Goal: Contribute content: Contribute content

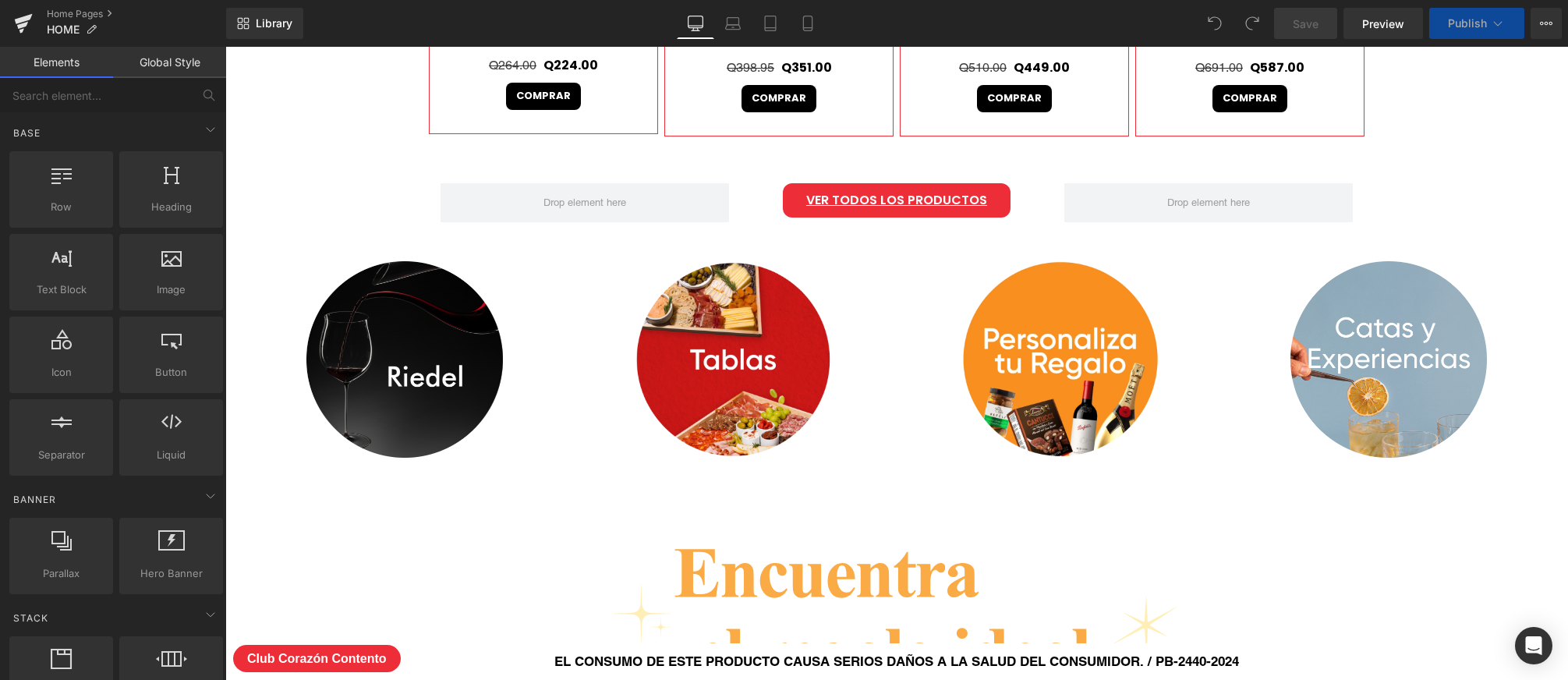
scroll to position [8248, 1342]
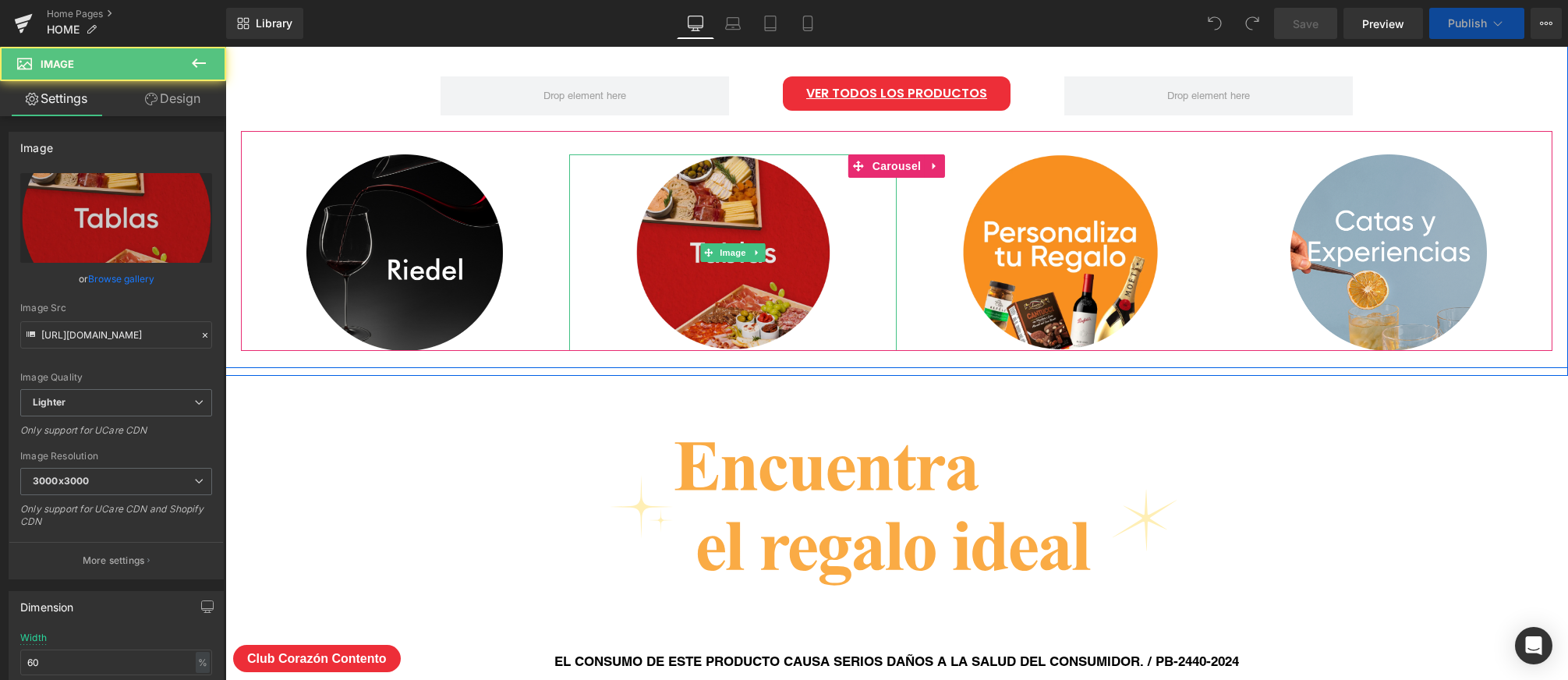
click at [774, 302] on img at bounding box center [733, 252] width 196 height 196
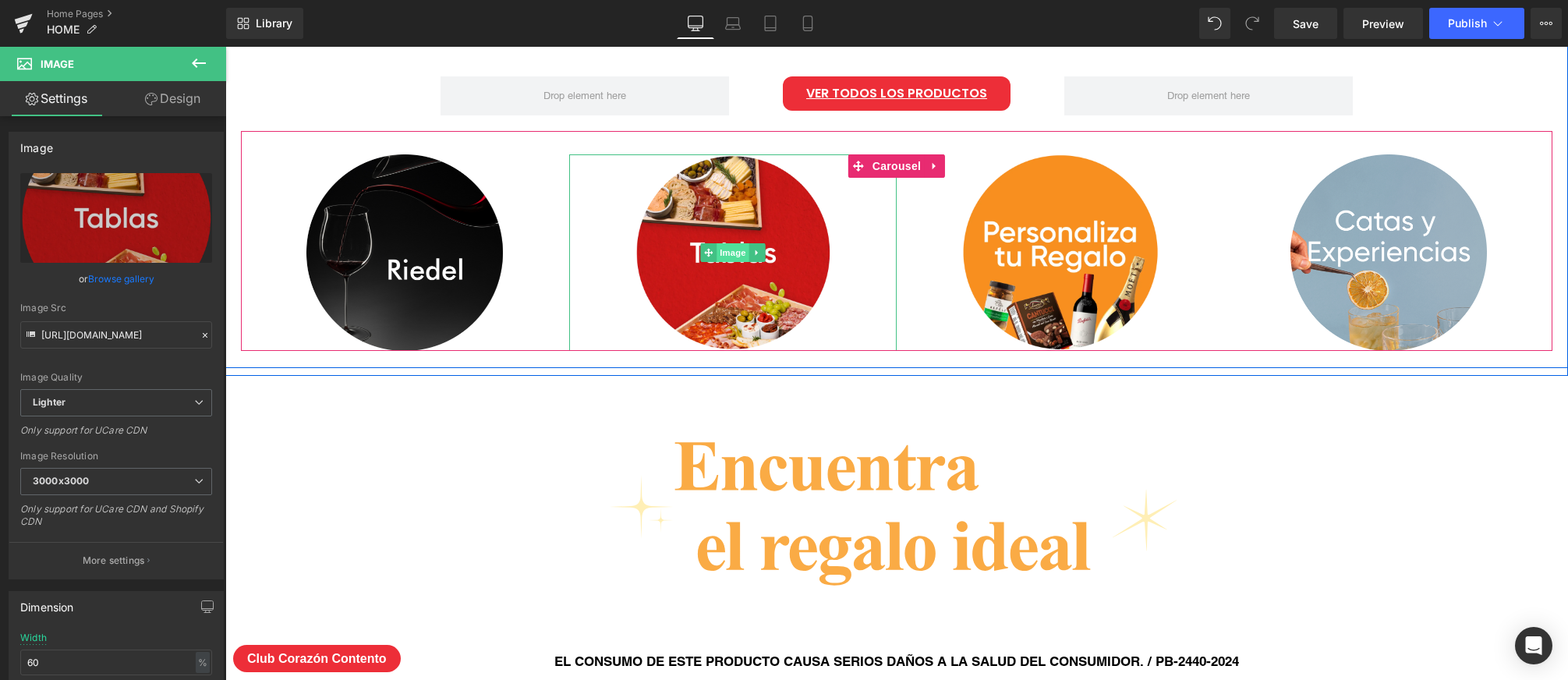
click at [732, 251] on span "Image" at bounding box center [733, 252] width 33 height 19
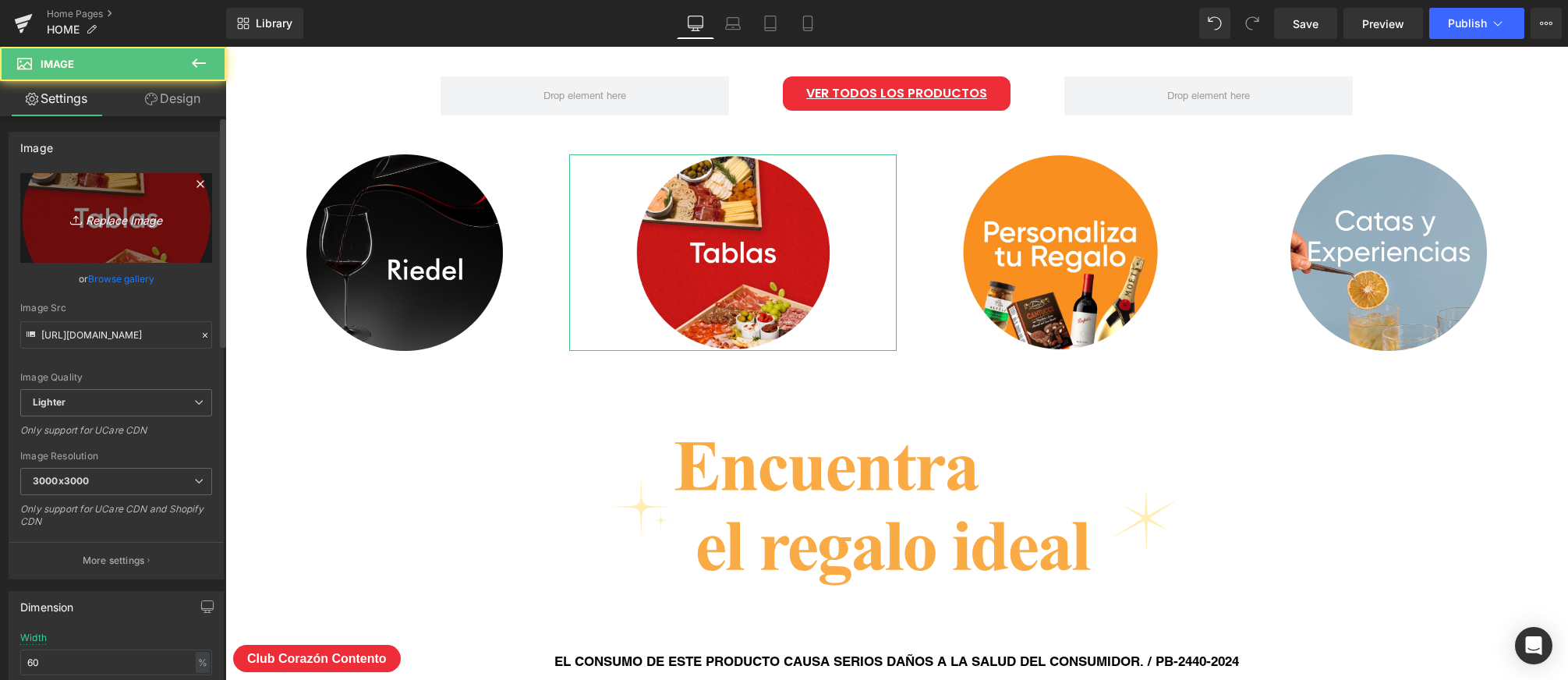
click at [194, 221] on link "Replace Image" at bounding box center [116, 218] width 191 height 90
click at [115, 217] on icon "Replace Image" at bounding box center [116, 218] width 125 height 20
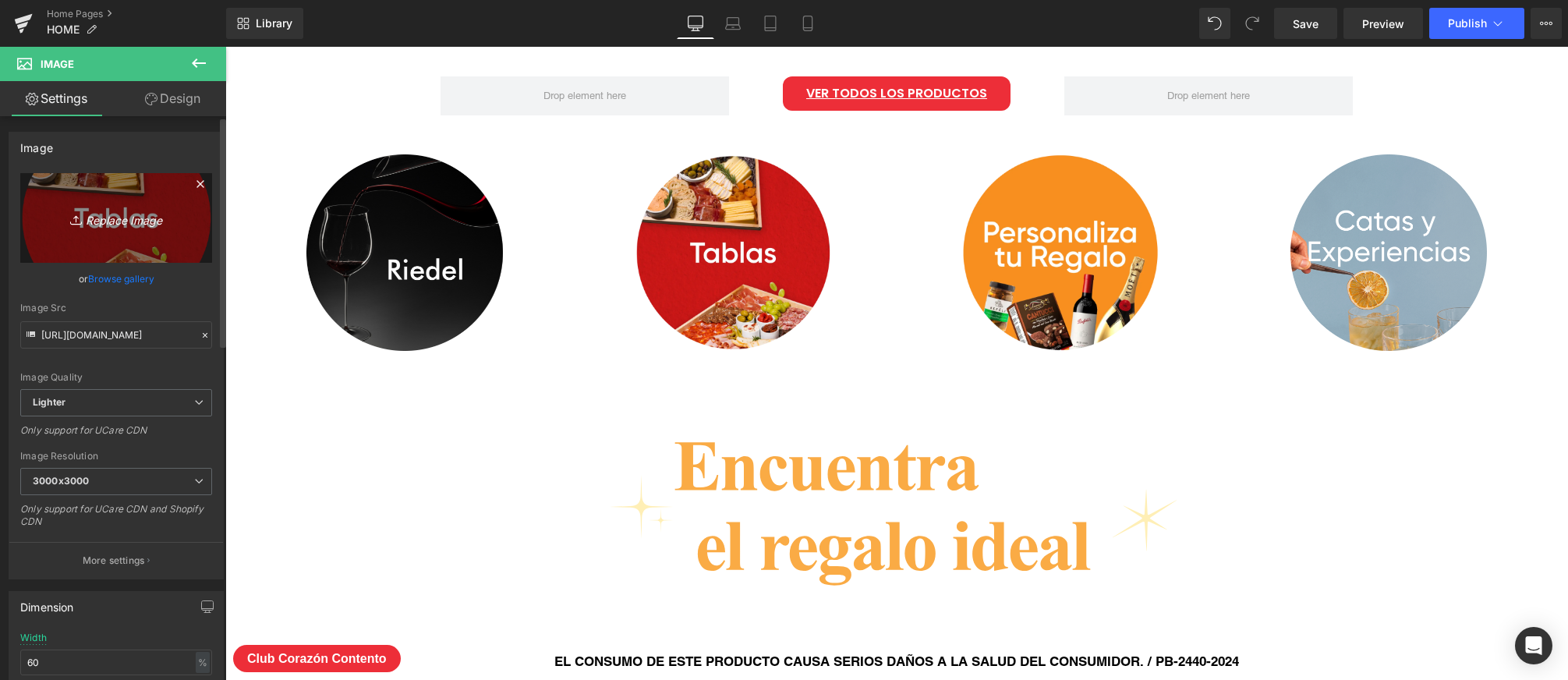
type input "C:\fakepath\tablas-vinoteca.png"
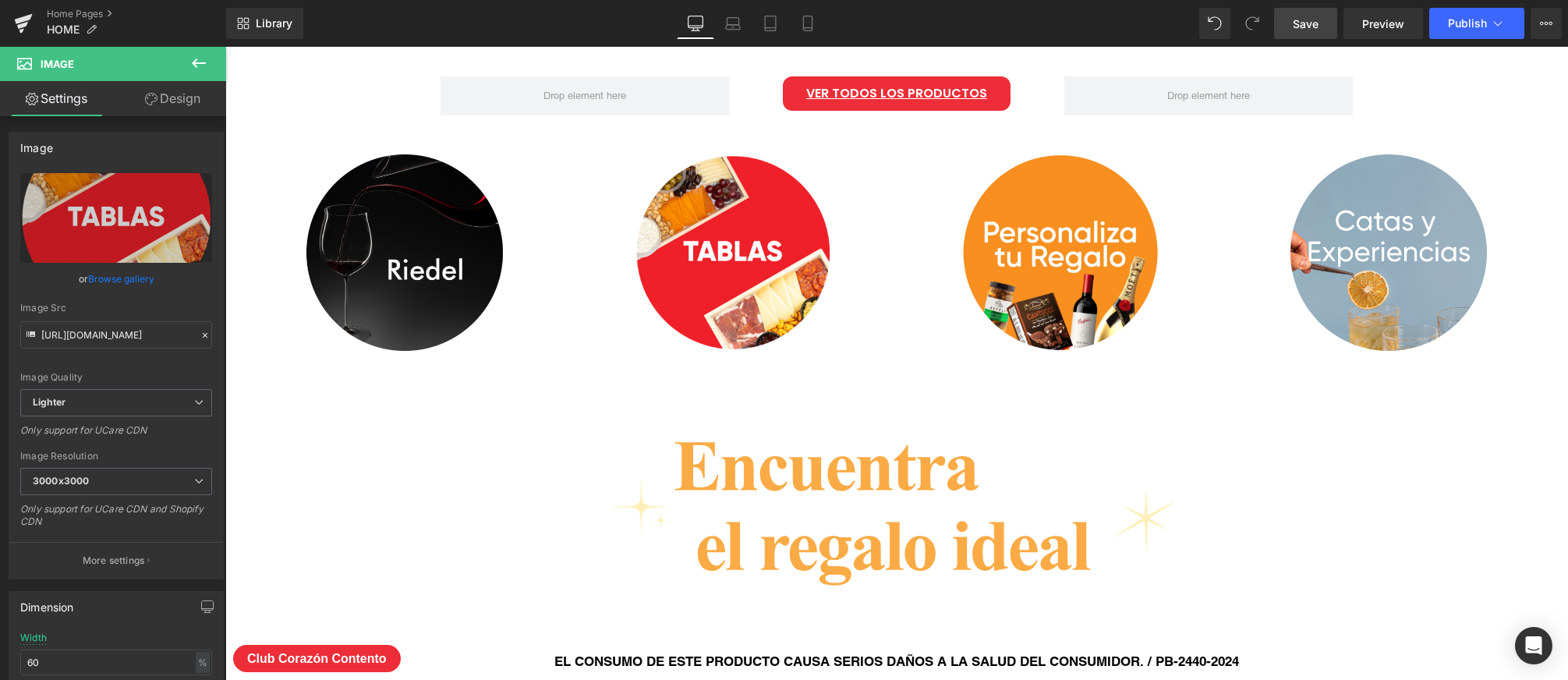
click at [1301, 21] on span "Save" at bounding box center [1305, 23] width 25 height 17
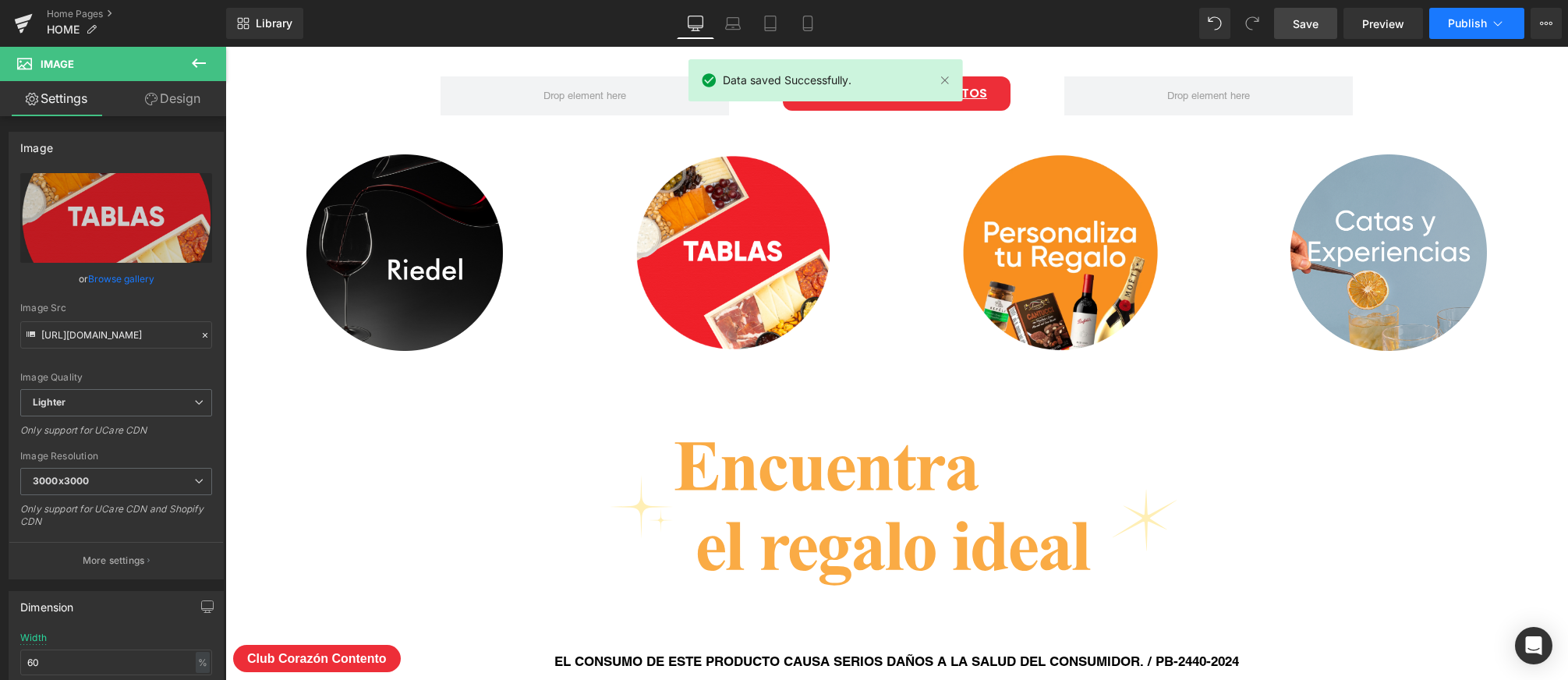
click at [1486, 28] on span "Publish" at bounding box center [1467, 23] width 39 height 13
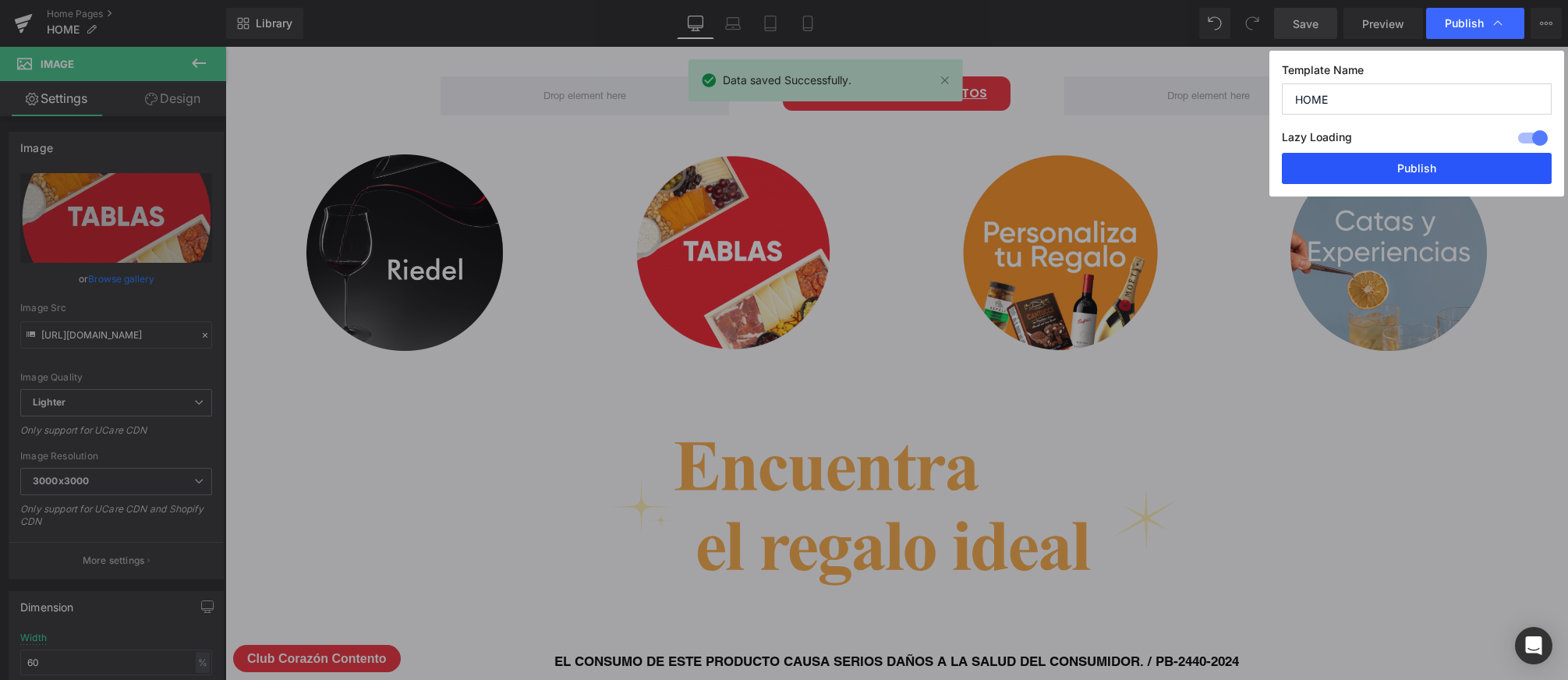
drag, startPoint x: 1431, startPoint y: 163, endPoint x: 1187, endPoint y: 10, distance: 288.0
click at [1431, 163] on button "Publish" at bounding box center [1417, 168] width 270 height 31
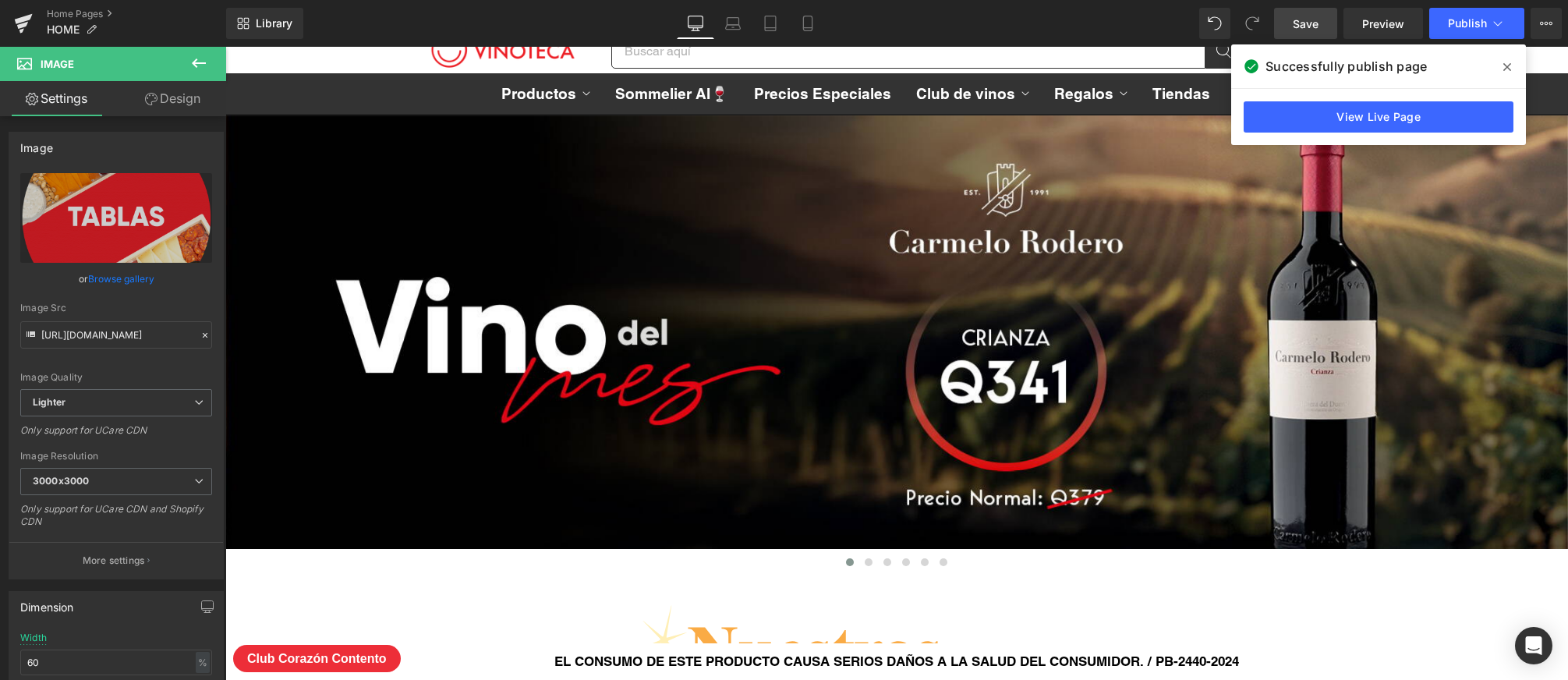
scroll to position [0, 0]
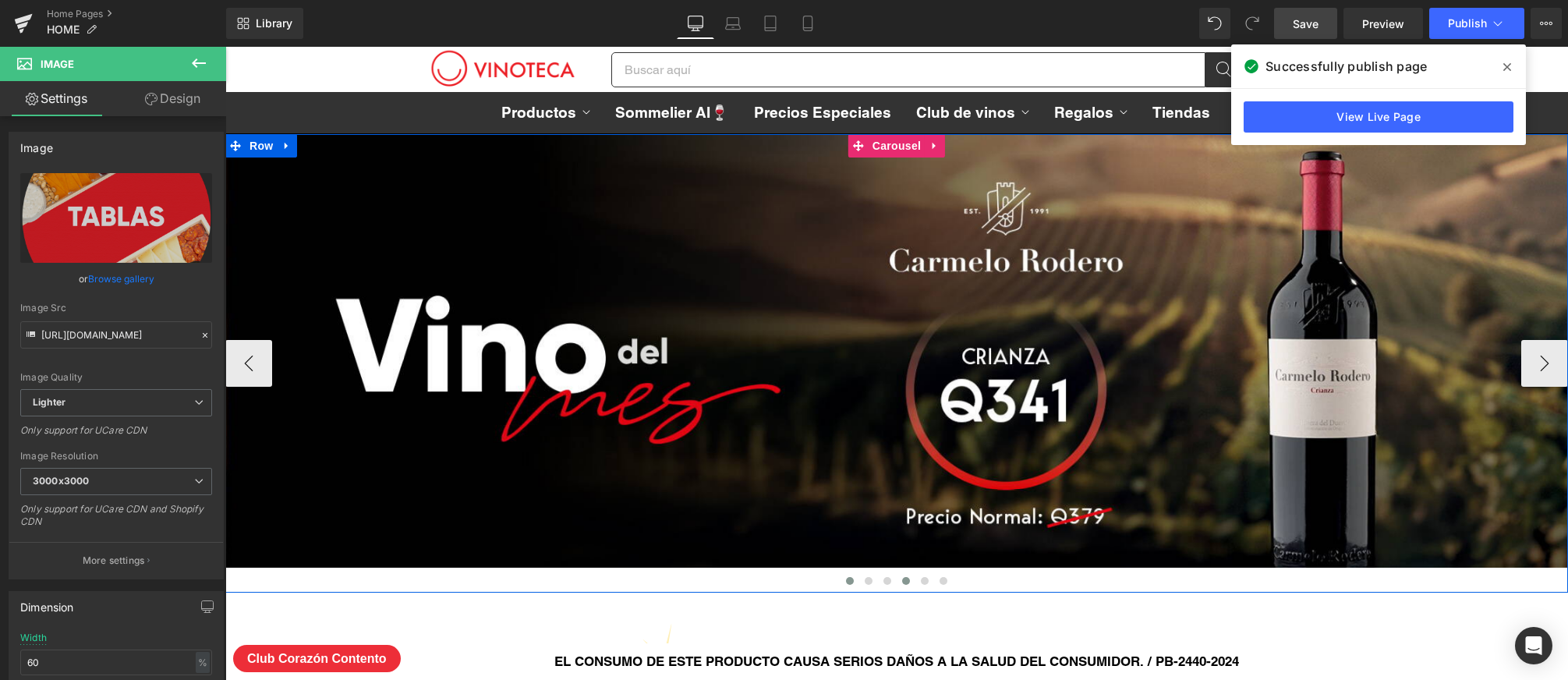
click at [907, 577] on span at bounding box center [906, 580] width 8 height 8
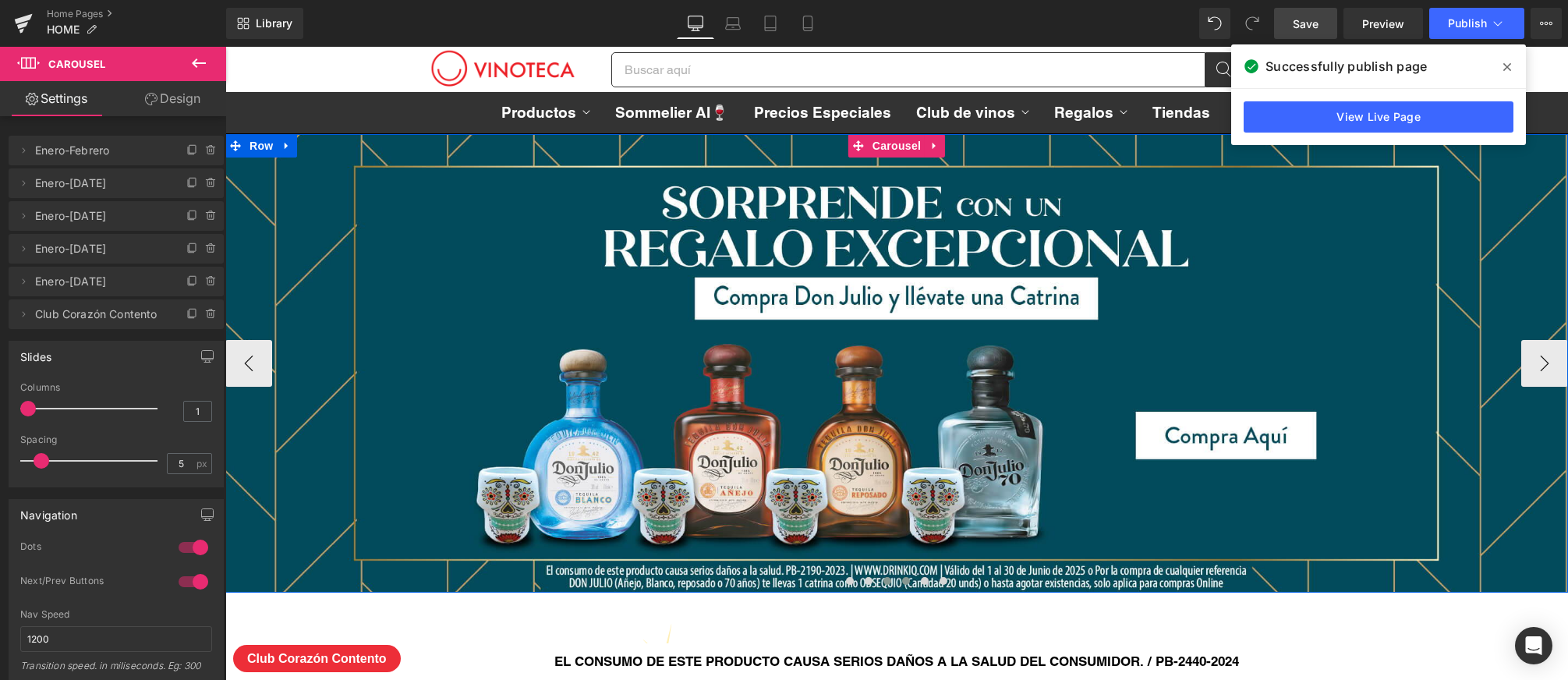
click at [889, 579] on span at bounding box center [887, 580] width 8 height 8
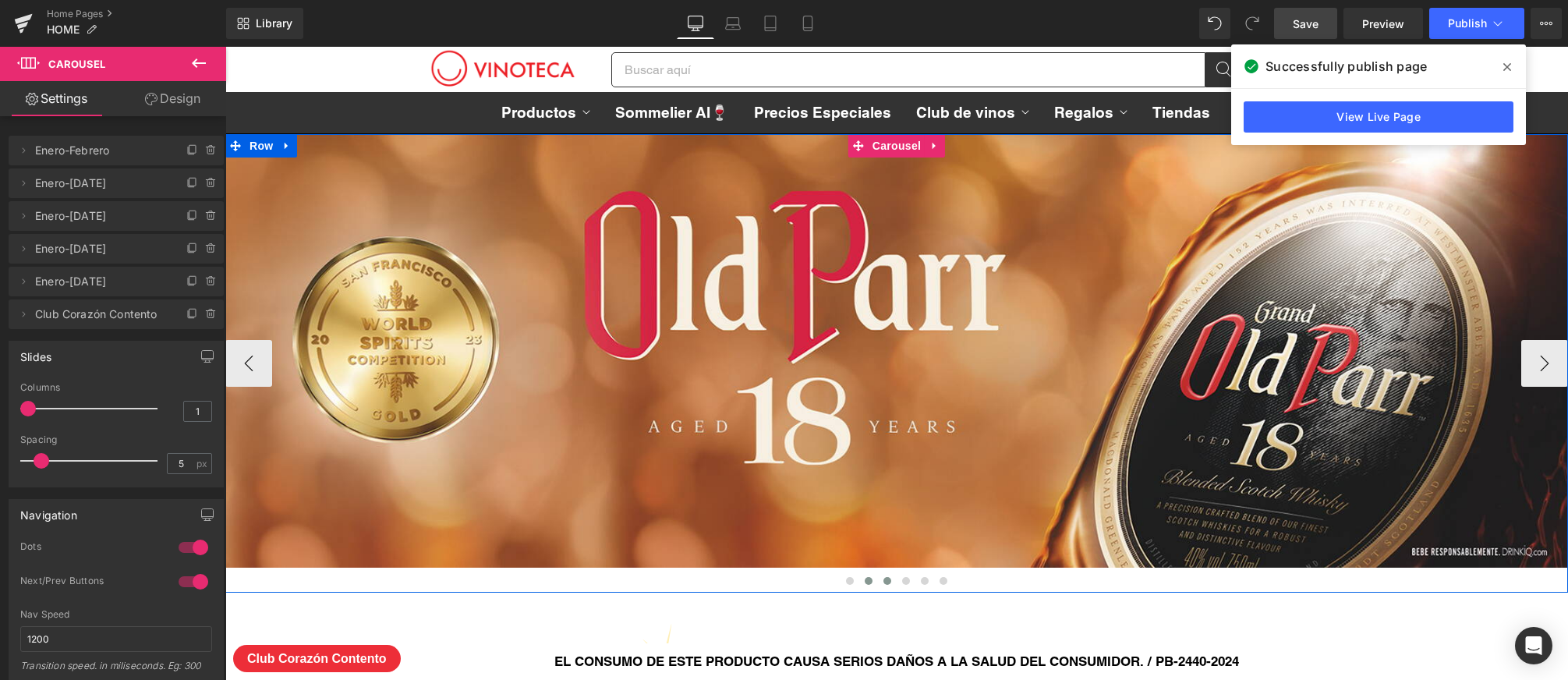
click at [872, 579] on button at bounding box center [868, 581] width 19 height 16
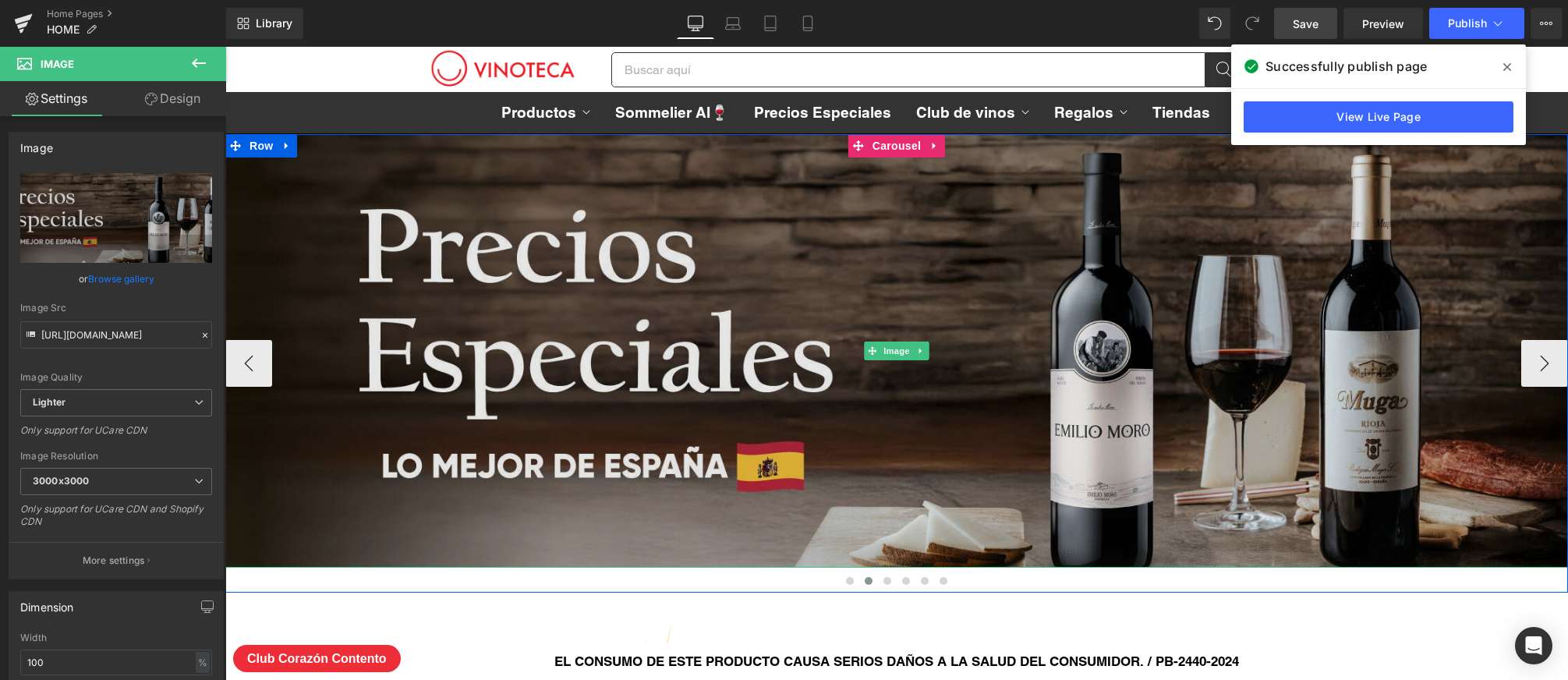
click at [907, 442] on img at bounding box center [897, 351] width 1342 height 434
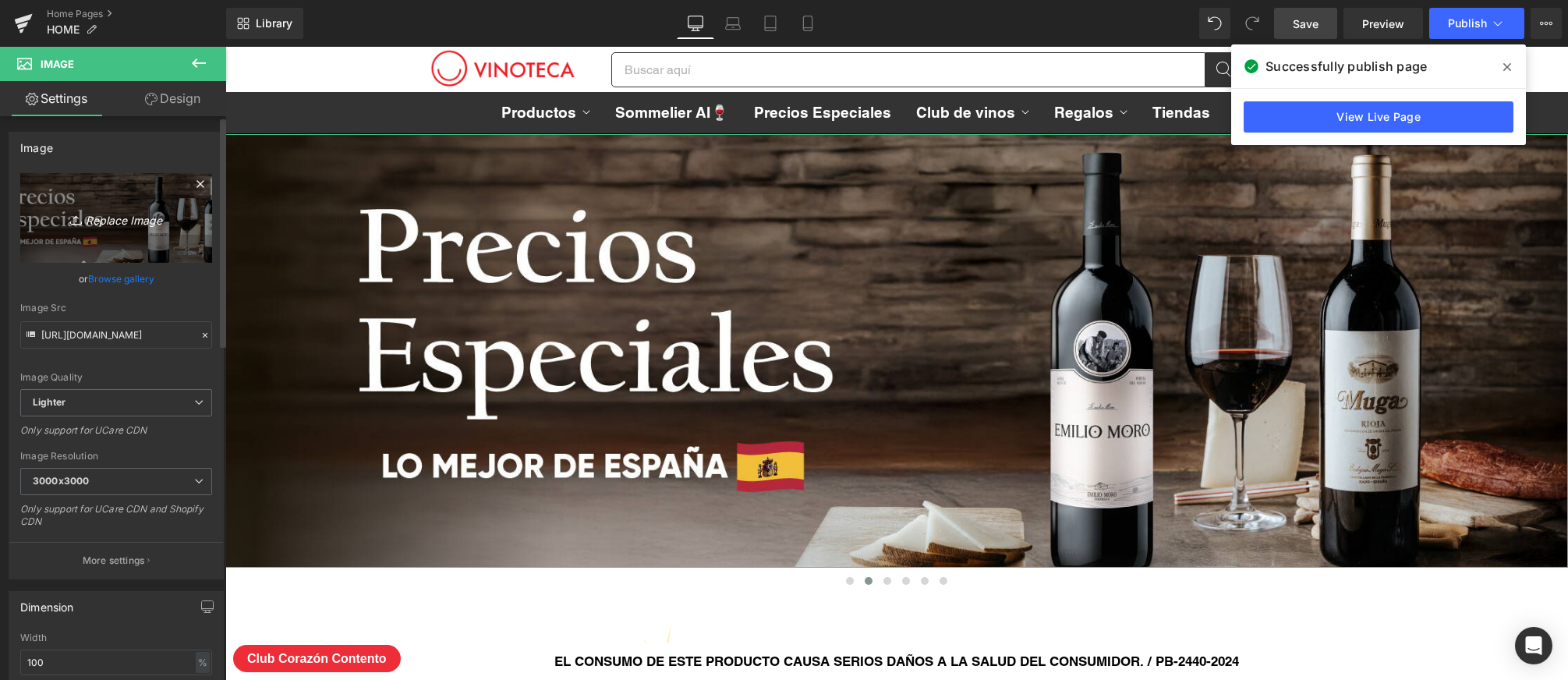
click at [151, 218] on icon "Replace Image" at bounding box center [116, 218] width 125 height 20
type input "C:\fakepath\PRECIOS-ESPECIALES_SEP-2025.png"
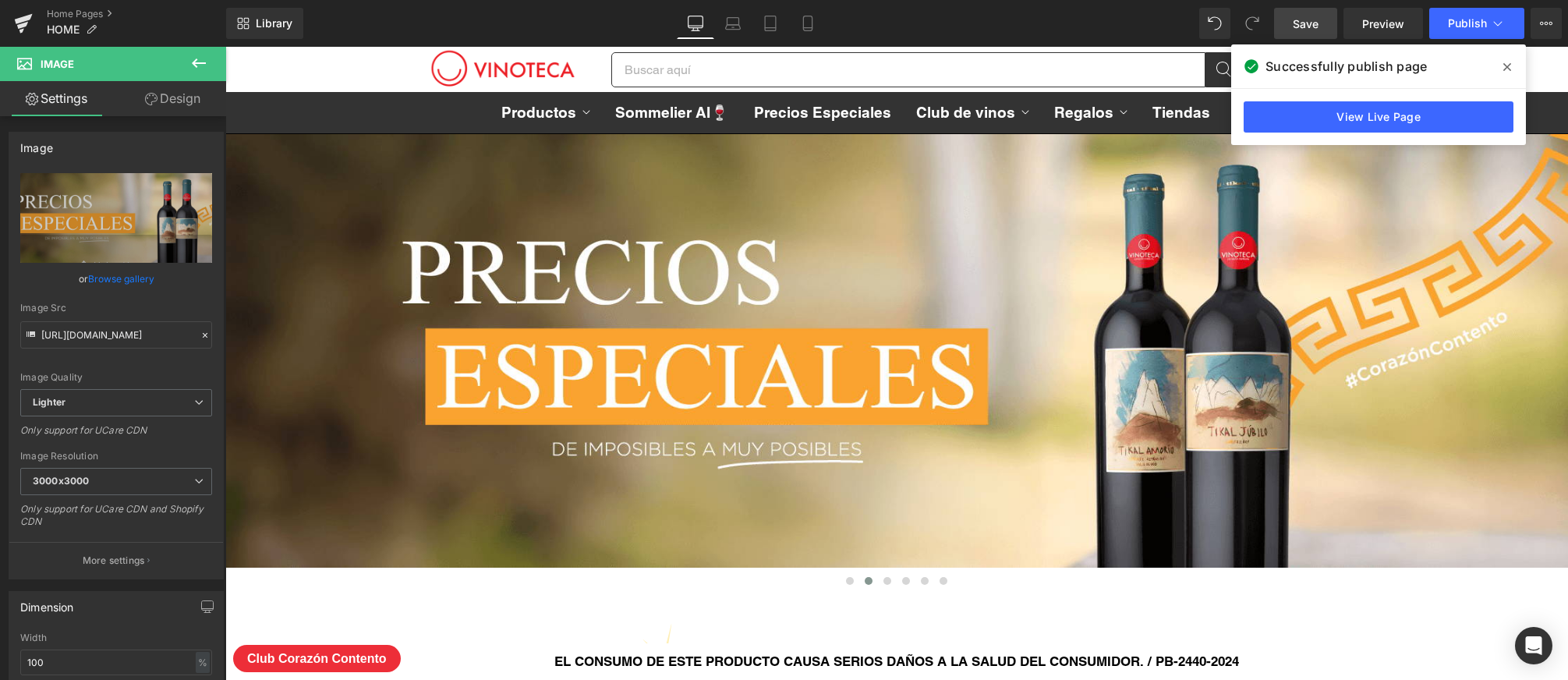
drag, startPoint x: 1300, startPoint y: 22, endPoint x: 543, endPoint y: 6, distance: 757.2
click at [1300, 22] on span "Save" at bounding box center [1305, 23] width 25 height 17
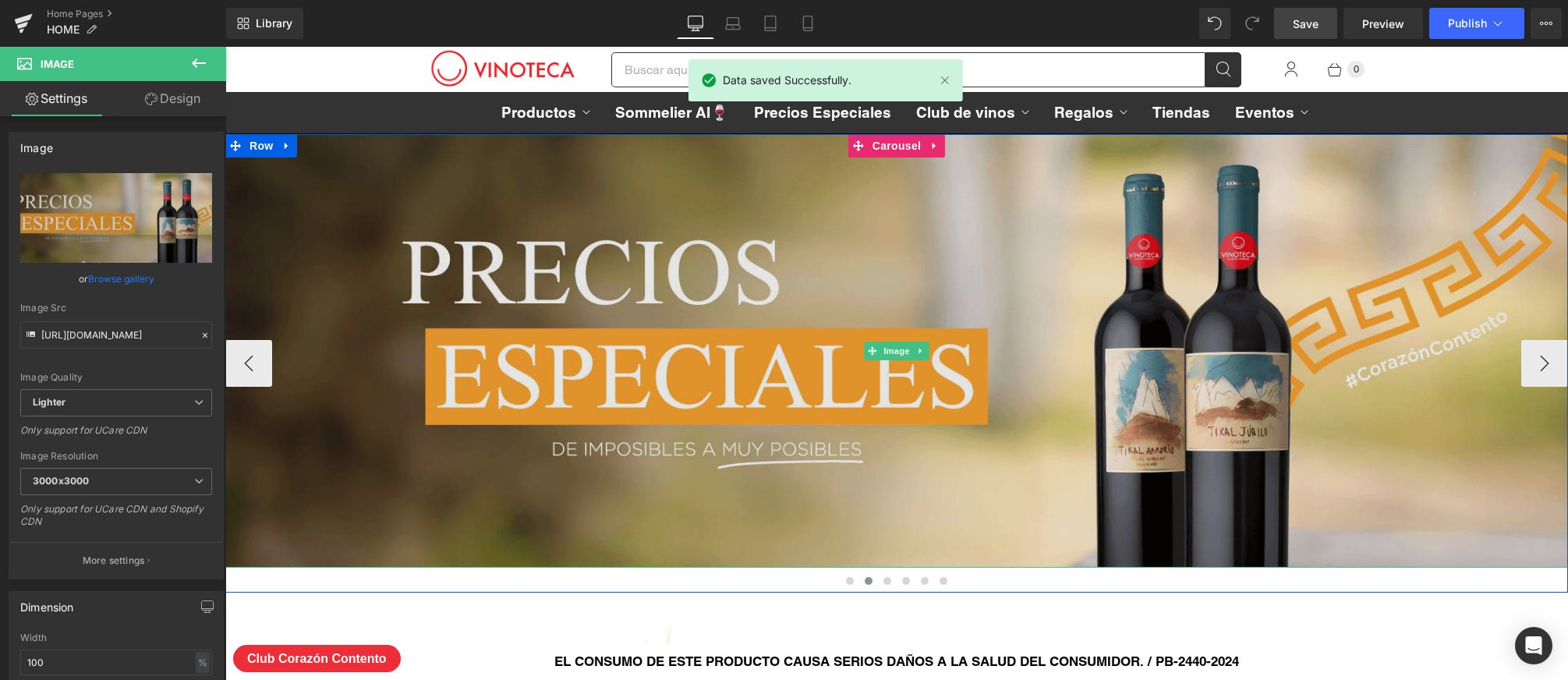
click at [906, 370] on img at bounding box center [897, 351] width 1342 height 434
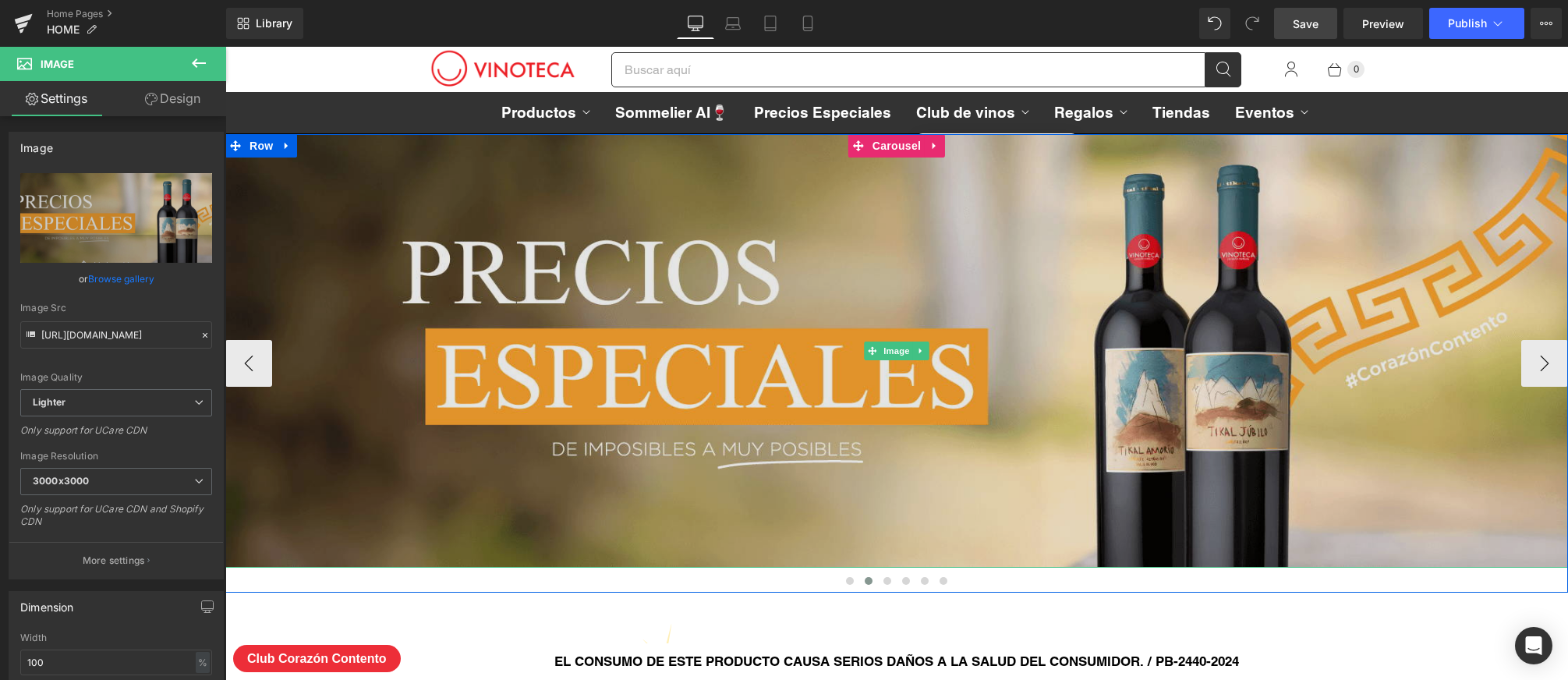
click at [871, 270] on img at bounding box center [897, 351] width 1342 height 434
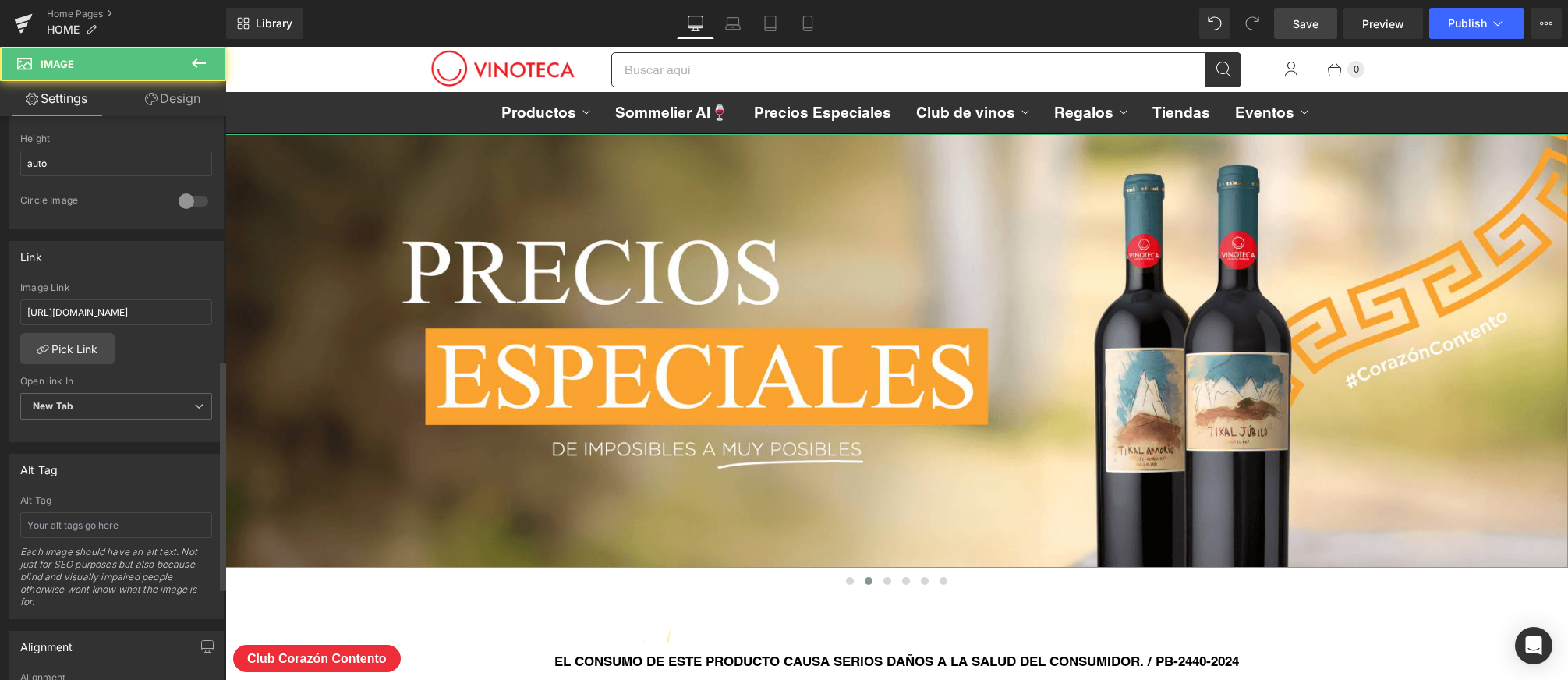
scroll to position [595, 0]
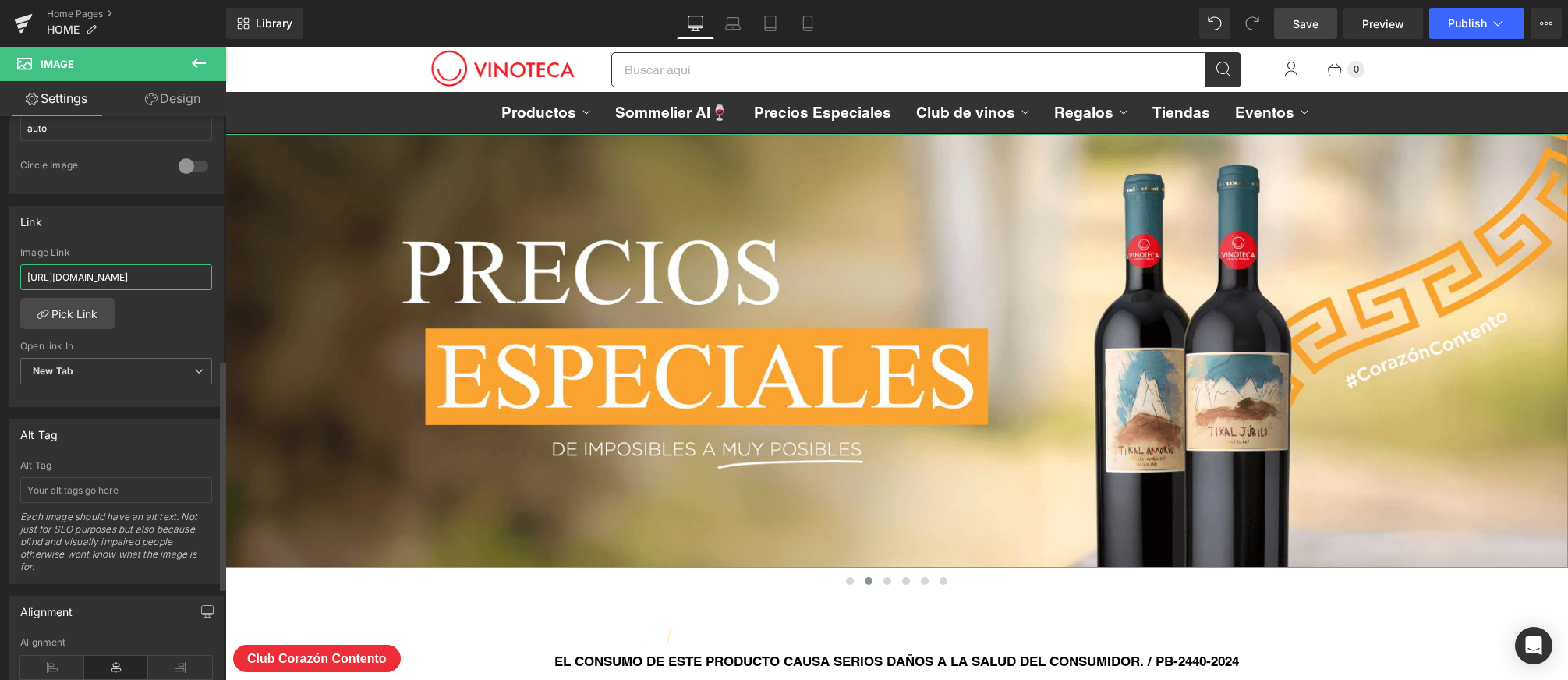
click at [149, 278] on input "https://vinoteca.gt/collections/precios-especiales-julio-agosto-2025" at bounding box center [116, 277] width 191 height 25
type input "[URL][DOMAIN_NAME]"
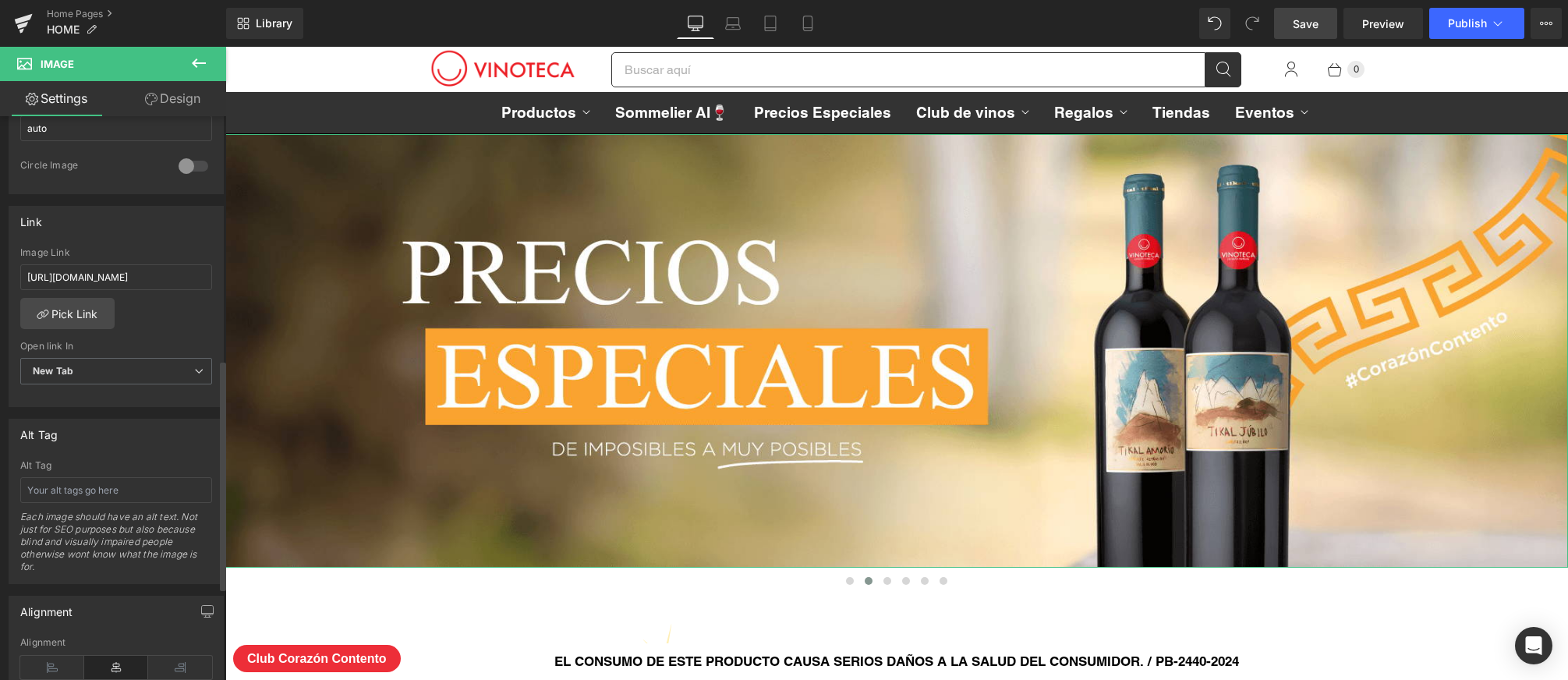
click at [148, 305] on div "https://vinoteca.gt/collections/precios-especiales-julio-agosto-2025 Image Link…" at bounding box center [116, 327] width 214 height 160
click at [1291, 29] on link "Save" at bounding box center [1305, 23] width 64 height 31
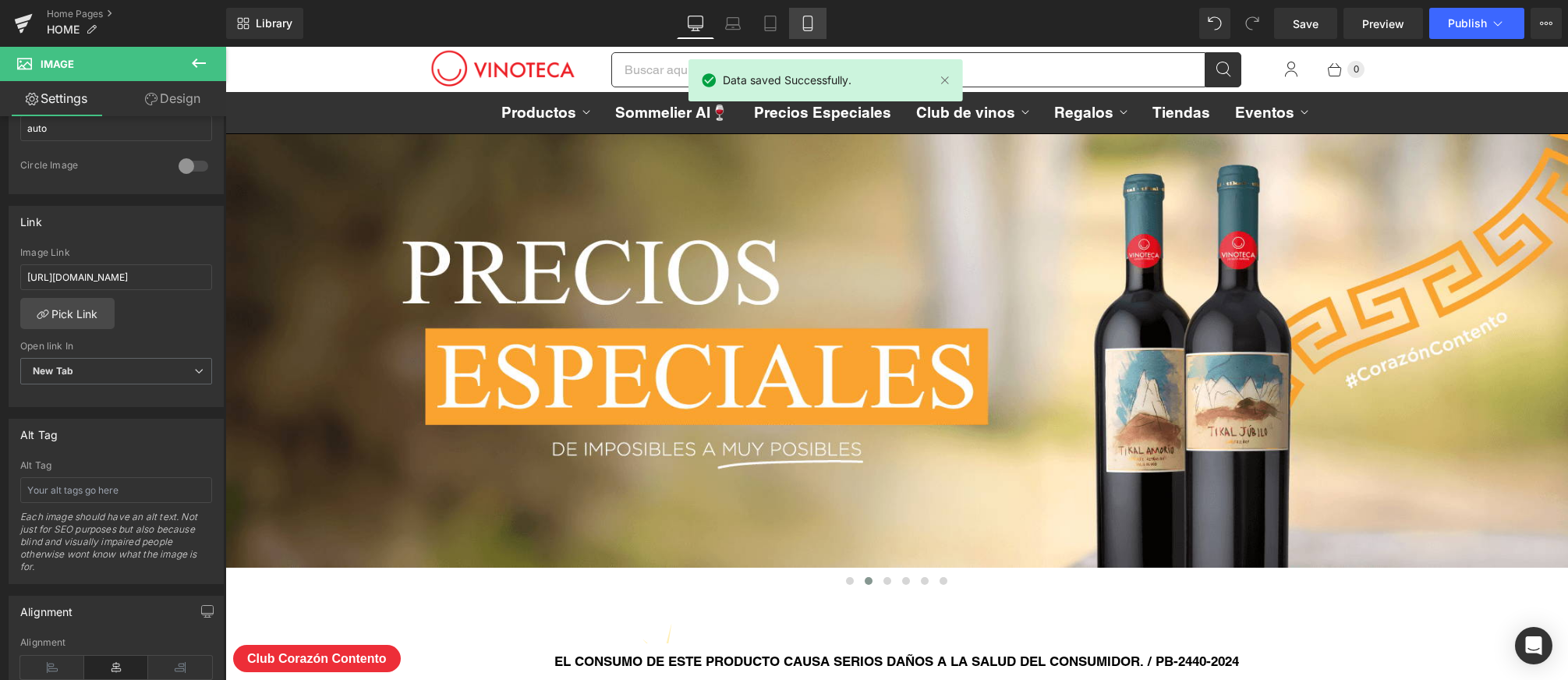
click at [793, 21] on link "Mobile" at bounding box center [808, 23] width 37 height 31
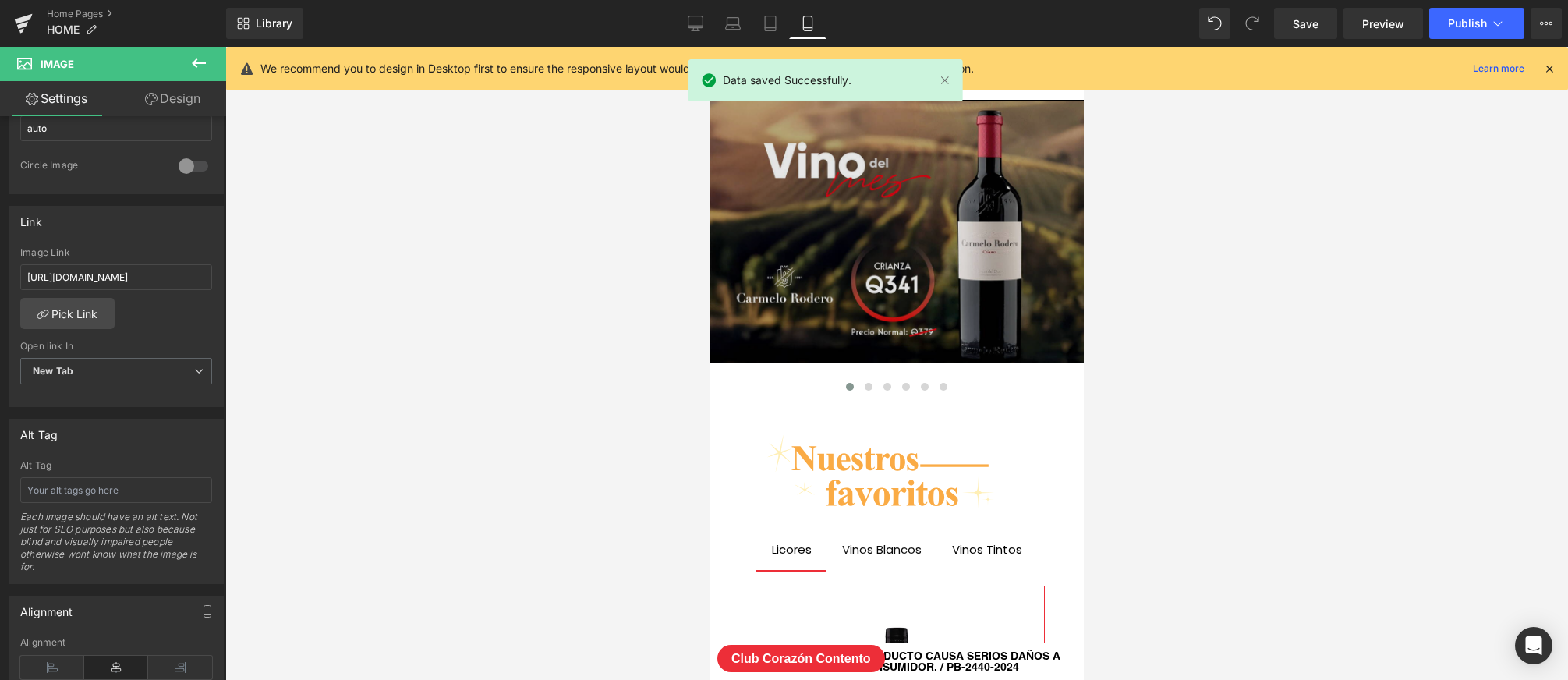
scroll to position [7960, 374]
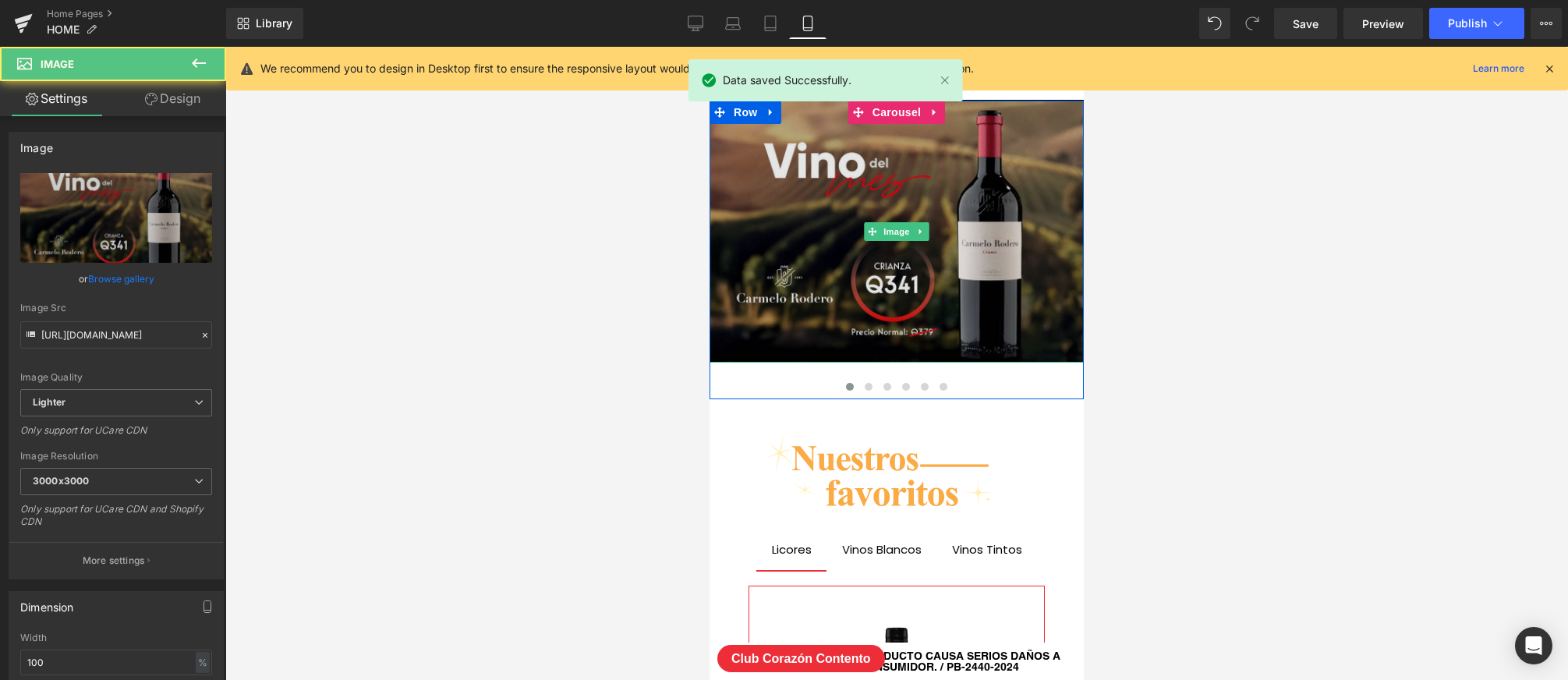
click at [886, 283] on img at bounding box center [896, 232] width 374 height 262
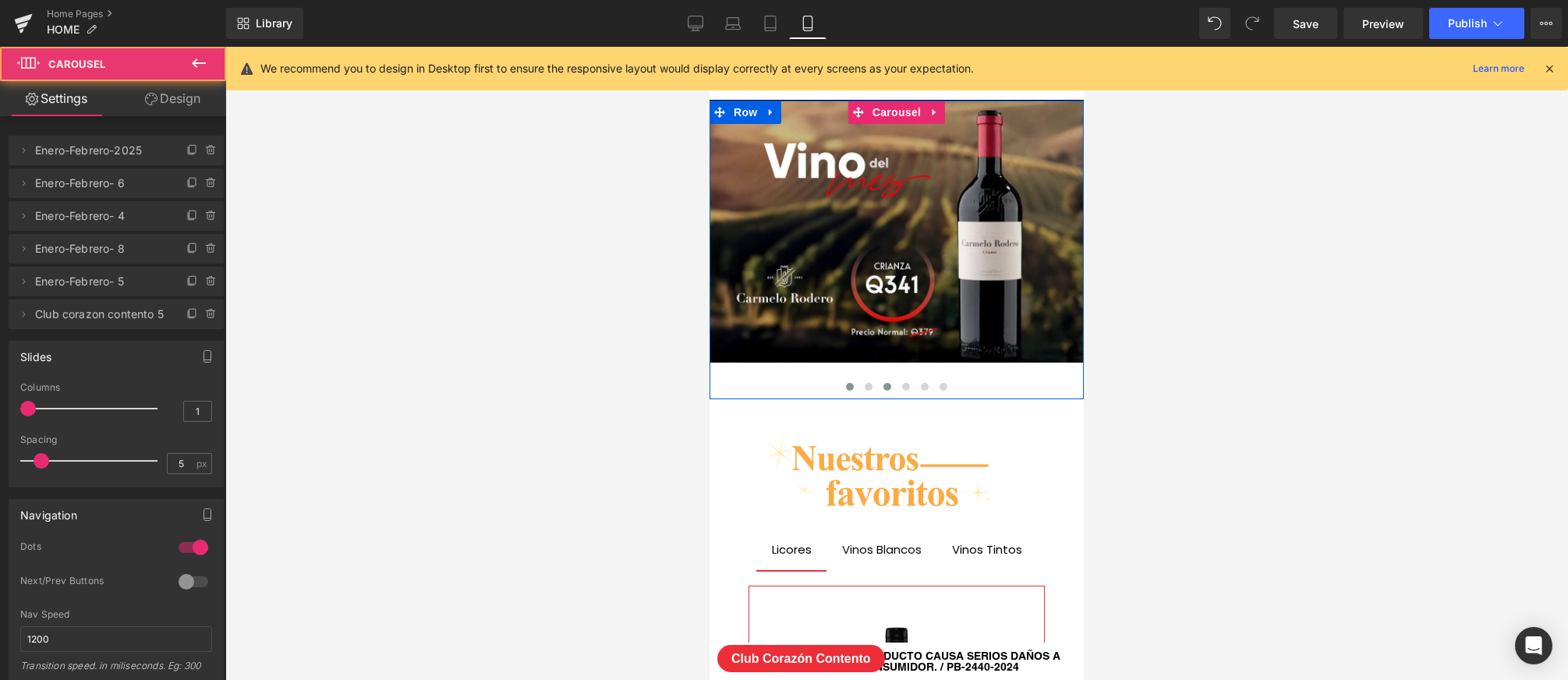
click at [888, 390] on span at bounding box center [887, 387] width 8 height 8
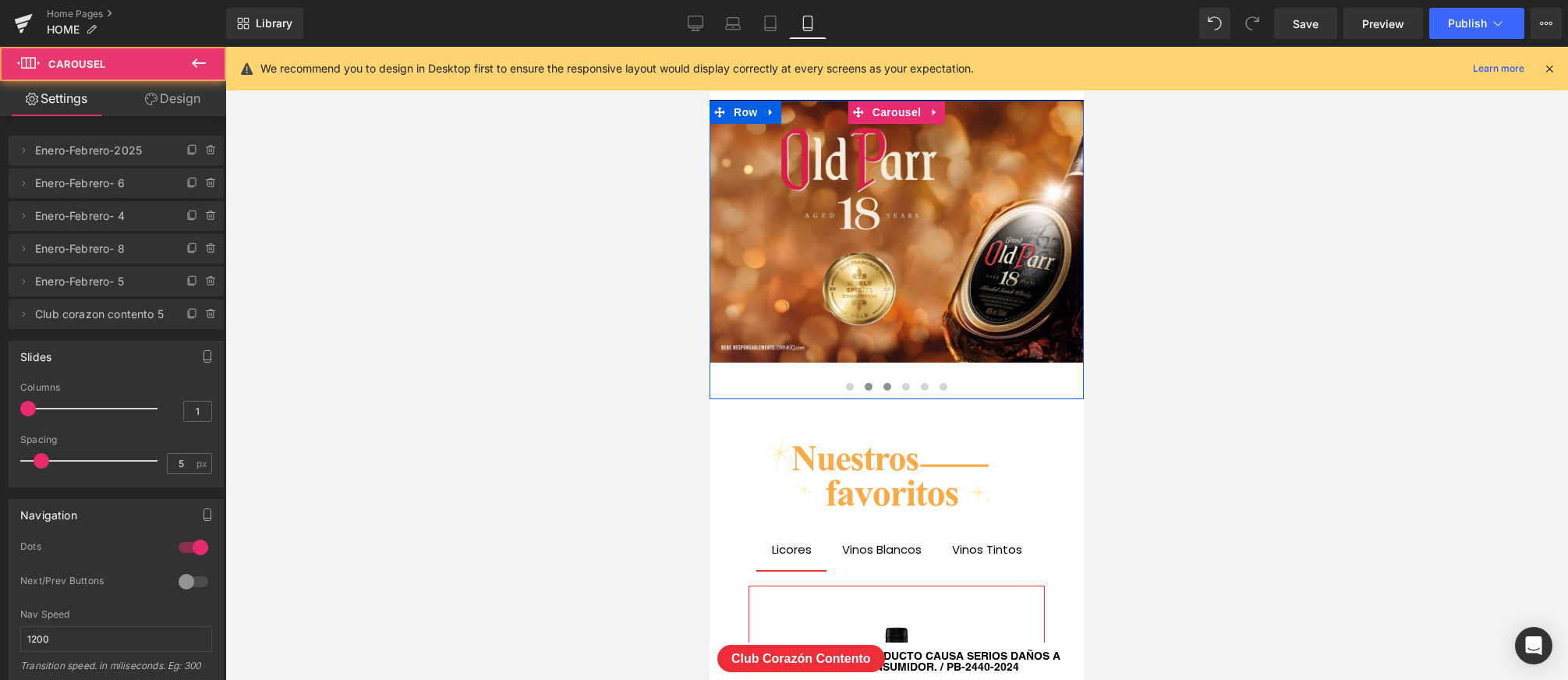
click at [869, 388] on span at bounding box center [869, 387] width 8 height 8
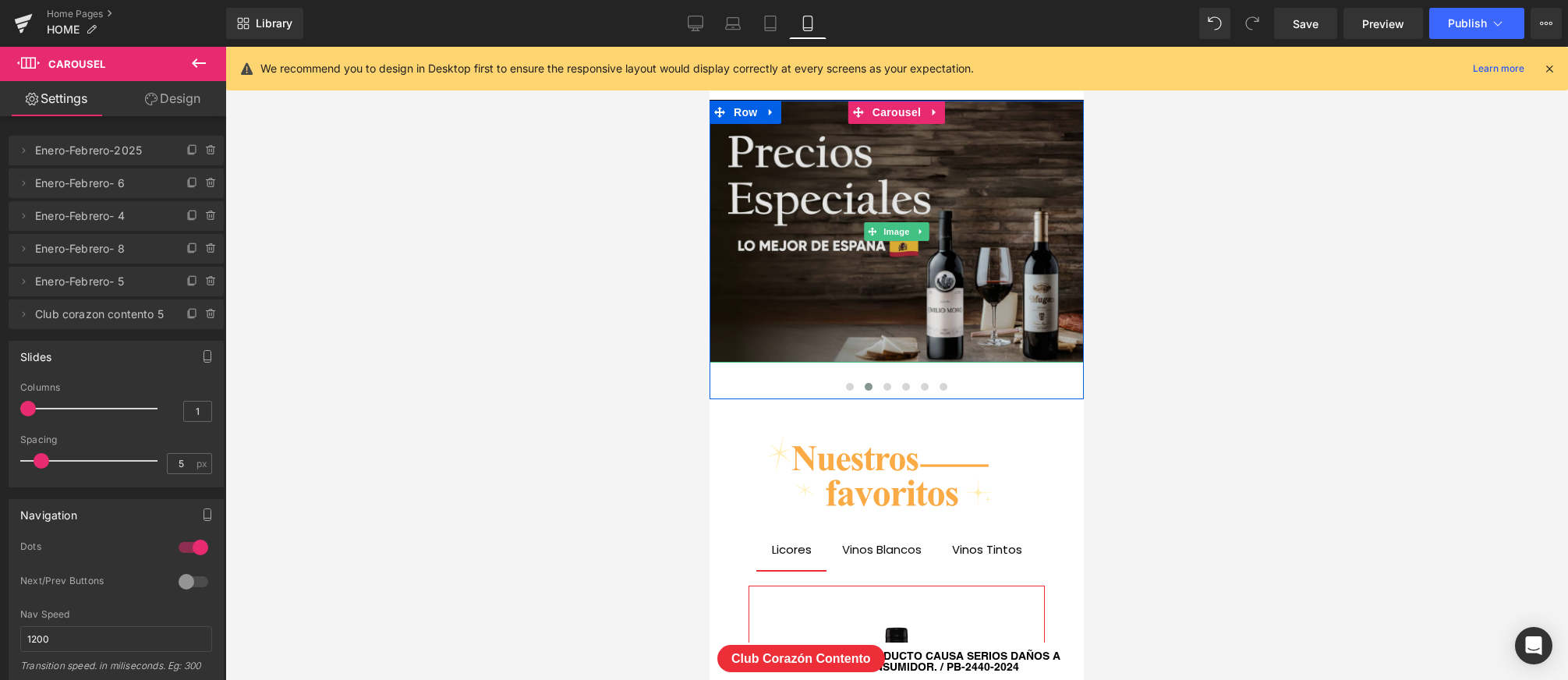
click at [904, 280] on img at bounding box center [896, 232] width 374 height 262
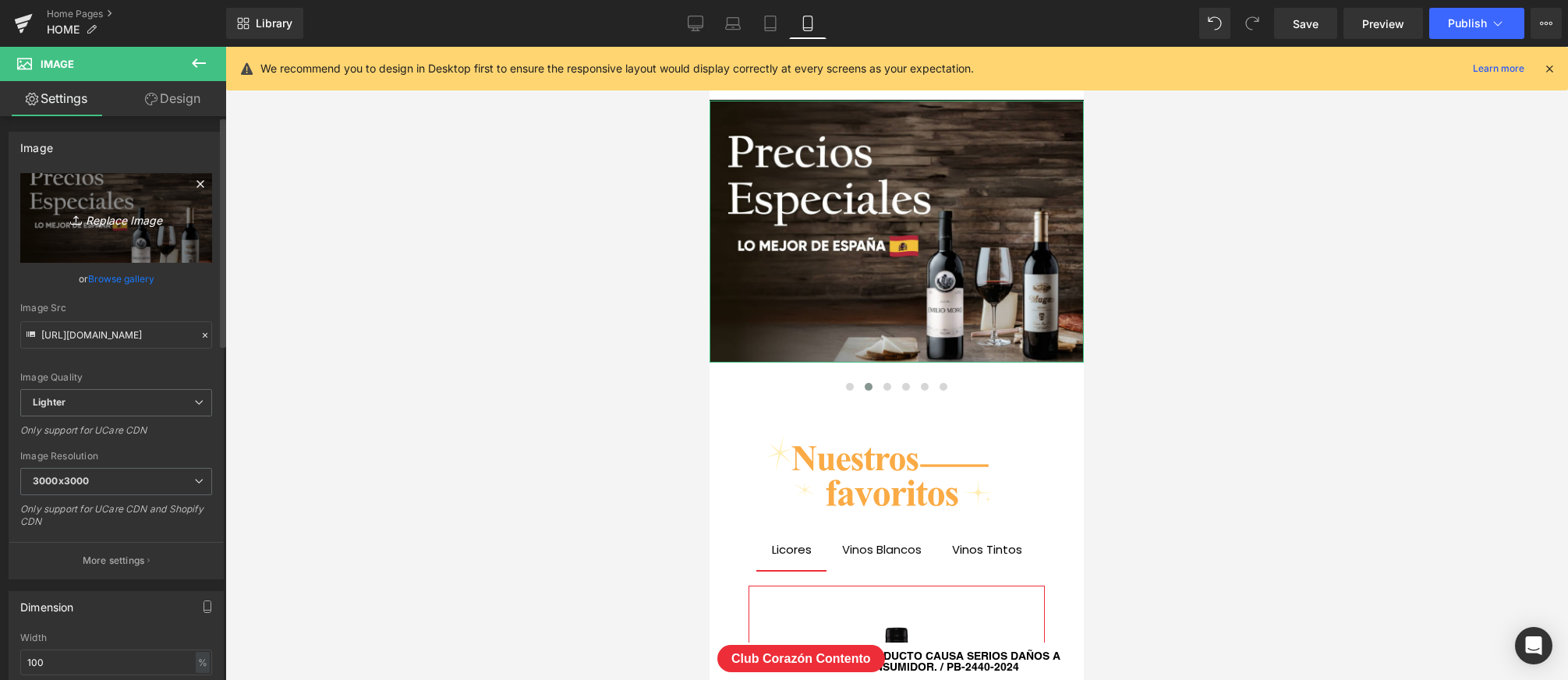
click at [152, 218] on icon "Replace Image" at bounding box center [116, 218] width 125 height 20
type input "C:\fakepath\PRECIOS-ESPECIALES_SEP-2025-mobile.png"
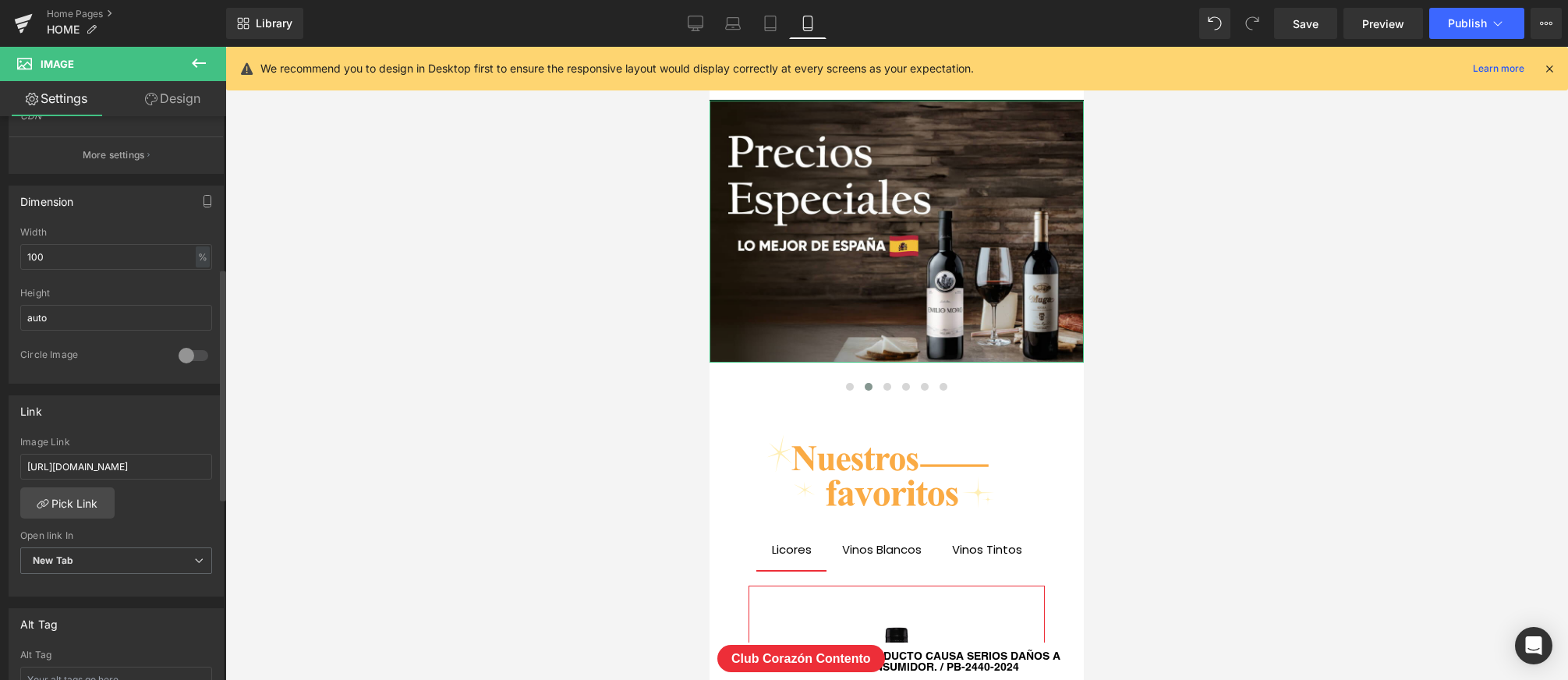
scroll to position [415, 0]
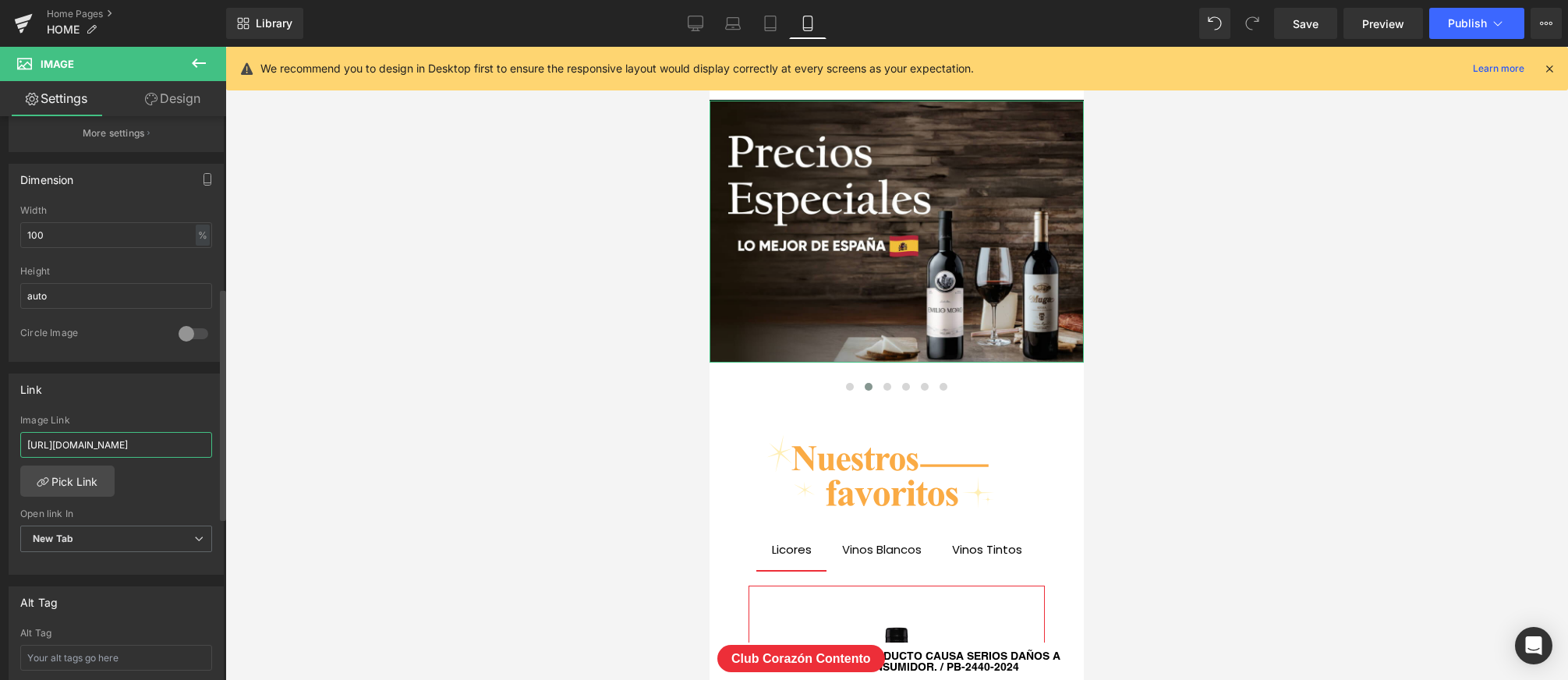
click at [124, 449] on input "https://vinoteca.gt/collections/precios-especiales-julio-agosto-2025" at bounding box center [116, 445] width 191 height 25
paste input "septiembre-y-octubre"
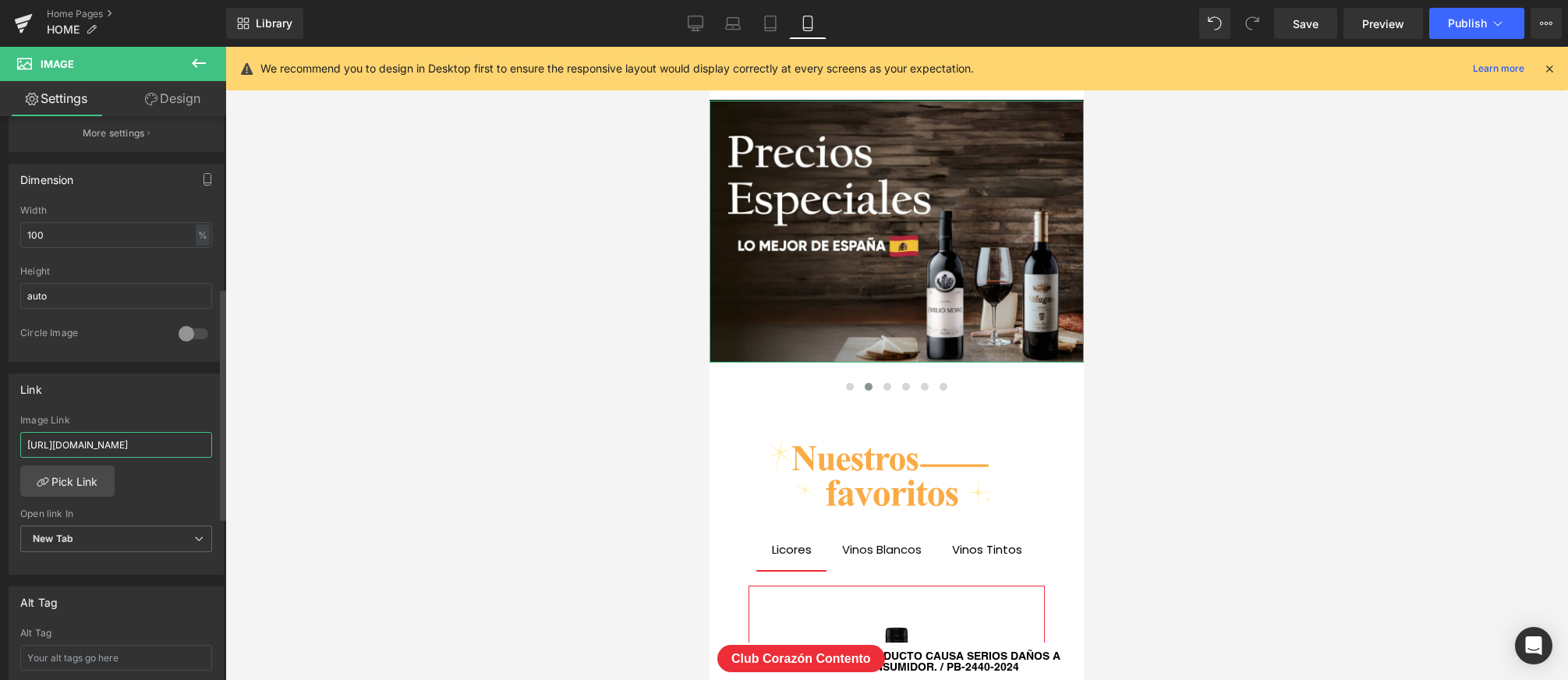
type input "[URL][DOMAIN_NAME]"
click at [148, 468] on div "https://vinoteca.gt/collections/precios-especiales-julio-agosto-2025 Image Link…" at bounding box center [116, 495] width 214 height 160
click at [1310, 22] on span "Save" at bounding box center [1305, 23] width 25 height 17
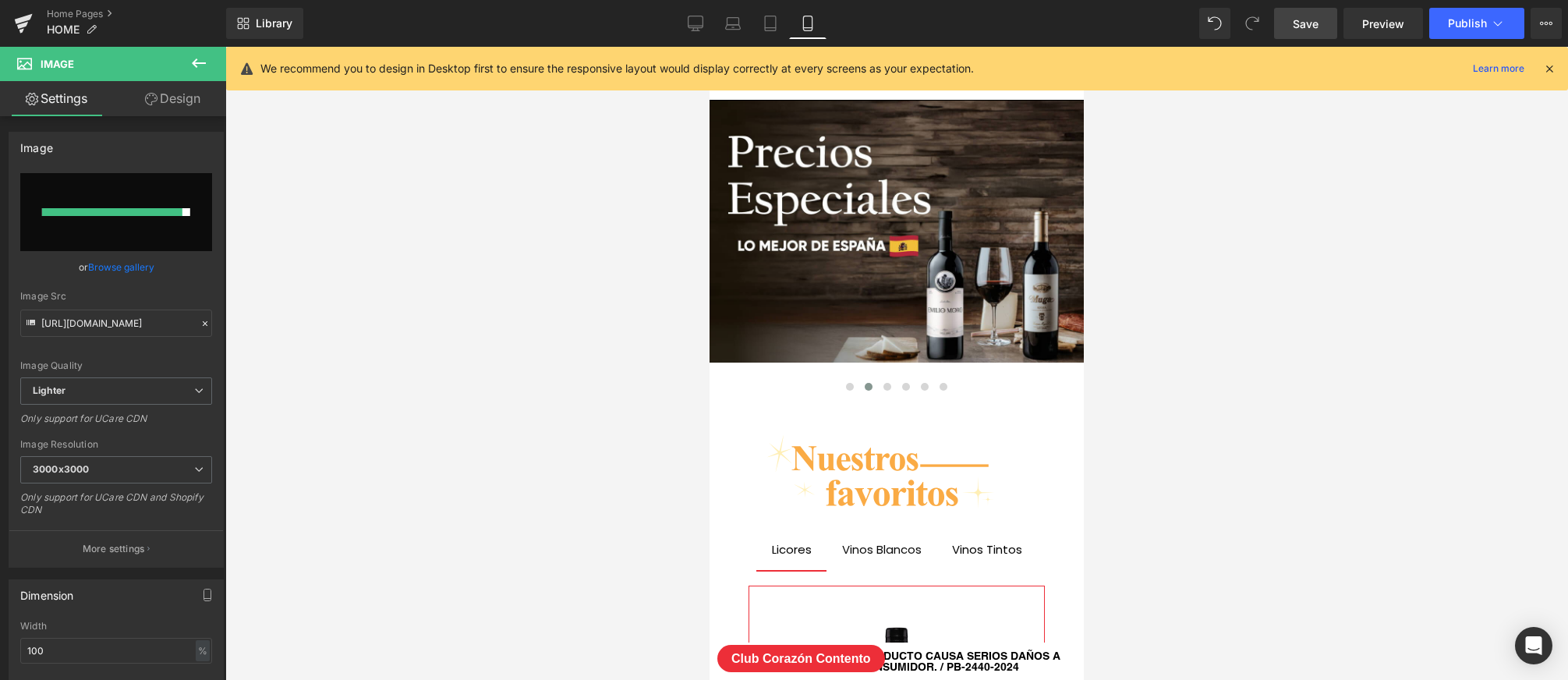
click at [1294, 27] on span "Save" at bounding box center [1305, 23] width 25 height 17
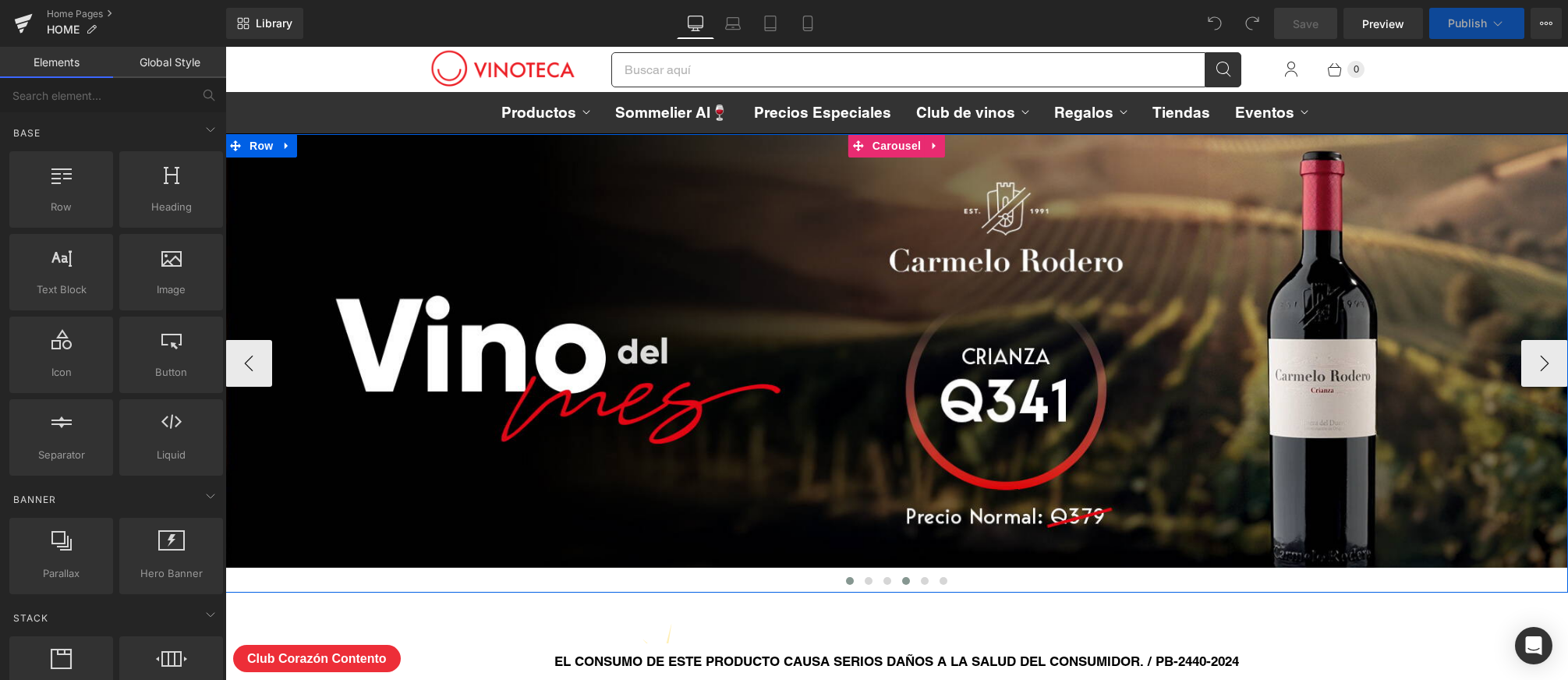
scroll to position [7757, 1342]
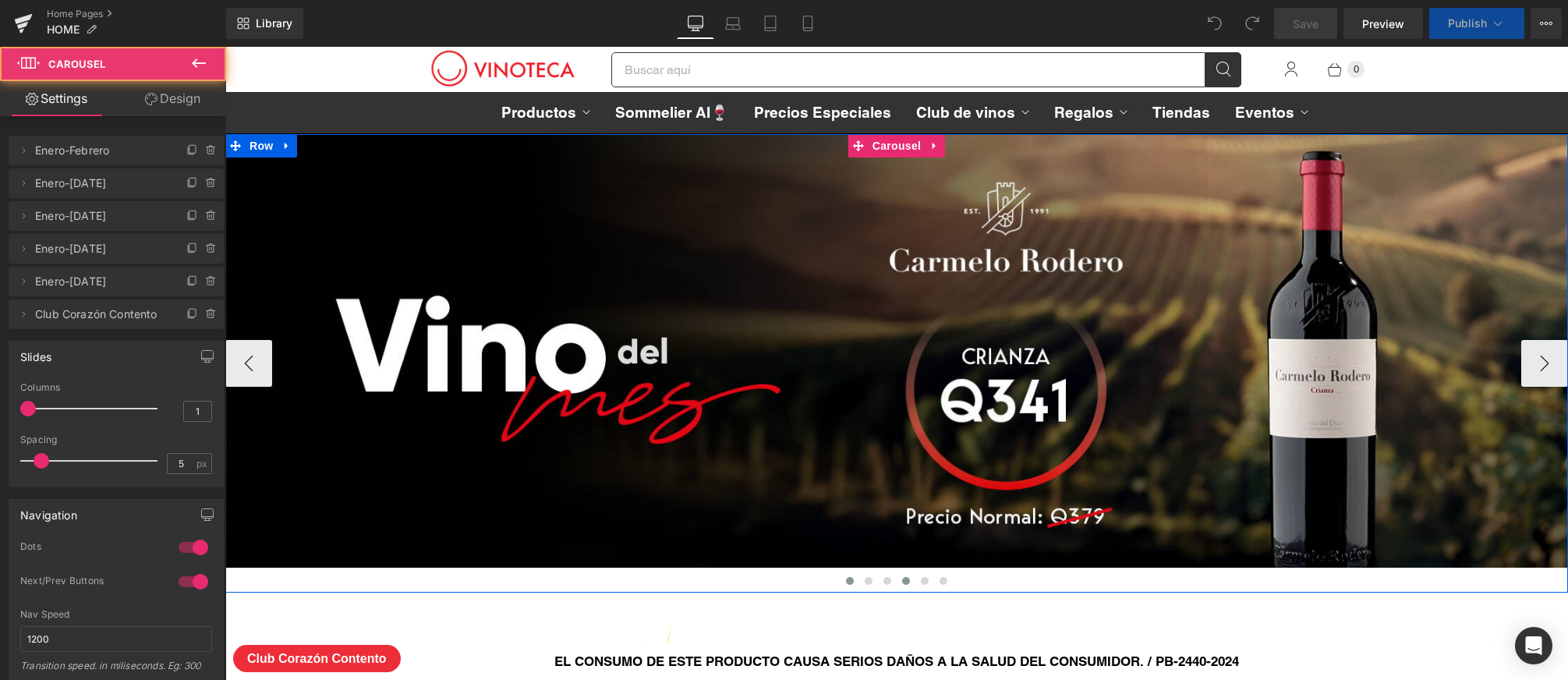
click at [904, 578] on span at bounding box center [906, 580] width 8 height 8
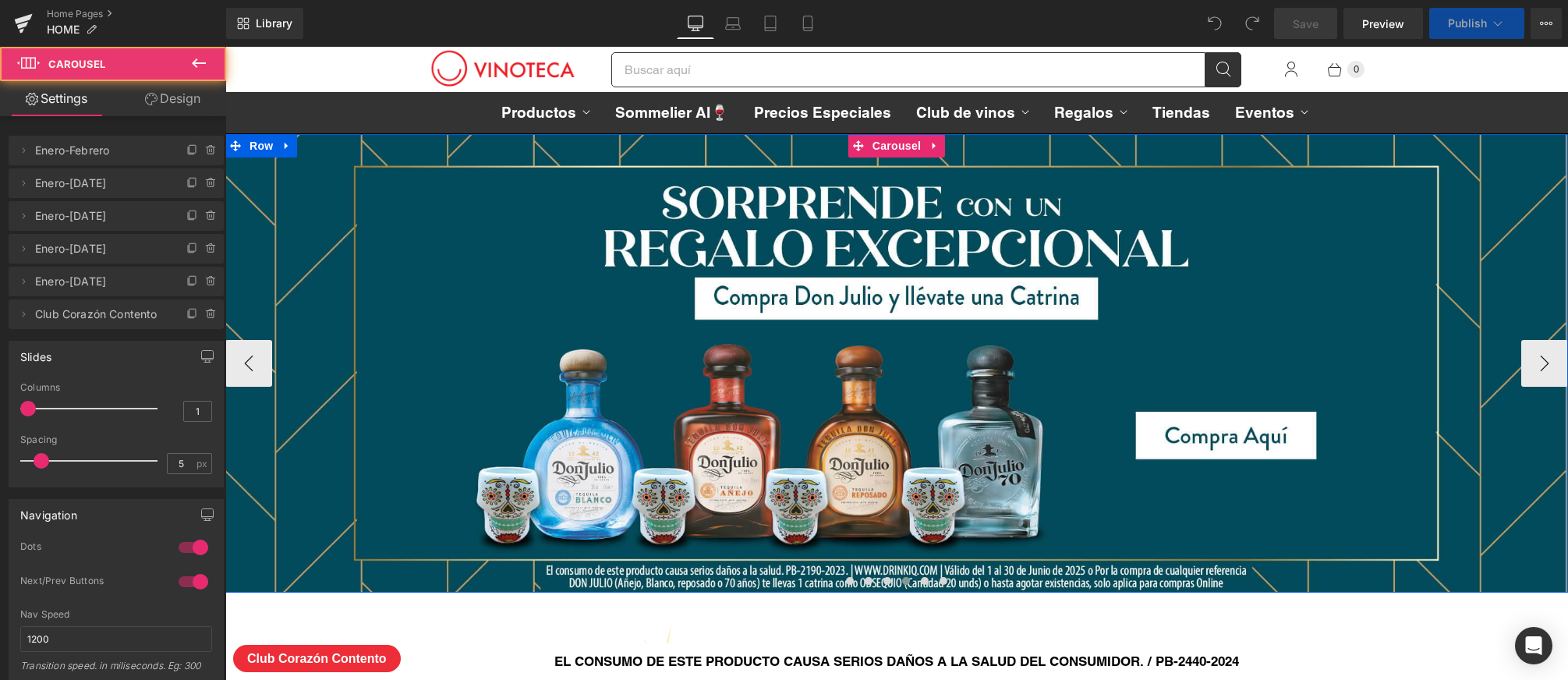
scroll to position [8248, 1342]
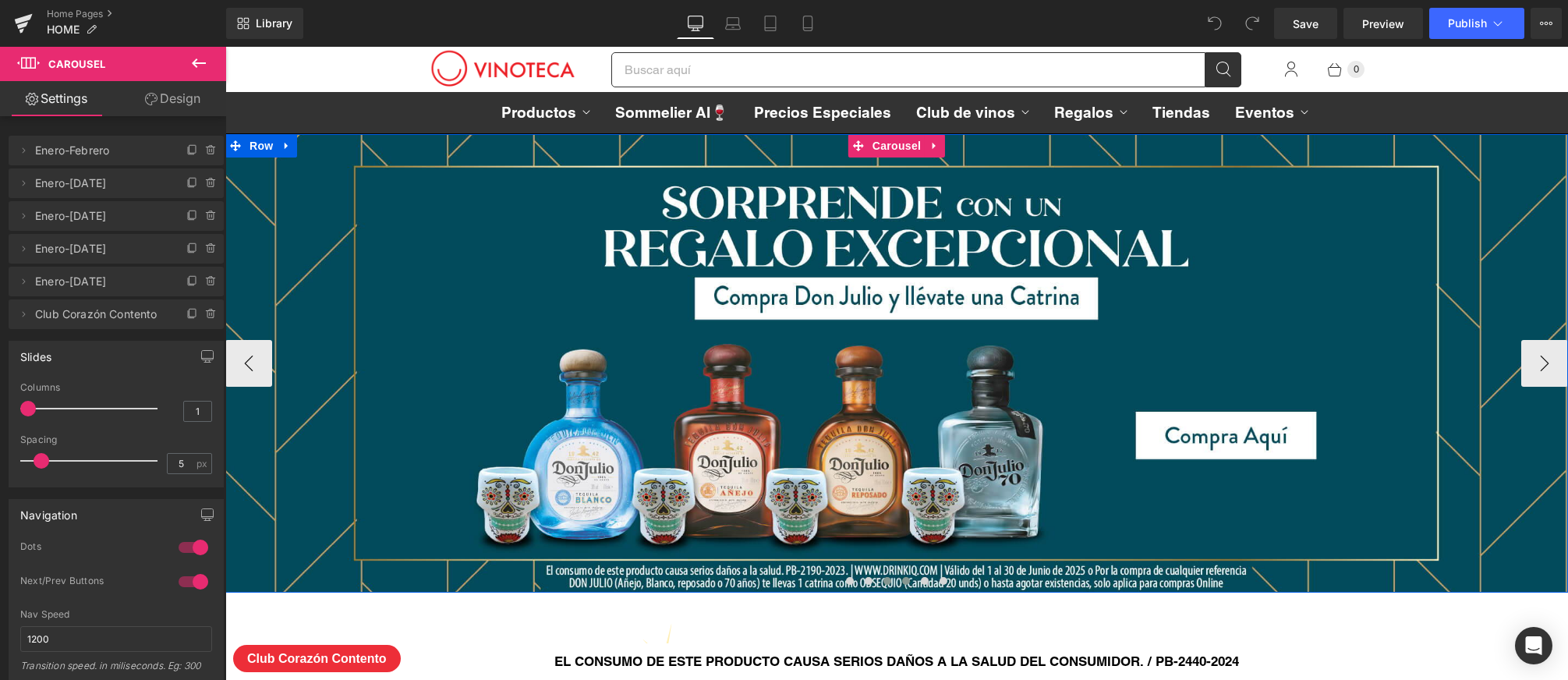
click at [886, 577] on span at bounding box center [887, 580] width 8 height 8
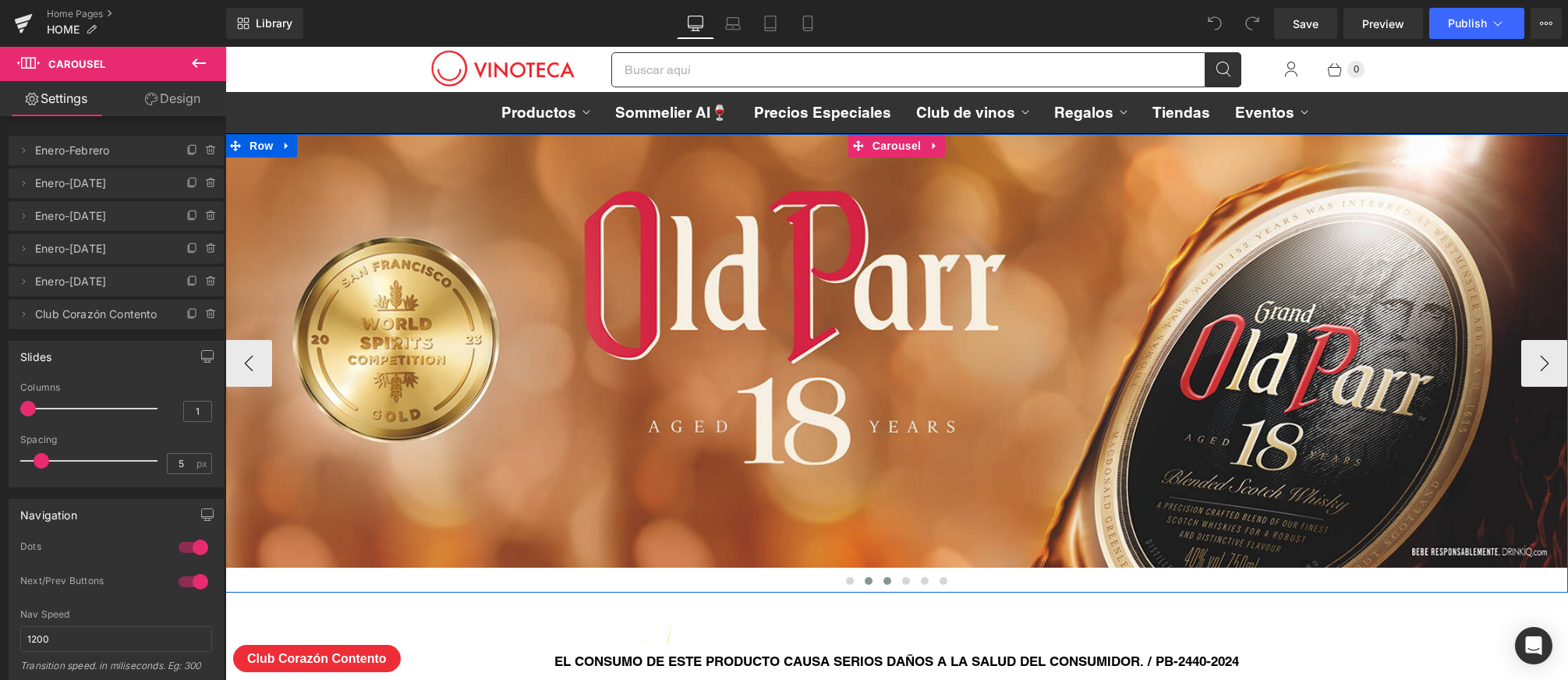
click at [869, 574] on button at bounding box center [868, 581] width 19 height 16
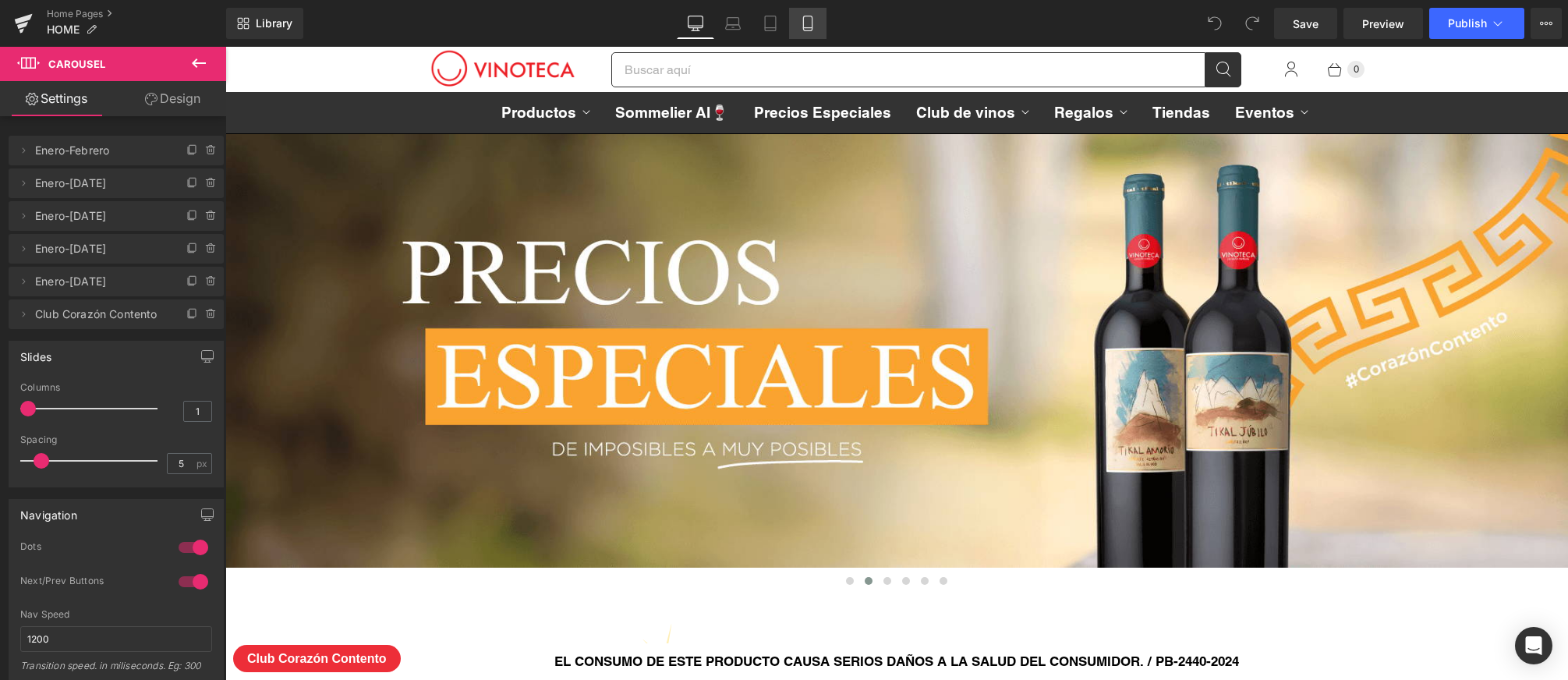
click at [810, 28] on icon at bounding box center [807, 28] width 9 height 0
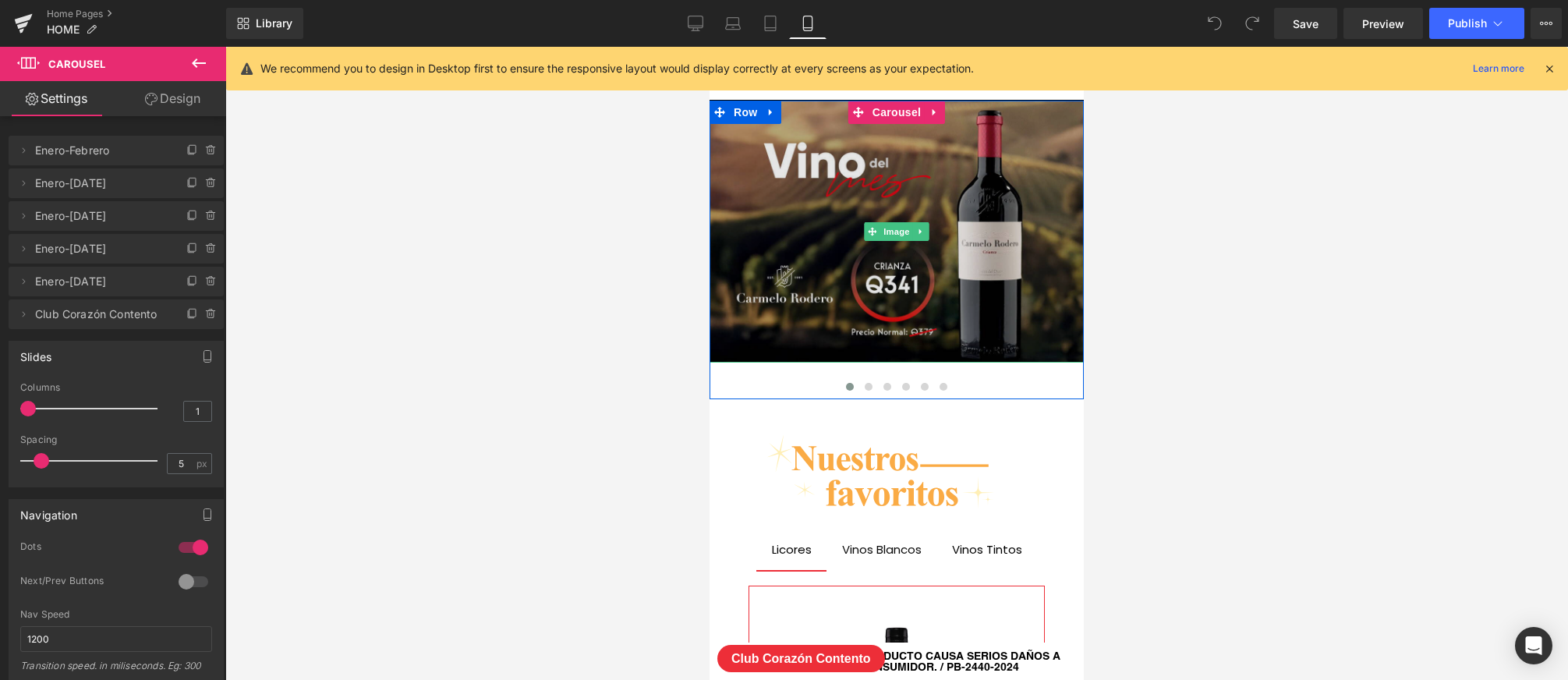
scroll to position [7959, 374]
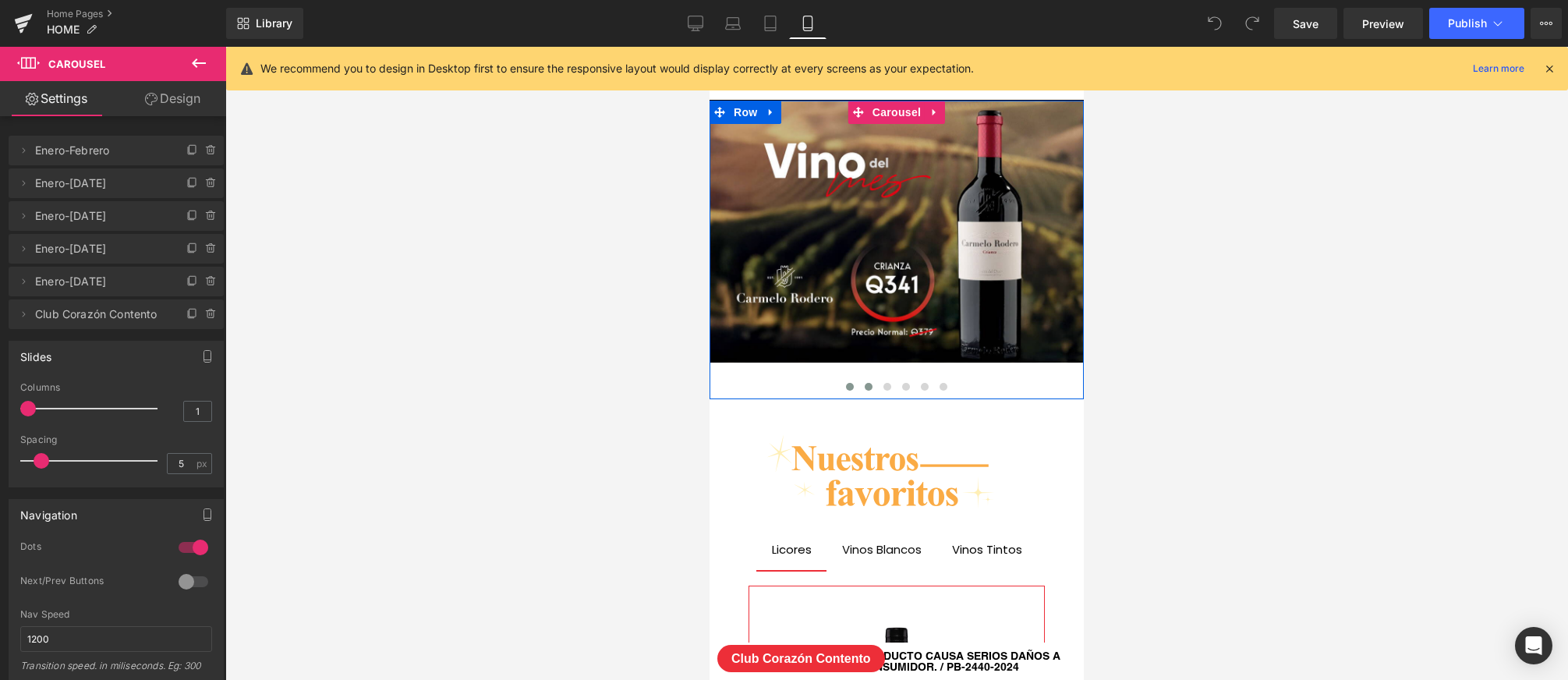
click at [872, 385] on button at bounding box center [868, 387] width 19 height 16
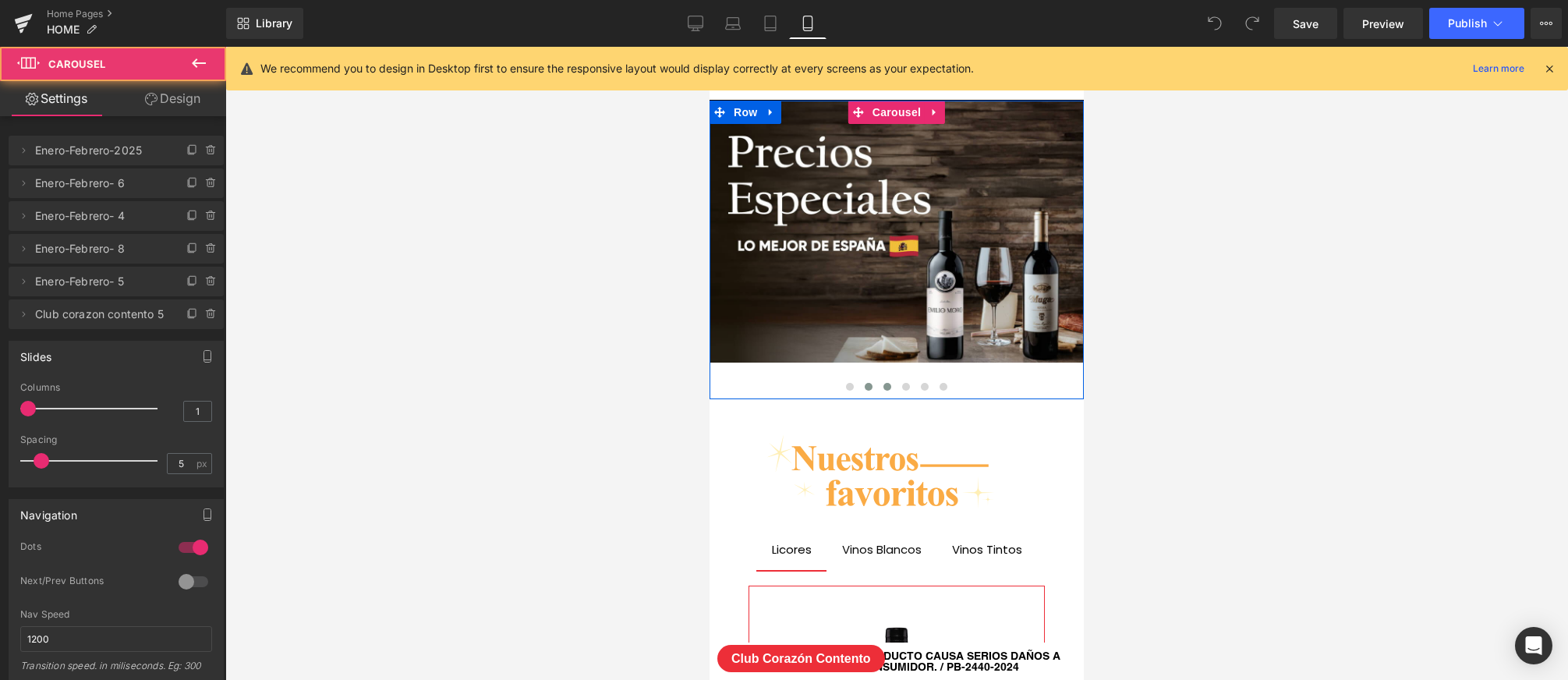
click at [884, 386] on span at bounding box center [887, 387] width 8 height 8
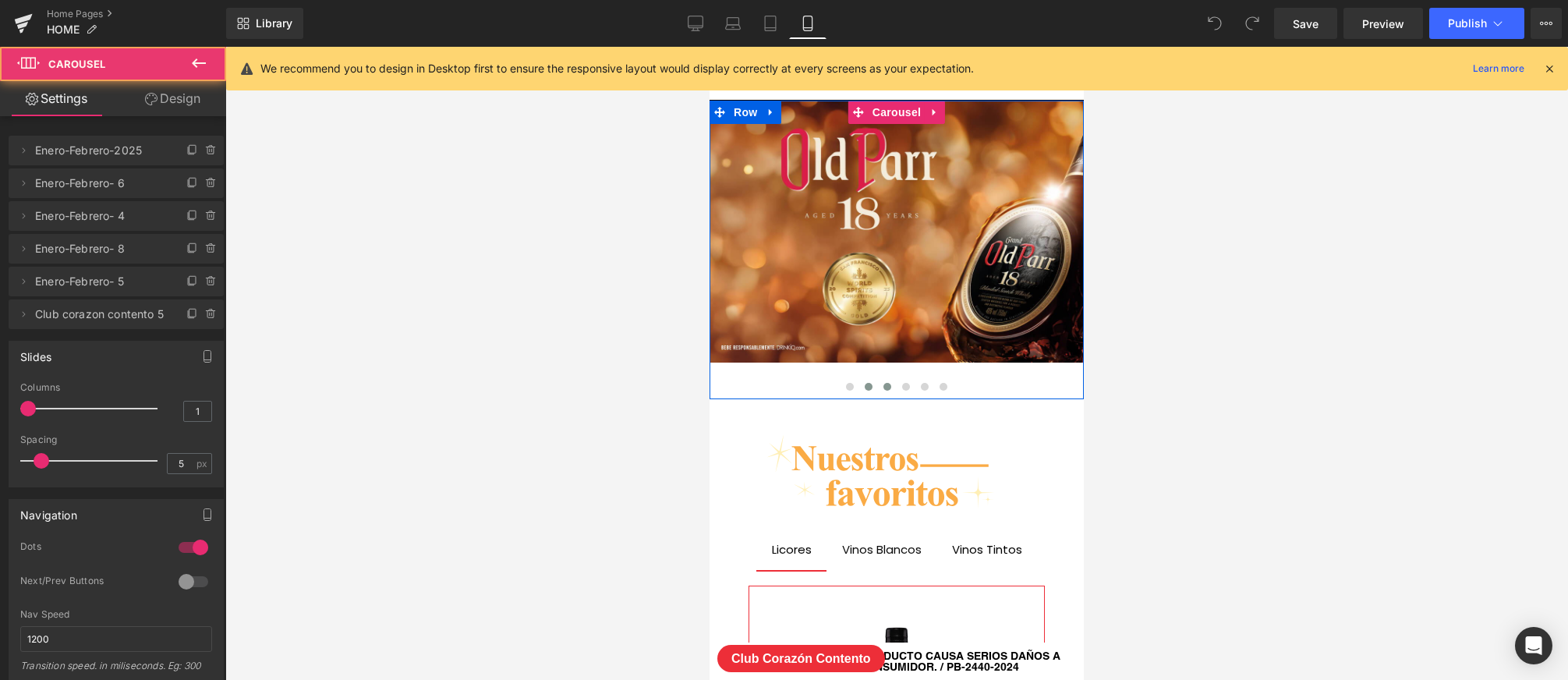
click at [870, 388] on span at bounding box center [869, 387] width 8 height 8
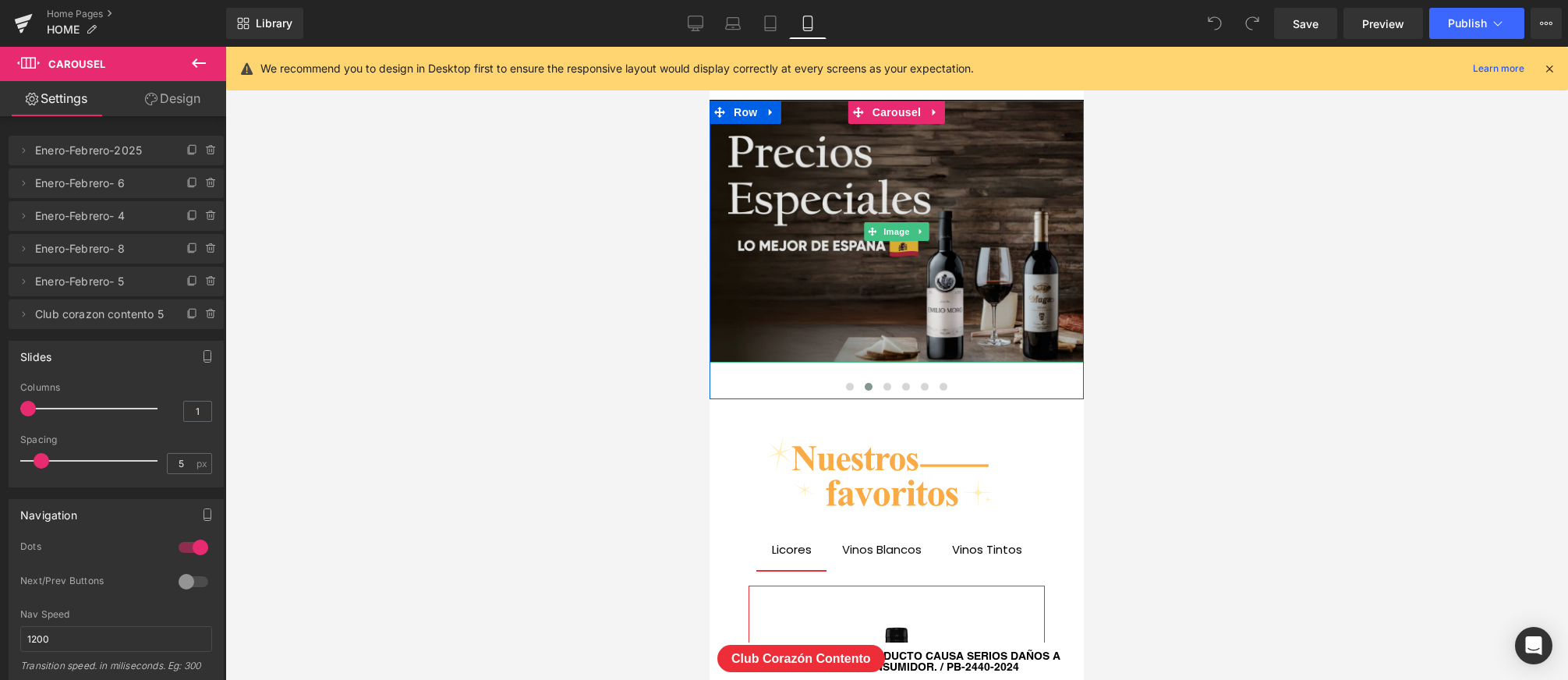
click at [888, 278] on img at bounding box center [896, 232] width 374 height 262
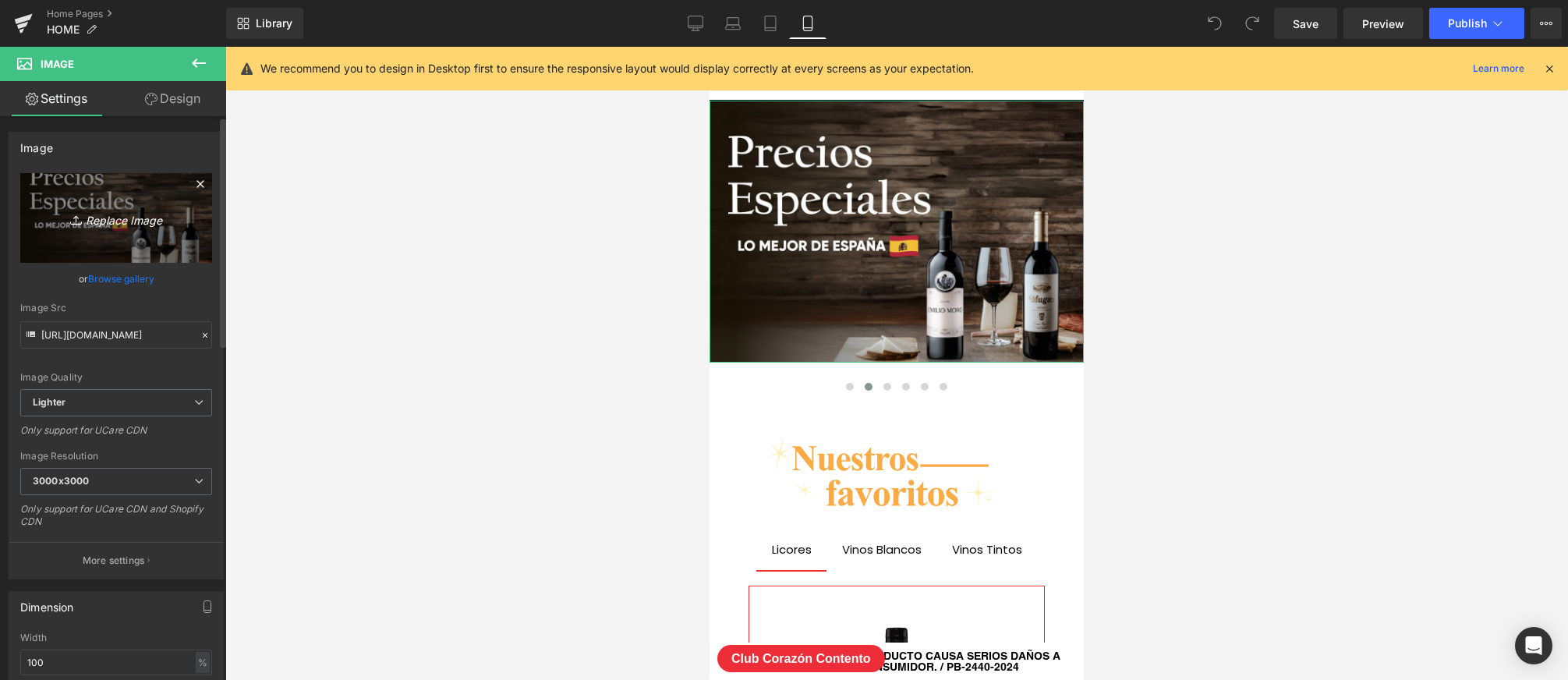
click at [125, 237] on link "Replace Image" at bounding box center [116, 218] width 191 height 90
type input "C:\fakepath\PRECIOS-ESPECIALES_SEP-2025-mobile.png"
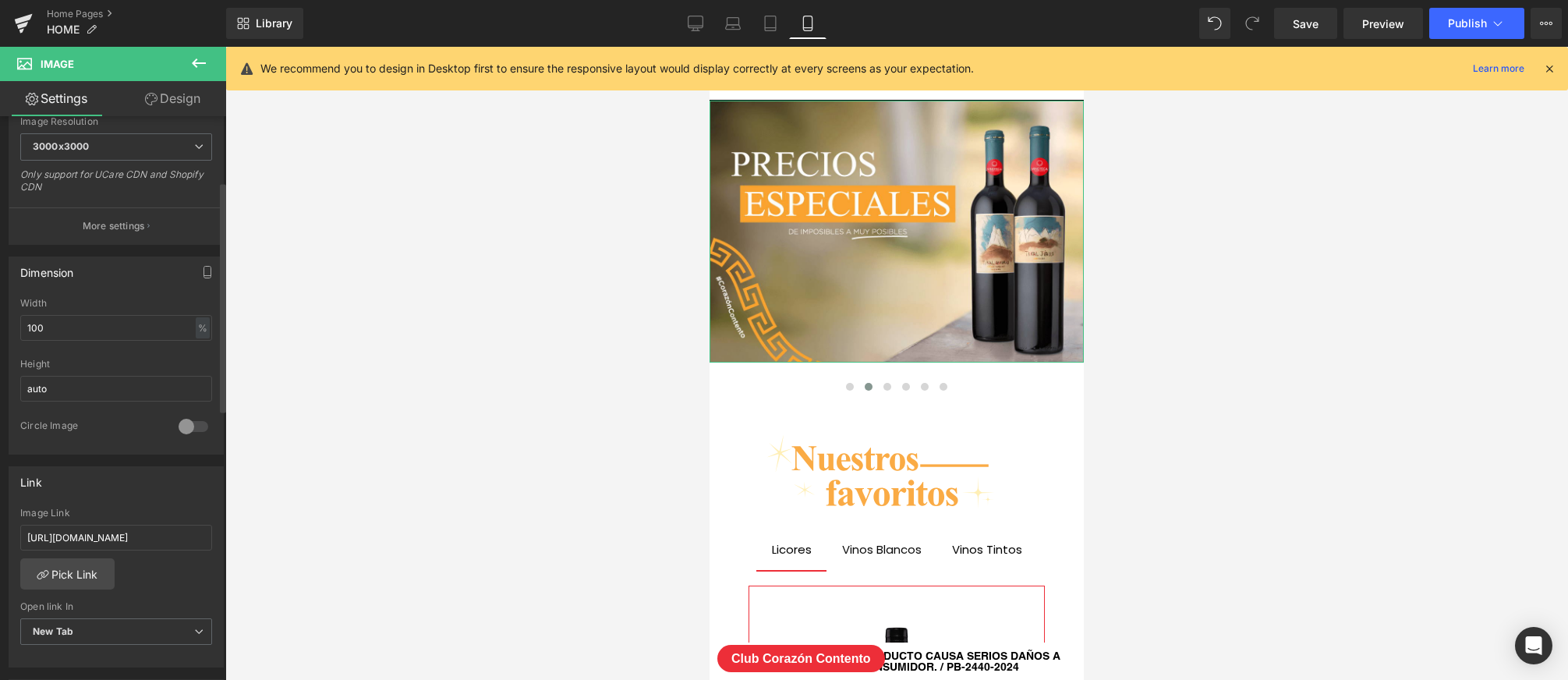
scroll to position [393, 0]
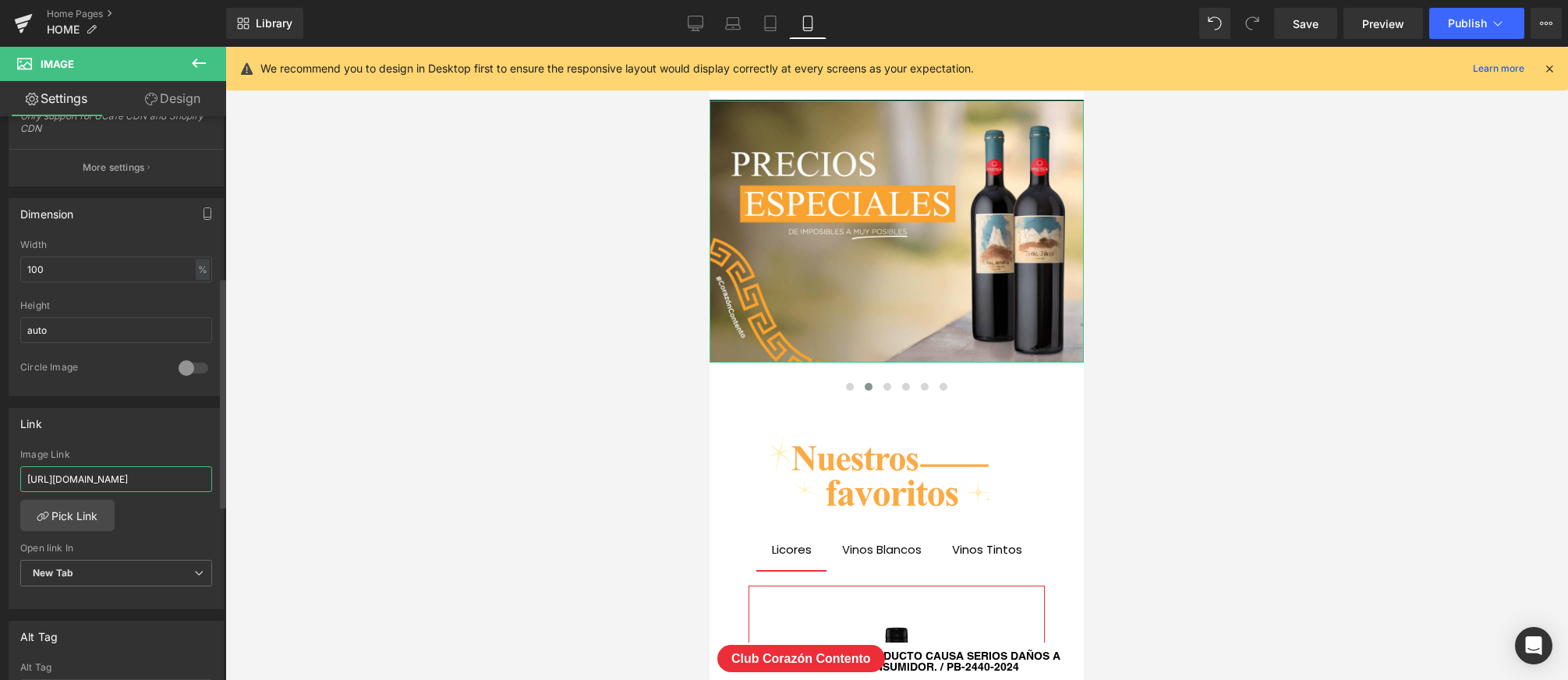
click at [148, 477] on input "[URL][DOMAIN_NAME]" at bounding box center [116, 479] width 191 height 25
click at [1265, 23] on span at bounding box center [1252, 23] width 31 height 31
click at [1278, 21] on link "Save" at bounding box center [1305, 23] width 64 height 31
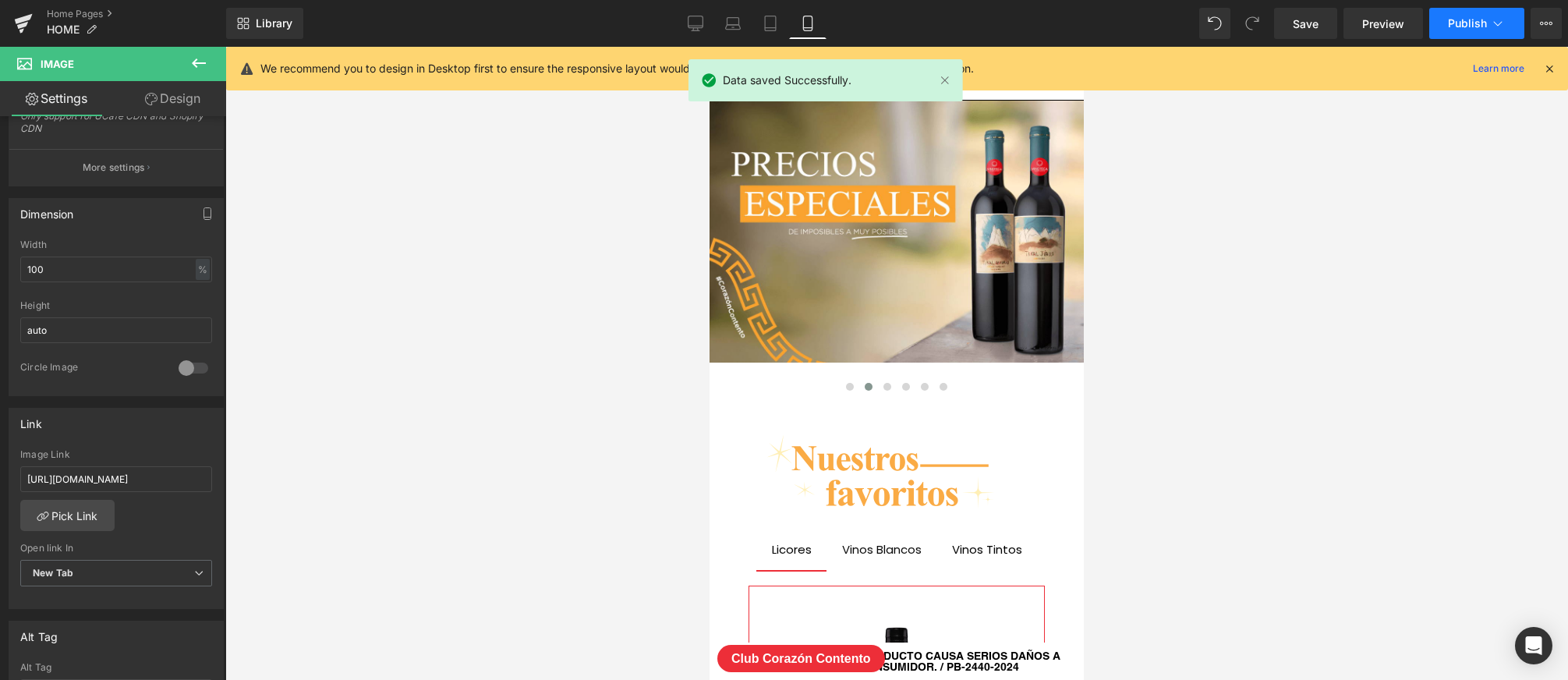
click at [1482, 19] on span "Publish" at bounding box center [1467, 23] width 39 height 13
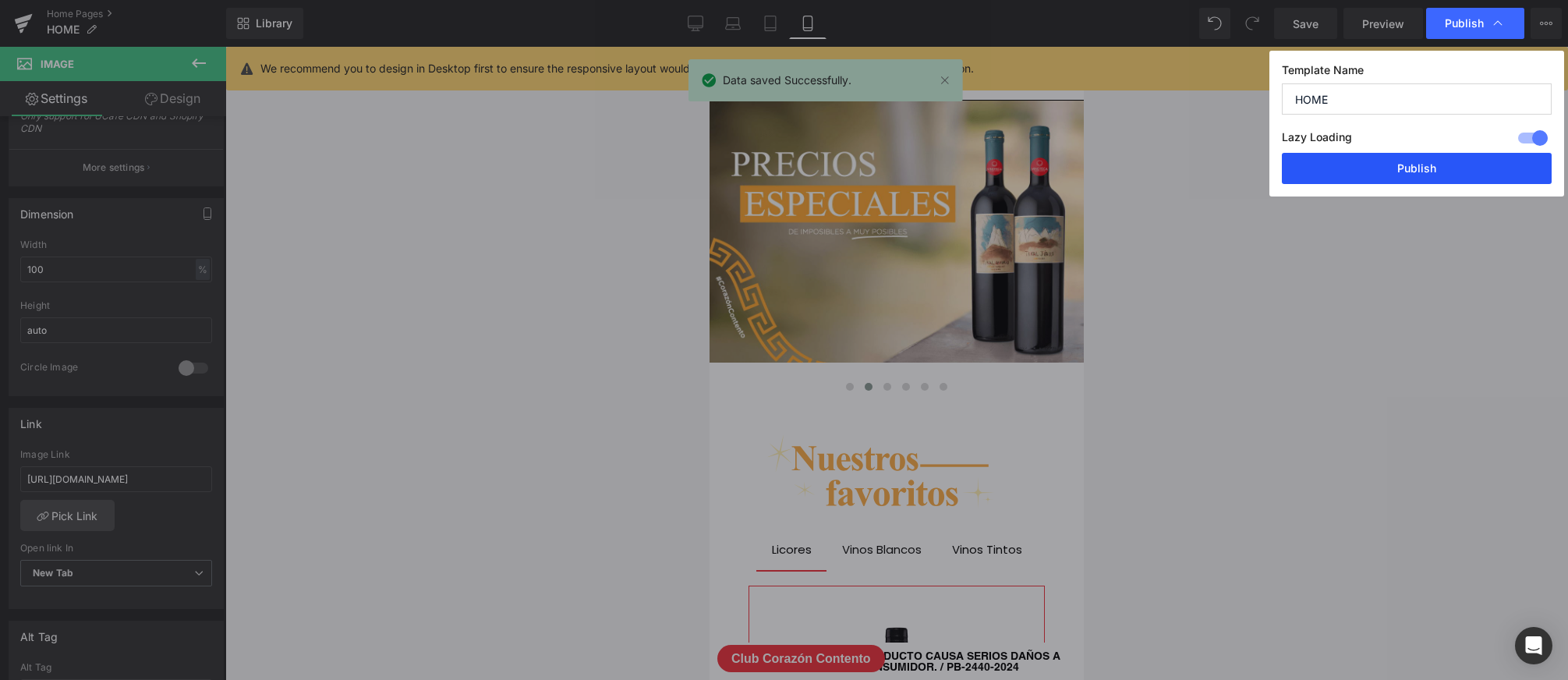
click at [1397, 160] on button "Publish" at bounding box center [1417, 168] width 270 height 31
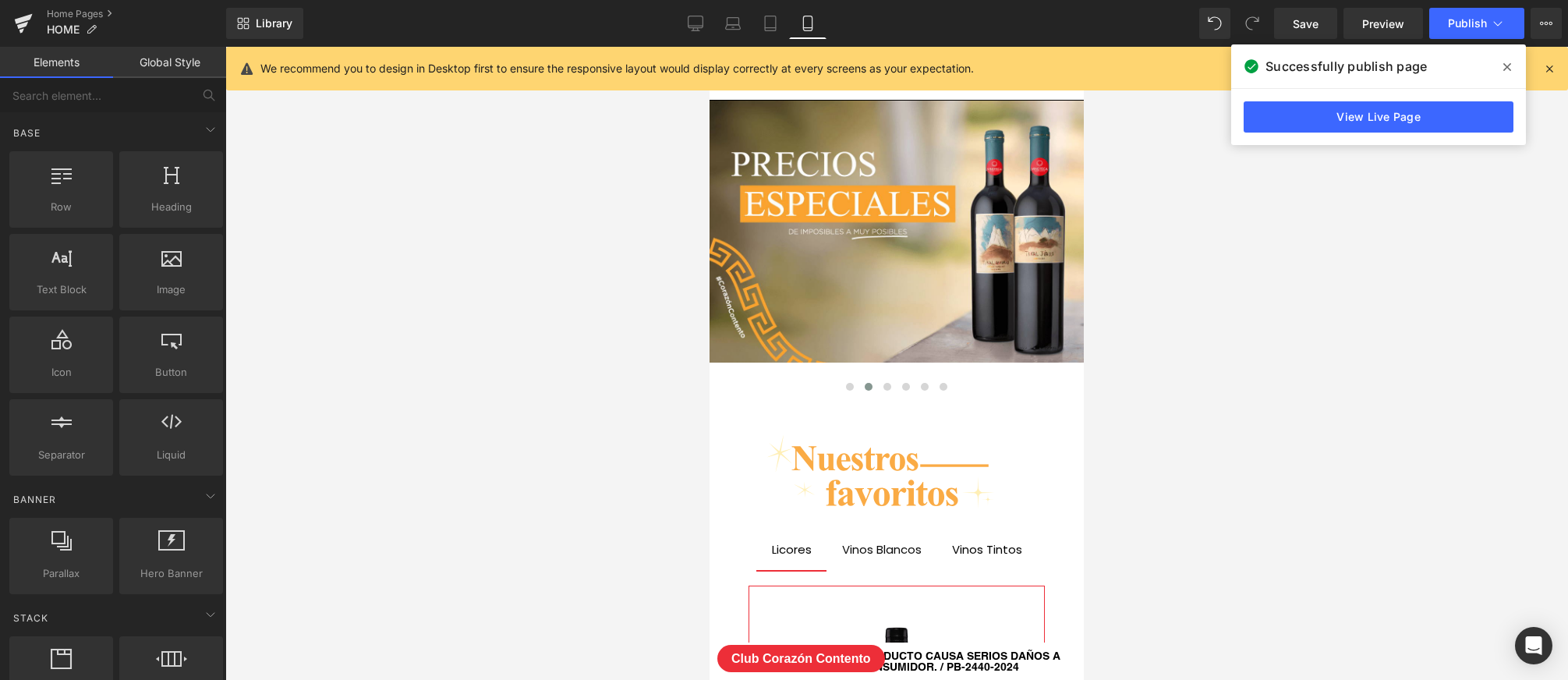
click at [1291, 354] on div at bounding box center [897, 363] width 1342 height 633
click at [1504, 65] on icon at bounding box center [1506, 66] width 8 height 13
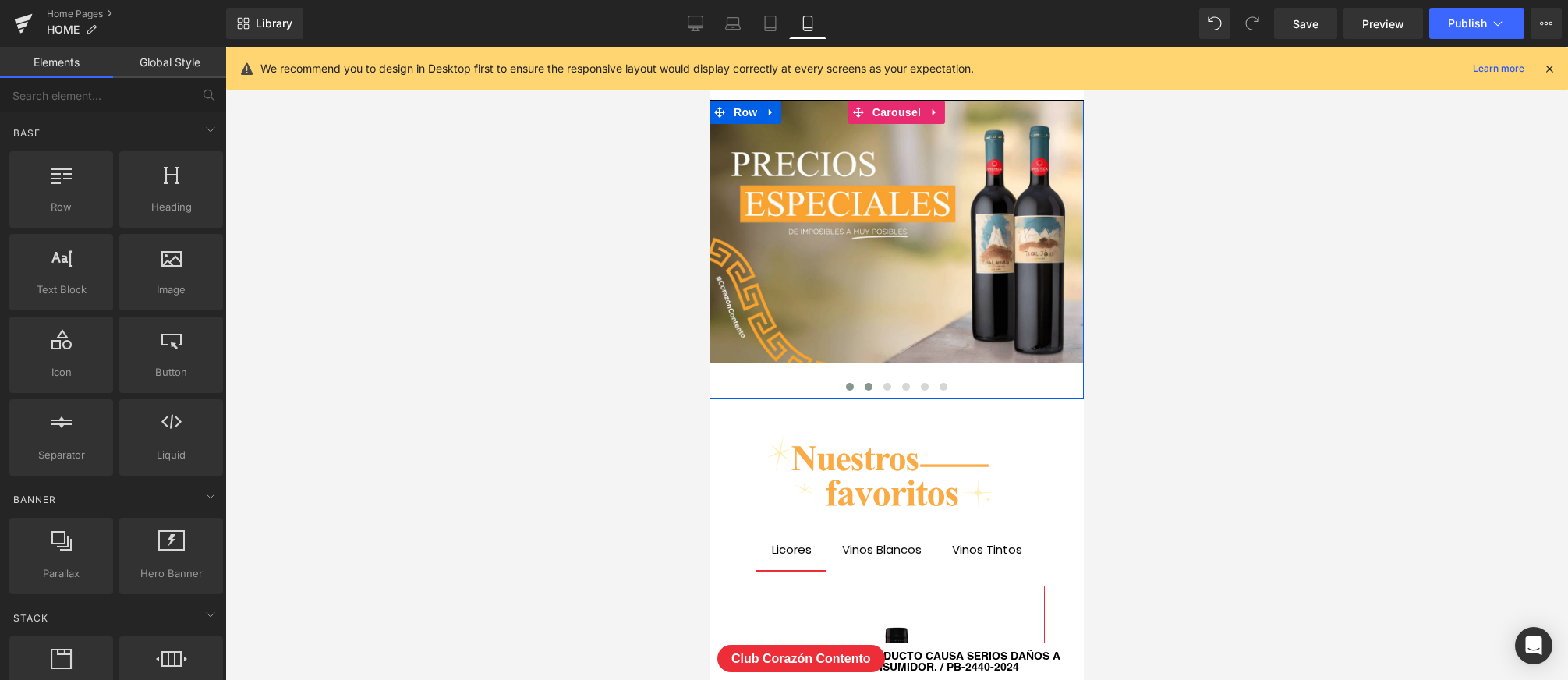
click at [849, 384] on span at bounding box center [850, 387] width 8 height 8
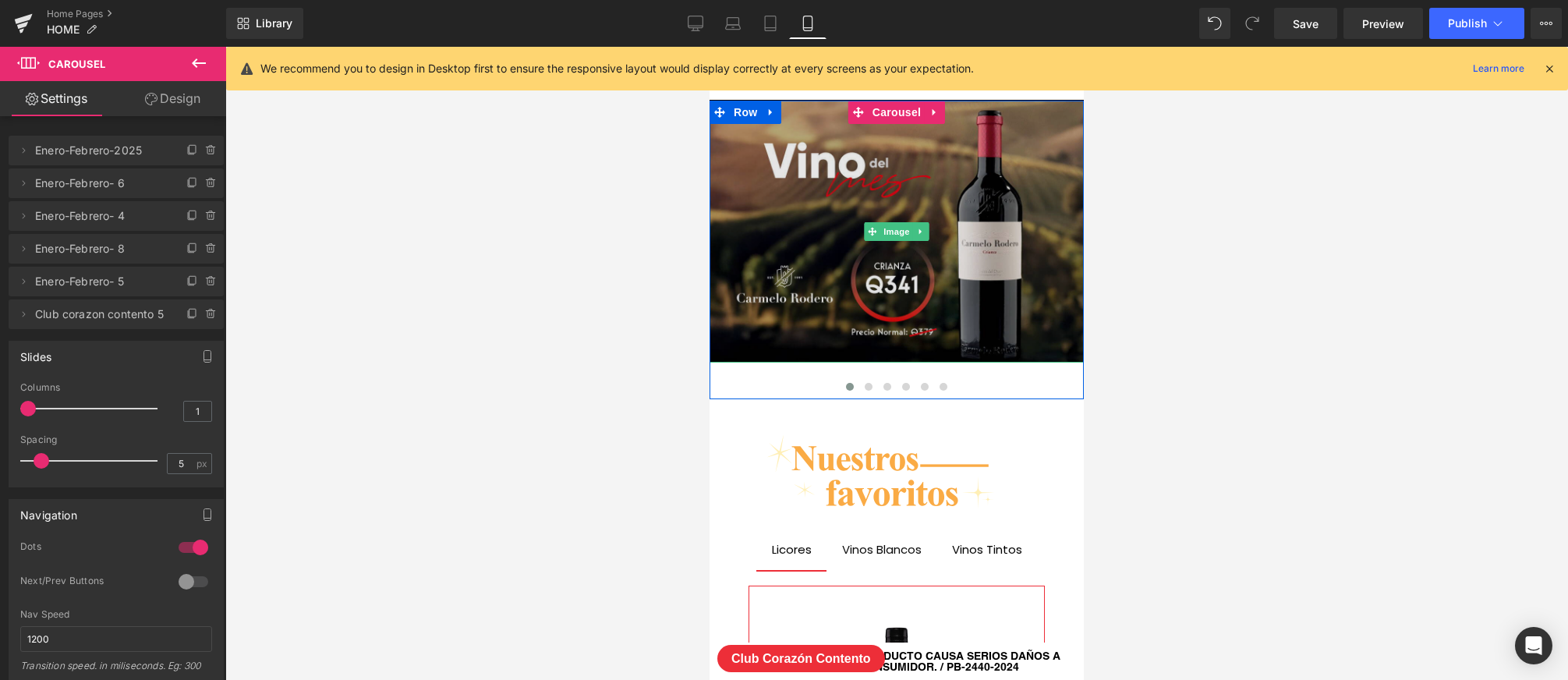
click at [880, 308] on img at bounding box center [896, 232] width 374 height 262
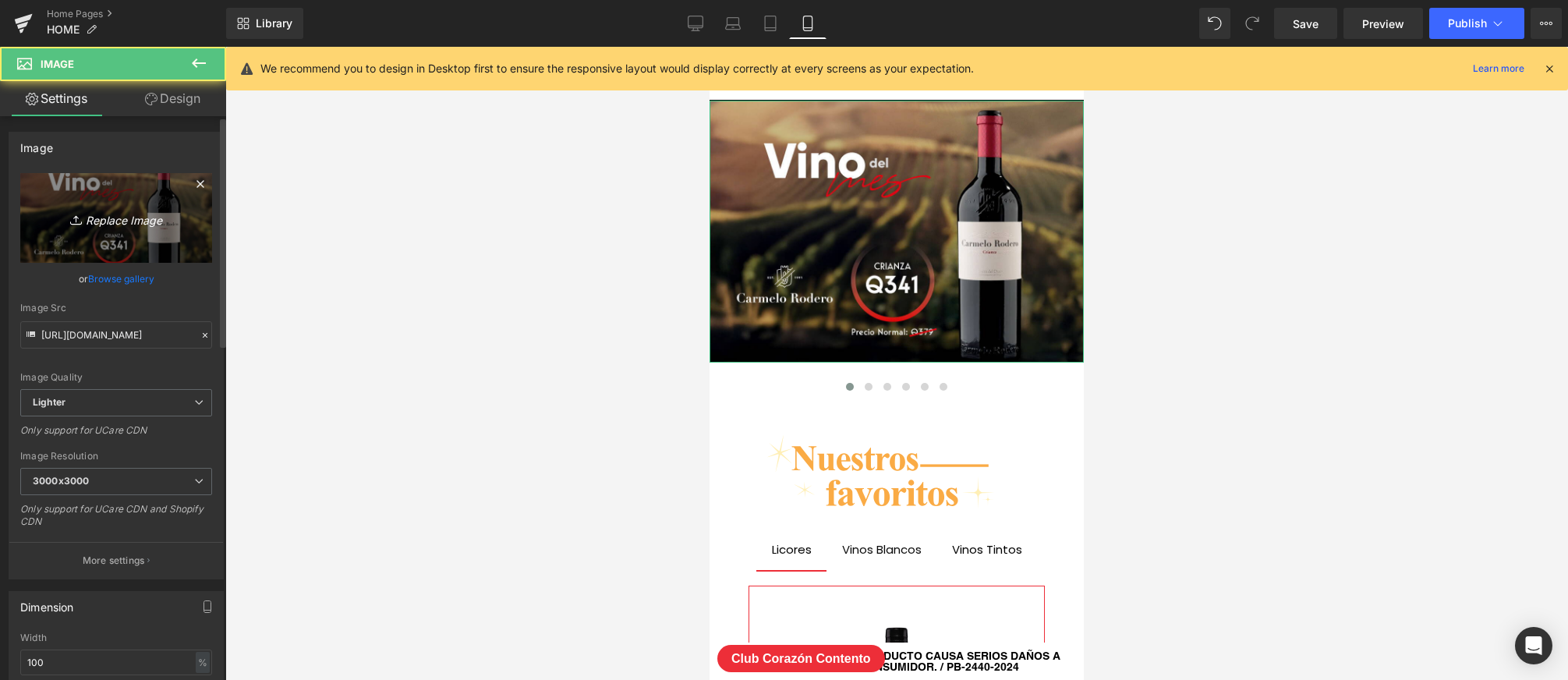
click at [119, 221] on icon "Replace Image" at bounding box center [116, 218] width 125 height 20
type input "C:\fakepath\BANNER_SEP-2025-mobile.png"
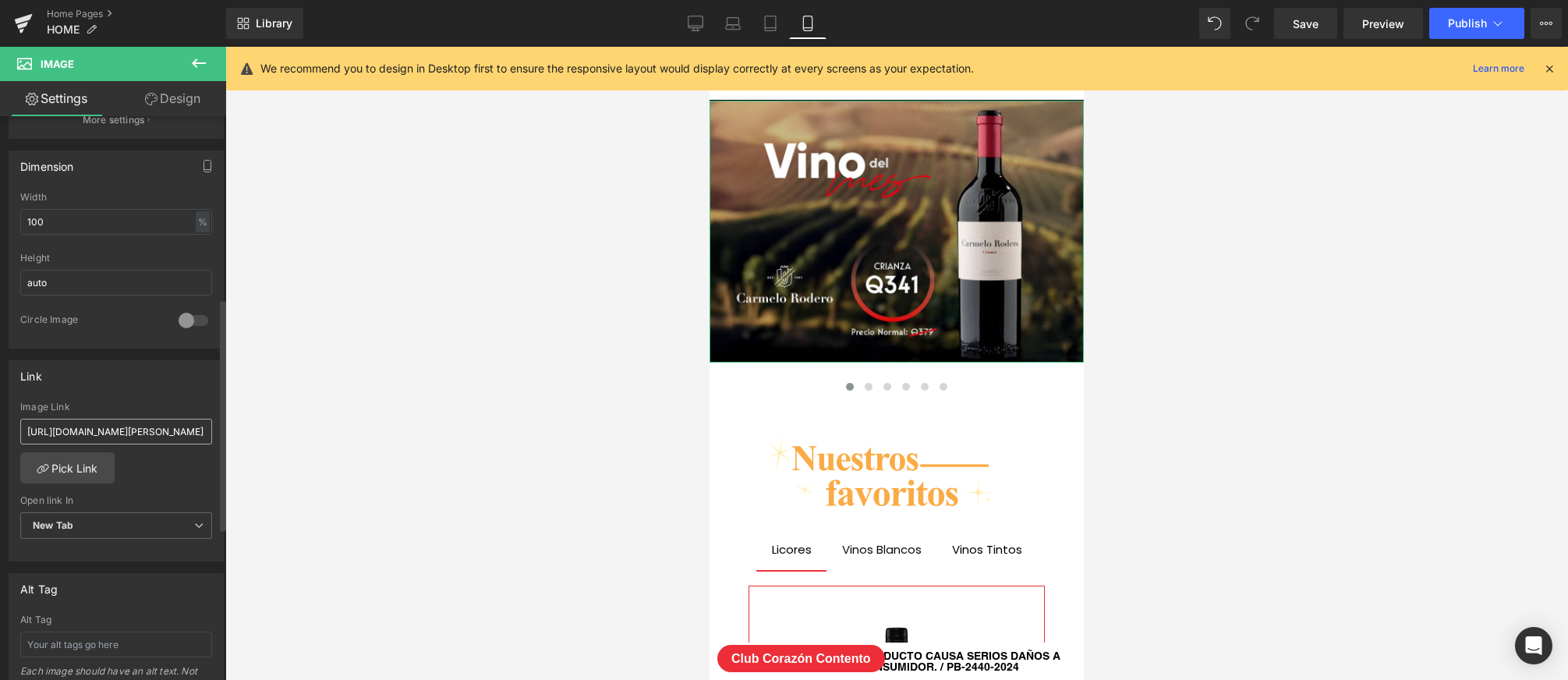
scroll to position [442, 0]
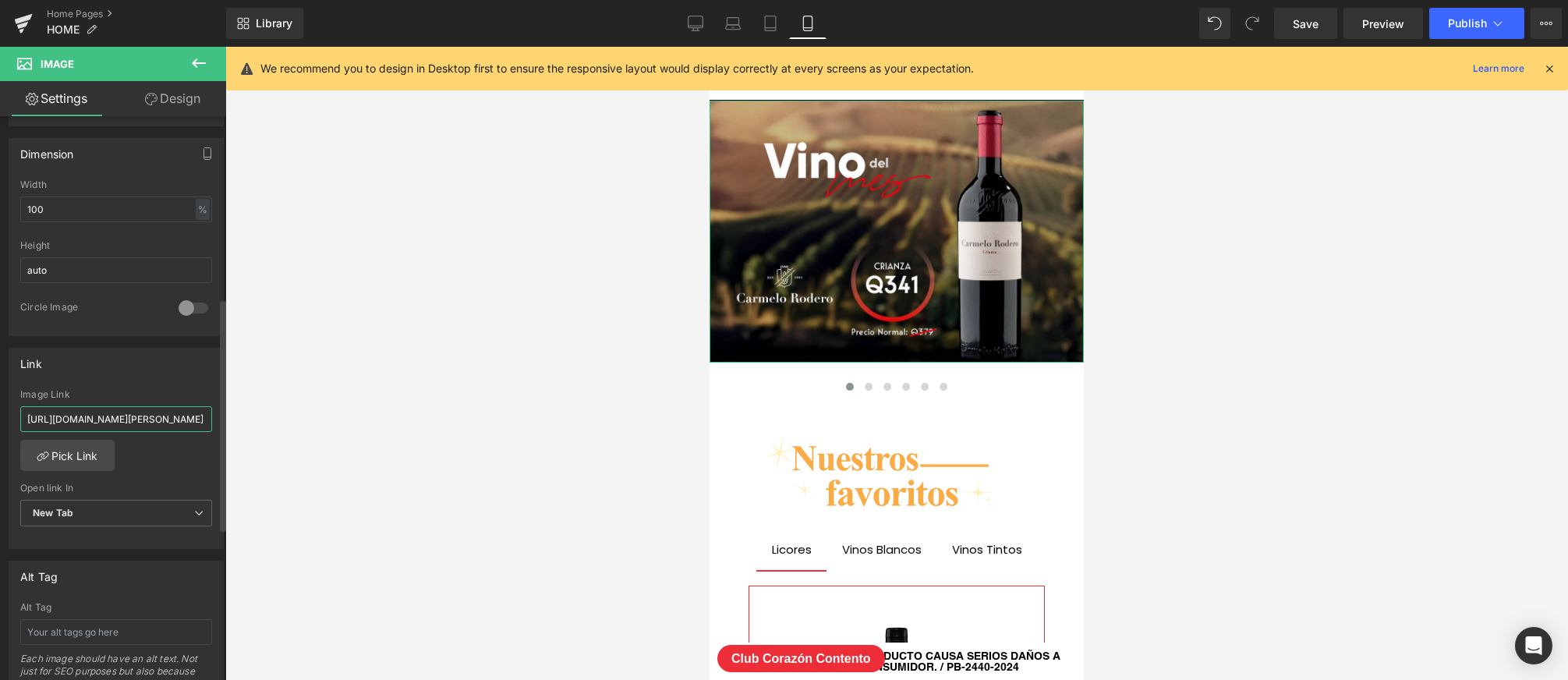
click at [136, 414] on input "[URL][DOMAIN_NAME][PERSON_NAME]" at bounding box center [116, 419] width 191 height 25
paste input "search?type=product&q=tozudo"
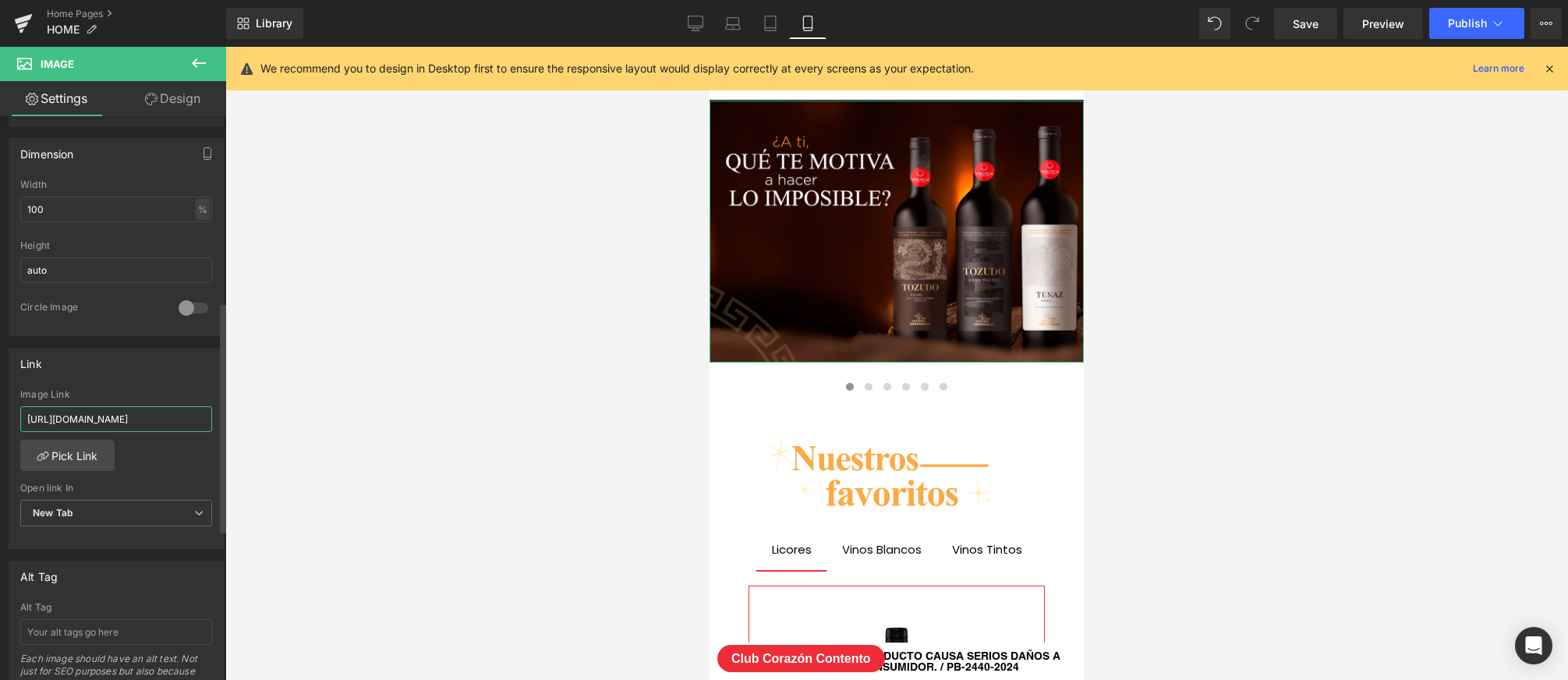
type input "[URL][DOMAIN_NAME]"
click at [145, 371] on div "Link" at bounding box center [116, 363] width 214 height 29
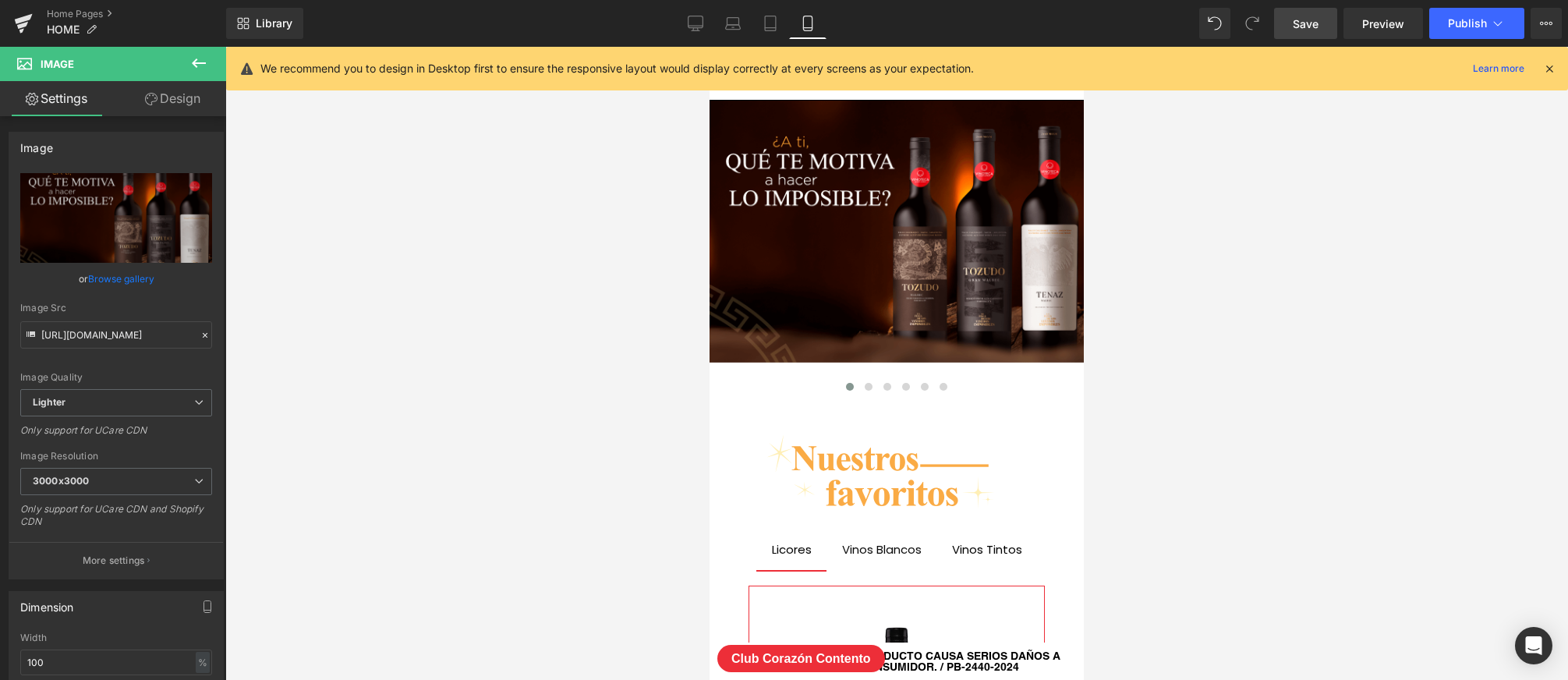
click at [1296, 21] on span "Save" at bounding box center [1305, 23] width 25 height 17
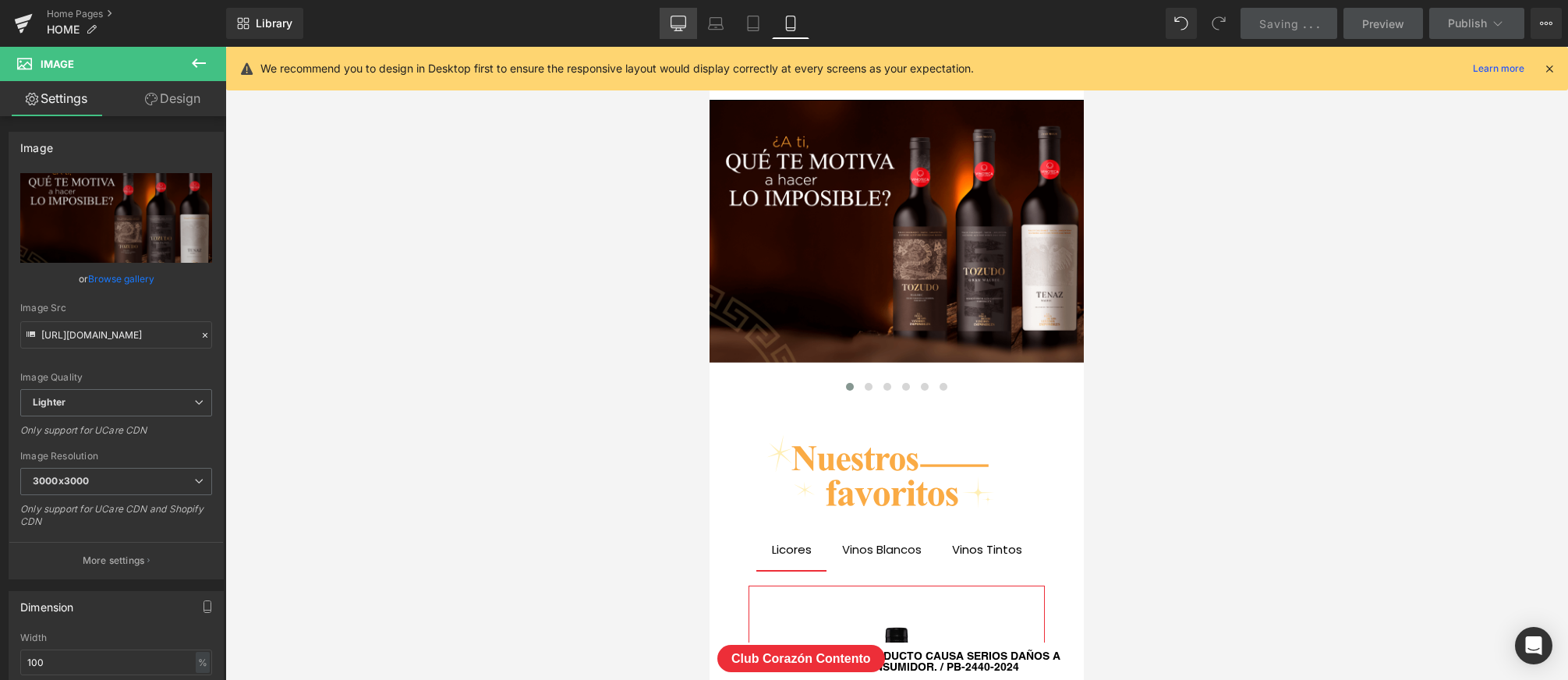
click at [680, 21] on icon at bounding box center [678, 23] width 16 height 16
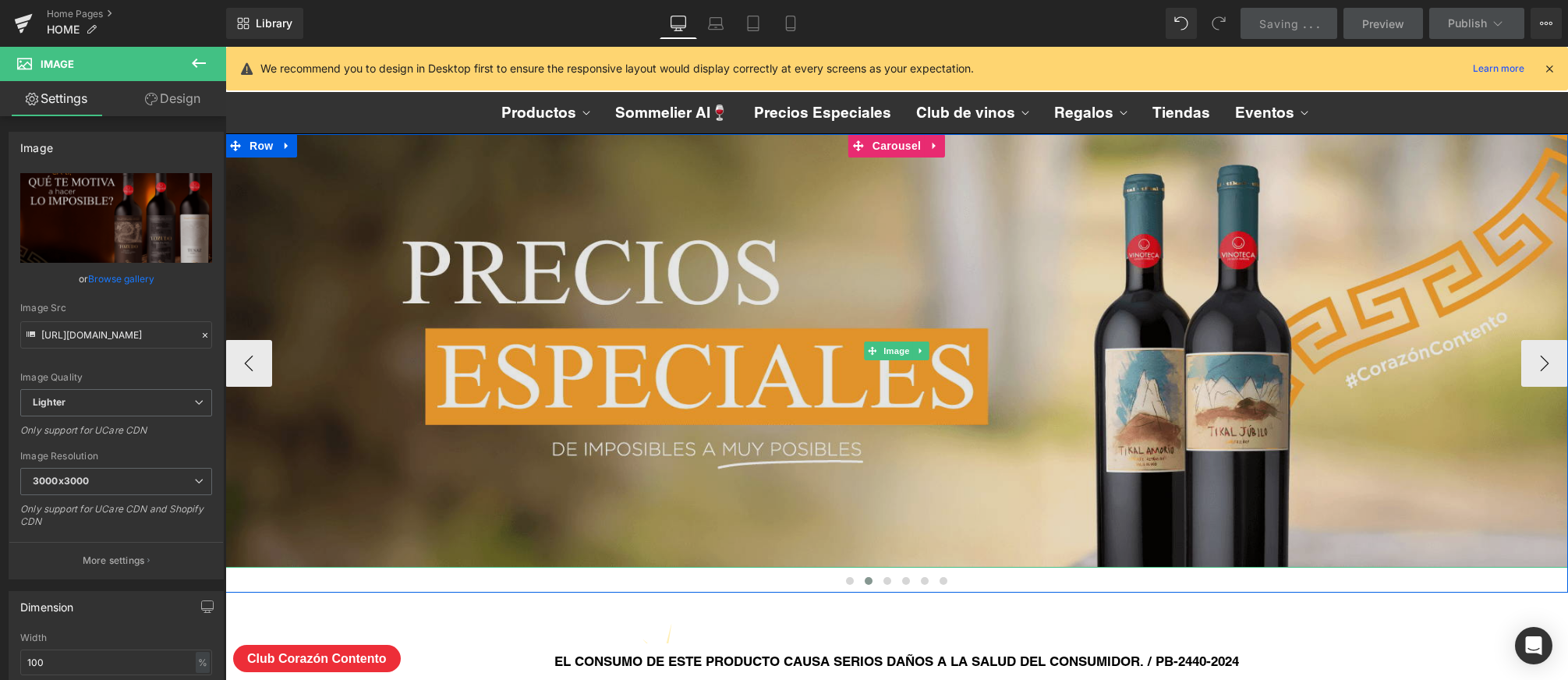
scroll to position [8, 8]
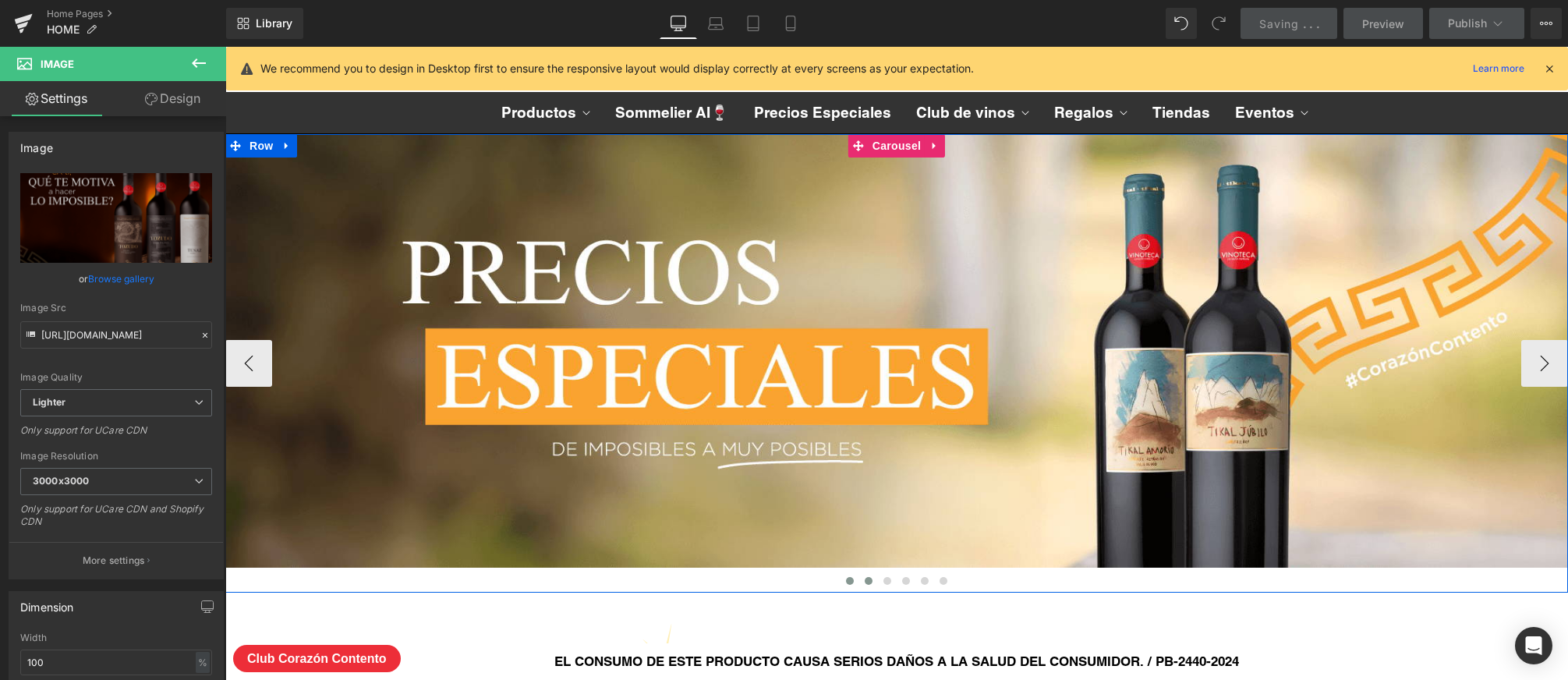
click at [847, 576] on span at bounding box center [850, 580] width 8 height 8
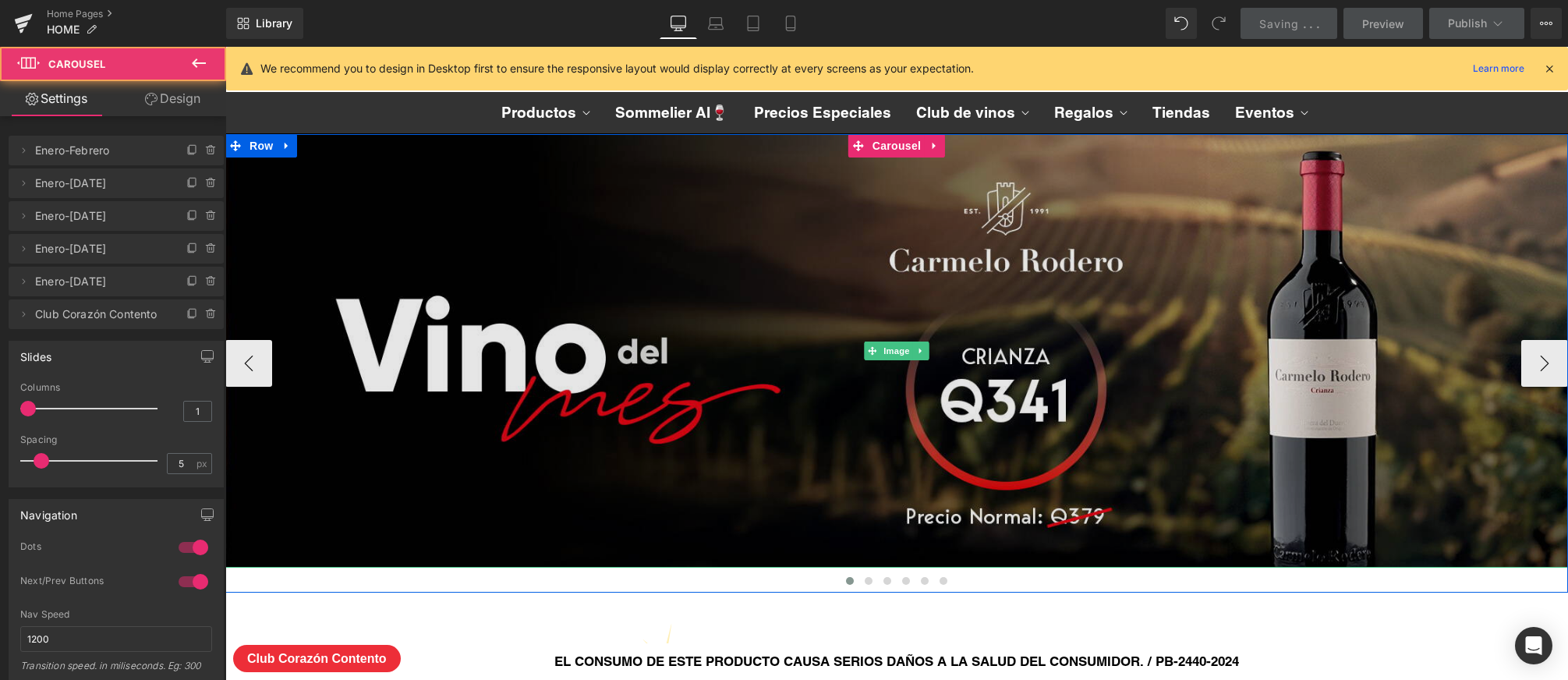
click at [897, 422] on img at bounding box center [897, 351] width 1342 height 434
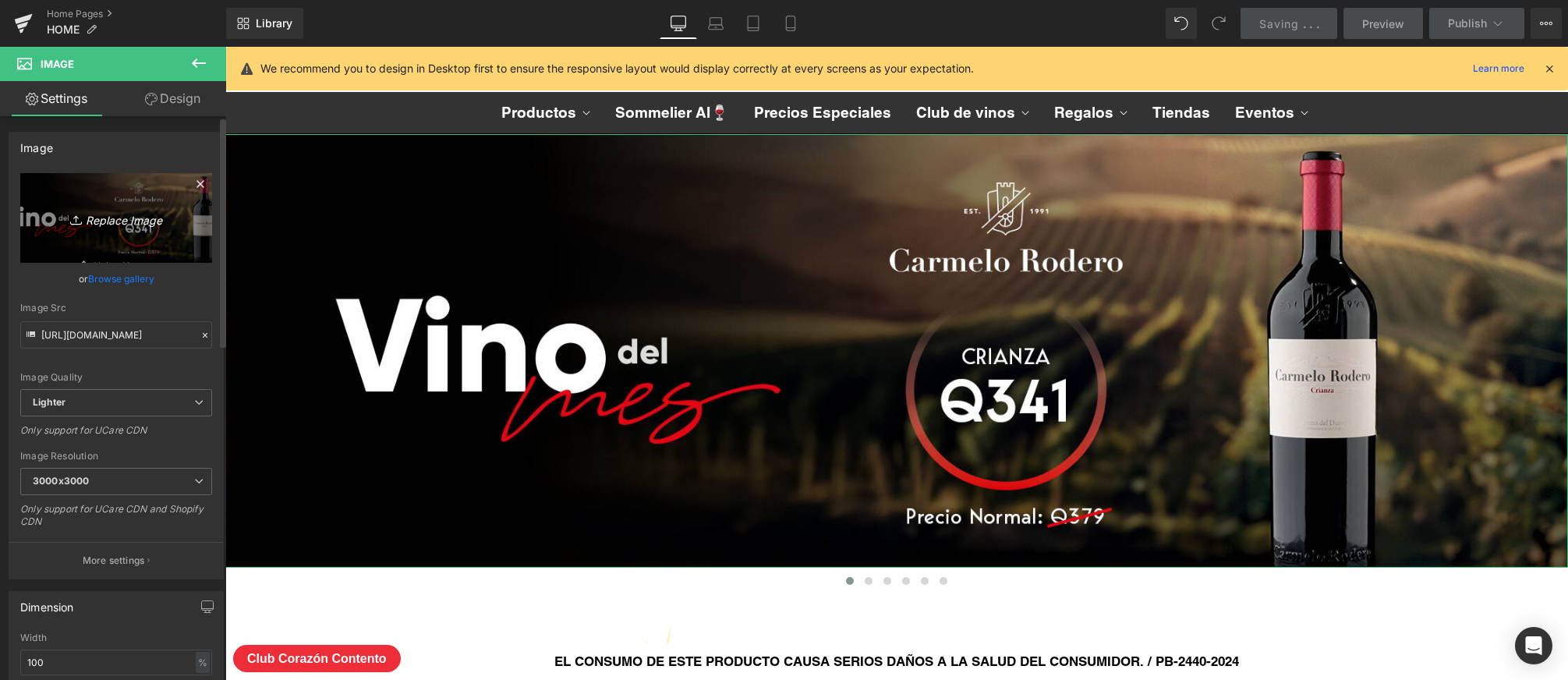
click at [110, 226] on icon "Replace Image" at bounding box center [116, 218] width 125 height 20
type input "C:\fakepath\BANNER_SEP-2025.png"
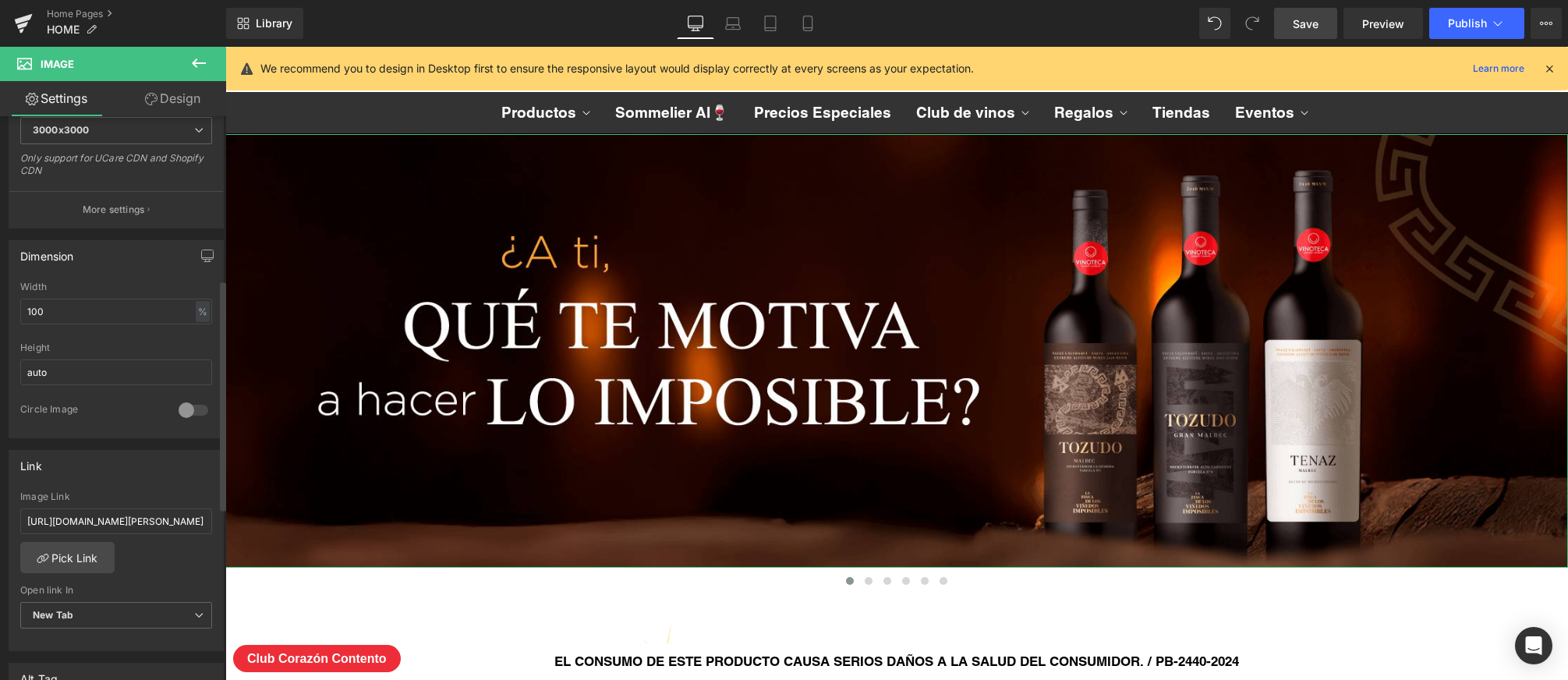
scroll to position [407, 0]
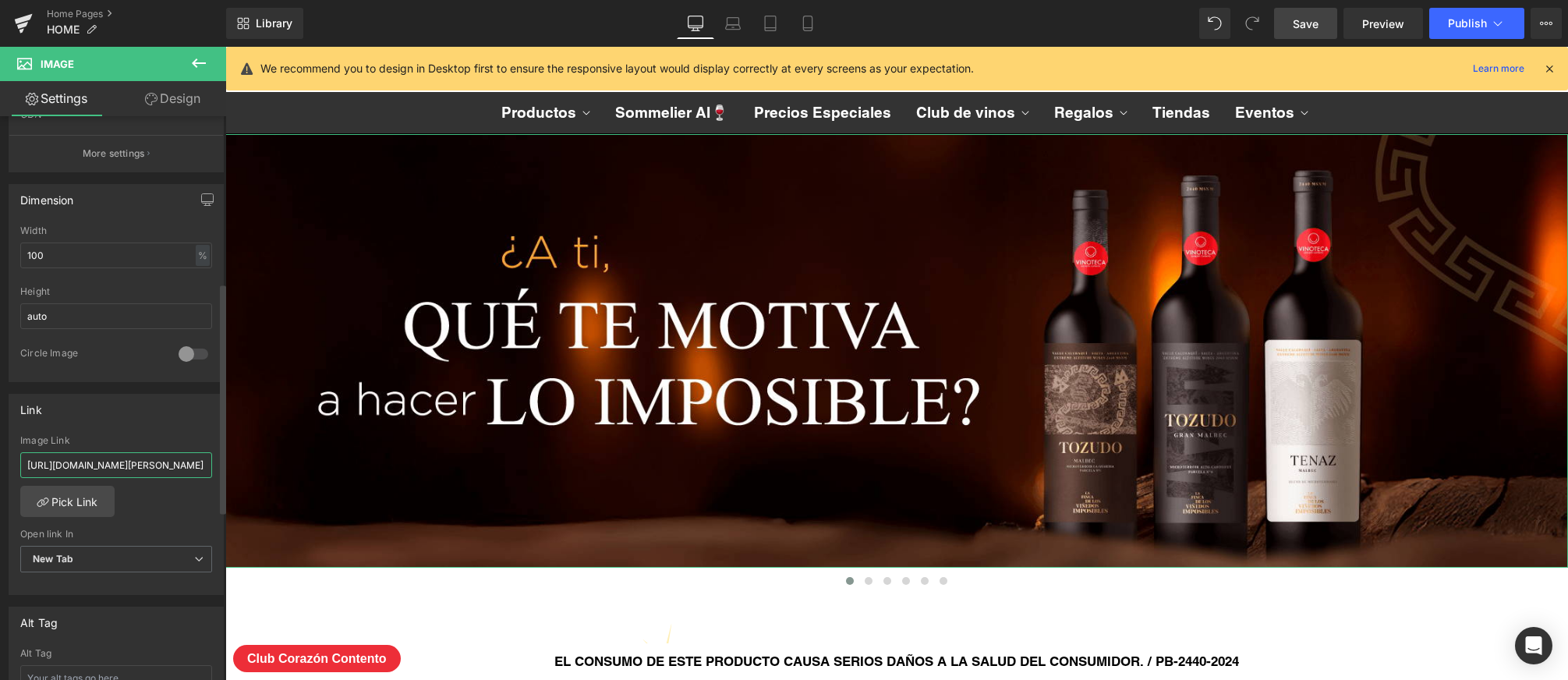
click at [148, 469] on input "[URL][DOMAIN_NAME][PERSON_NAME]" at bounding box center [116, 465] width 191 height 25
paste input "search?type=product&q=tozudo"
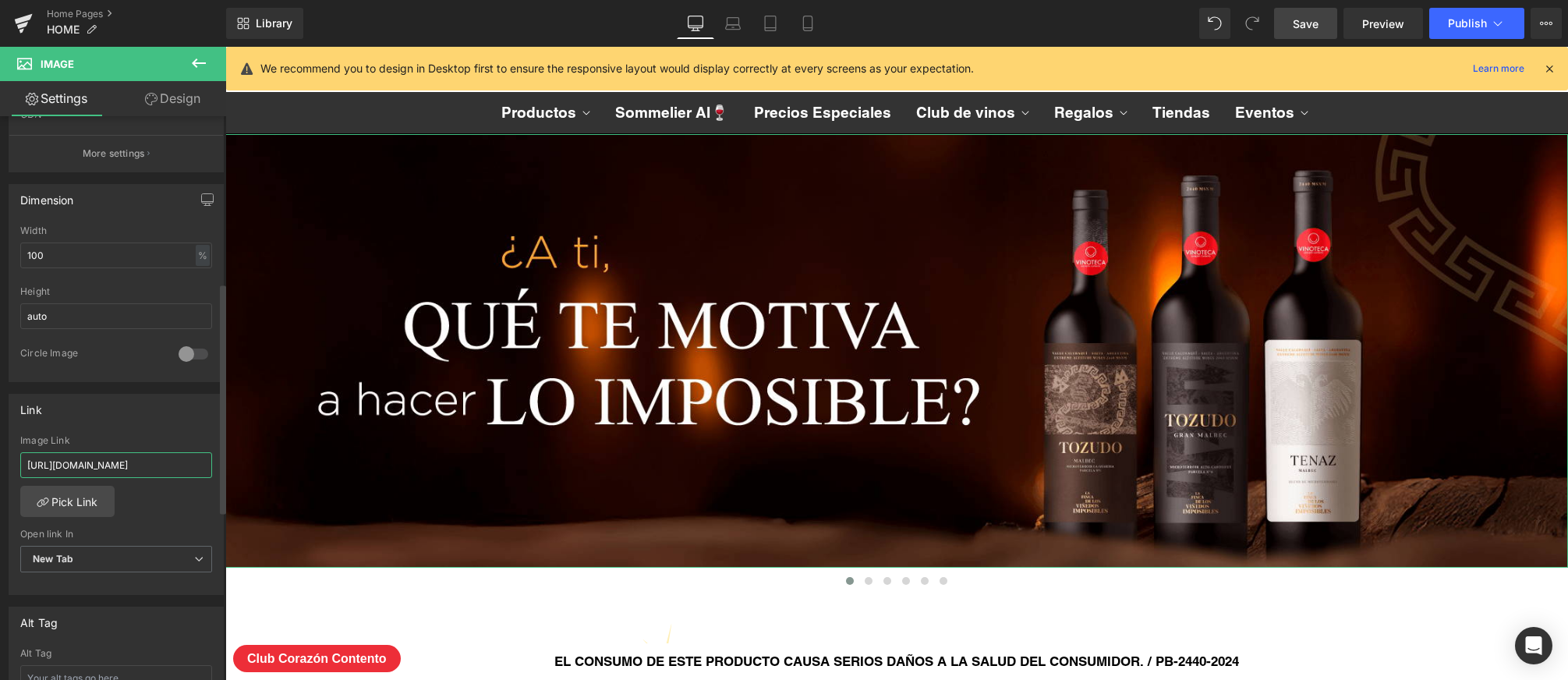
type input "[URL][DOMAIN_NAME]"
click at [159, 435] on div "Image Link" at bounding box center [116, 440] width 191 height 11
click at [1316, 22] on span "Save" at bounding box center [1305, 23] width 25 height 17
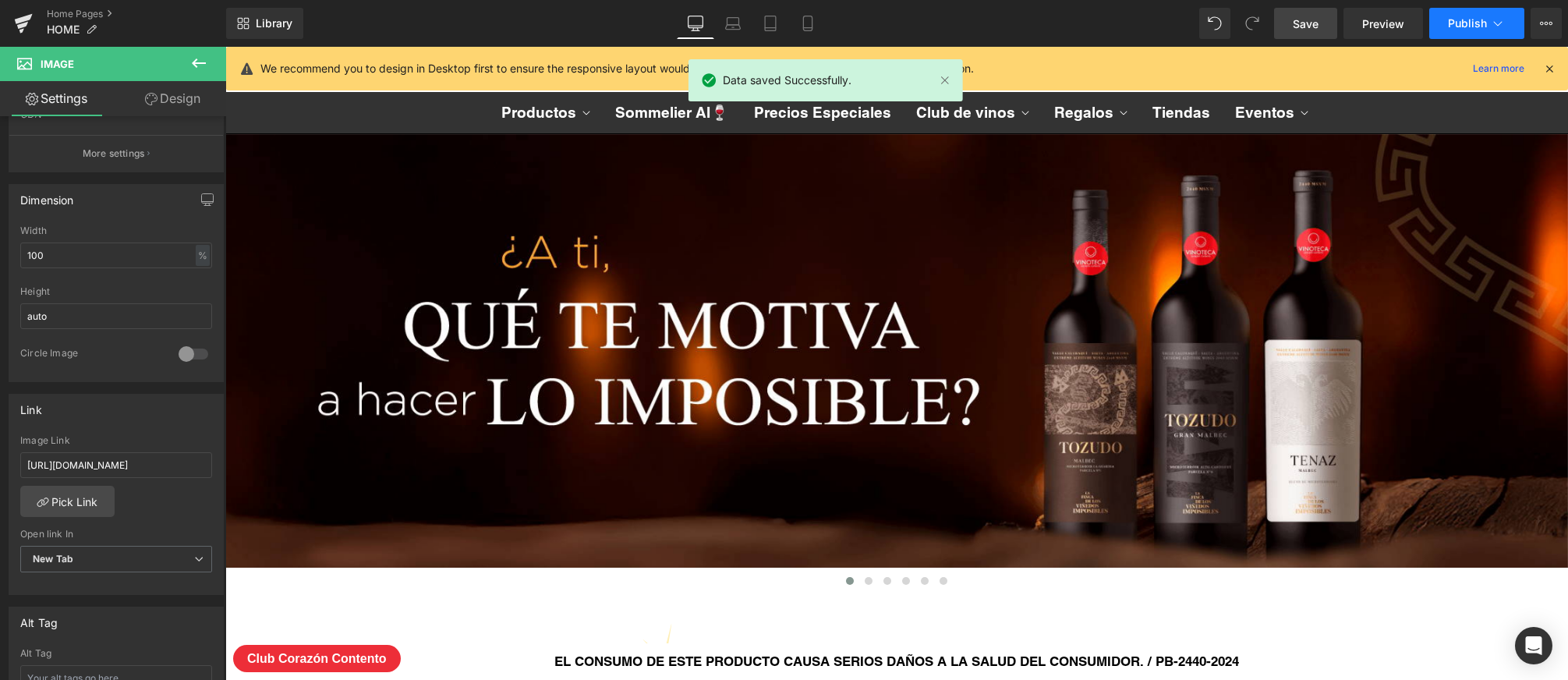
click at [1486, 21] on span "Publish" at bounding box center [1467, 23] width 39 height 13
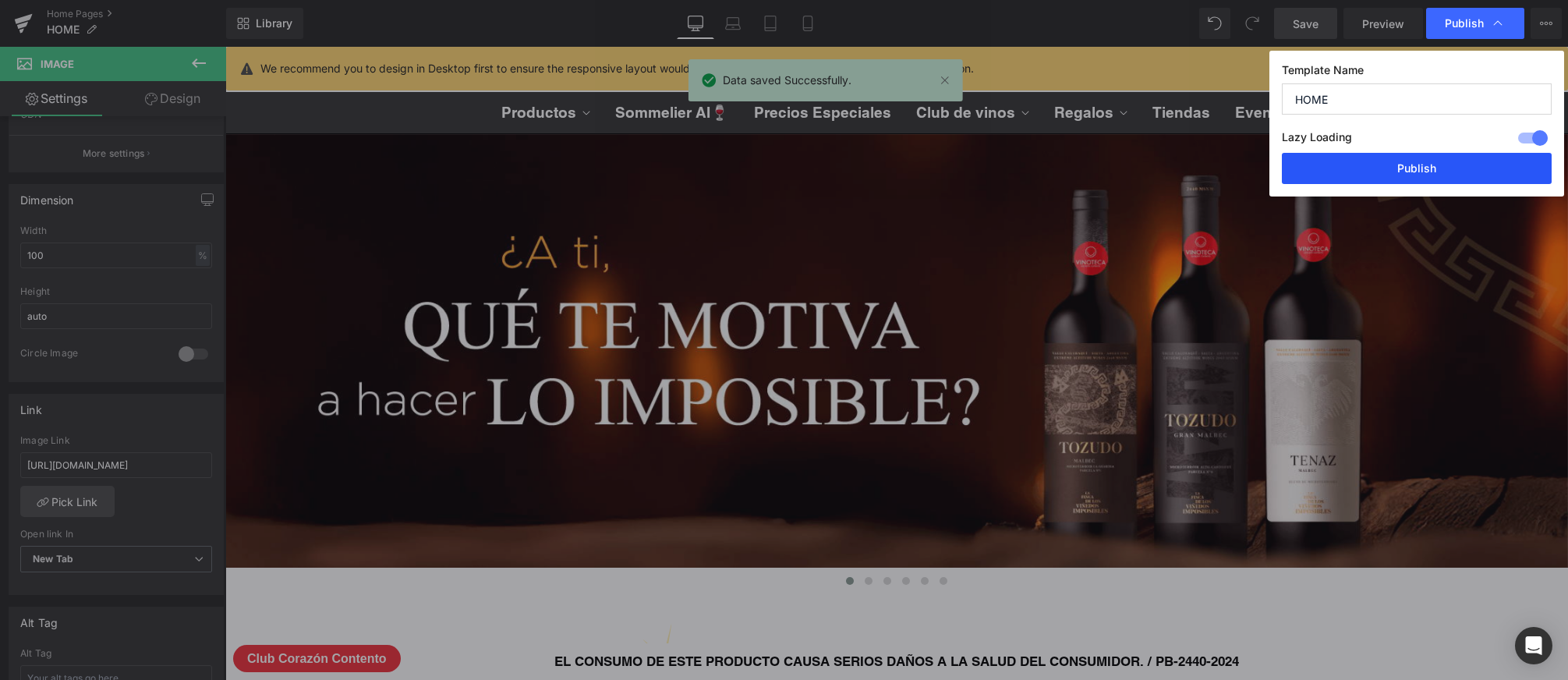
click at [1371, 160] on button "Publish" at bounding box center [1417, 168] width 270 height 31
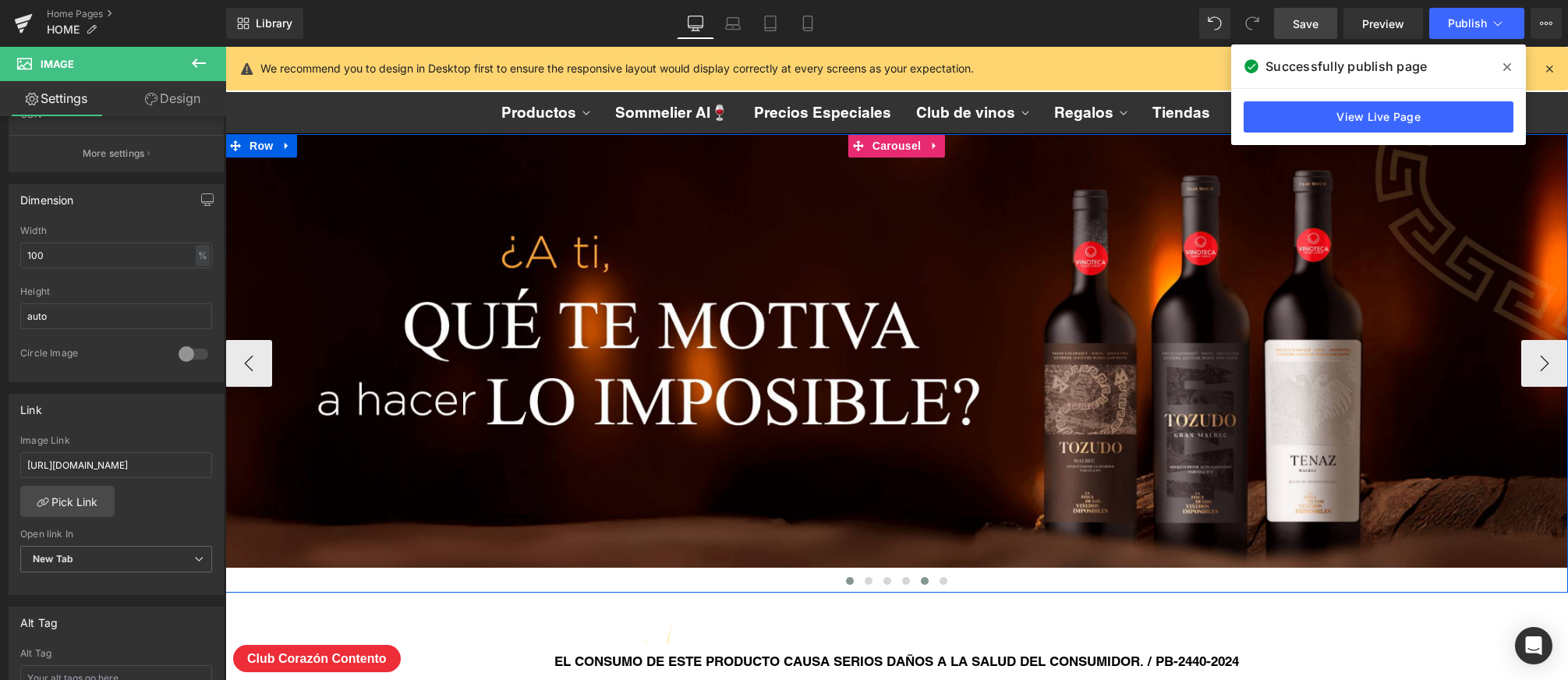
click at [925, 580] on span at bounding box center [924, 580] width 8 height 8
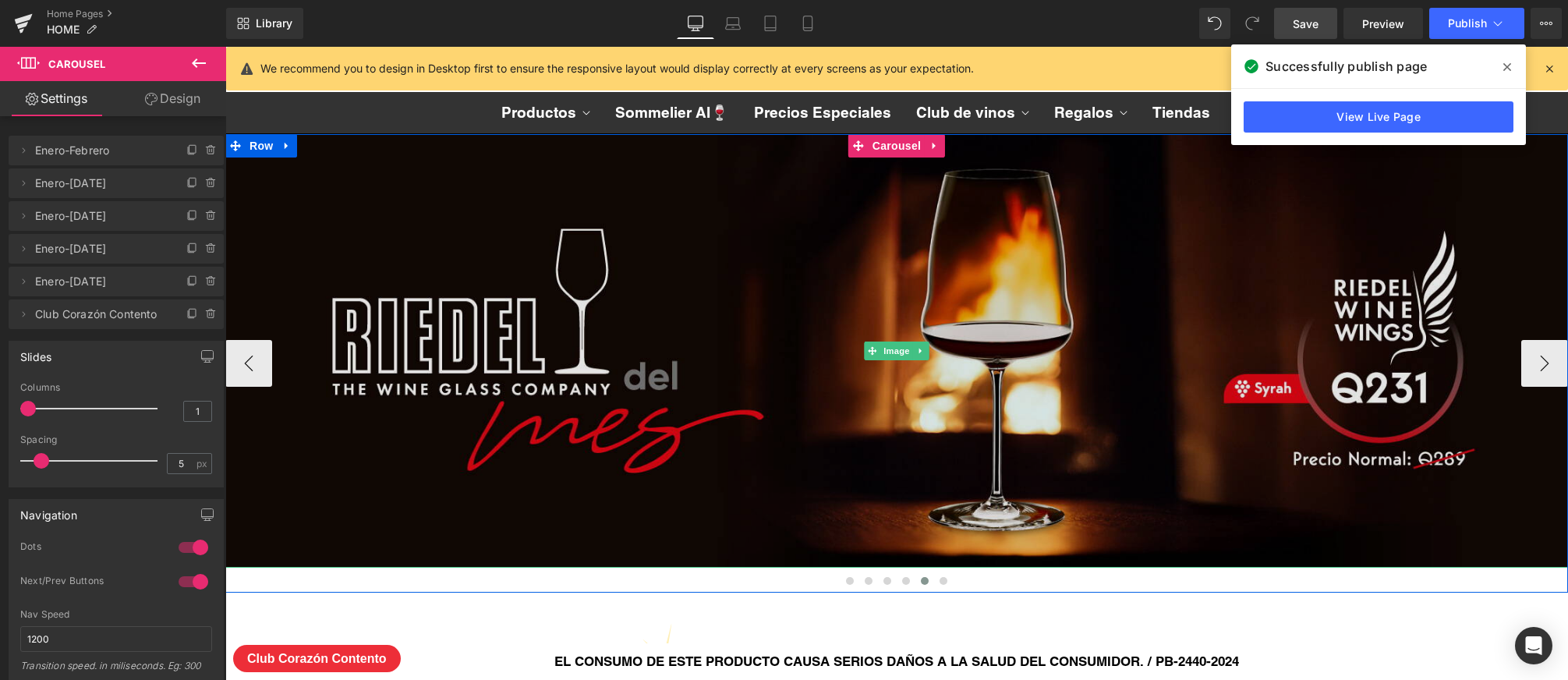
click at [888, 408] on img at bounding box center [897, 351] width 1342 height 434
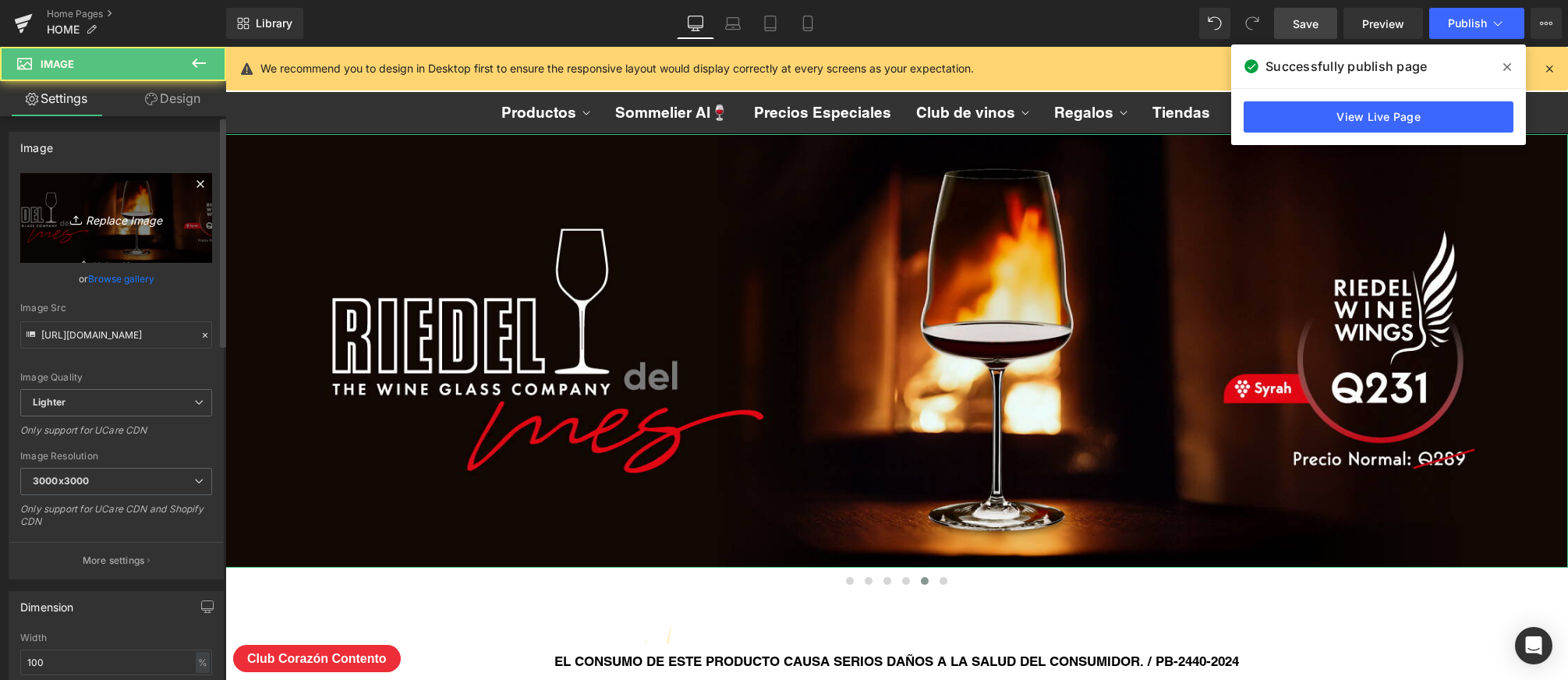
click at [111, 226] on icon "Replace Image" at bounding box center [116, 218] width 125 height 20
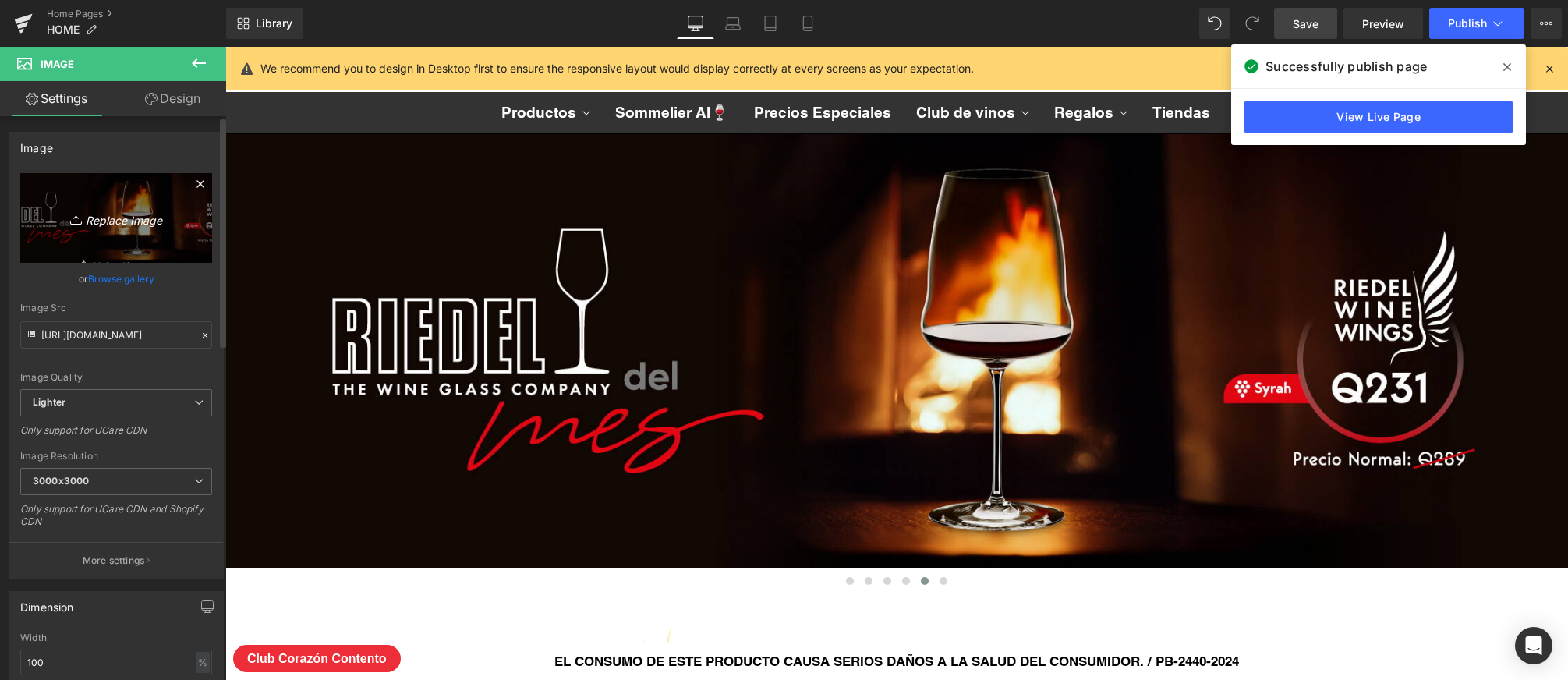
type input "C:\fakepath\BANNER-RIEDEL_SEPTIEMBRE-2025.png"
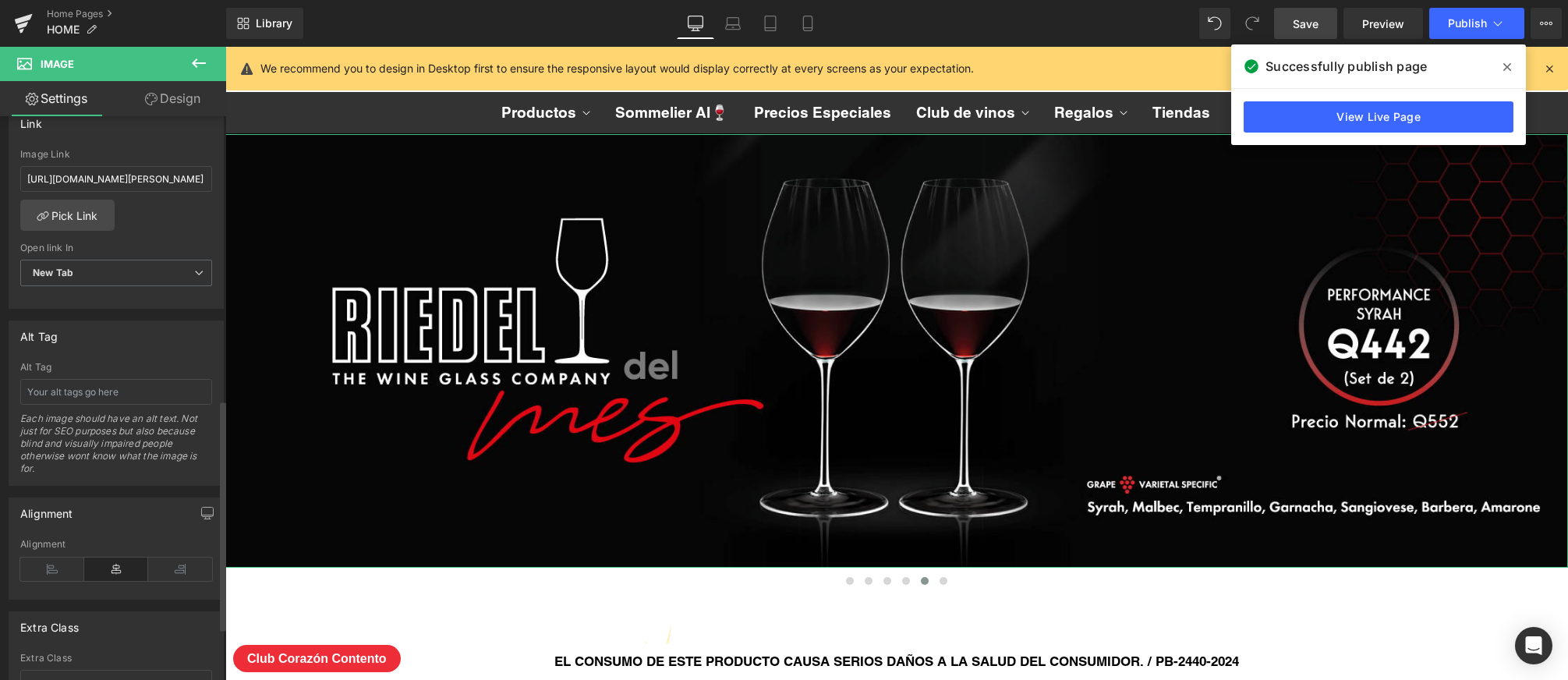
scroll to position [689, 0]
click at [143, 183] on input "[URL][DOMAIN_NAME][PERSON_NAME]" at bounding box center [116, 183] width 191 height 25
paste input "set-2-[PERSON_NAME]-performance-syrah?variant=49829256364327"
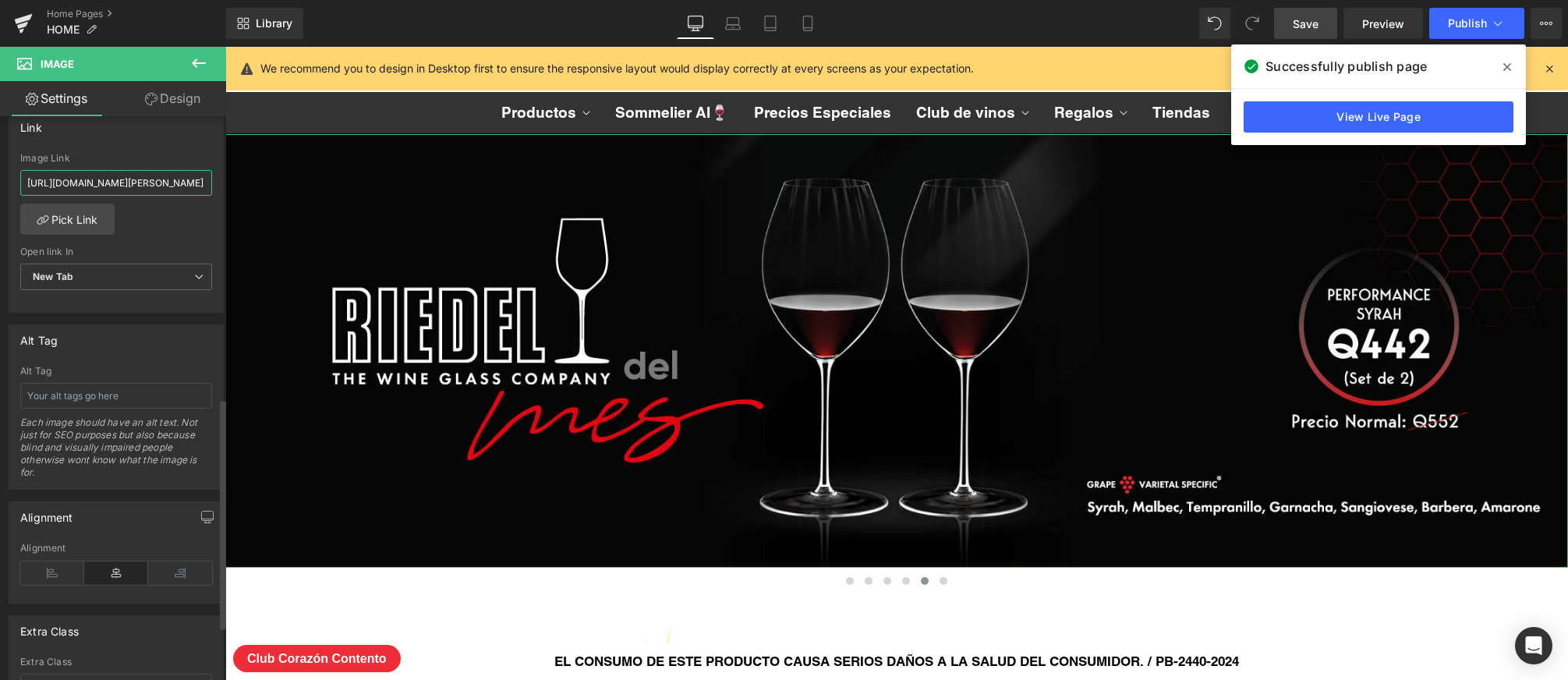
scroll to position [0, 220]
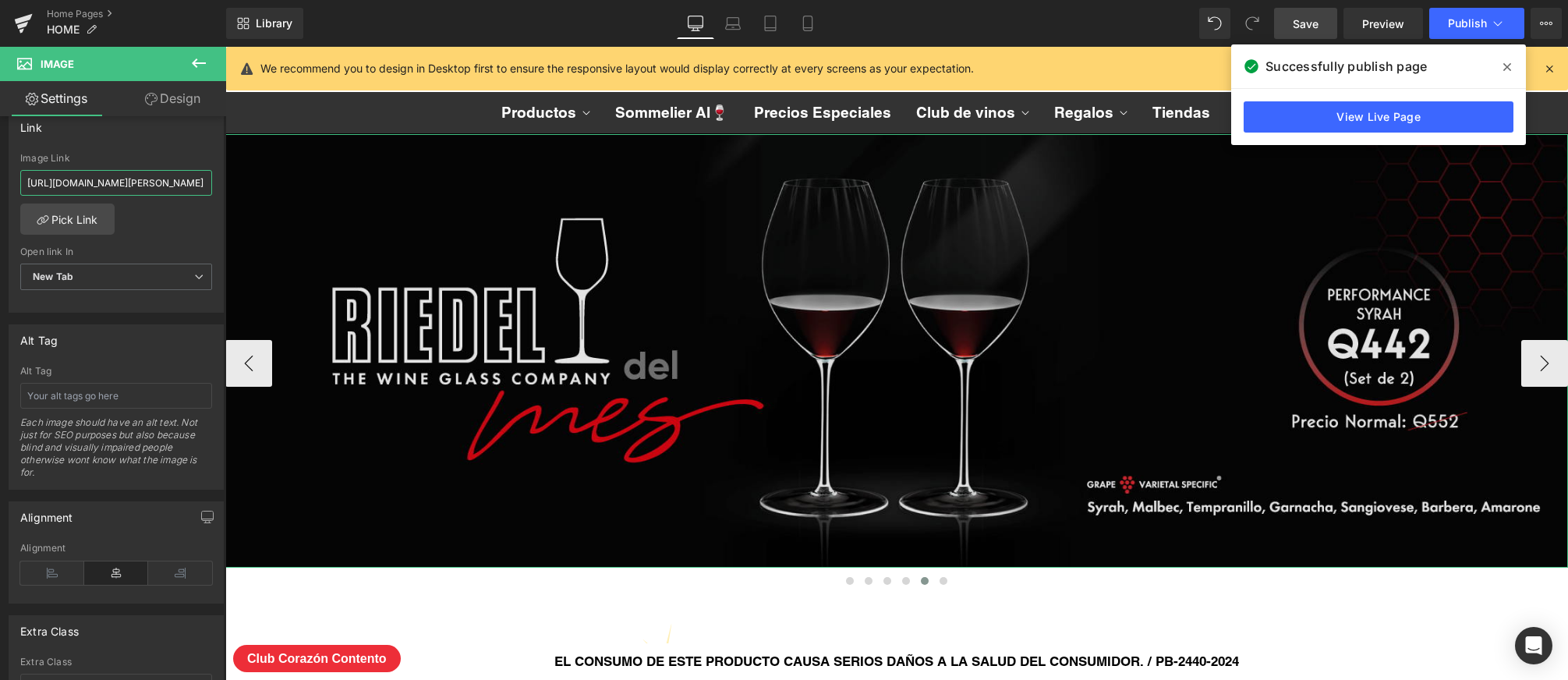
type input "[URL][DOMAIN_NAME][PERSON_NAME]"
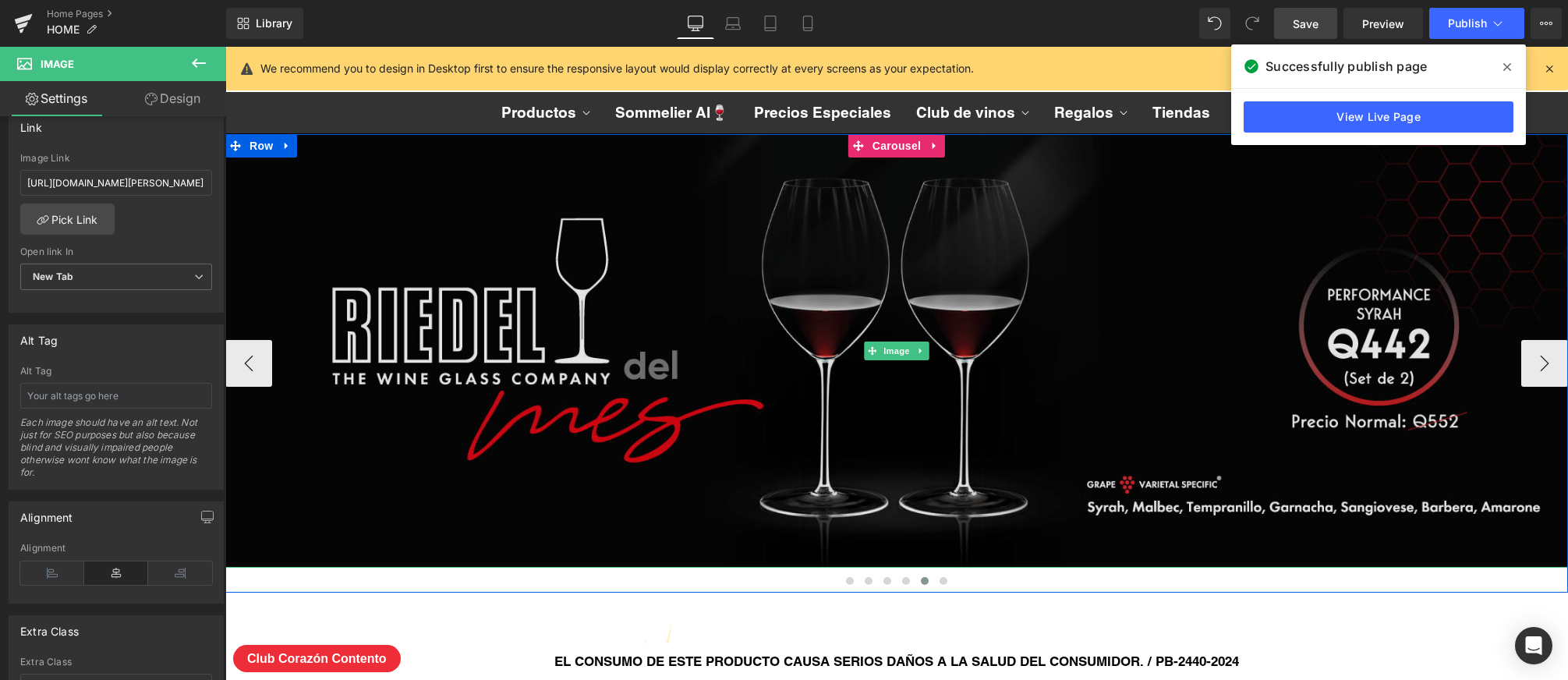
scroll to position [0, 0]
click at [612, 268] on img at bounding box center [897, 351] width 1342 height 434
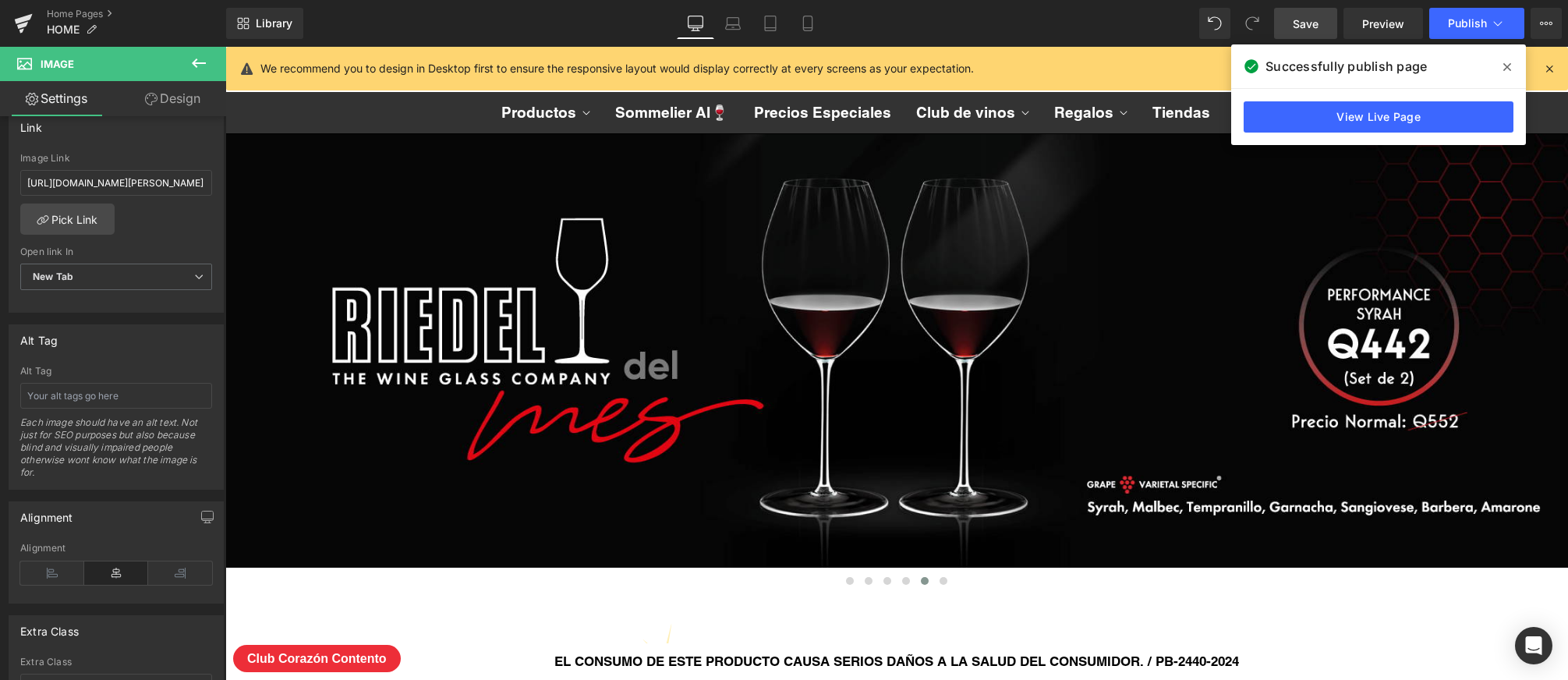
click at [1303, 24] on span "Save" at bounding box center [1305, 23] width 25 height 17
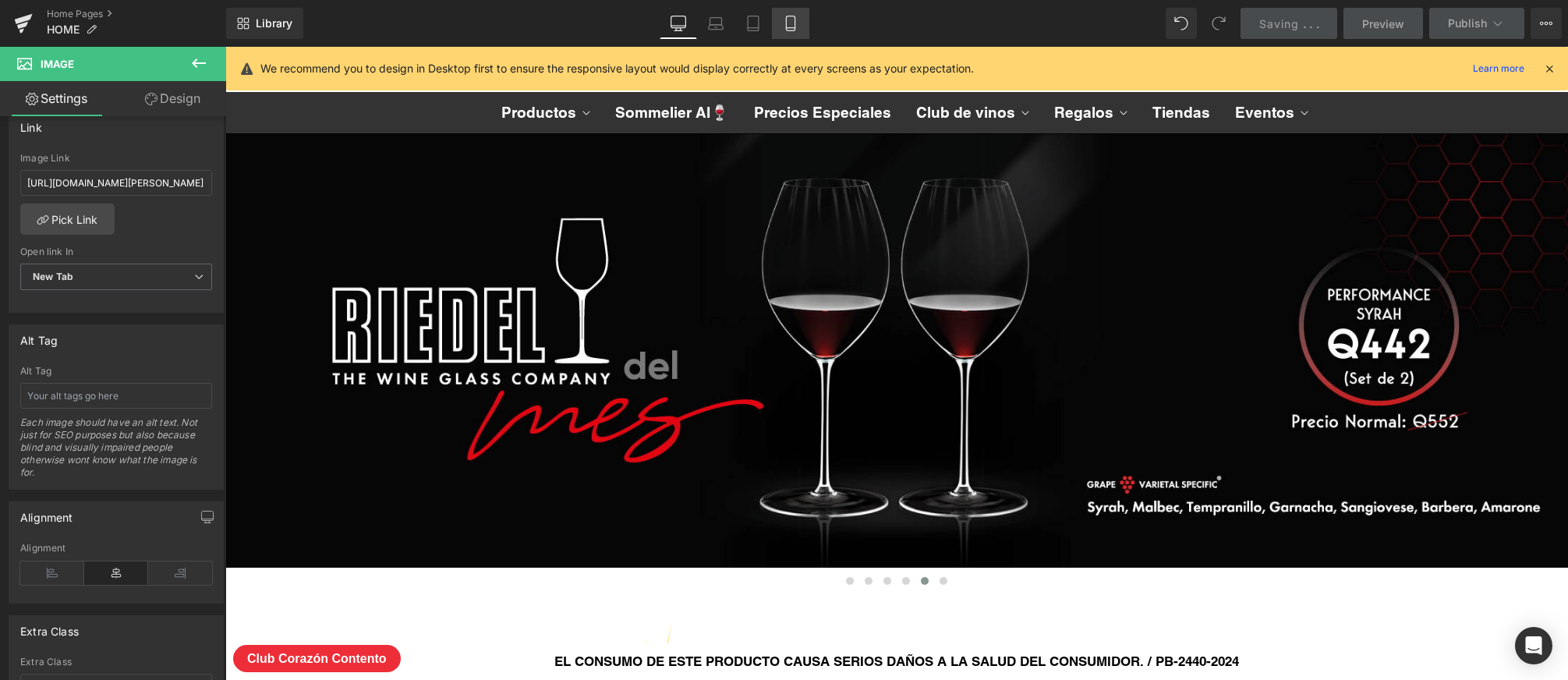
click at [786, 18] on icon at bounding box center [789, 23] width 9 height 15
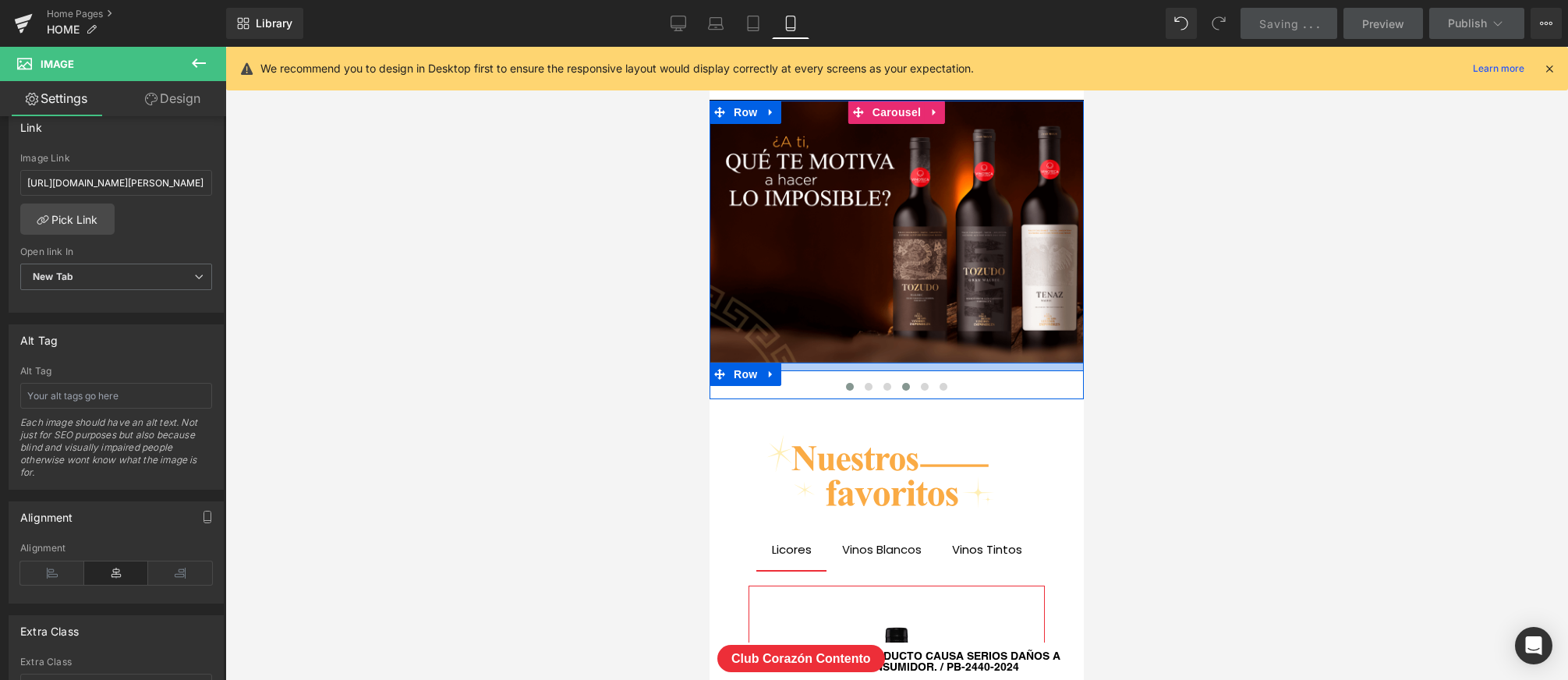
scroll to position [7962, 374]
click at [923, 385] on span at bounding box center [924, 387] width 8 height 8
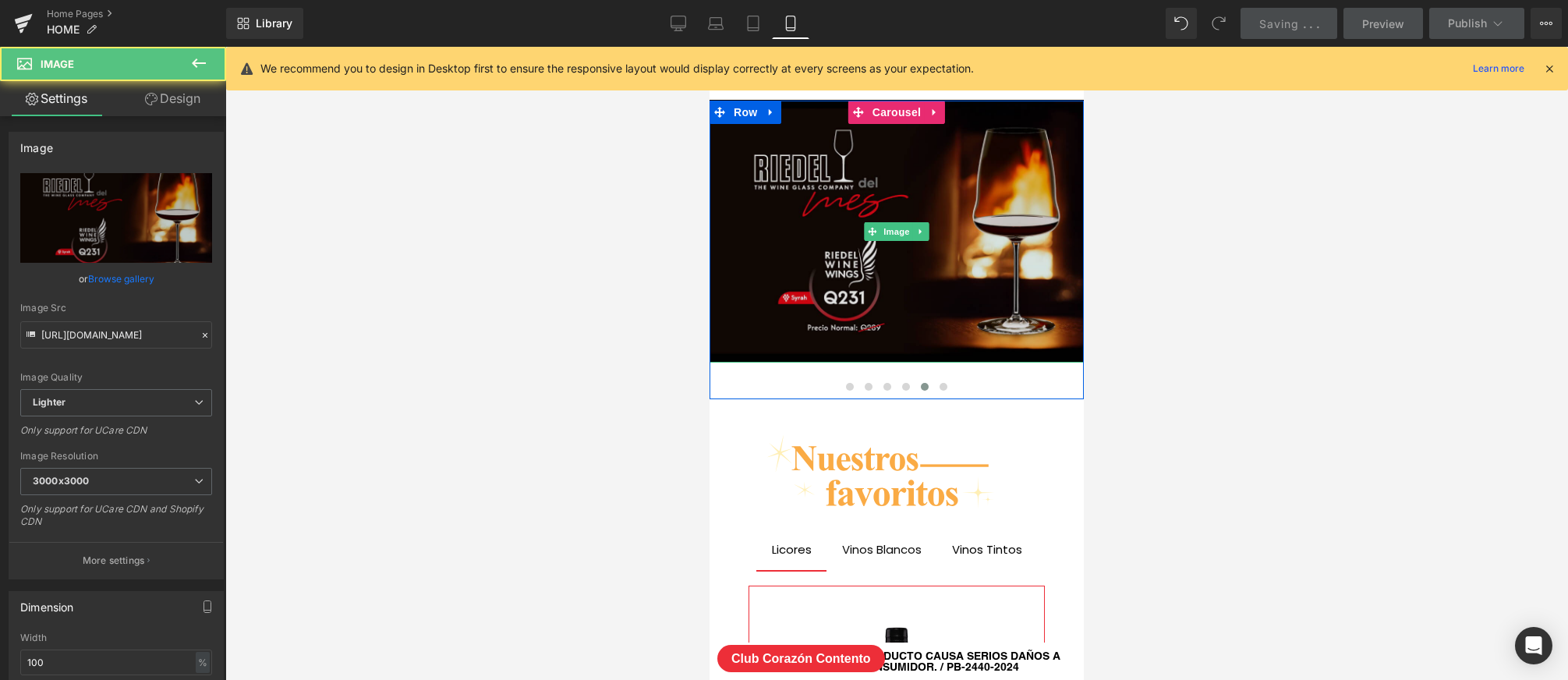
click at [878, 281] on img at bounding box center [896, 232] width 374 height 262
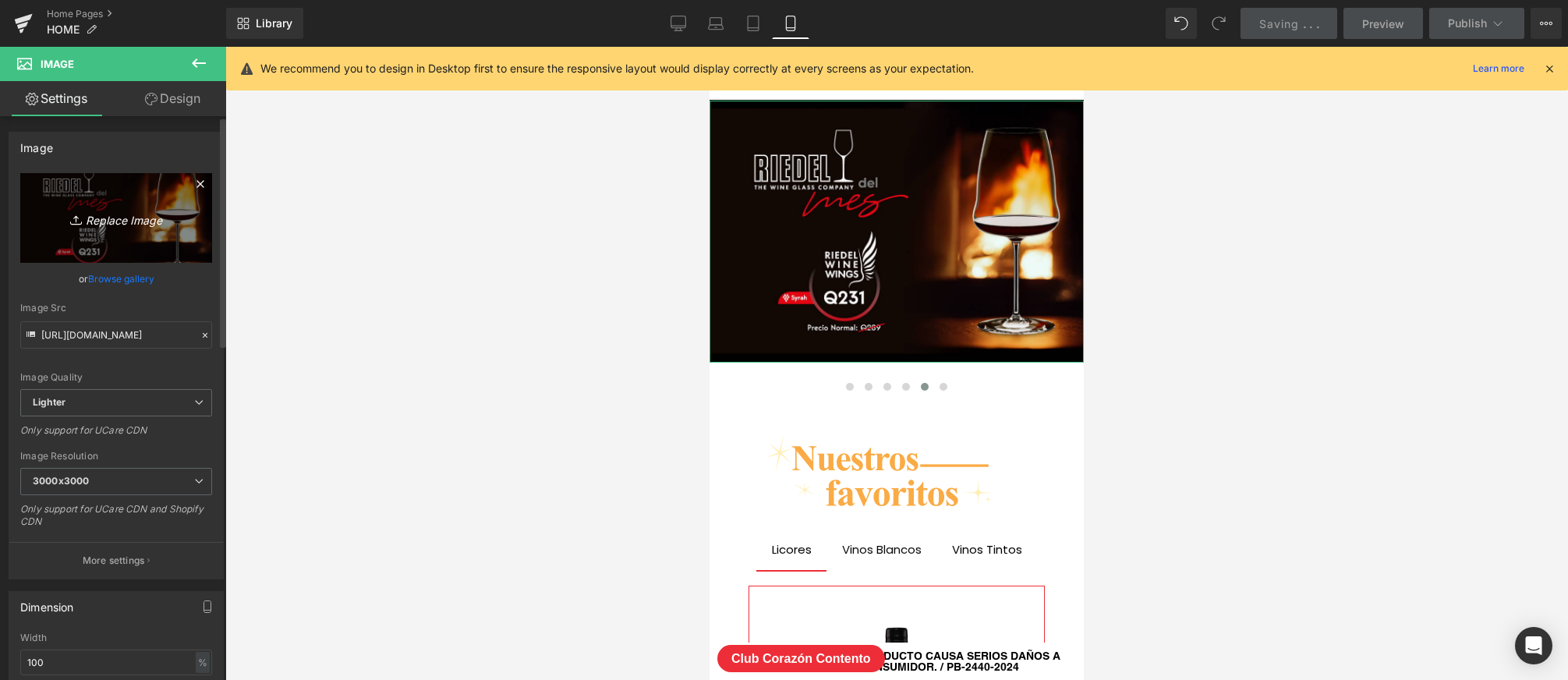
click at [85, 230] on link "Replace Image" at bounding box center [116, 218] width 191 height 90
type input "C:\fakepath\BANNER-RIEDEL_SEPTIEMBRE-2025-mobile.png"
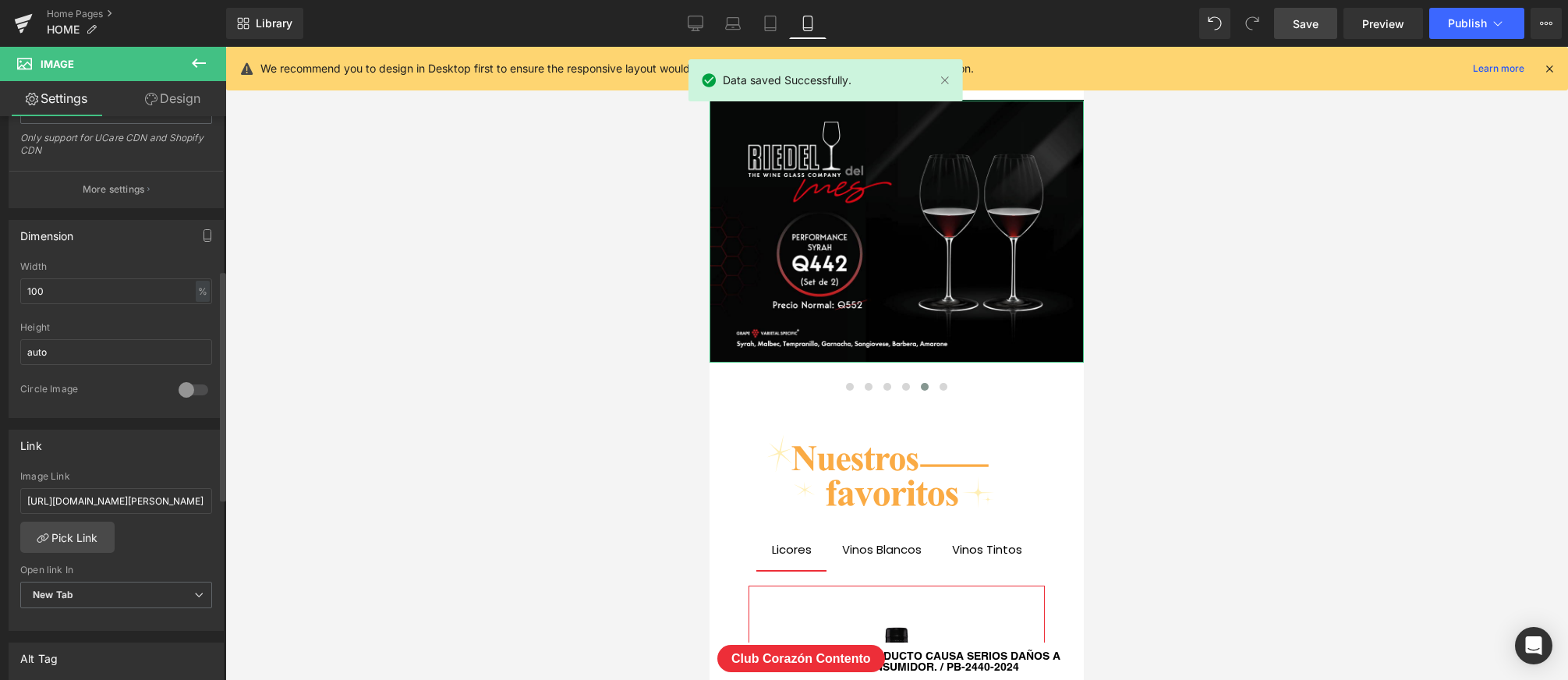
scroll to position [376, 0]
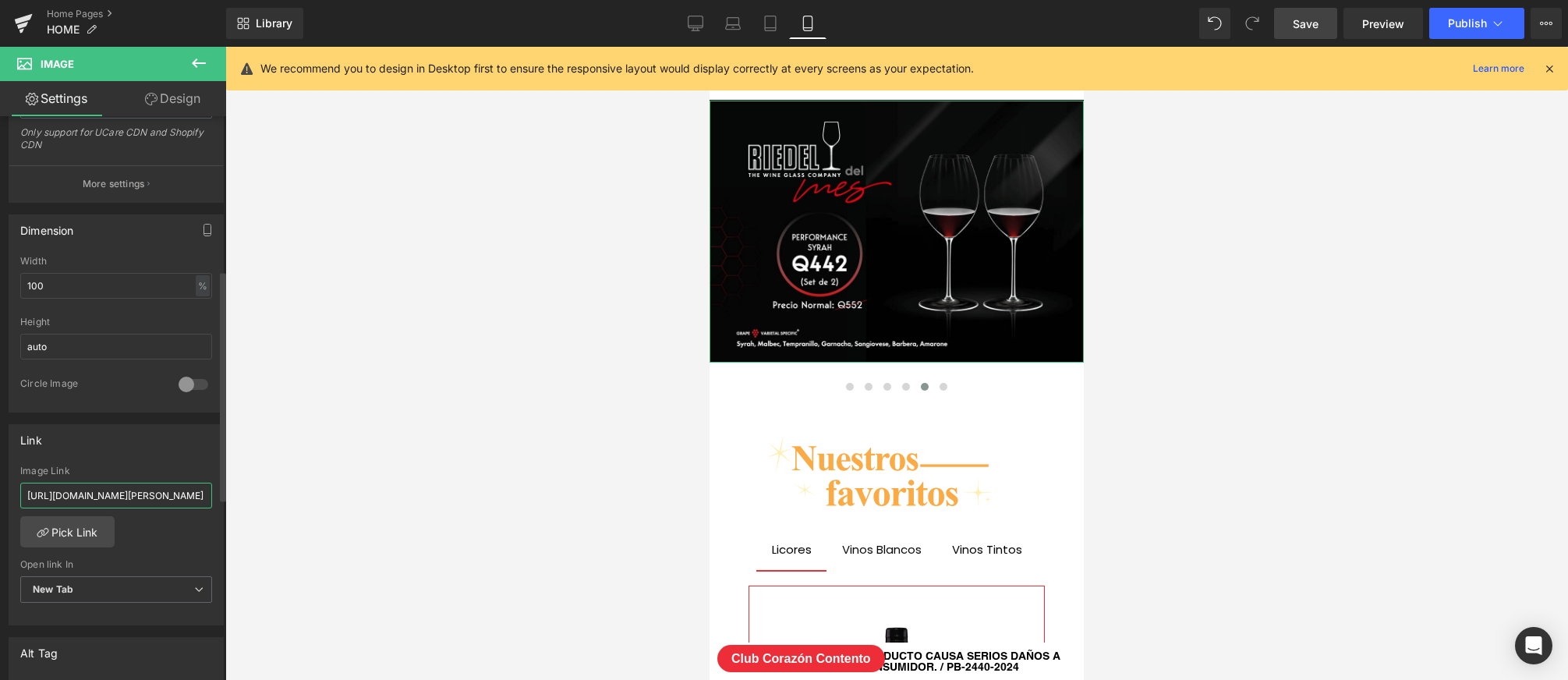
click at [148, 496] on input "[URL][DOMAIN_NAME][PERSON_NAME]" at bounding box center [116, 495] width 191 height 25
paste input "set-2-[PERSON_NAME]-performance-syrah?variant=49829256364327"
type input "[URL][DOMAIN_NAME][PERSON_NAME]"
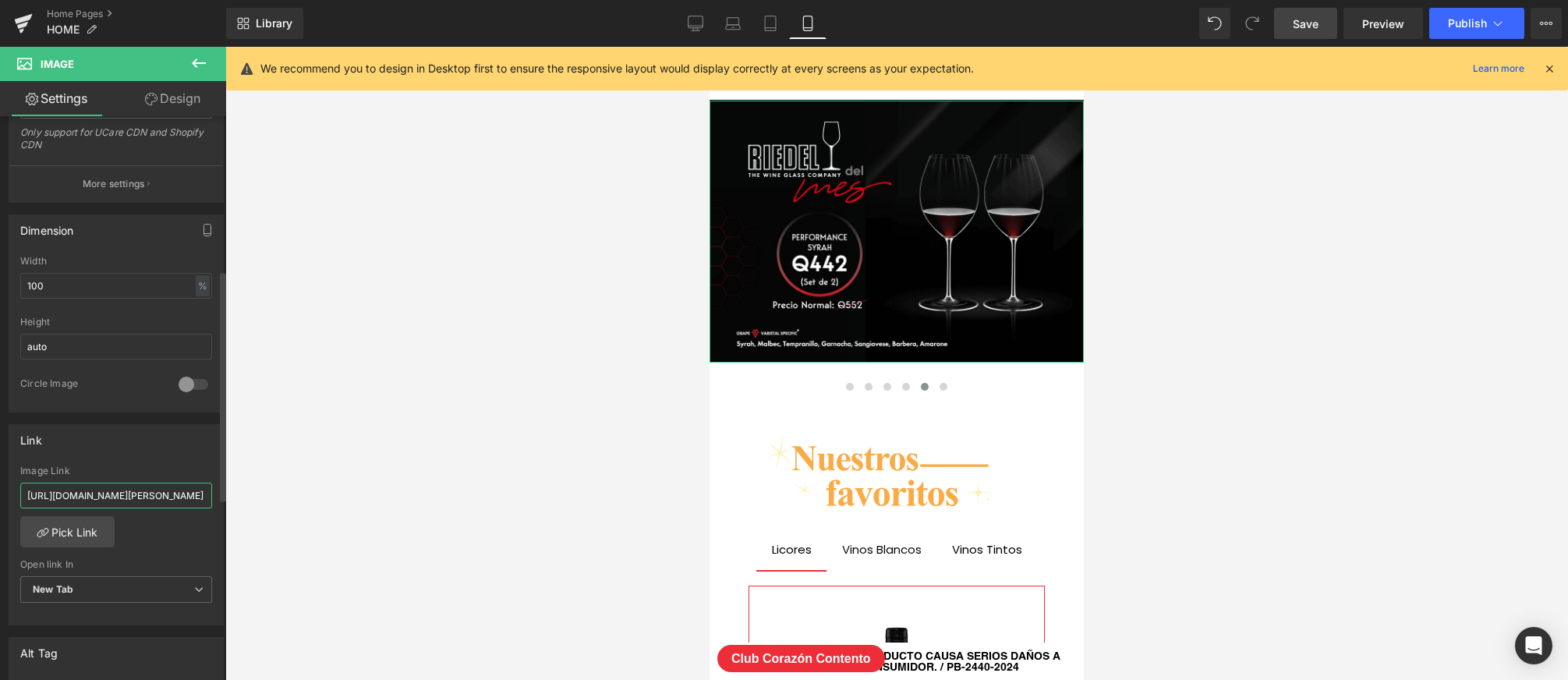
scroll to position [0, 220]
click at [445, 485] on div at bounding box center [897, 363] width 1342 height 633
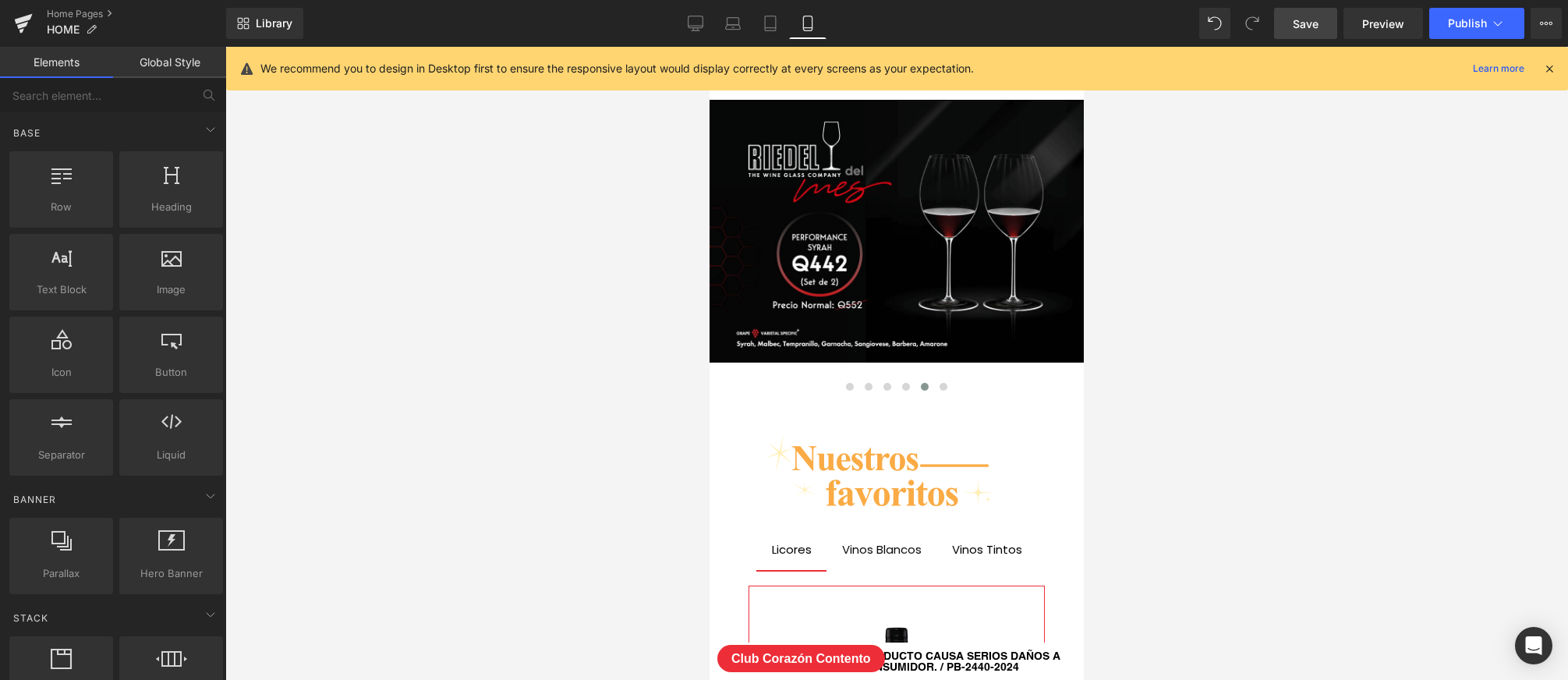
scroll to position [0, 0]
click at [1314, 21] on span "Save" at bounding box center [1305, 23] width 25 height 17
click at [1477, 31] on button "Publish" at bounding box center [1476, 23] width 95 height 31
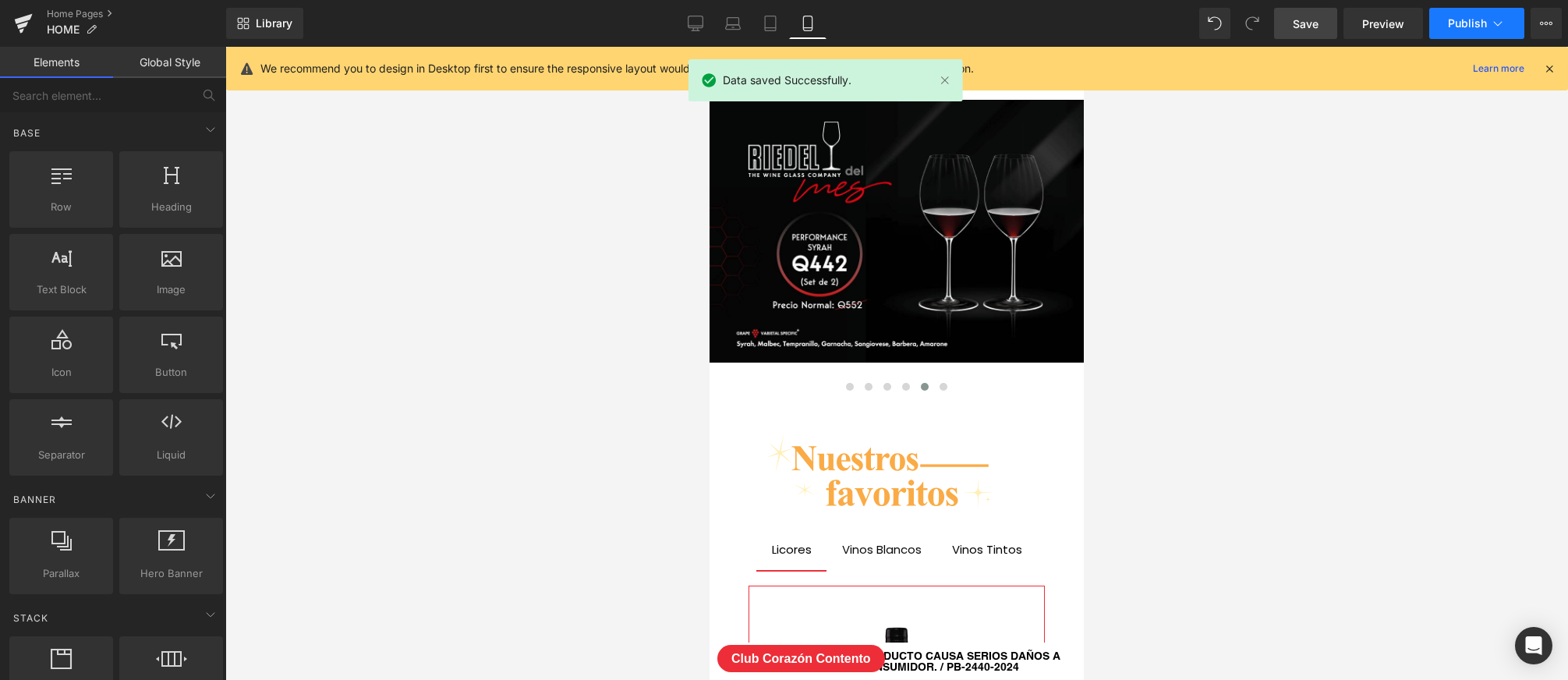
click at [1474, 21] on span "Publish" at bounding box center [1467, 23] width 39 height 13
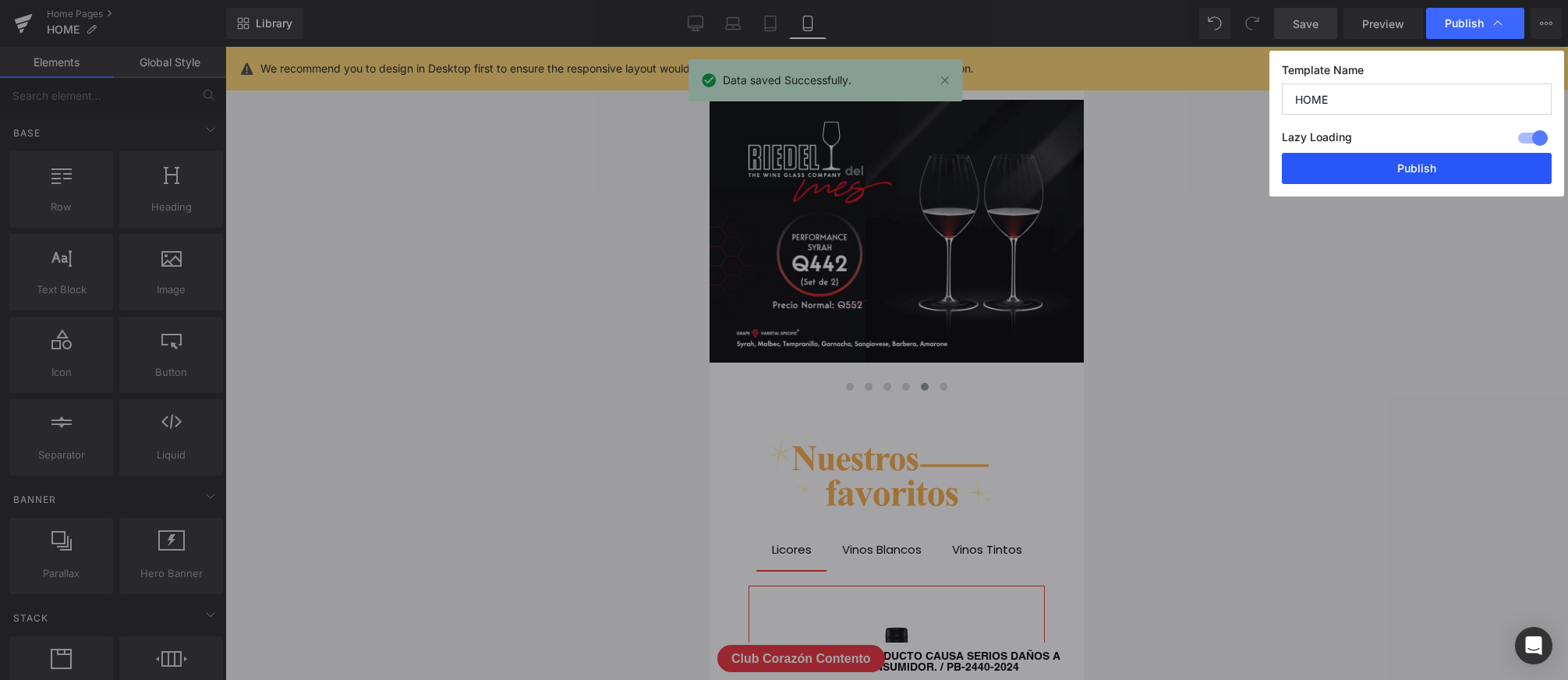
click at [1402, 163] on button "Publish" at bounding box center [1417, 168] width 270 height 31
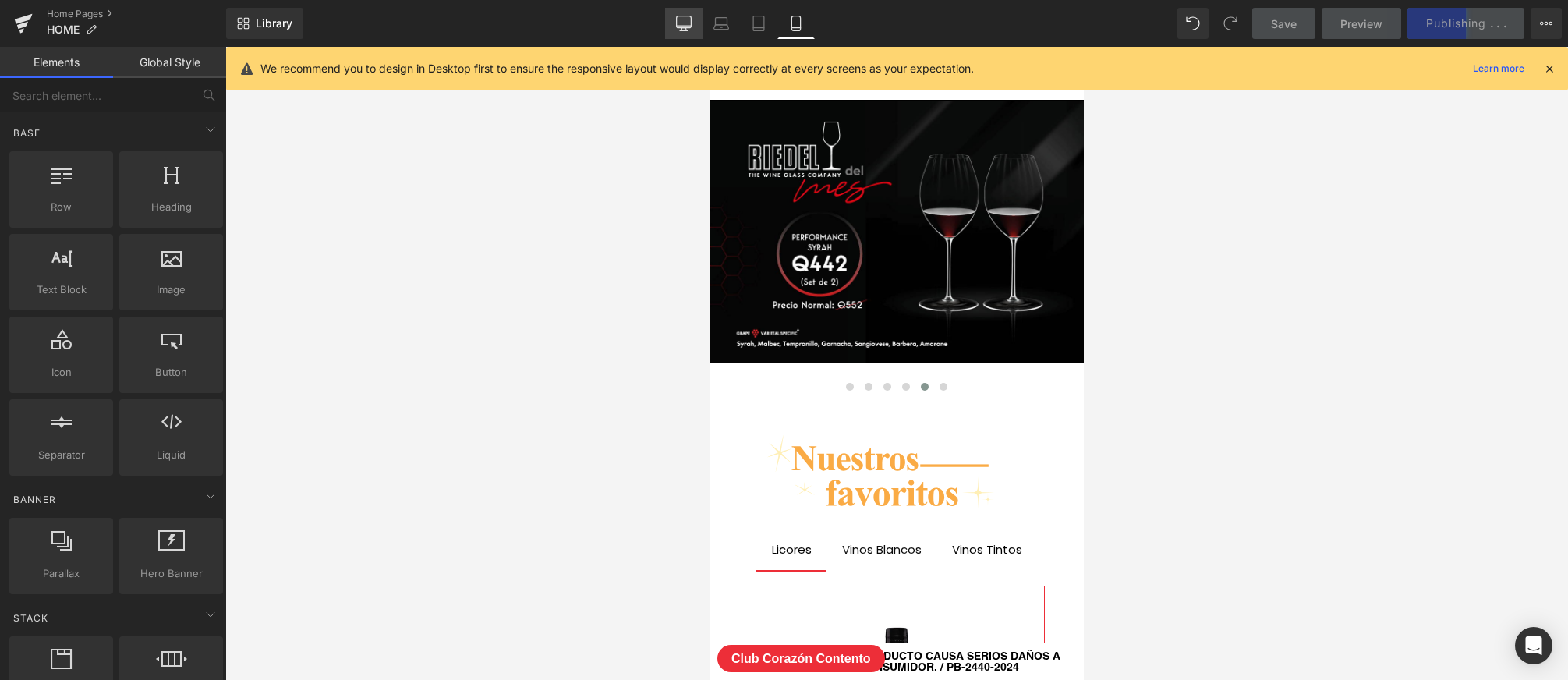
click at [676, 31] on link "Desktop" at bounding box center [684, 23] width 37 height 31
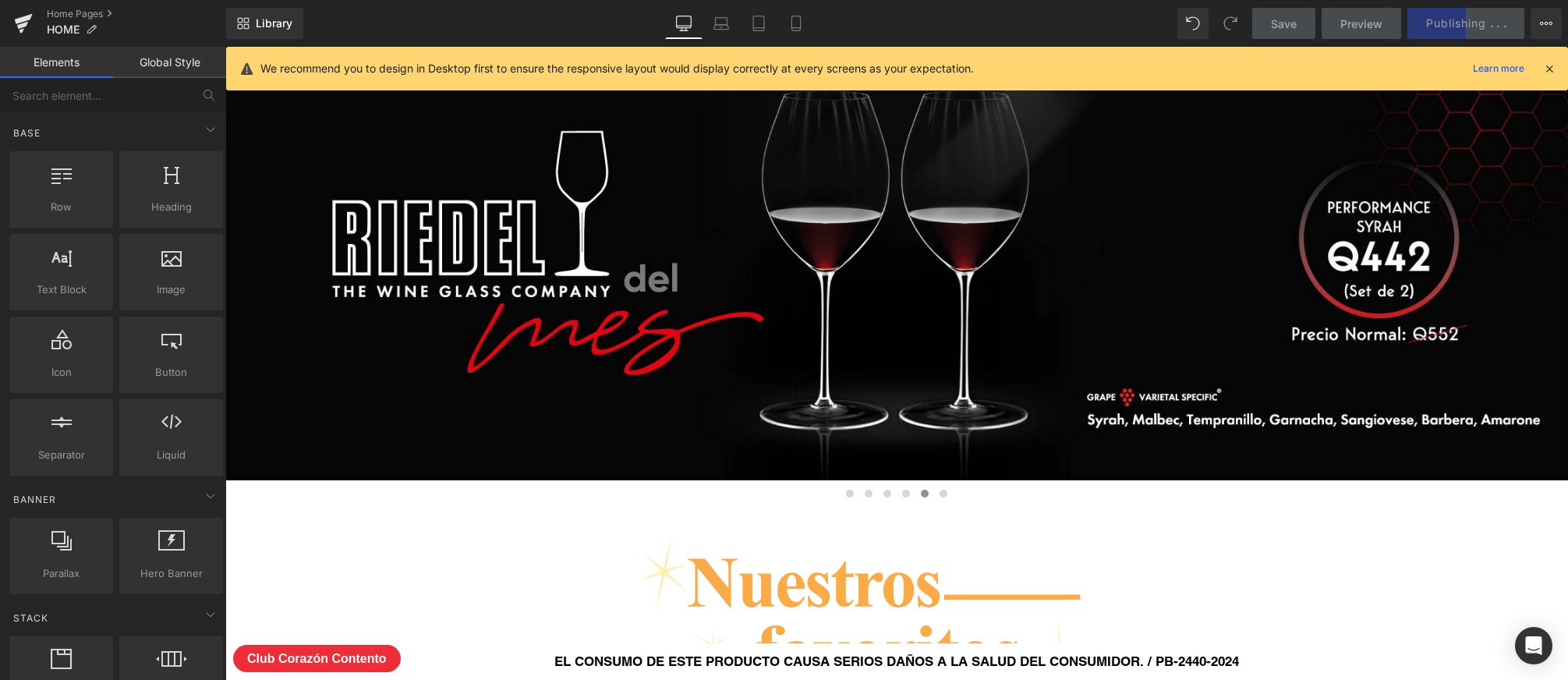
scroll to position [8105, 1342]
click at [850, 493] on span at bounding box center [850, 493] width 8 height 8
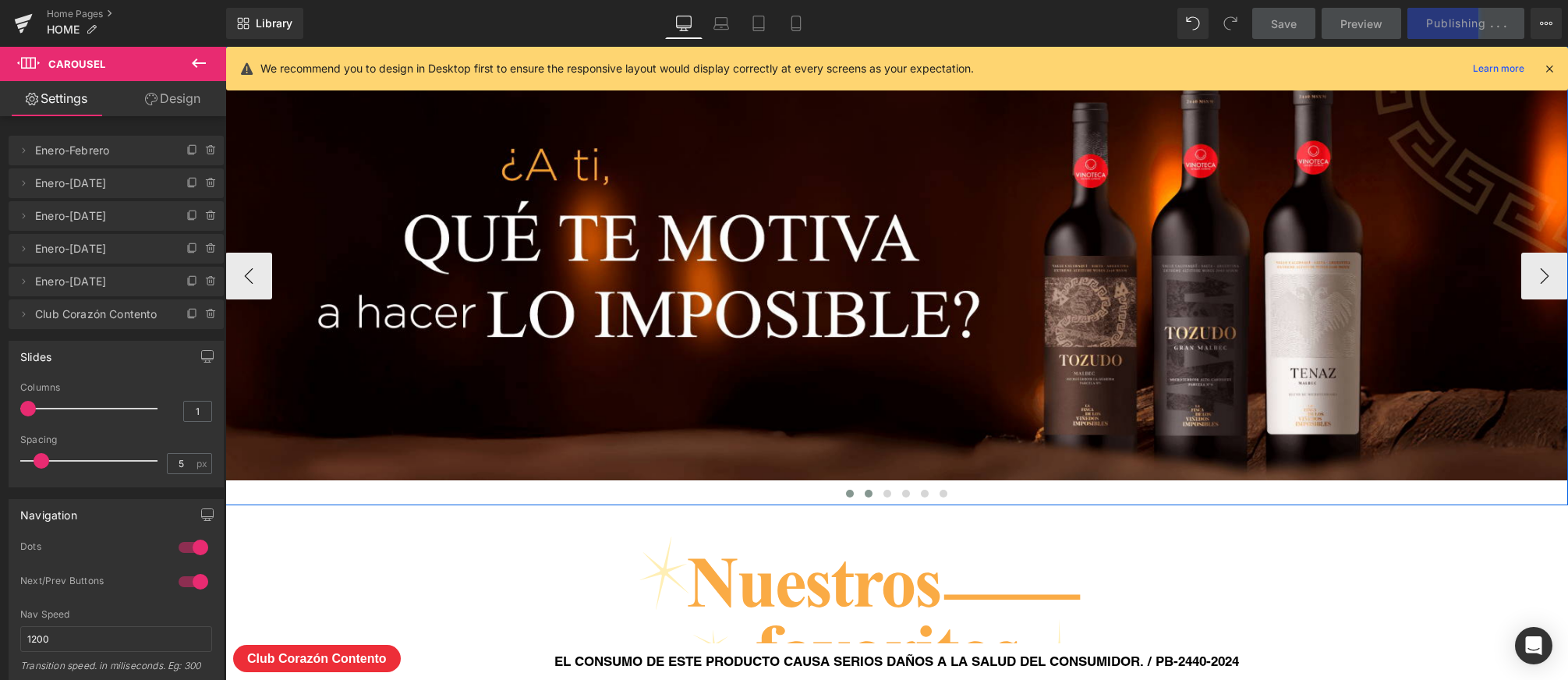
click at [869, 492] on span at bounding box center [869, 493] width 8 height 8
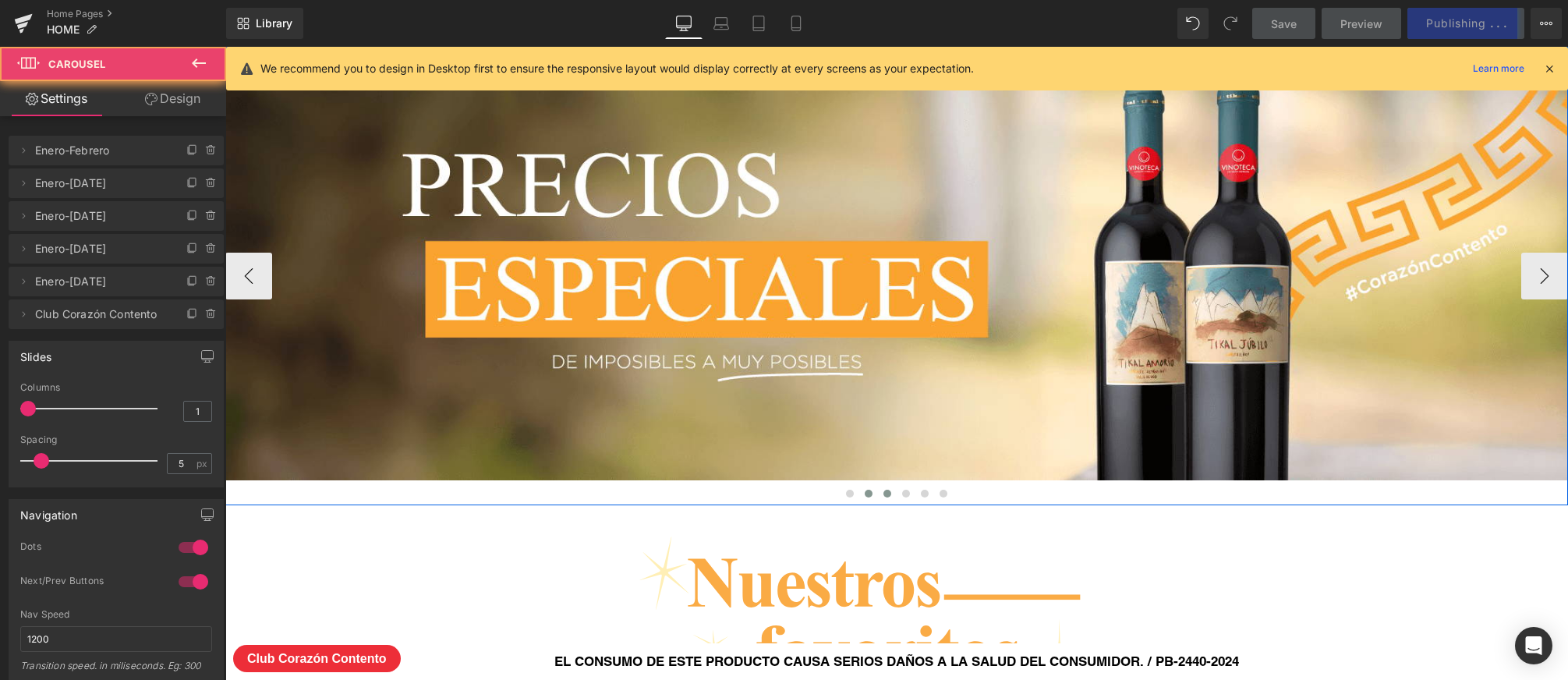
click at [888, 492] on span at bounding box center [887, 493] width 8 height 8
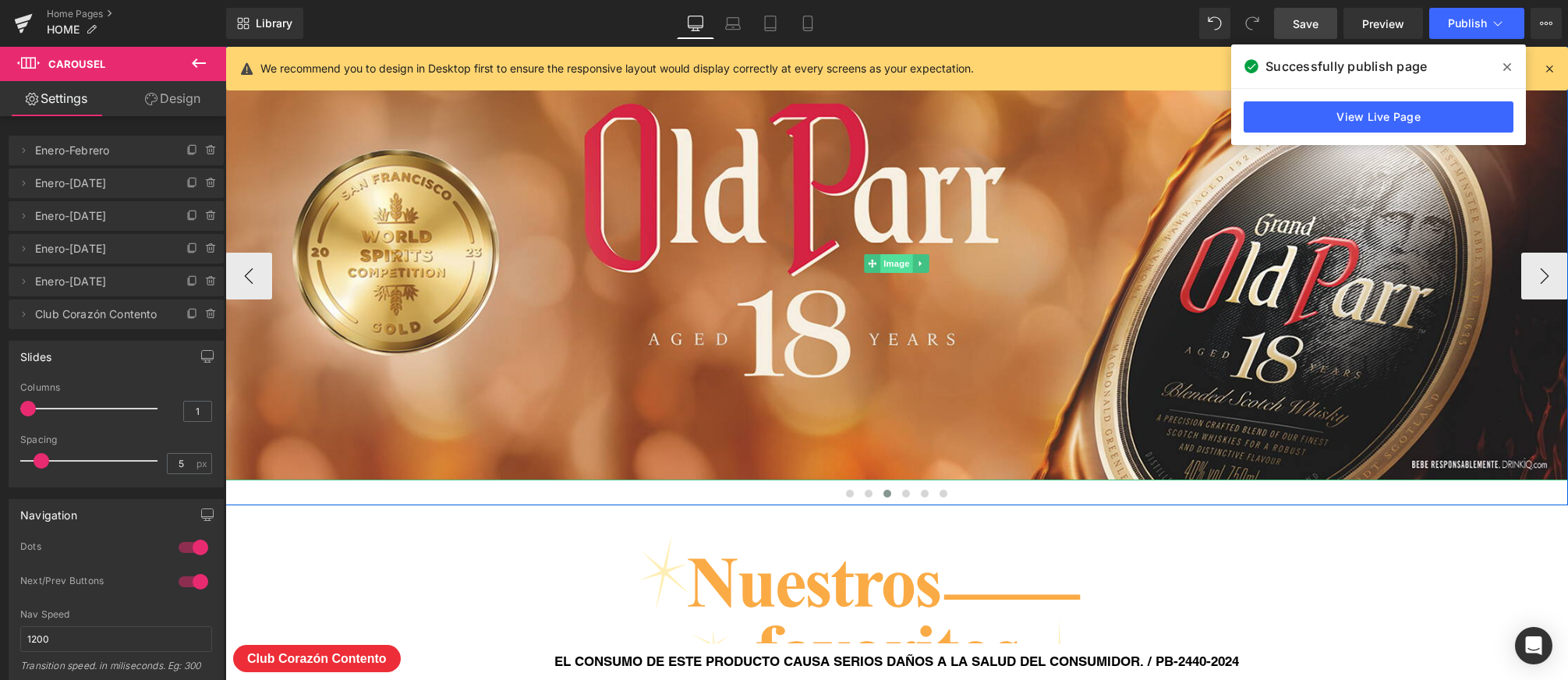
click at [900, 265] on span "Image" at bounding box center [897, 263] width 33 height 19
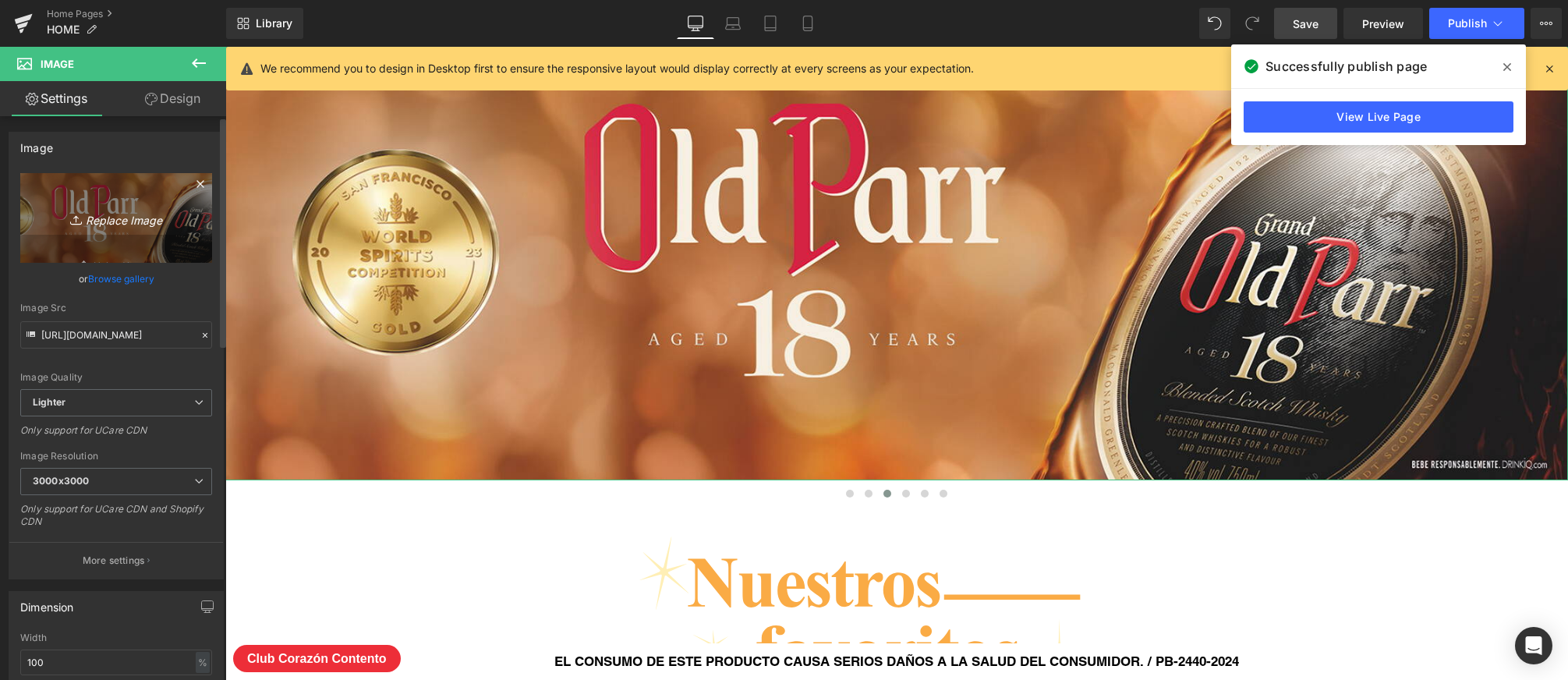
click at [136, 224] on icon "Replace Image" at bounding box center [116, 218] width 125 height 20
type input "C:\fakepath\licordelmes-Web-Banner-1920-x-620-px-Digitla.jpg"
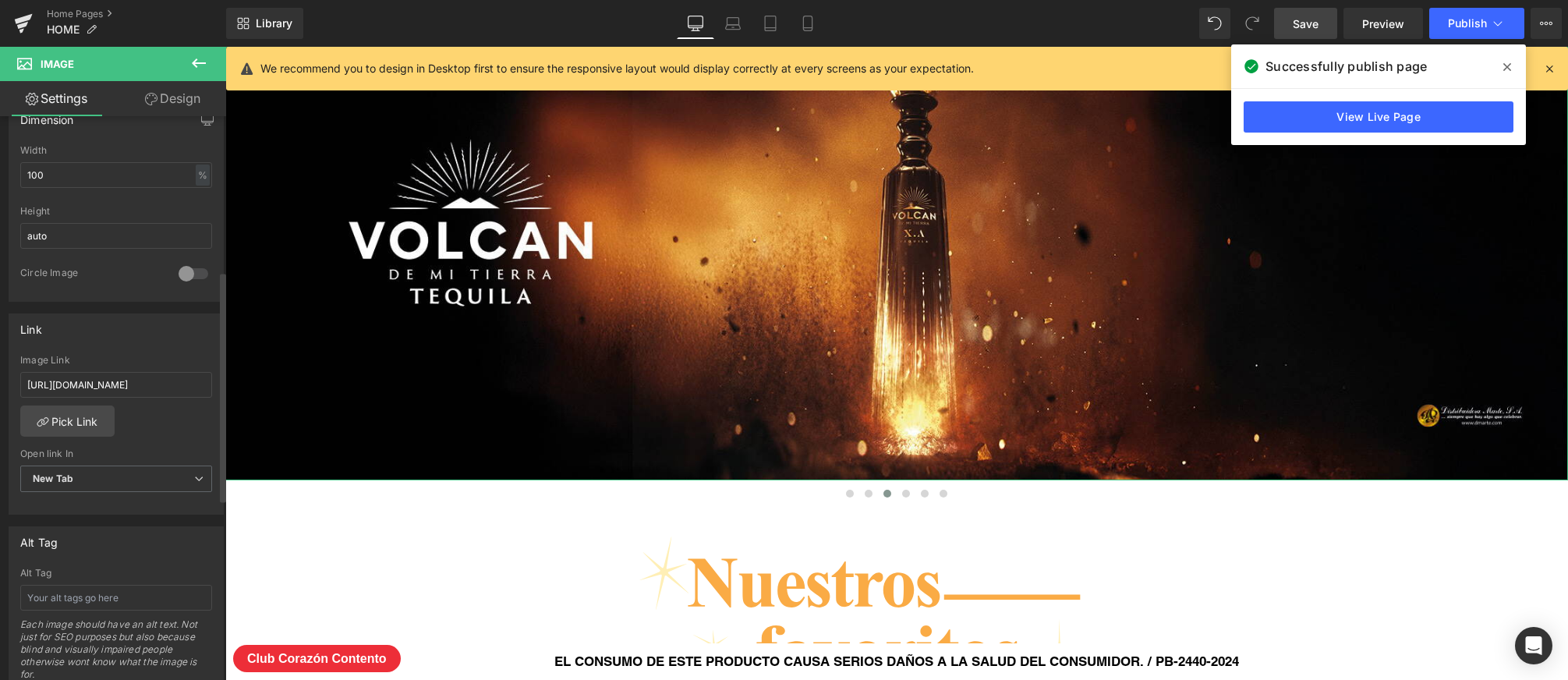
scroll to position [615, 0]
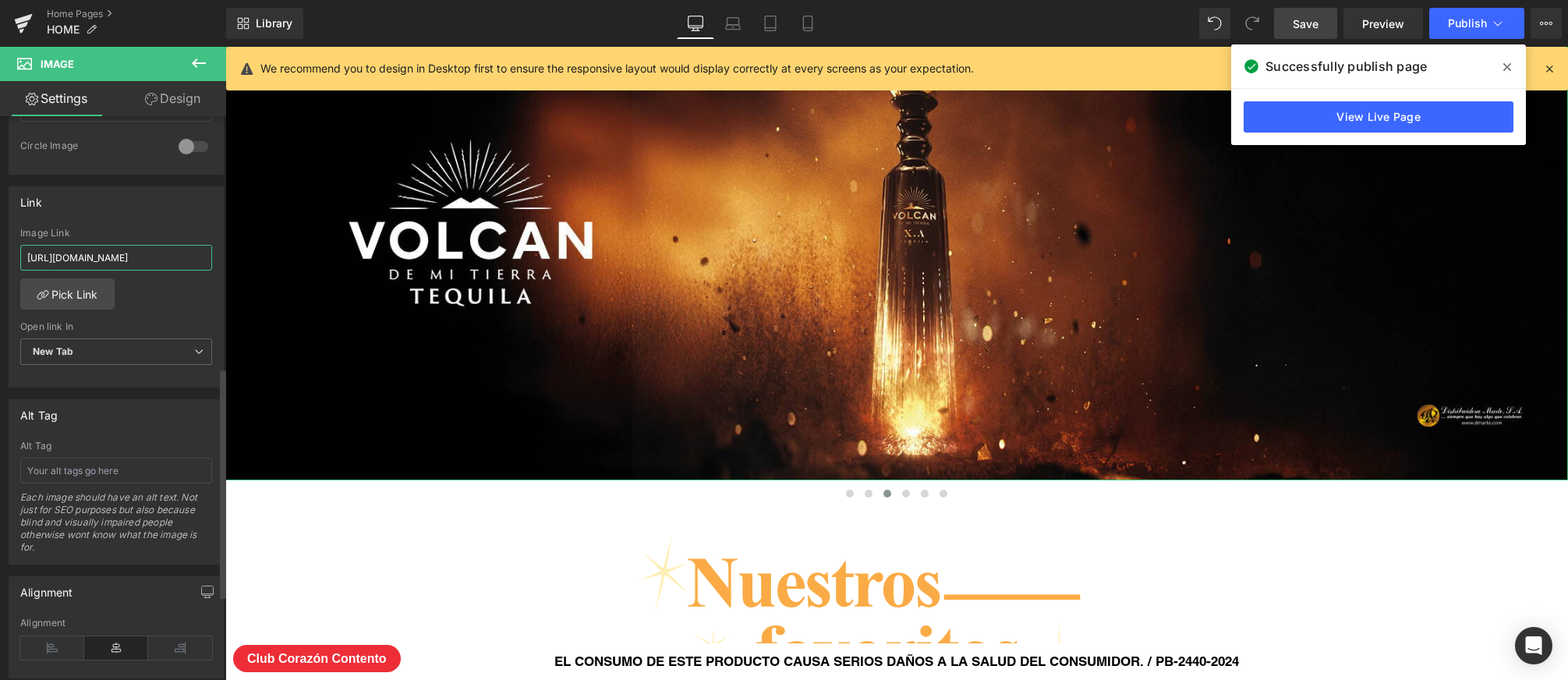
click at [158, 259] on input "[URL][DOMAIN_NAME]" at bounding box center [116, 258] width 191 height 25
click at [157, 259] on input "[URL][DOMAIN_NAME]" at bounding box center [116, 258] width 191 height 25
type input "#"
click at [163, 308] on div "[URL][DOMAIN_NAME] Image Link # Pick Link Current Tab New Tab Open link In New …" at bounding box center [116, 308] width 214 height 160
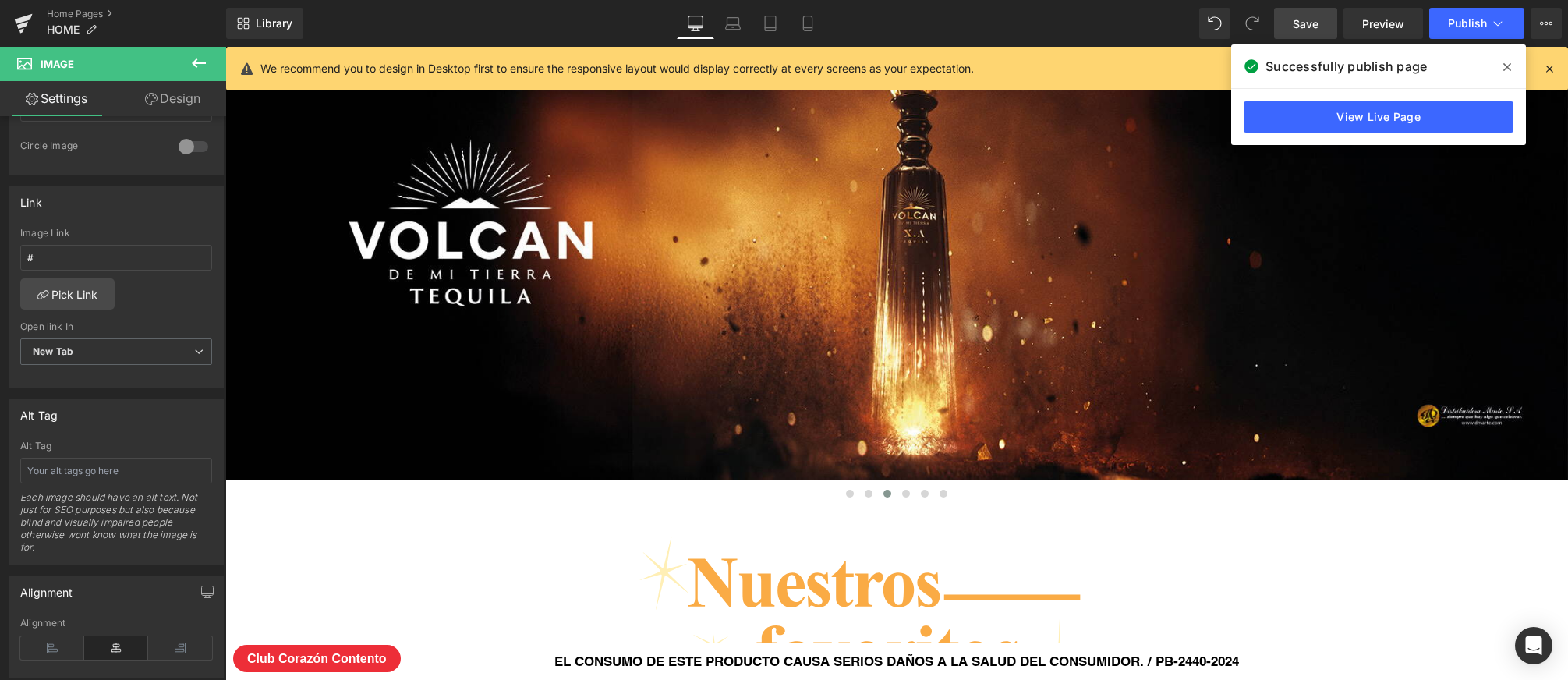
click at [1302, 25] on span "Save" at bounding box center [1305, 23] width 25 height 17
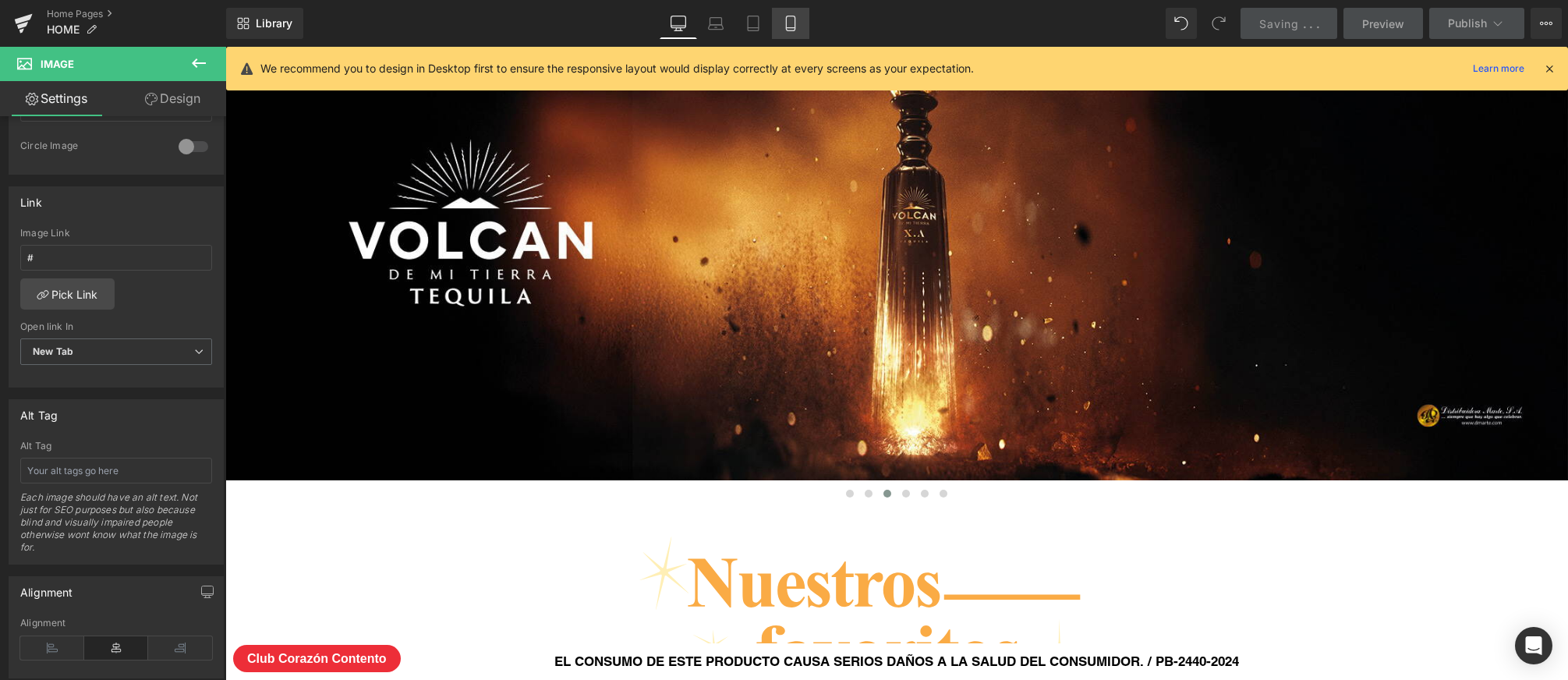
click at [789, 20] on icon at bounding box center [790, 23] width 16 height 16
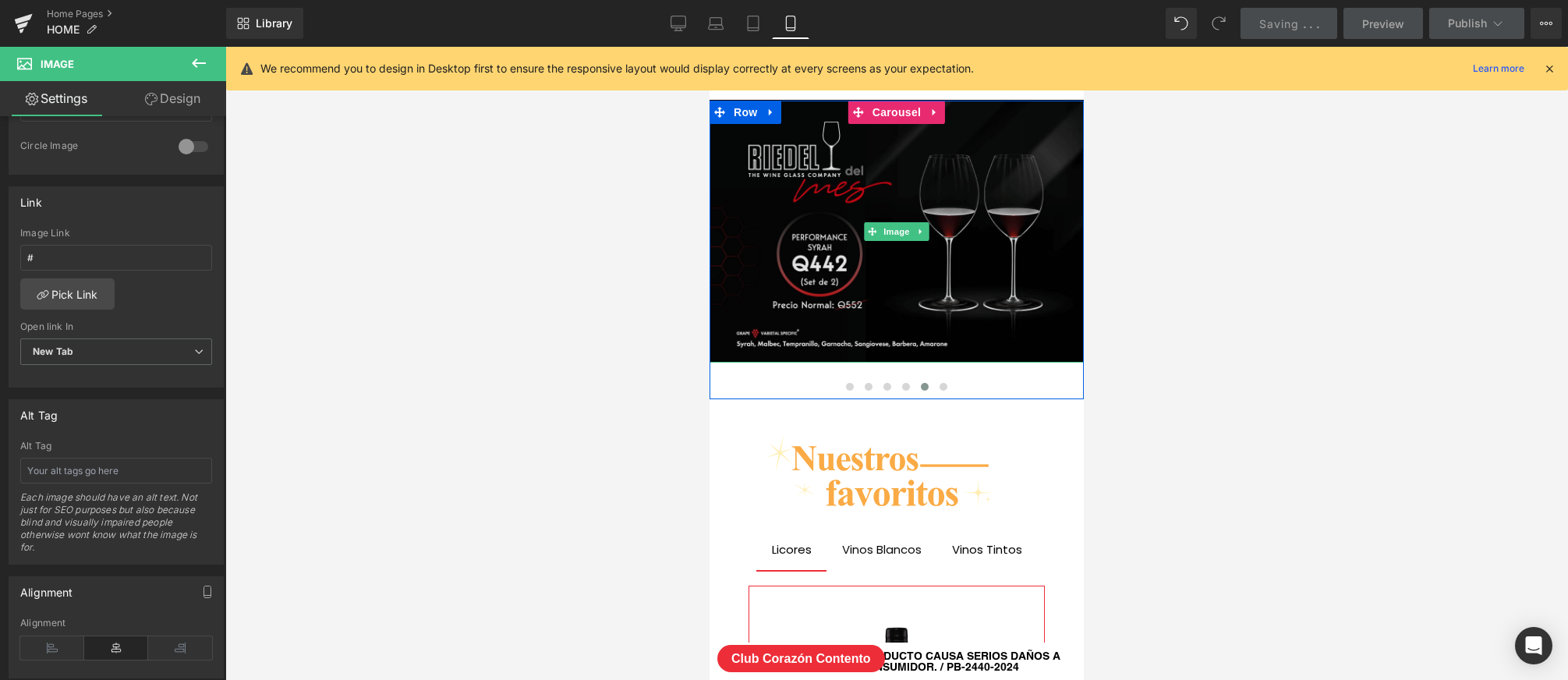
scroll to position [7962, 374]
click at [890, 388] on button at bounding box center [887, 387] width 19 height 16
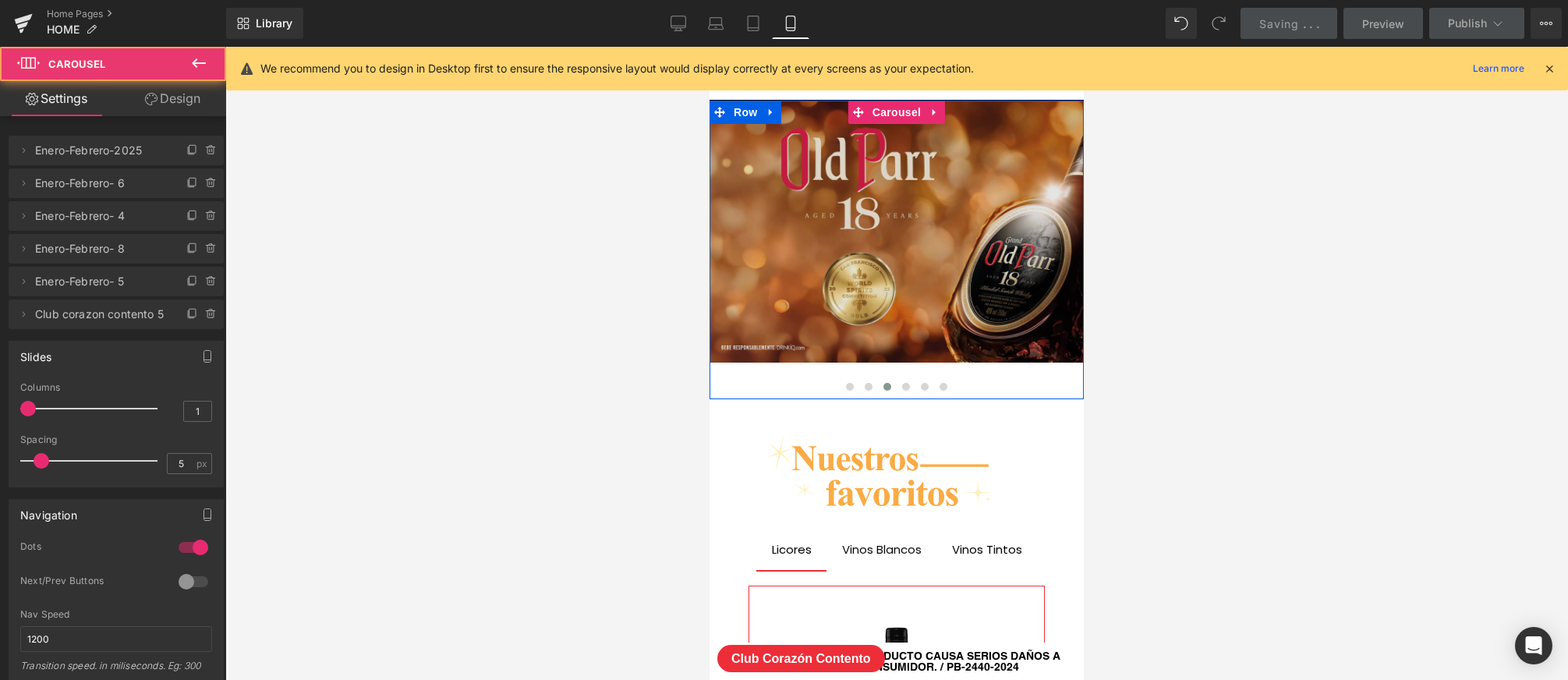
click at [883, 288] on img at bounding box center [896, 232] width 374 height 262
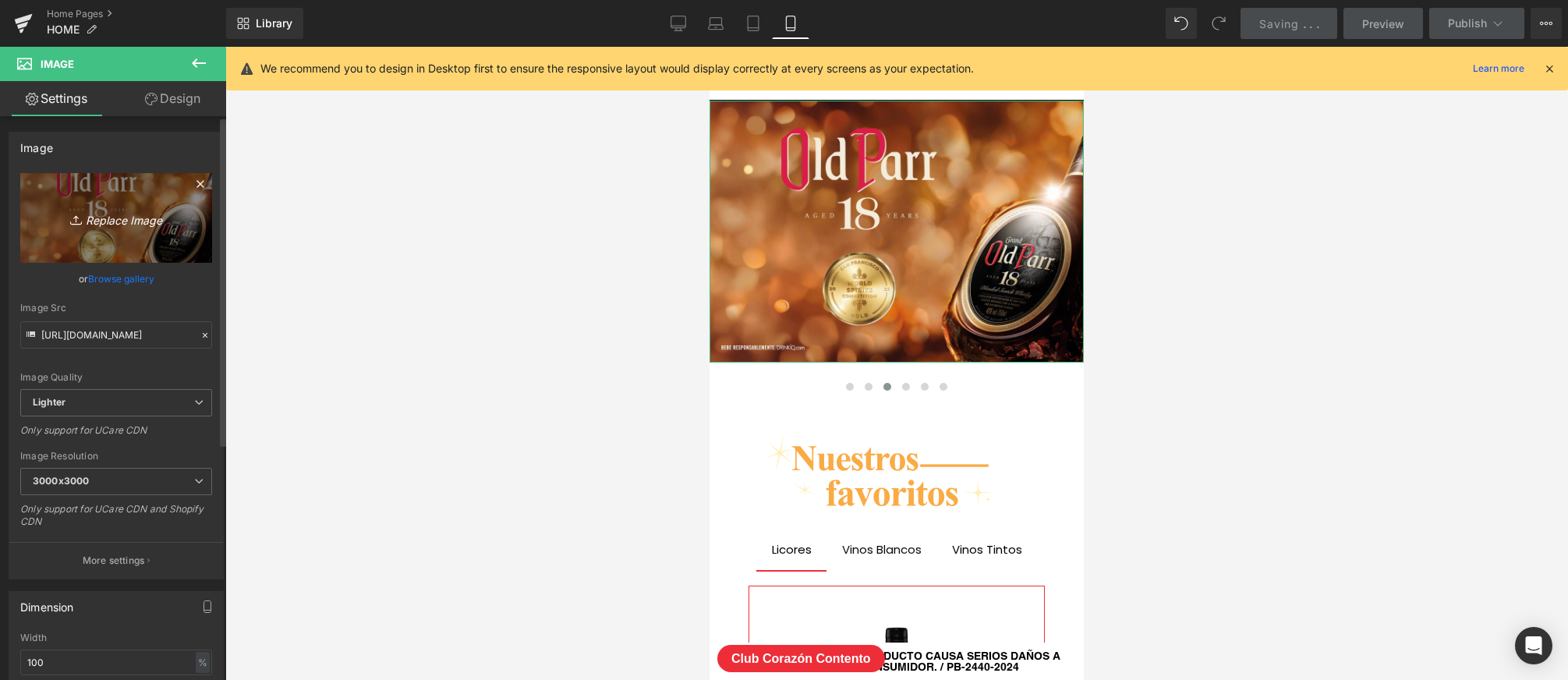
click at [146, 228] on link "Replace Image" at bounding box center [116, 218] width 191 height 90
type input "C:\fakepath\licordelmes-sep-mobile.jpg"
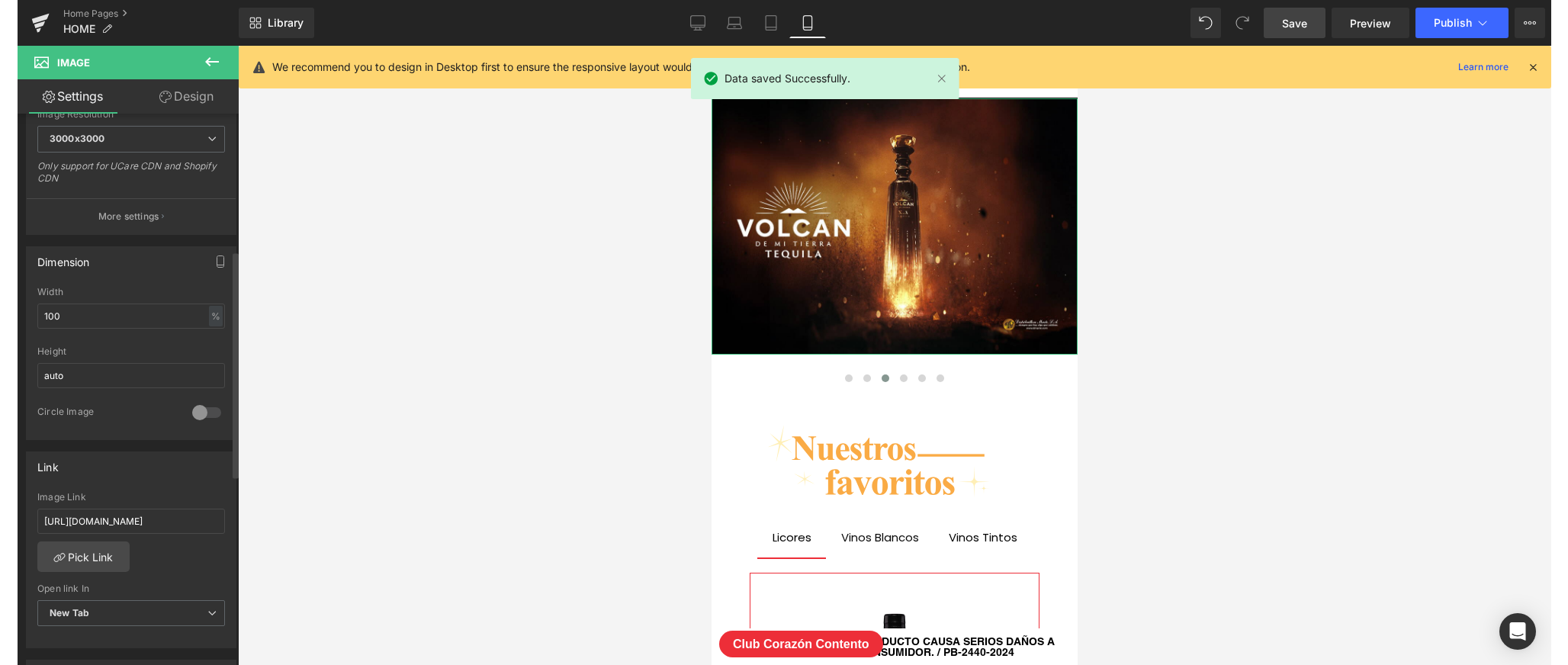
scroll to position [397, 0]
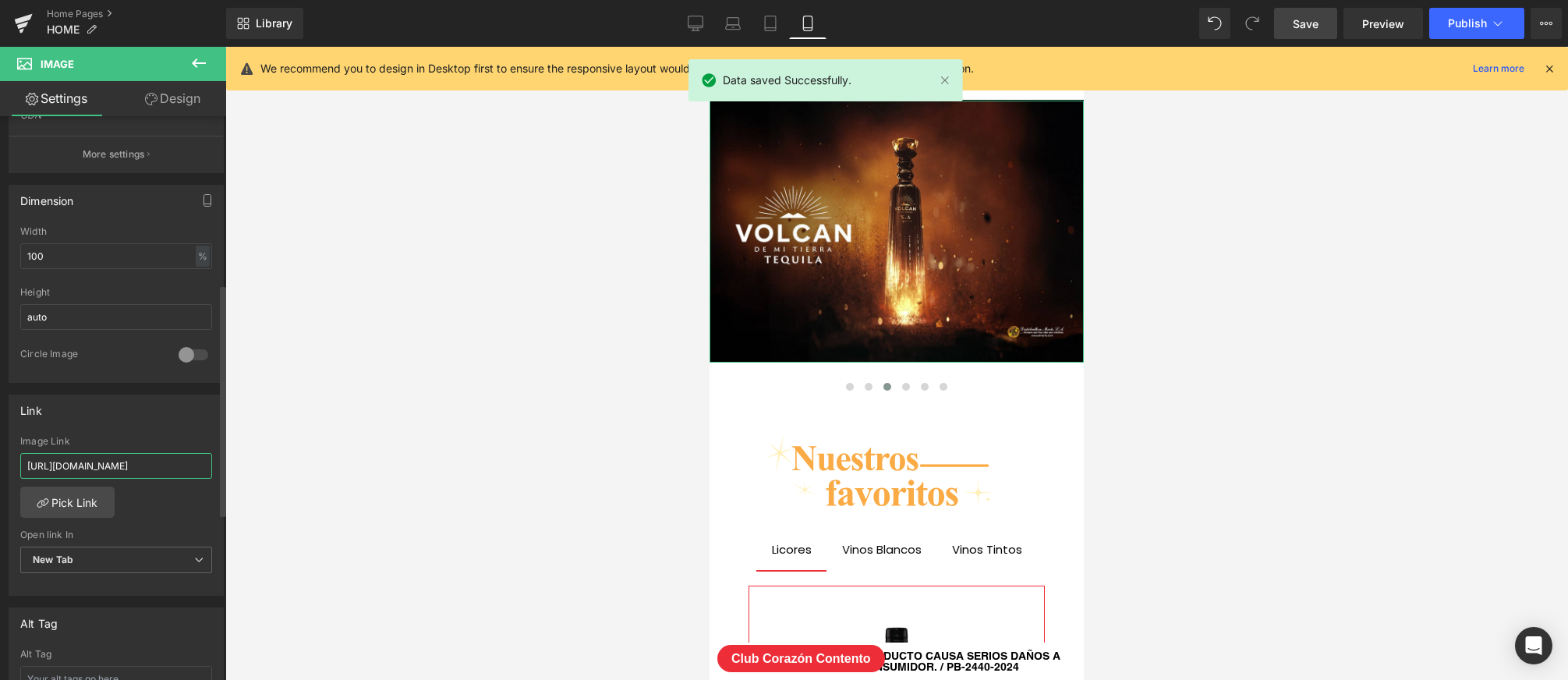
click at [95, 461] on input "[URL][DOMAIN_NAME]" at bounding box center [116, 466] width 191 height 25
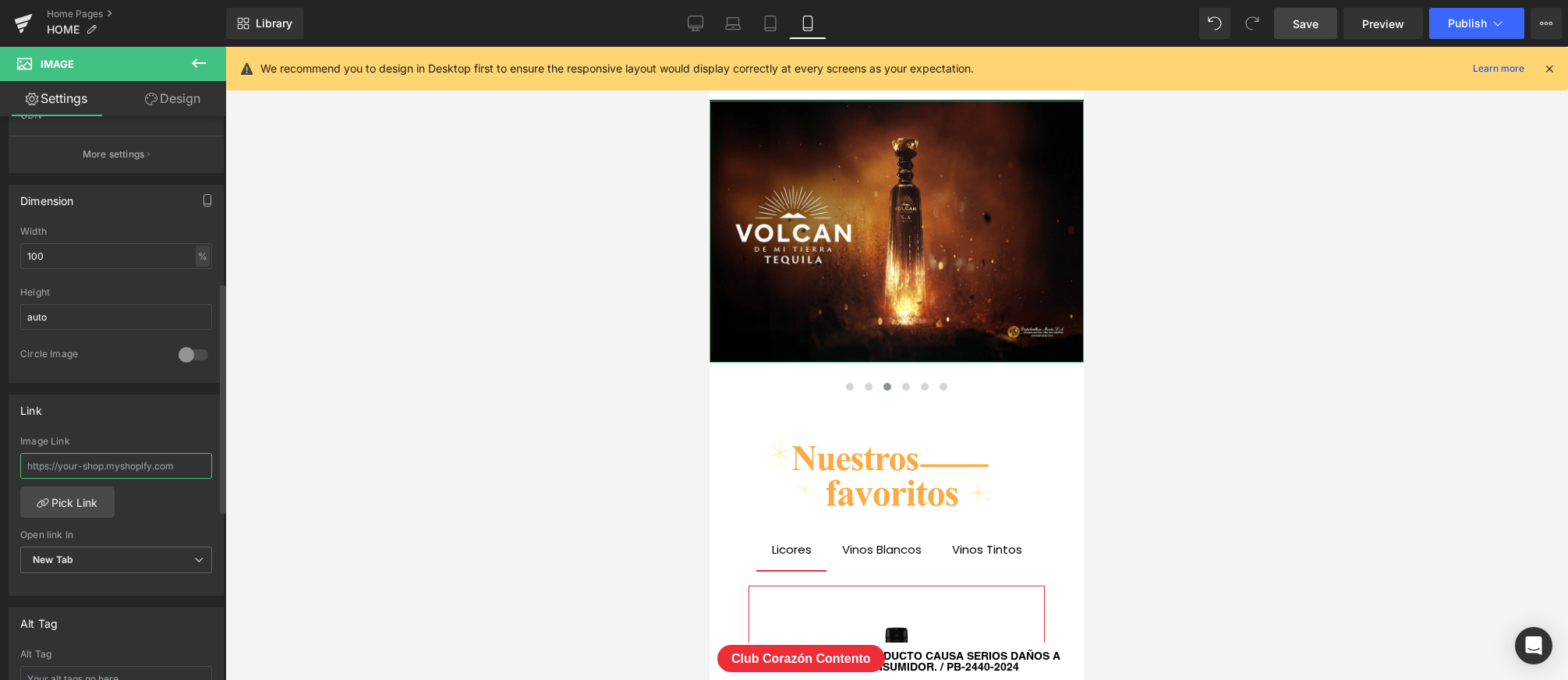
type input "@"
type input "#"
click at [102, 442] on div "Image Link" at bounding box center [116, 441] width 191 height 11
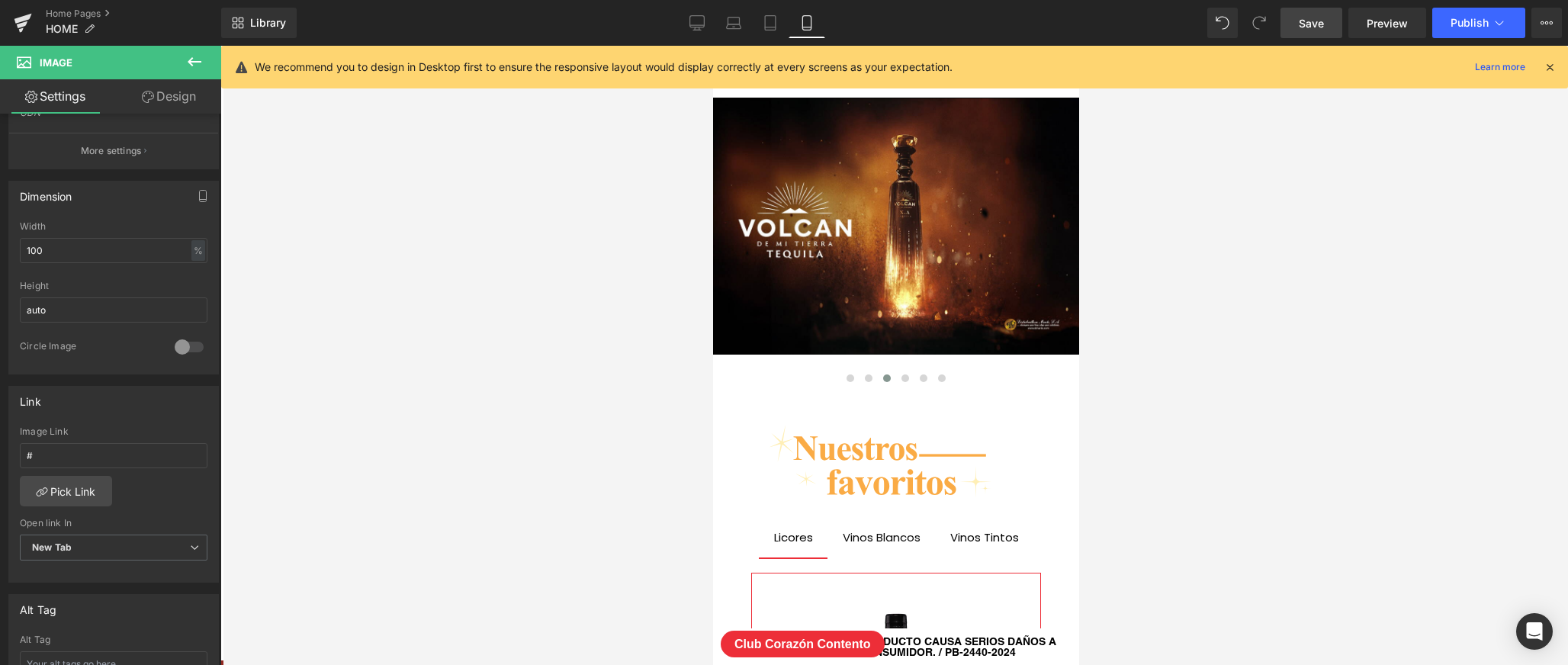
click at [1296, 24] on link "Save" at bounding box center [1311, 23] width 62 height 31
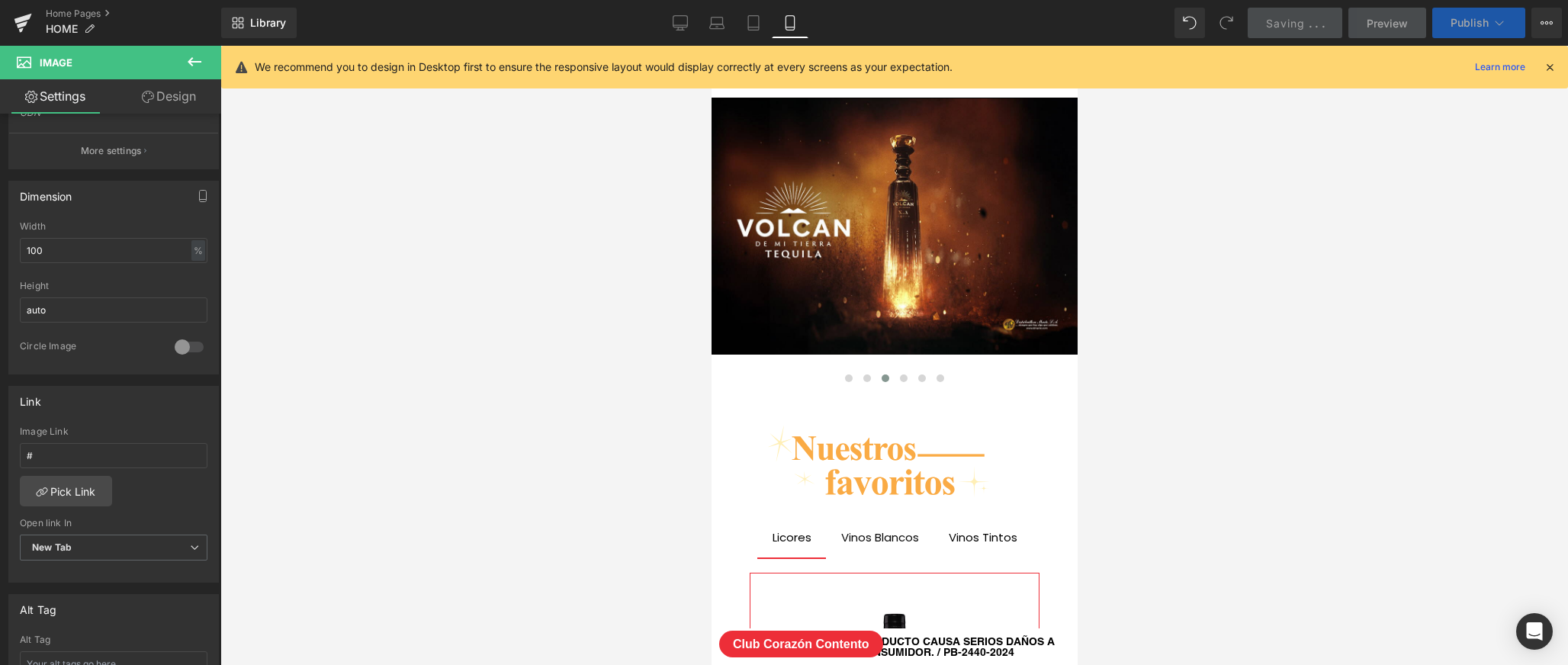
click at [1455, 26] on span "Publish" at bounding box center [1470, 23] width 38 height 12
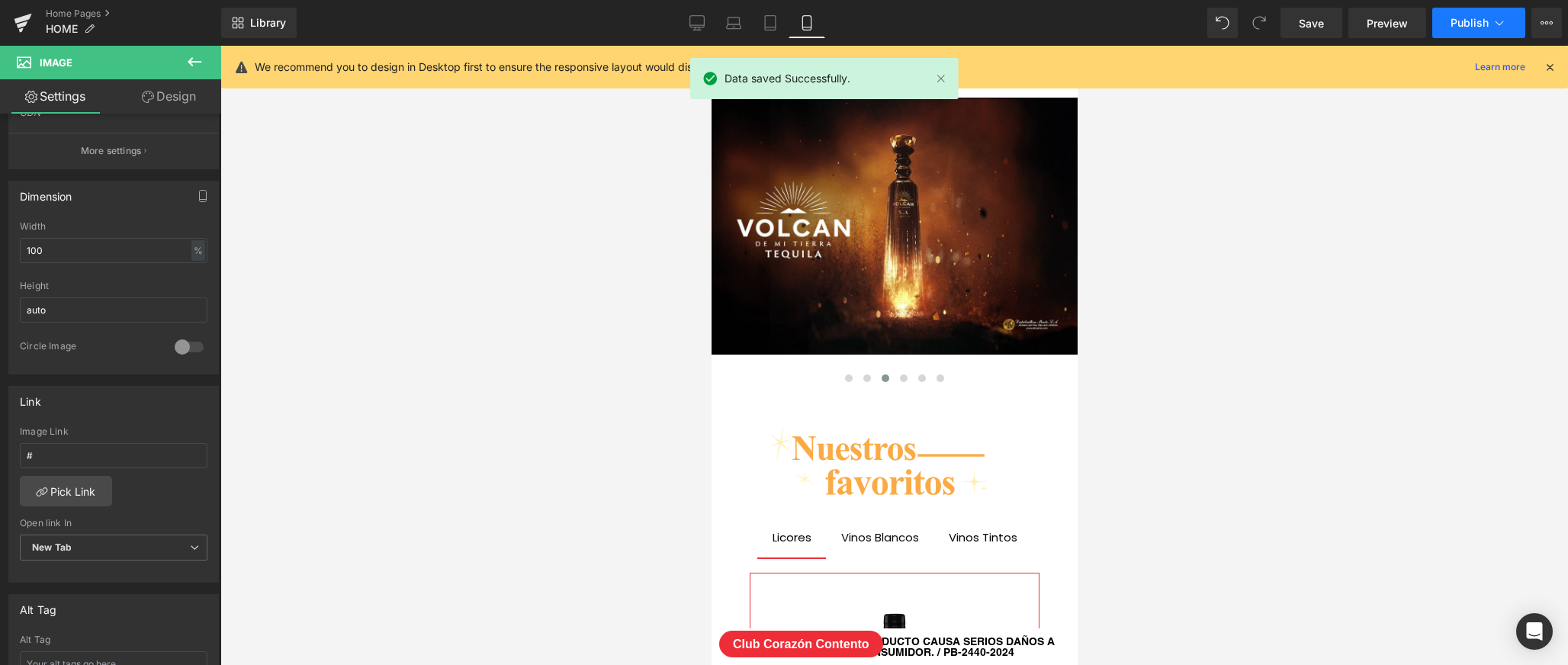
click at [1478, 17] on span "Publish" at bounding box center [1470, 23] width 38 height 12
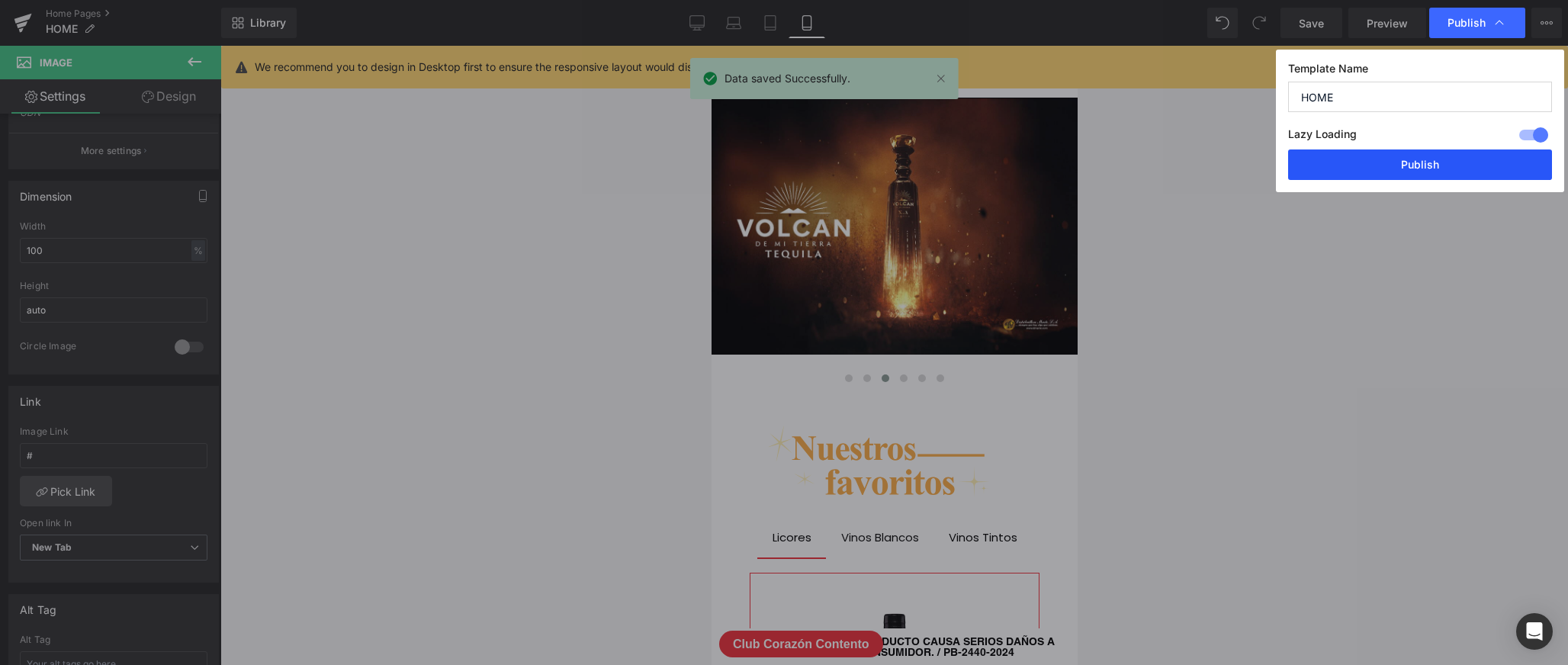
click at [1417, 163] on button "Publish" at bounding box center [1420, 164] width 264 height 31
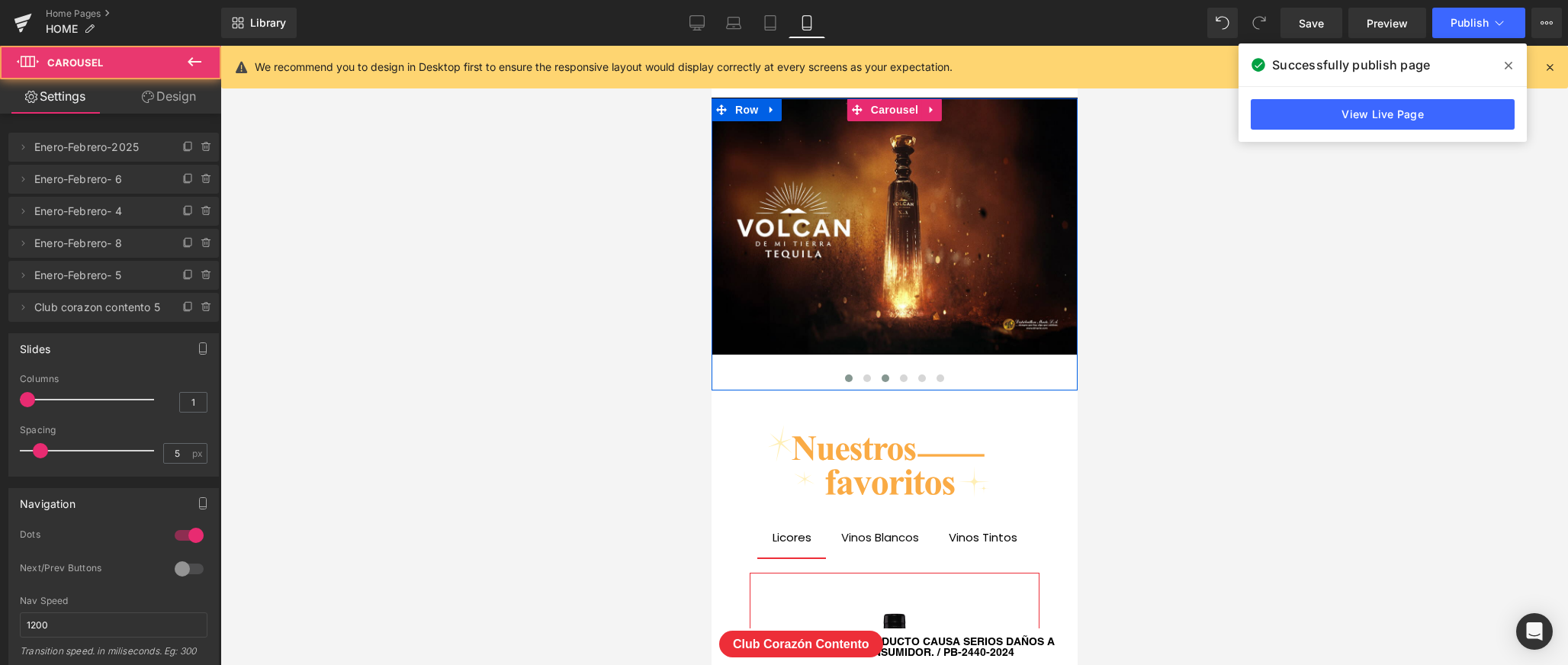
click at [846, 382] on button at bounding box center [848, 378] width 18 height 15
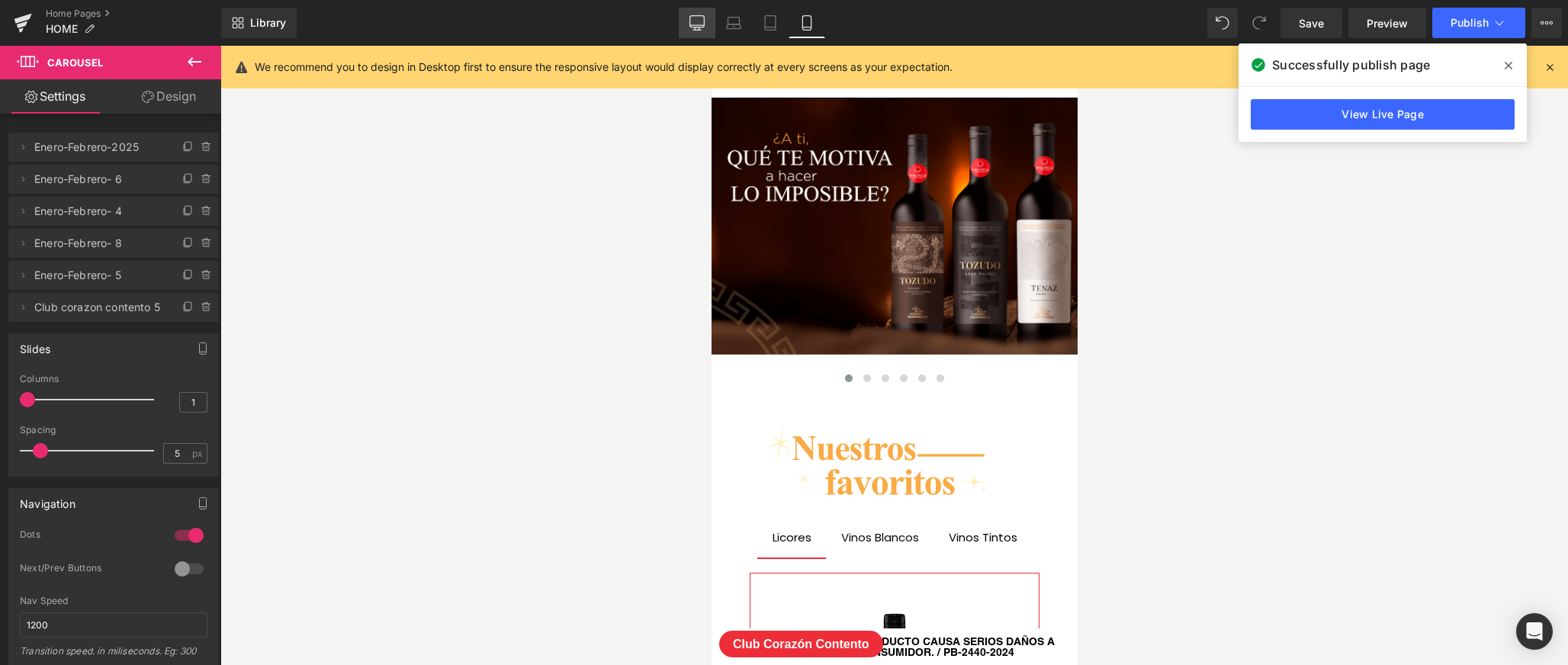
click at [704, 25] on icon at bounding box center [697, 22] width 14 height 11
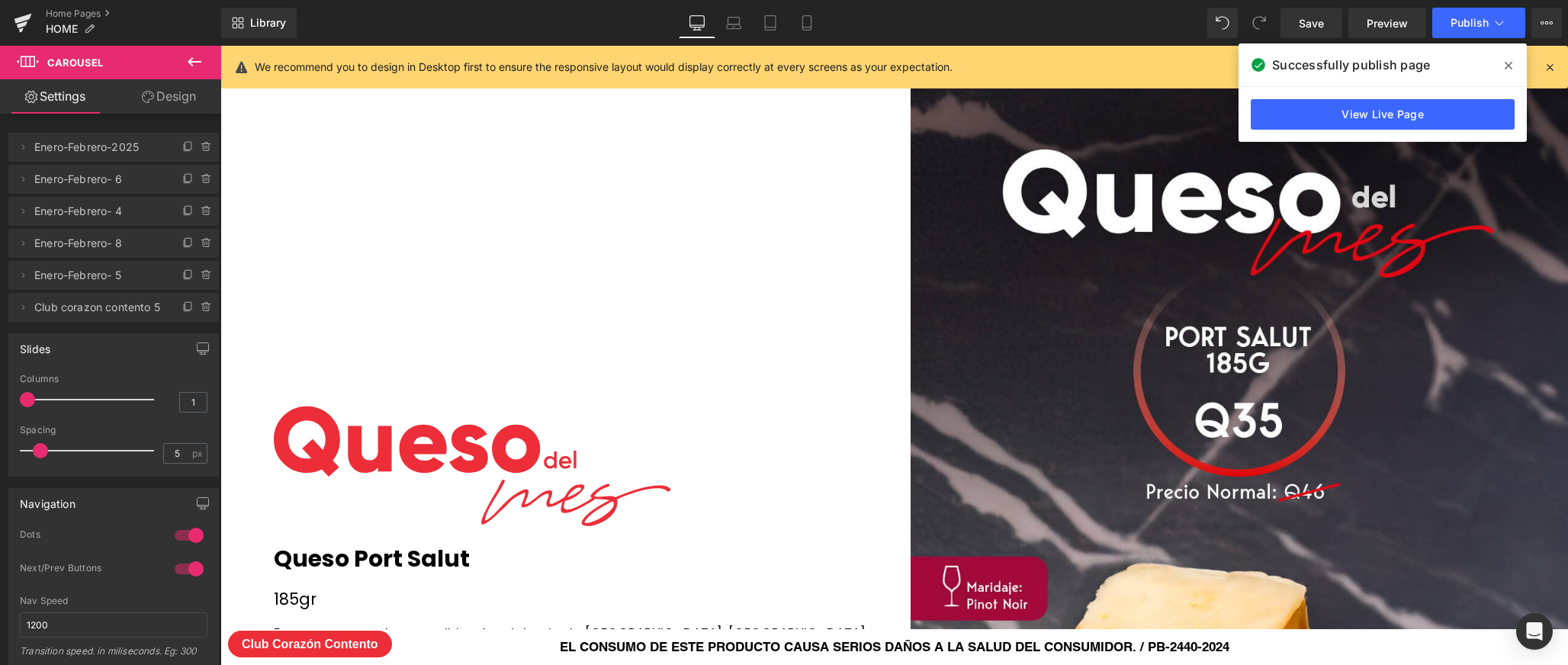
scroll to position [2570, 0]
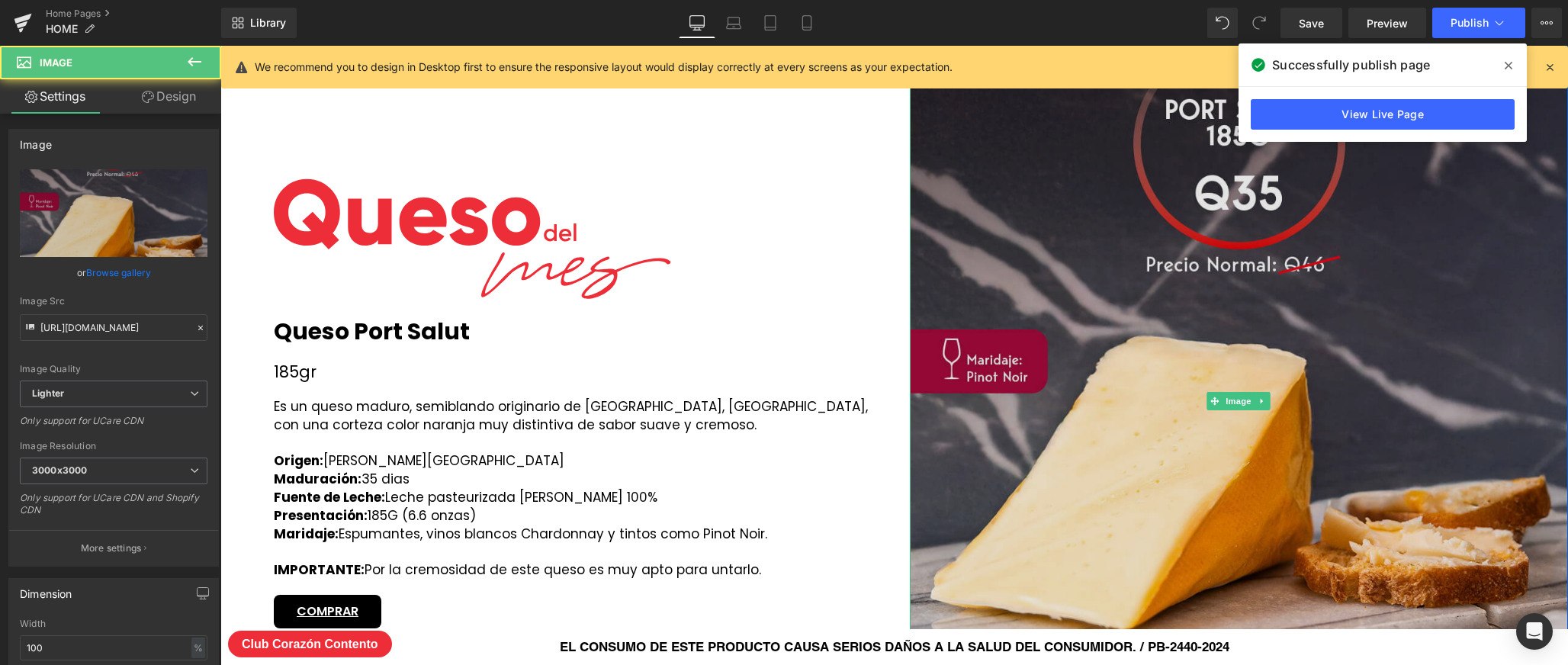
click at [1156, 362] on img at bounding box center [1238, 400] width 658 height 1169
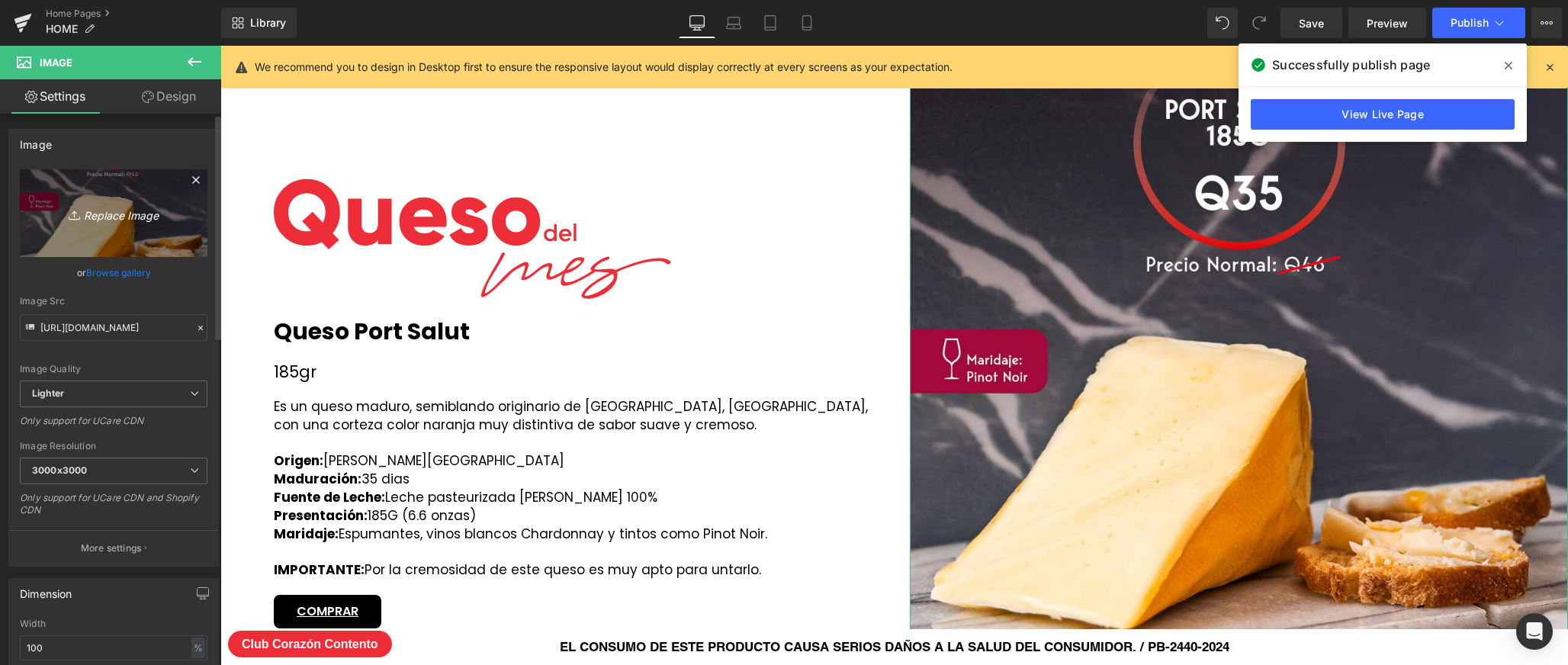
click at [132, 221] on icon "Replace Image" at bounding box center [114, 213] width 122 height 19
type input "C:\fakepath\QUESO-DEL-MES.jpg"
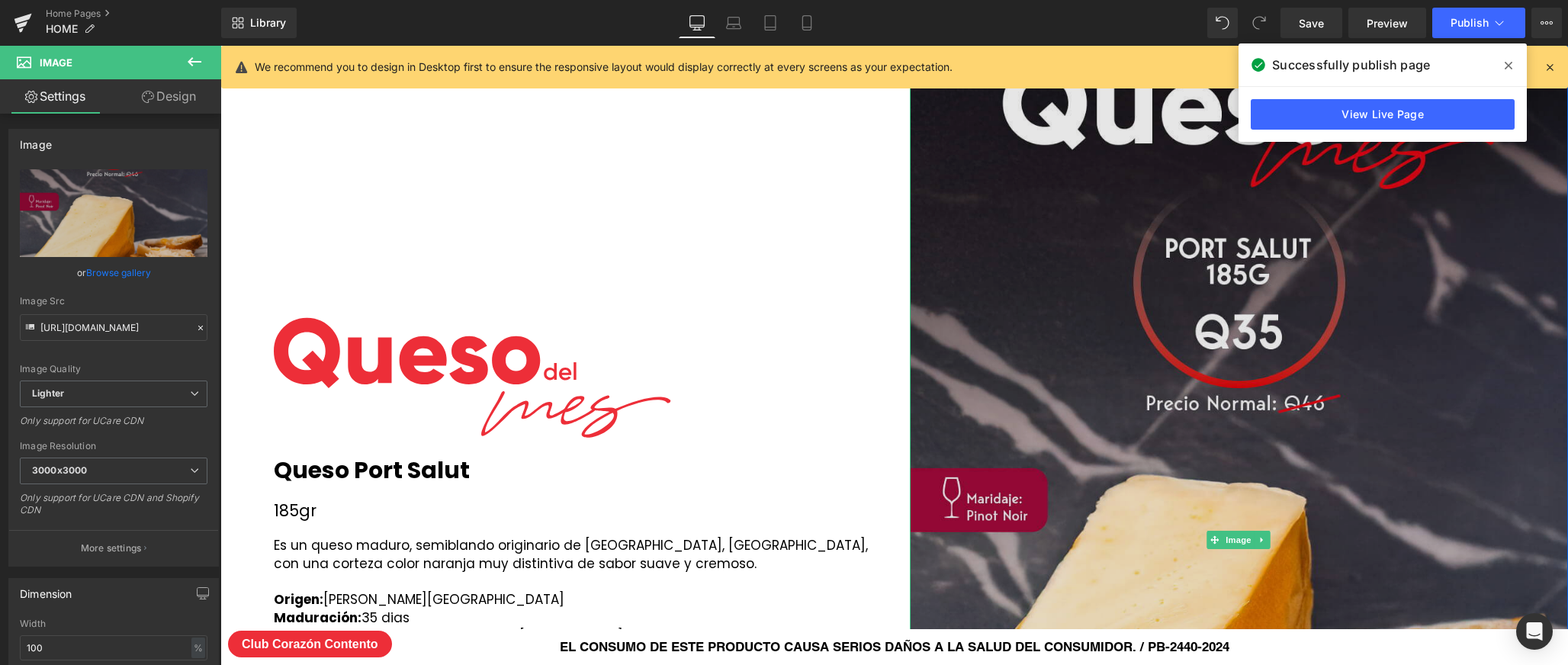
scroll to position [2360, 0]
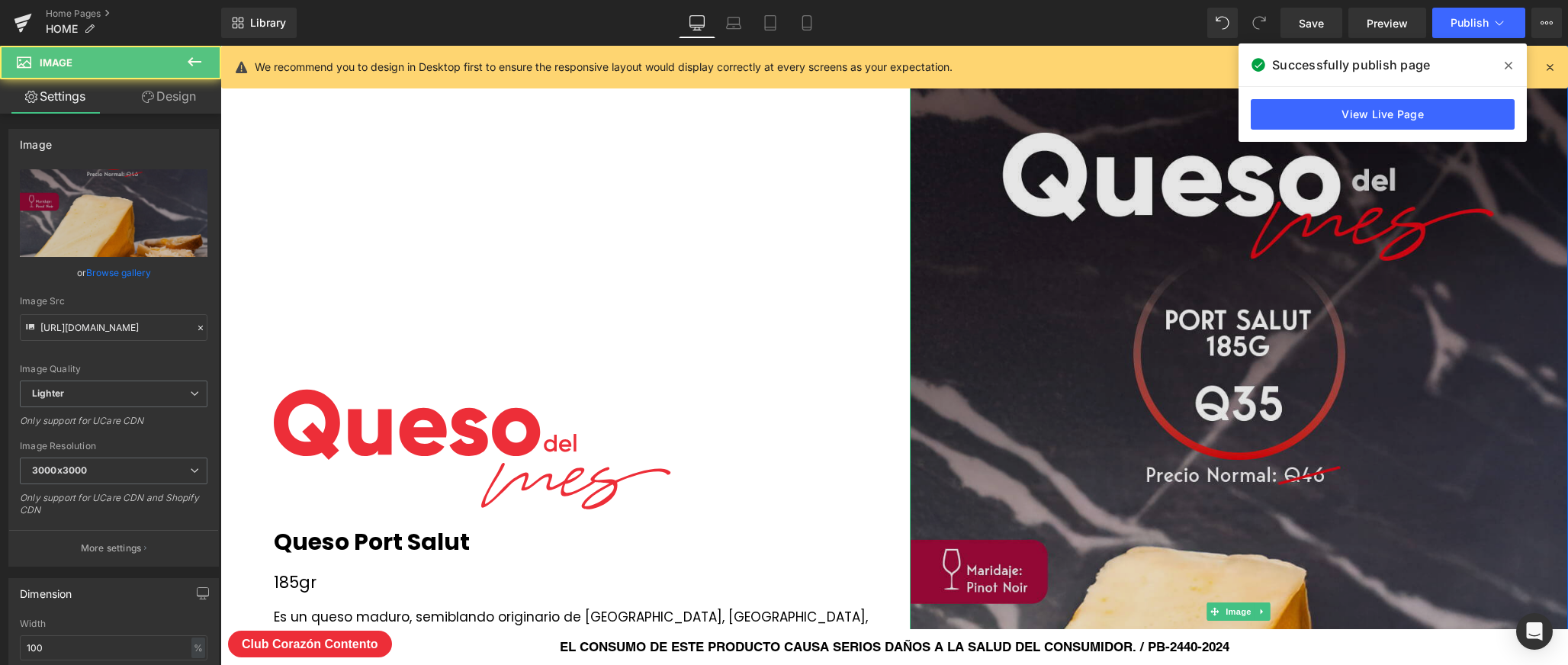
click at [1145, 386] on img at bounding box center [1238, 611] width 658 height 1169
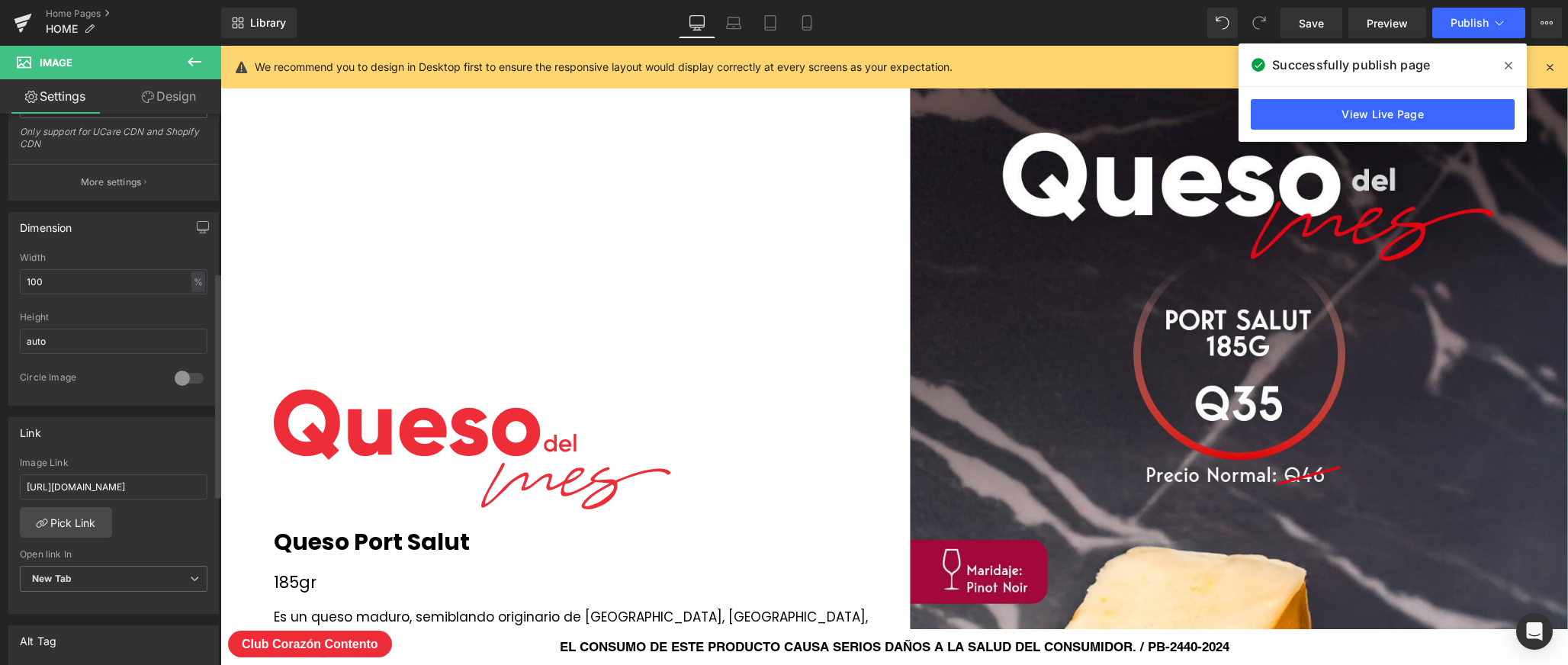
scroll to position [413, 0]
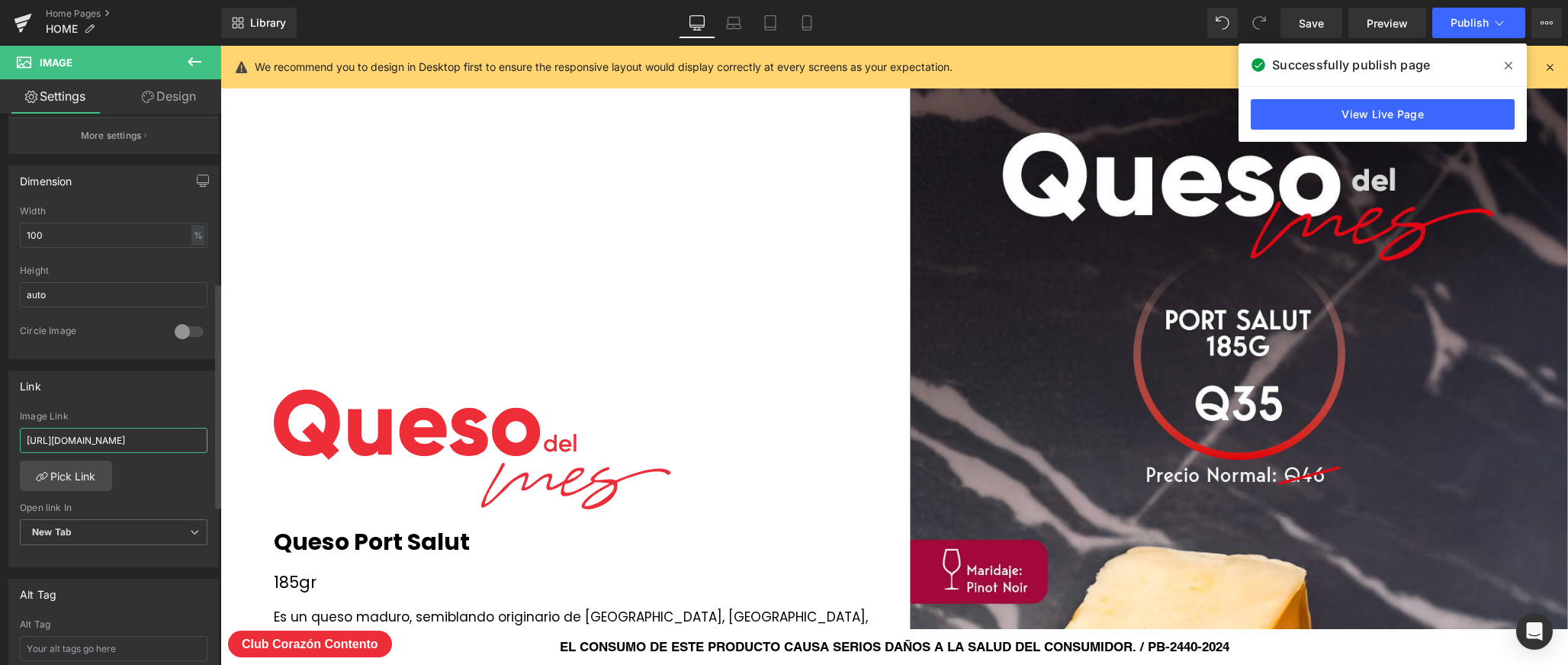
click at [124, 435] on input "[URL][DOMAIN_NAME]" at bounding box center [114, 440] width 187 height 25
click at [607, 337] on div "Image Row Row Image Queso Port Salut Text Block 185gr Text Block Es un queso ma…" at bounding box center [580, 611] width 658 height 1169
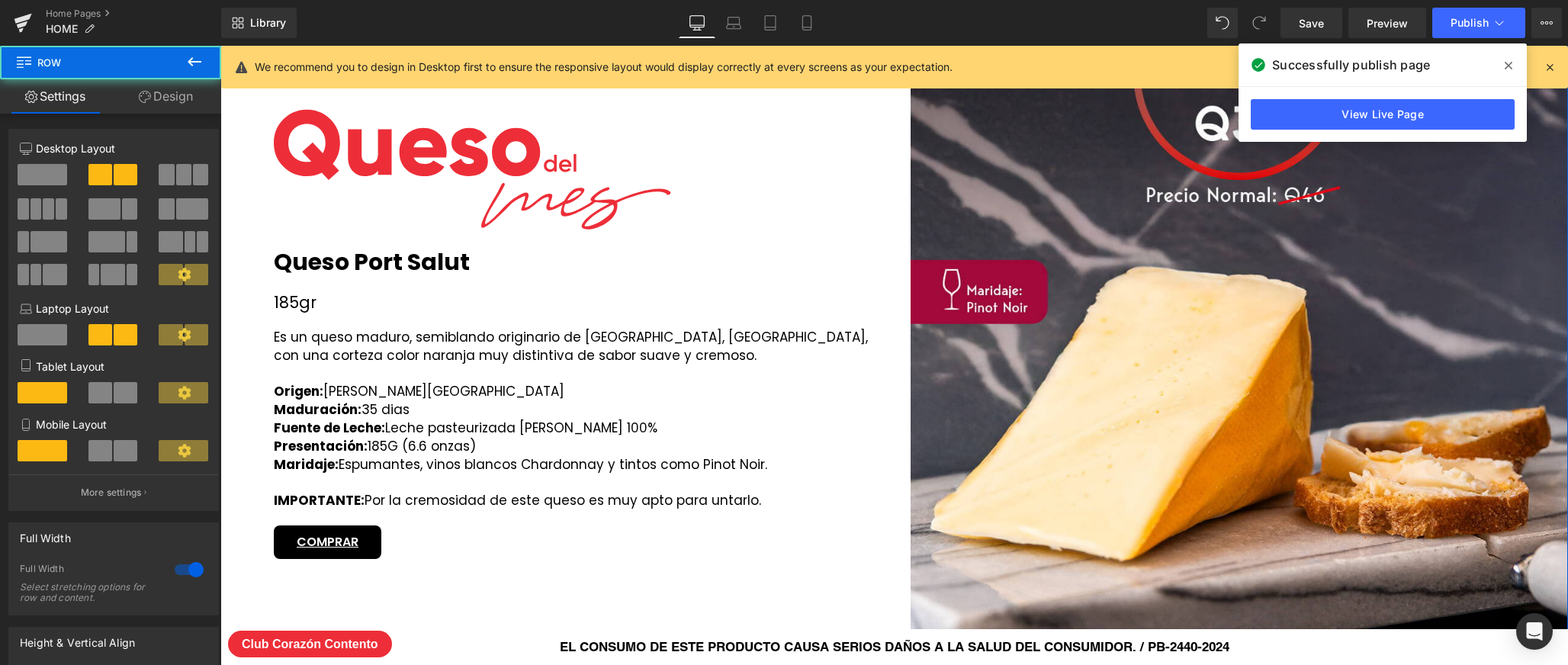
scroll to position [2661, 0]
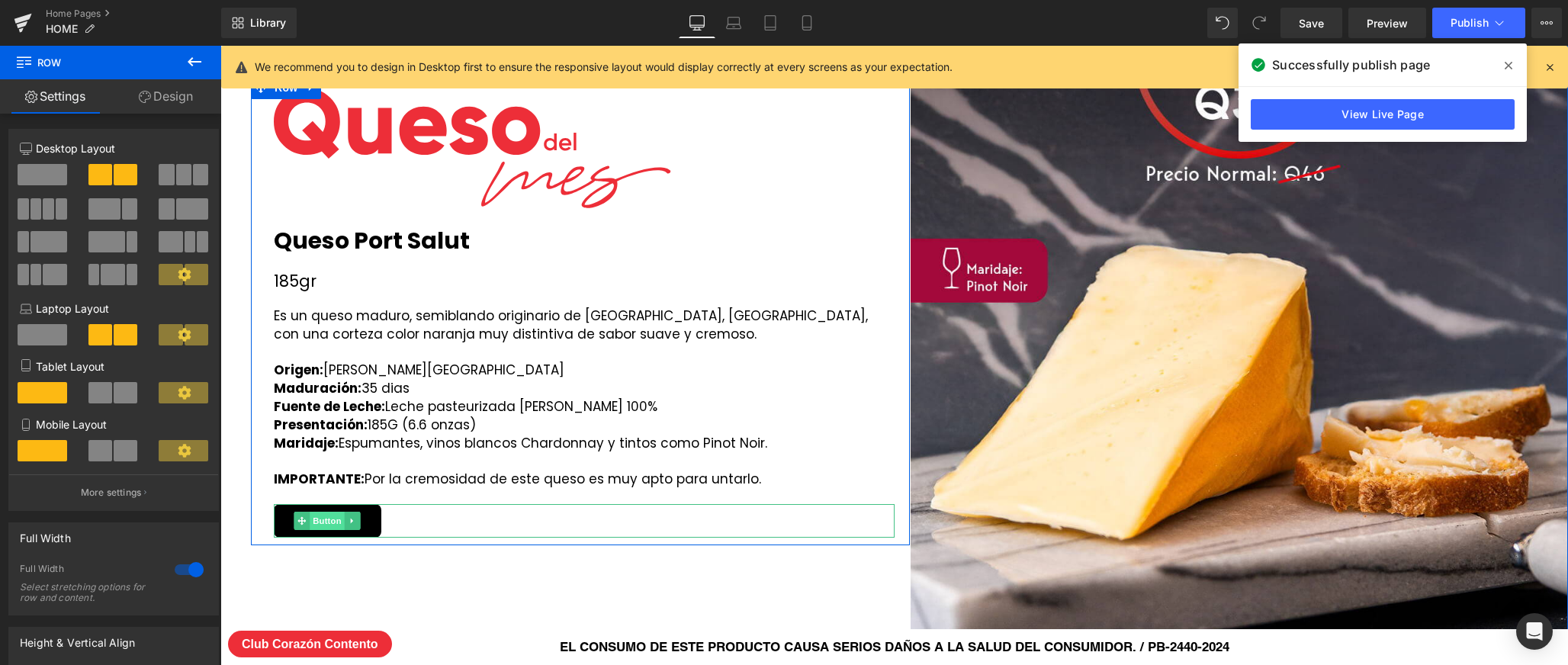
click at [318, 519] on span "Button" at bounding box center [328, 520] width 35 height 18
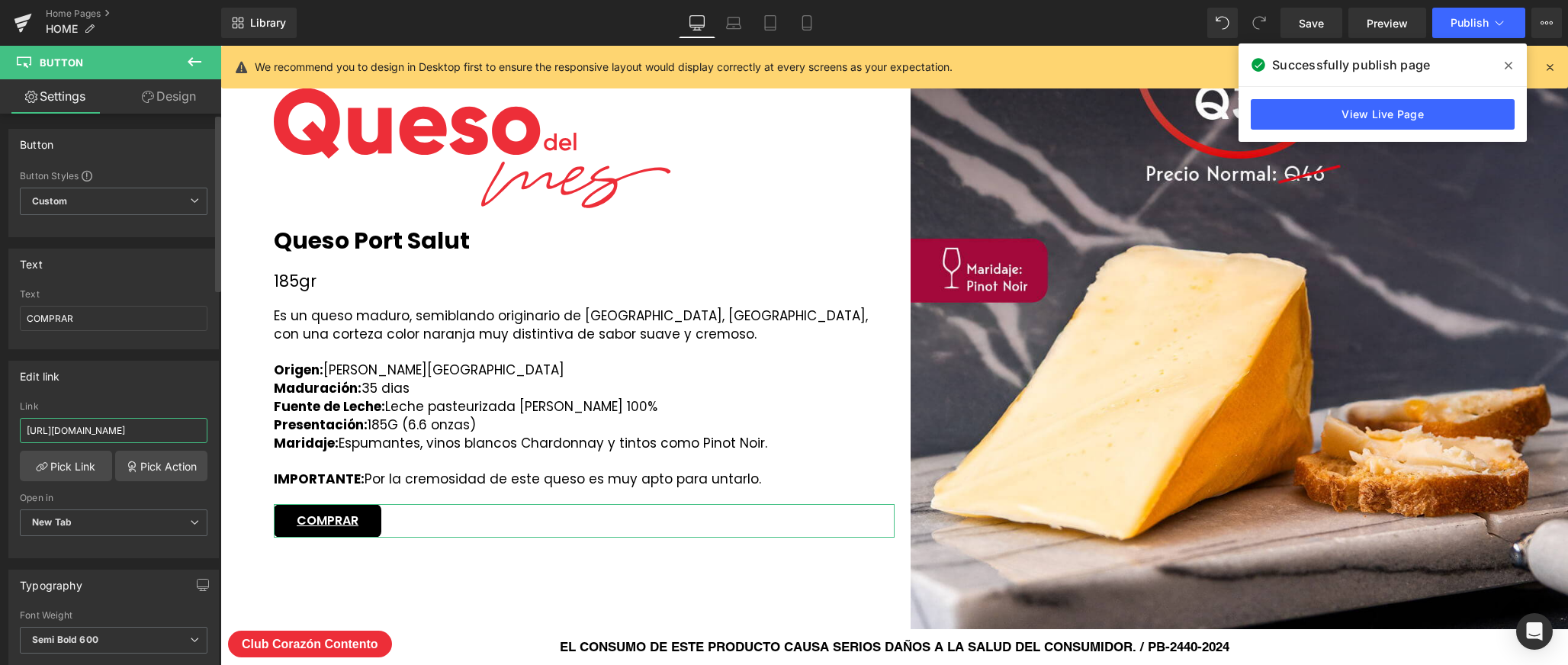
click at [161, 426] on input "[URL][DOMAIN_NAME]" at bounding box center [114, 430] width 187 height 25
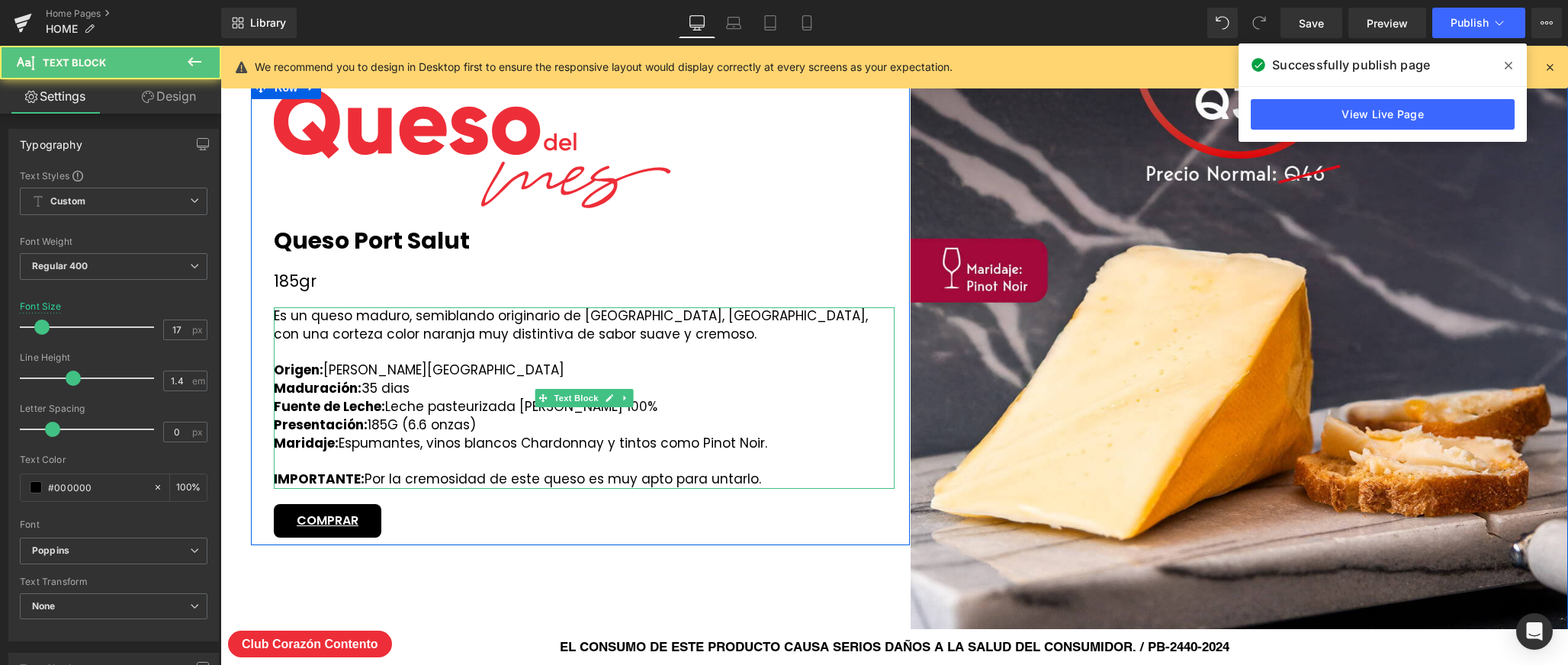
click at [548, 383] on div "Maduración: 35 dias" at bounding box center [584, 388] width 621 height 18
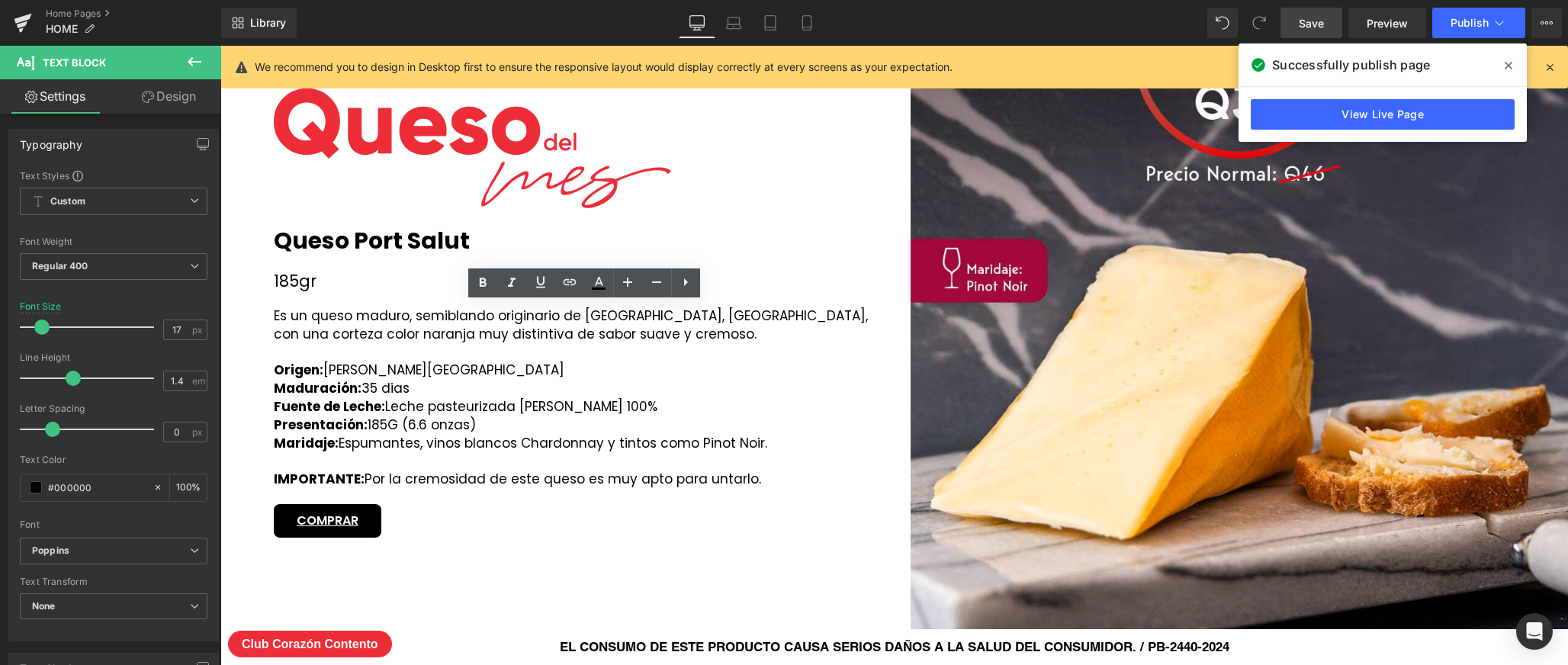
click at [1308, 23] on span "Save" at bounding box center [1311, 23] width 25 height 16
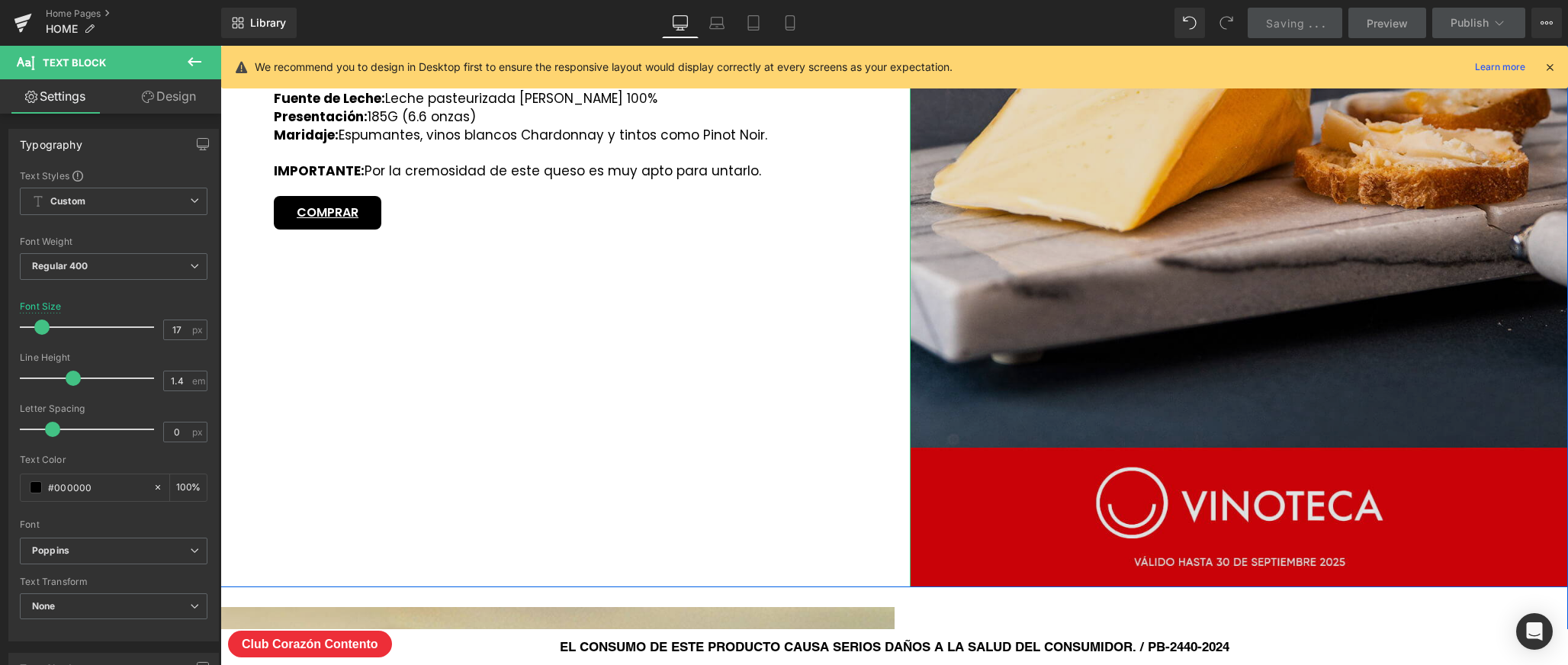
scroll to position [3034, 0]
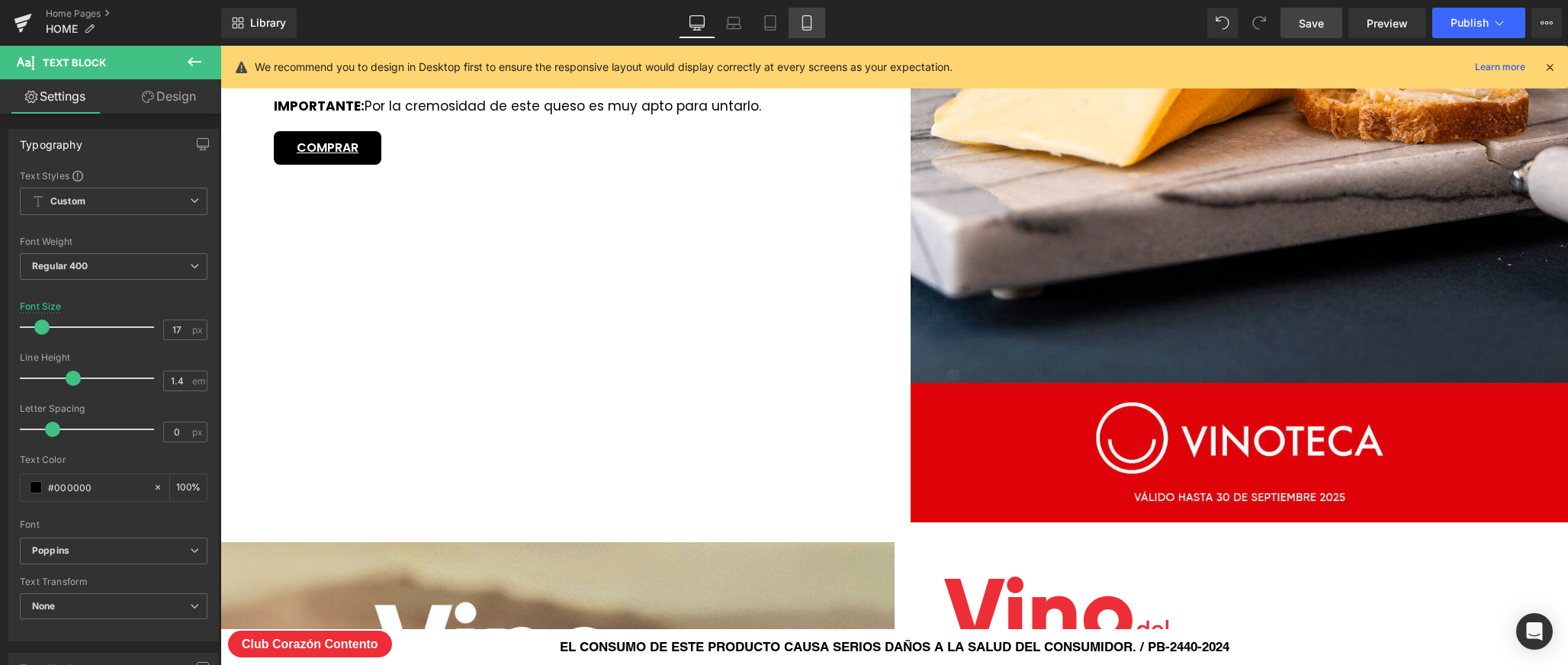
click at [818, 26] on link "Mobile" at bounding box center [806, 23] width 36 height 31
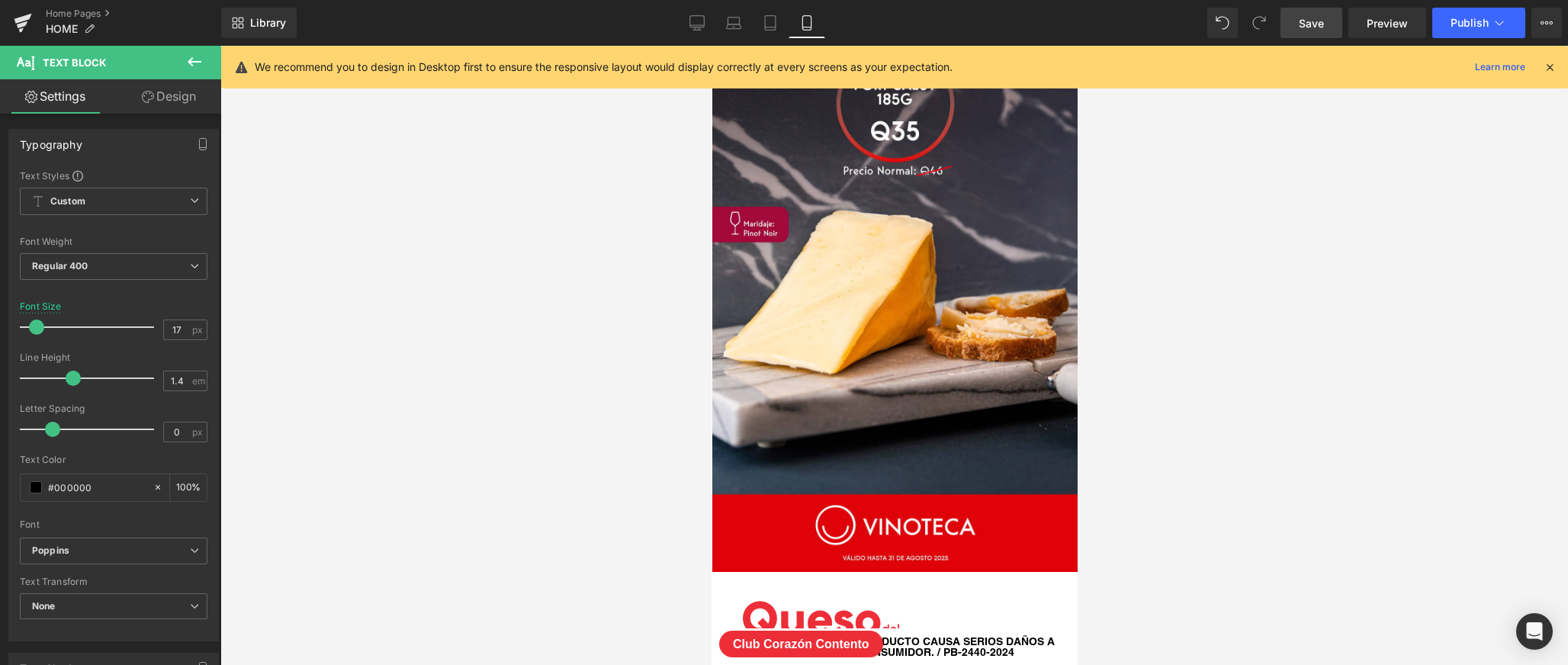
scroll to position [2176, 0]
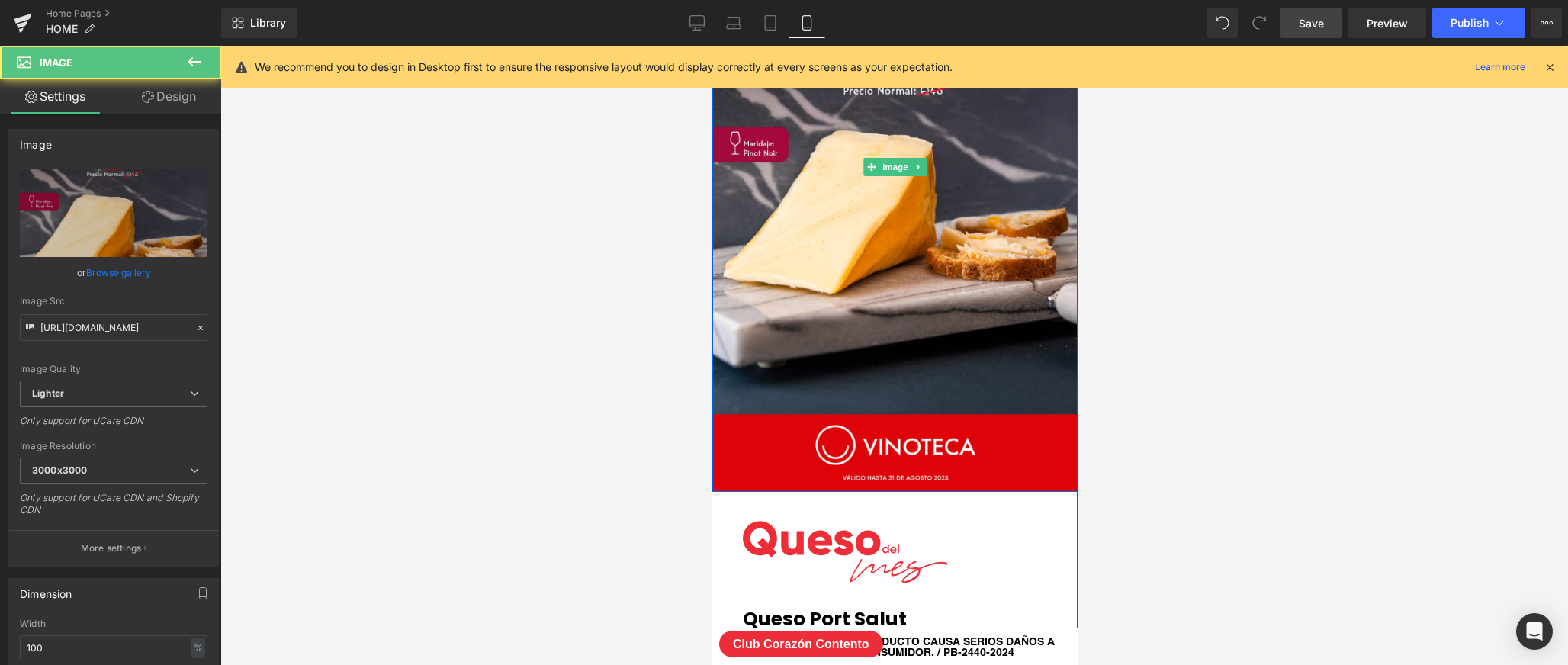
click at [933, 275] on img at bounding box center [894, 166] width 366 height 651
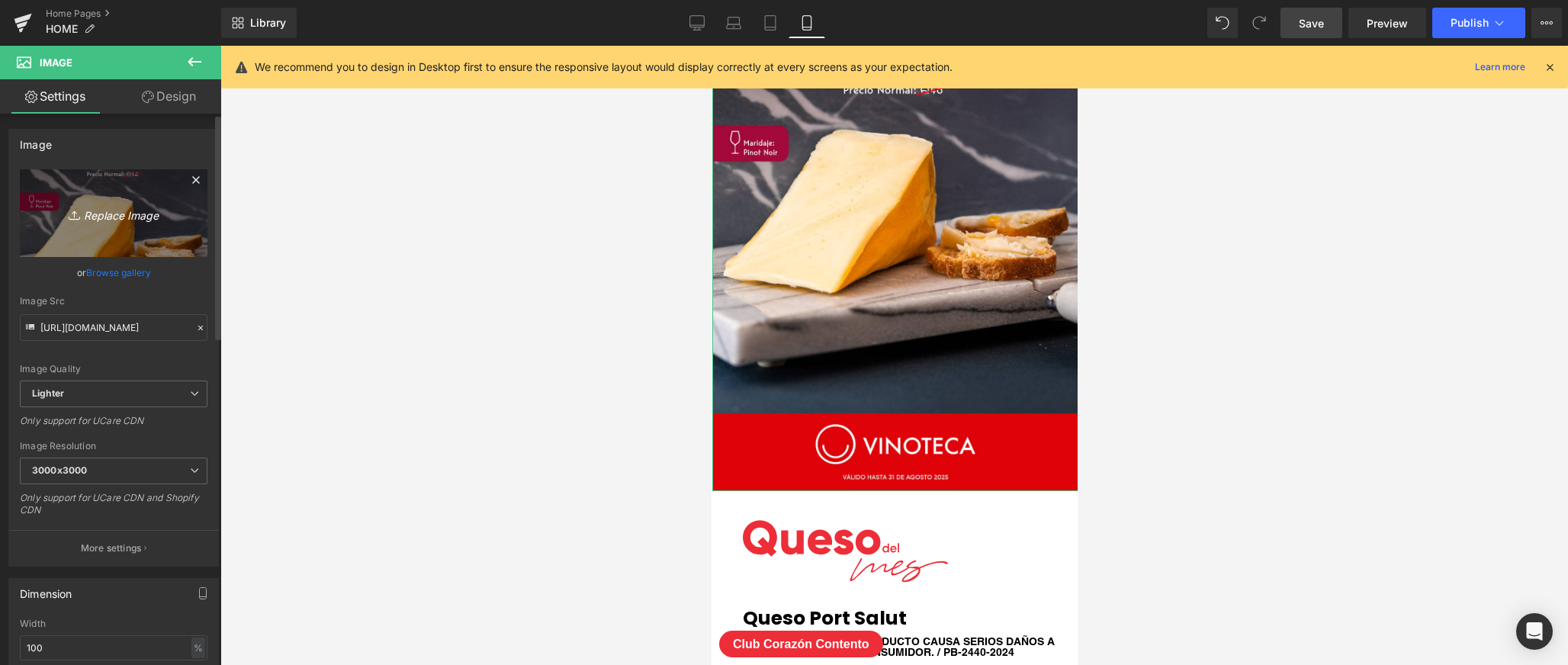
click at [83, 228] on link "Replace Image" at bounding box center [114, 213] width 187 height 88
type input "C:\fakepath\QUESO-DEL-MES.jpg"
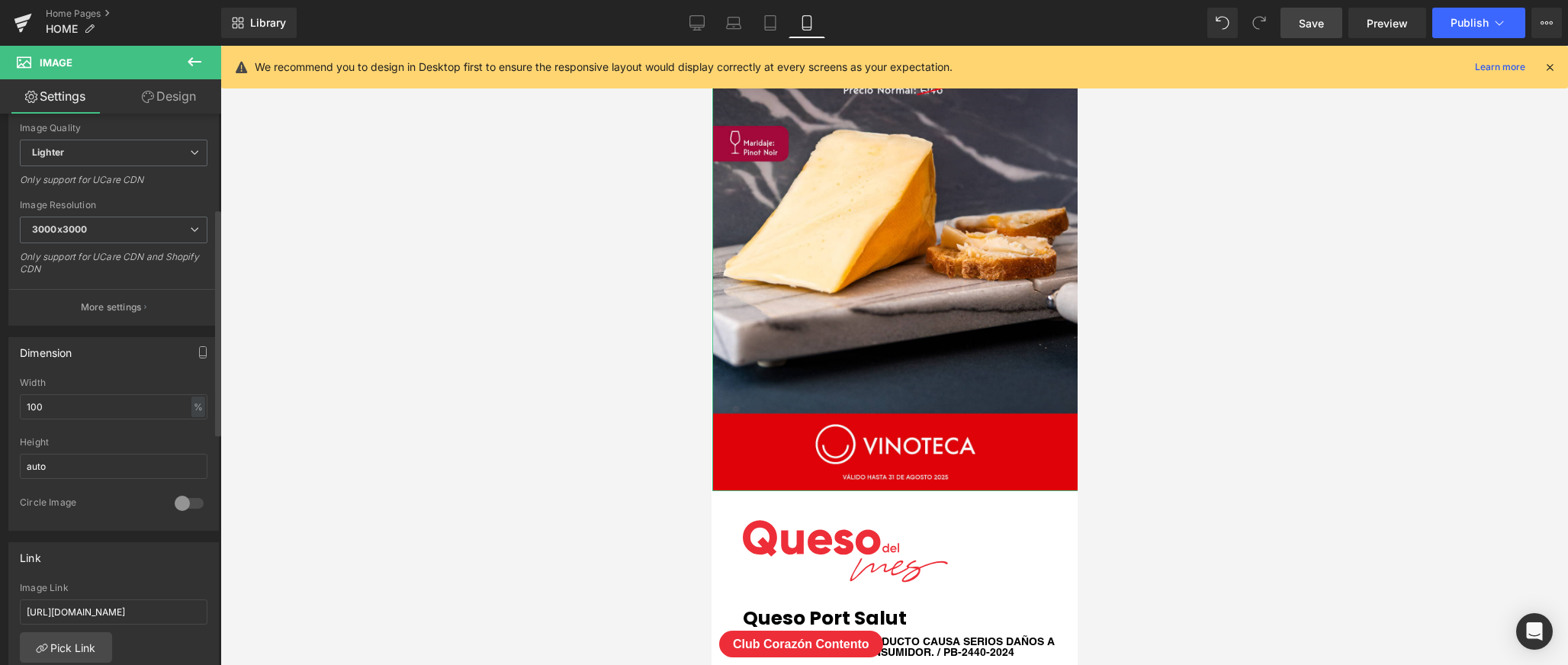
scroll to position [534, 0]
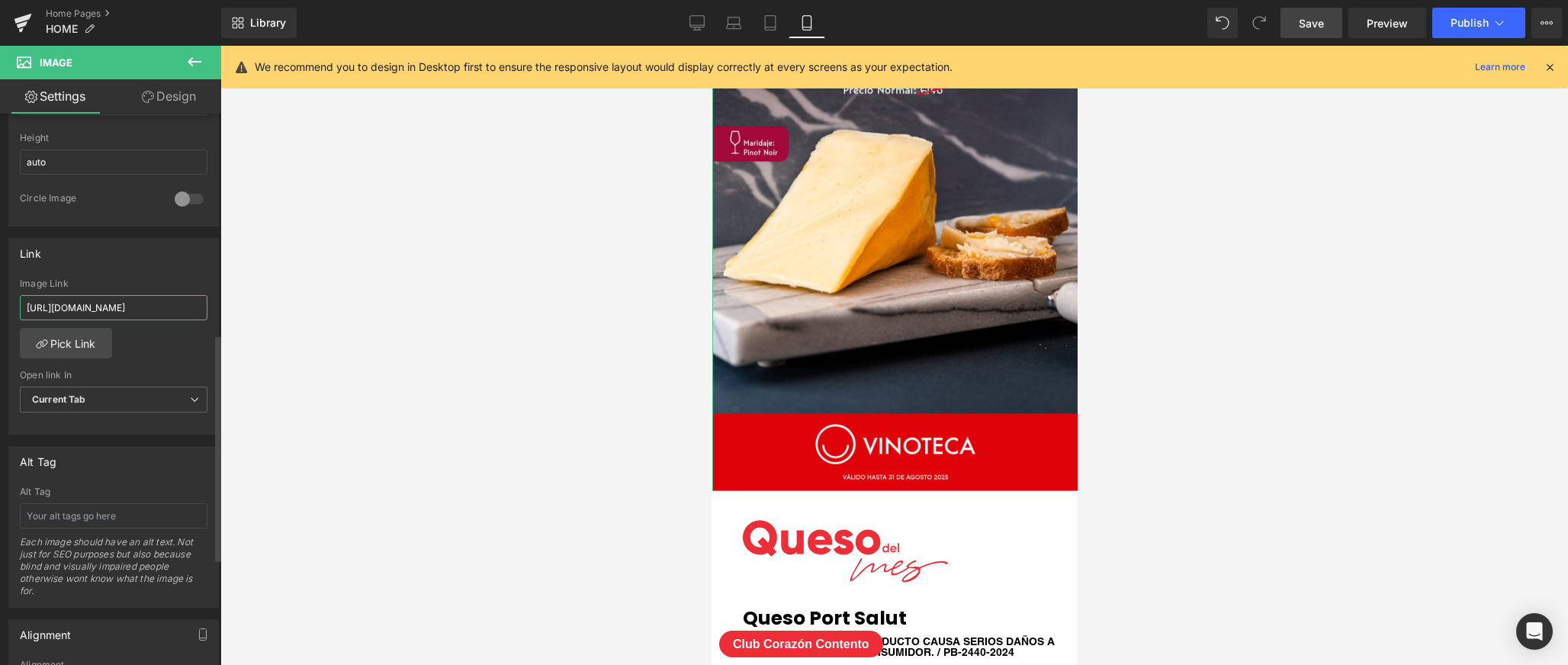
click at [148, 304] on input "[URL][DOMAIN_NAME]" at bounding box center [114, 308] width 187 height 25
paste input "Queso Port Salut 185gr"
type input "[URL][DOMAIN_NAME]"
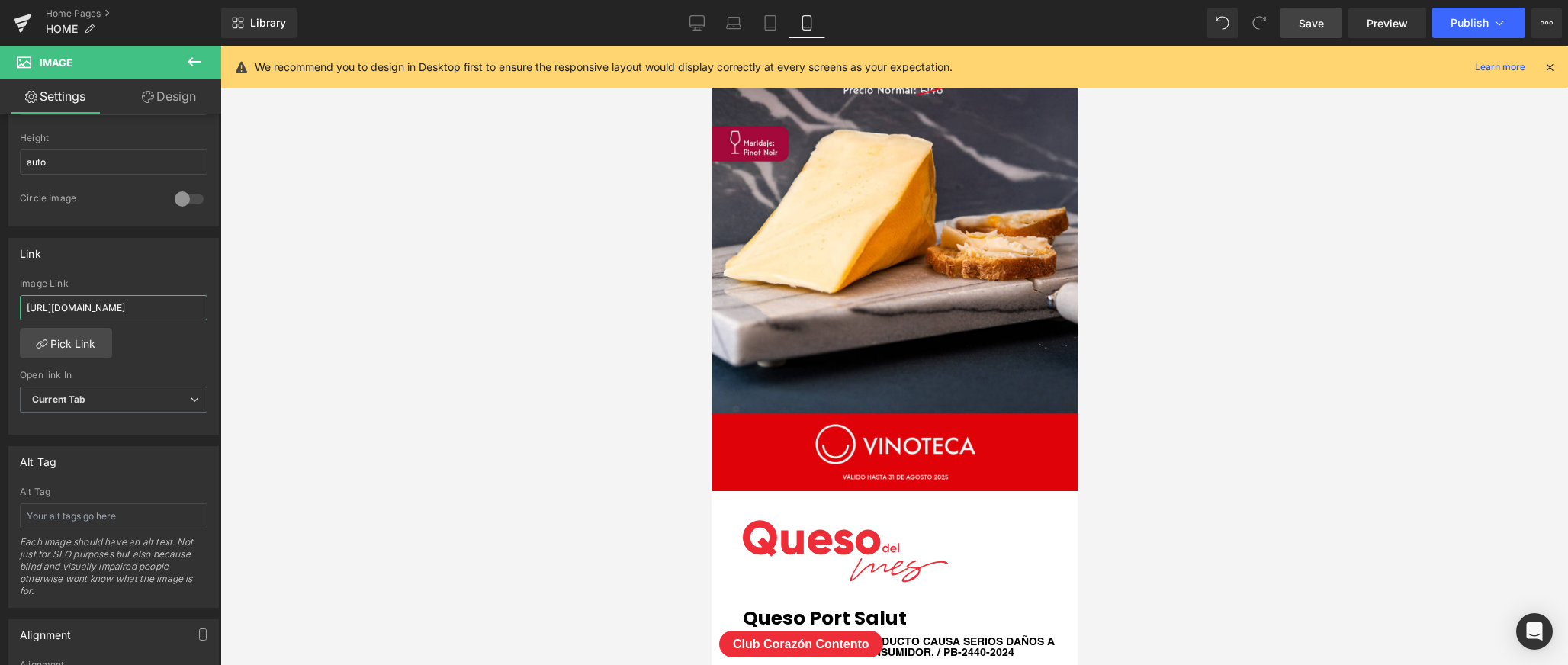
scroll to position [0, 172]
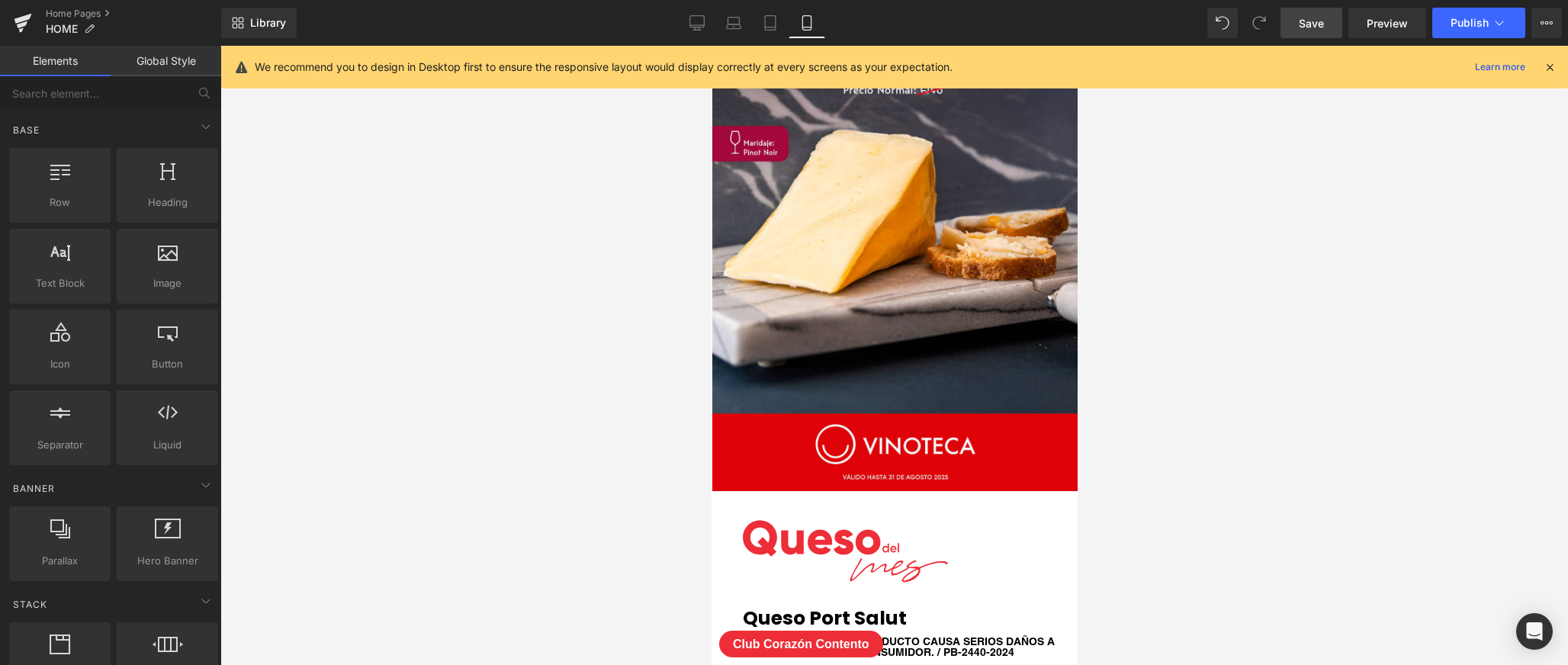
click at [488, 268] on div at bounding box center [894, 355] width 1347 height 619
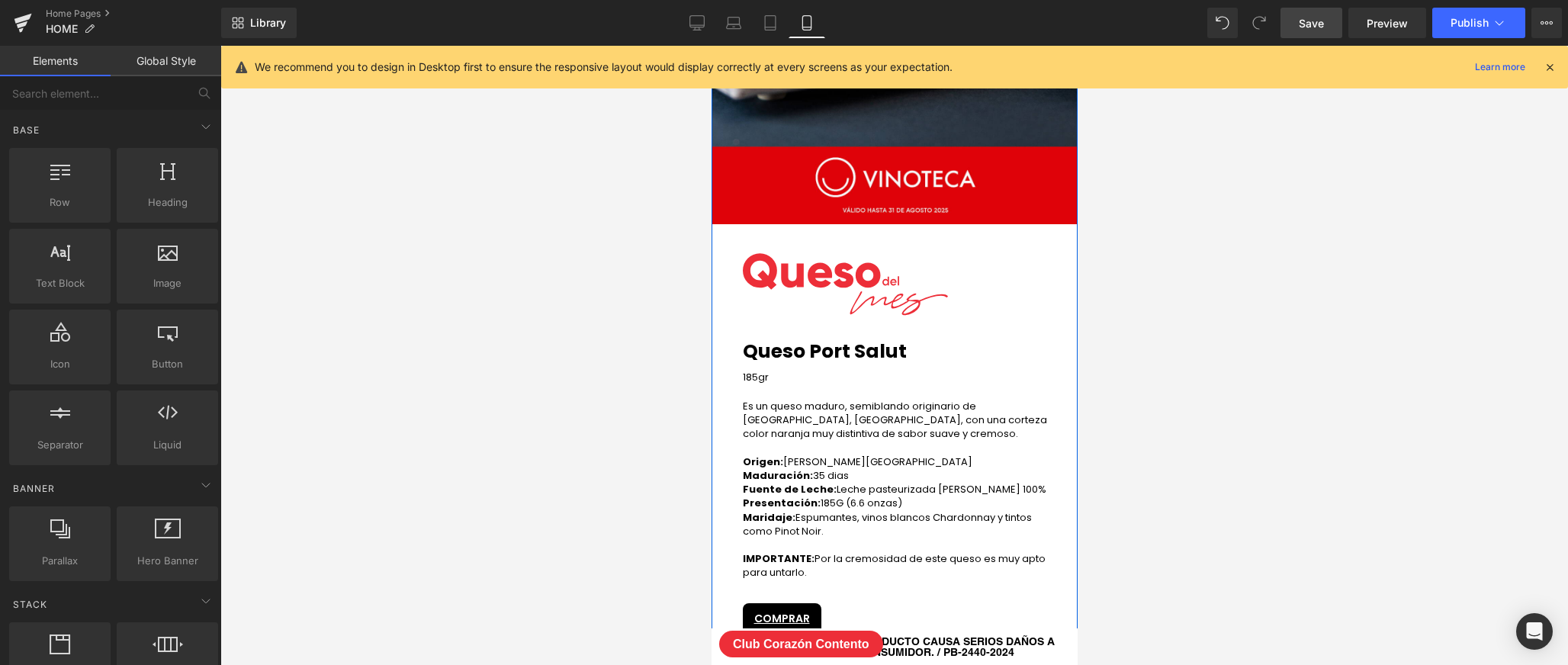
scroll to position [2660, 0]
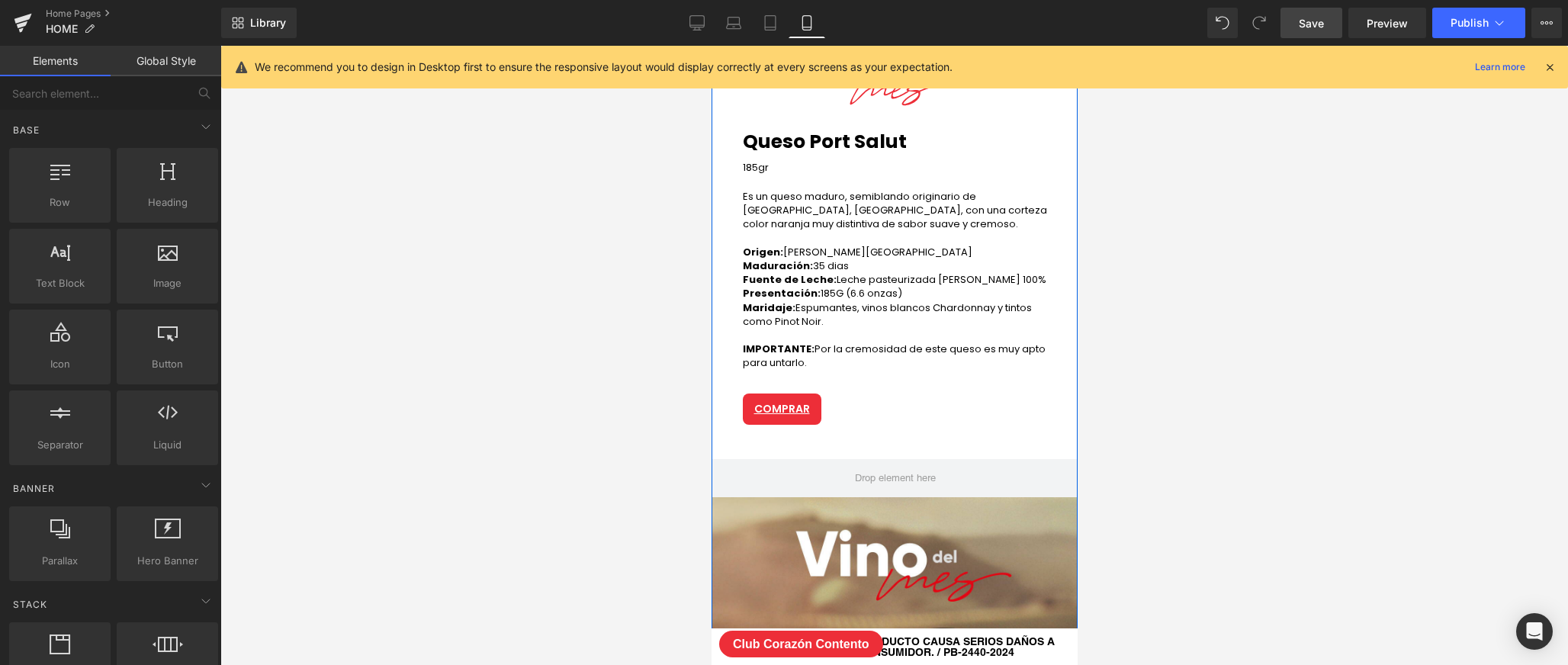
click at [787, 406] on div "COMPRAR Button" at bounding box center [901, 409] width 320 height 32
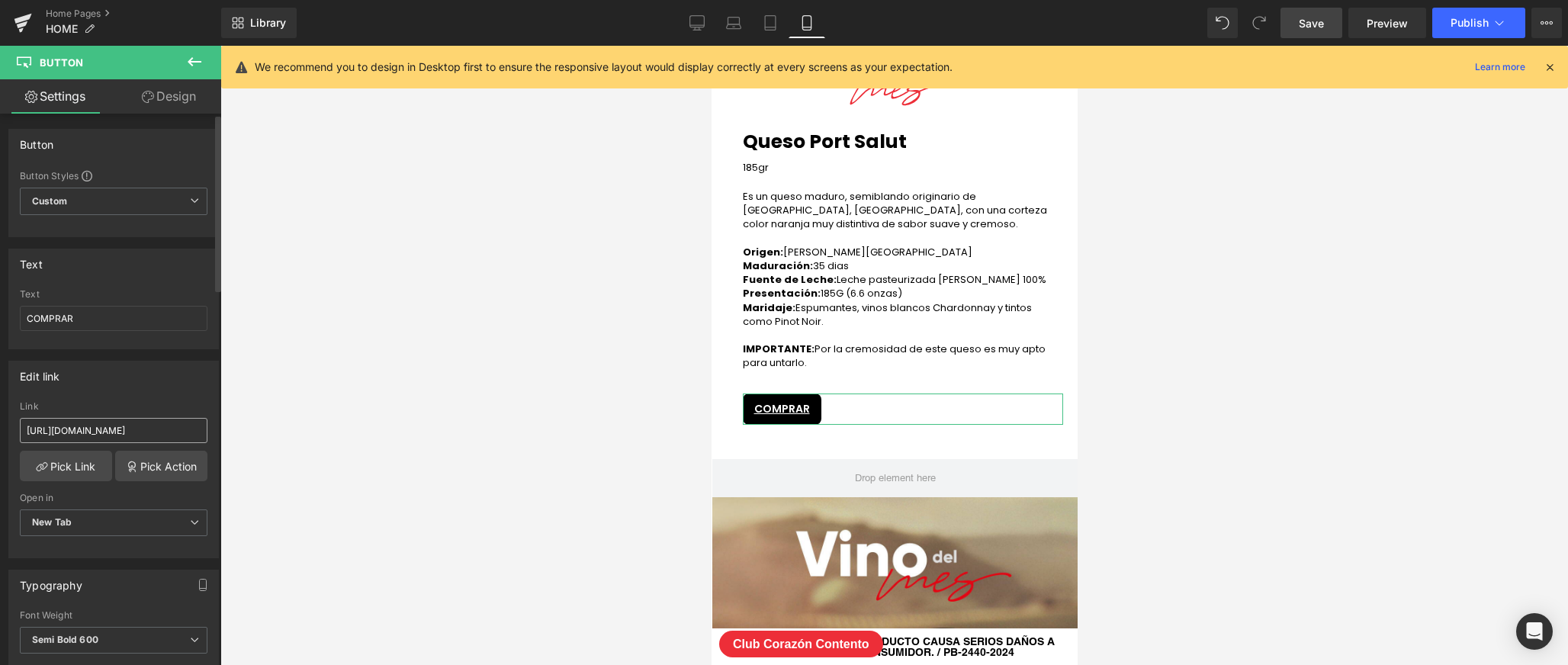
click at [120, 426] on input "[URL][DOMAIN_NAME]" at bounding box center [114, 430] width 187 height 25
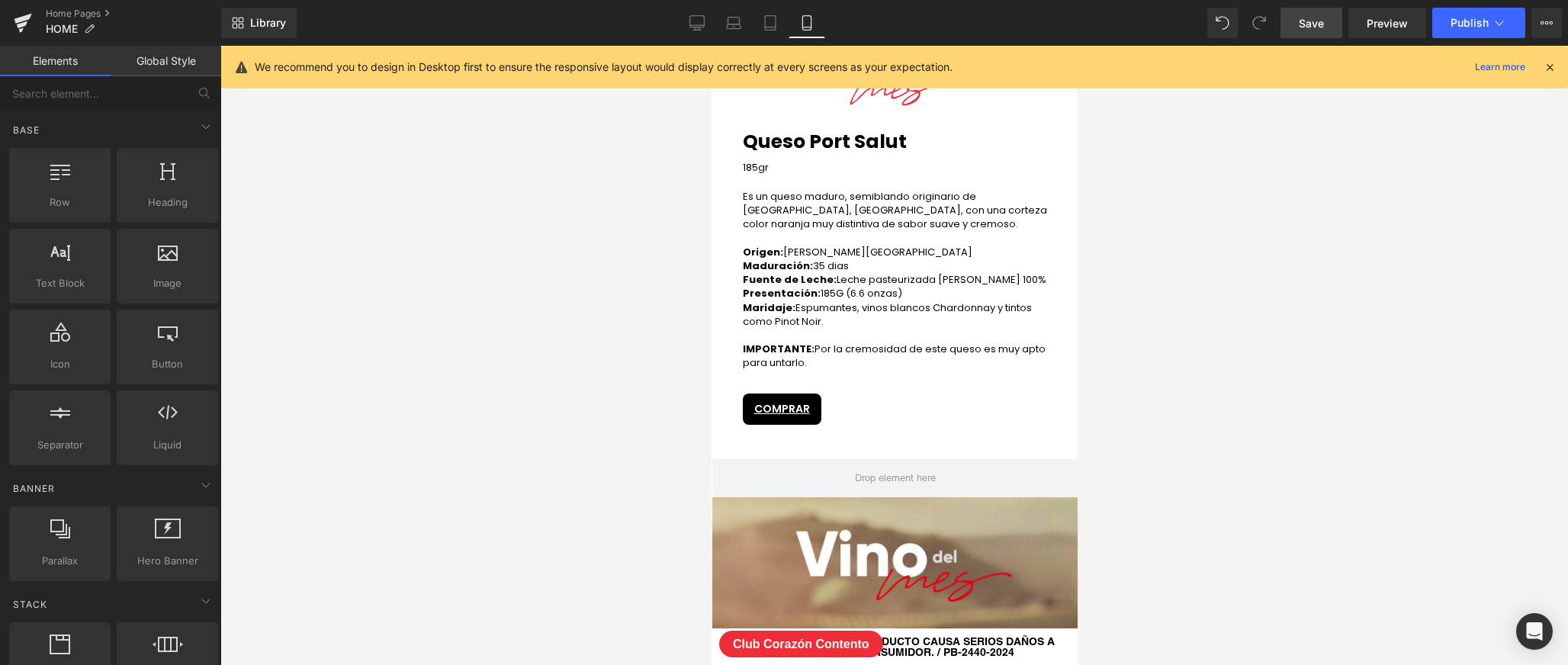
click at [317, 424] on div at bounding box center [894, 355] width 1347 height 619
click at [1312, 21] on span "Save" at bounding box center [1311, 23] width 25 height 16
click at [1474, 22] on span "Publish" at bounding box center [1470, 23] width 38 height 12
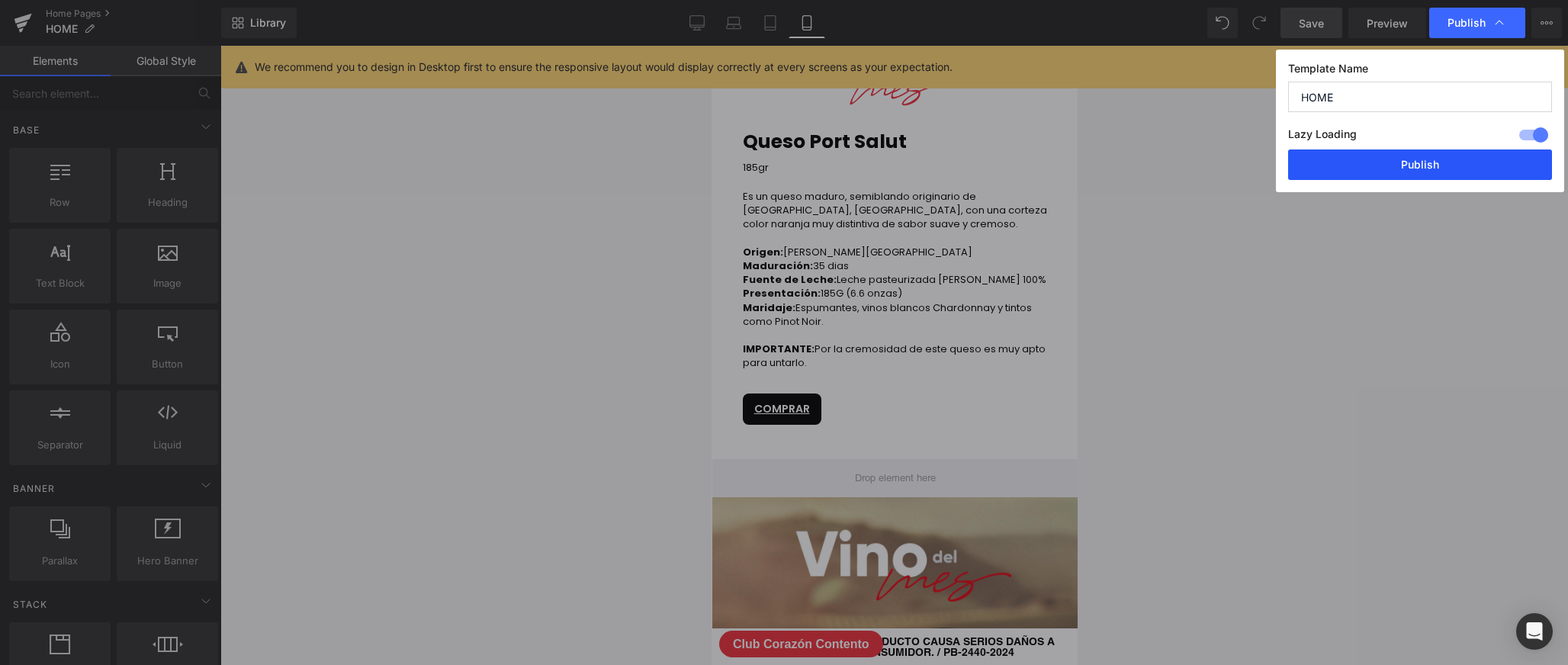
click at [1420, 163] on button "Publish" at bounding box center [1420, 164] width 264 height 31
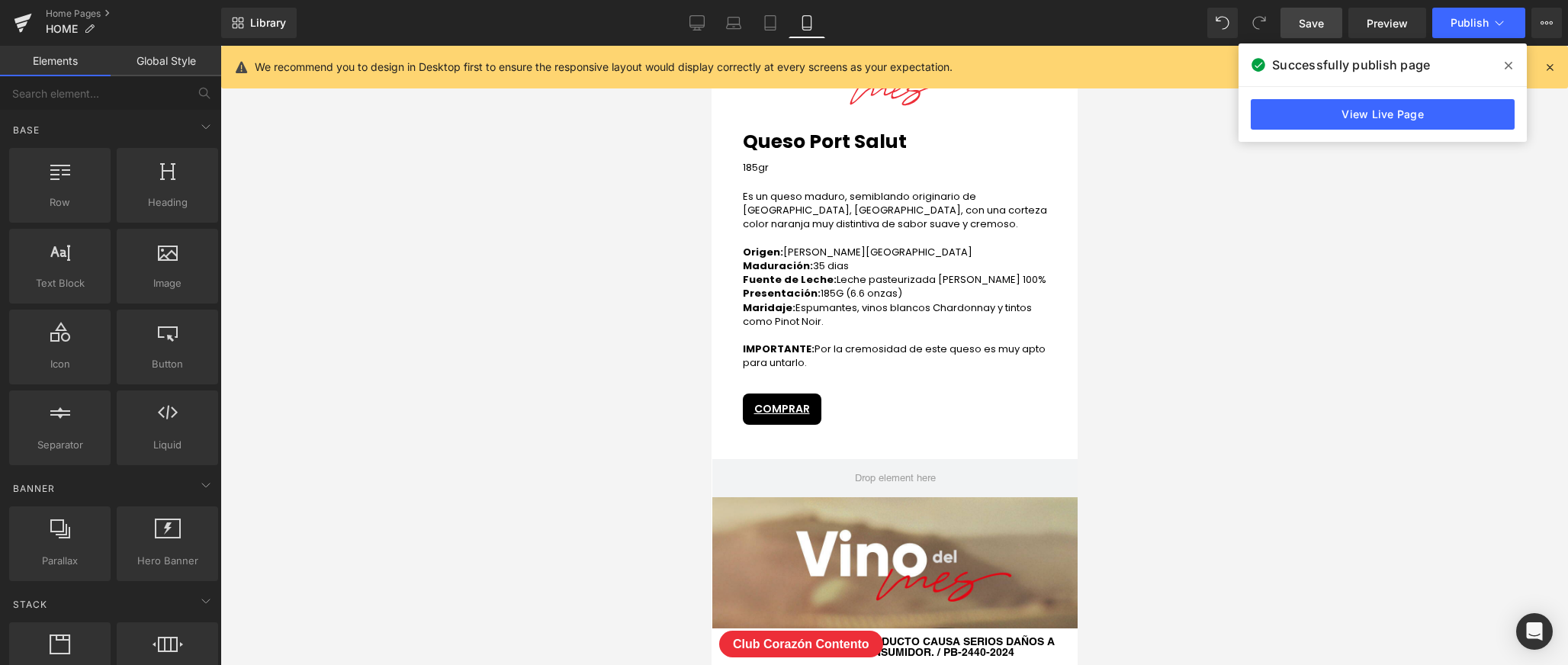
click at [1508, 68] on icon at bounding box center [1508, 65] width 8 height 12
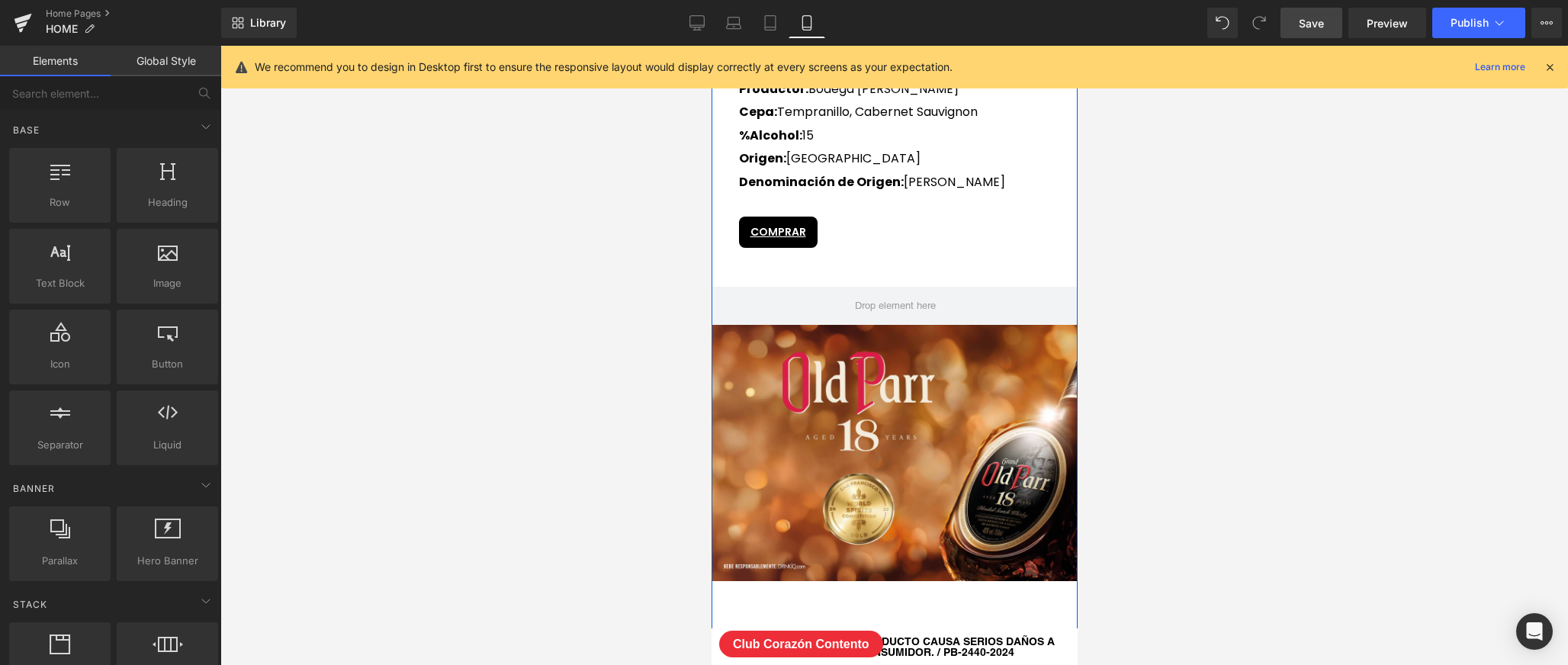
scroll to position [4049, 0]
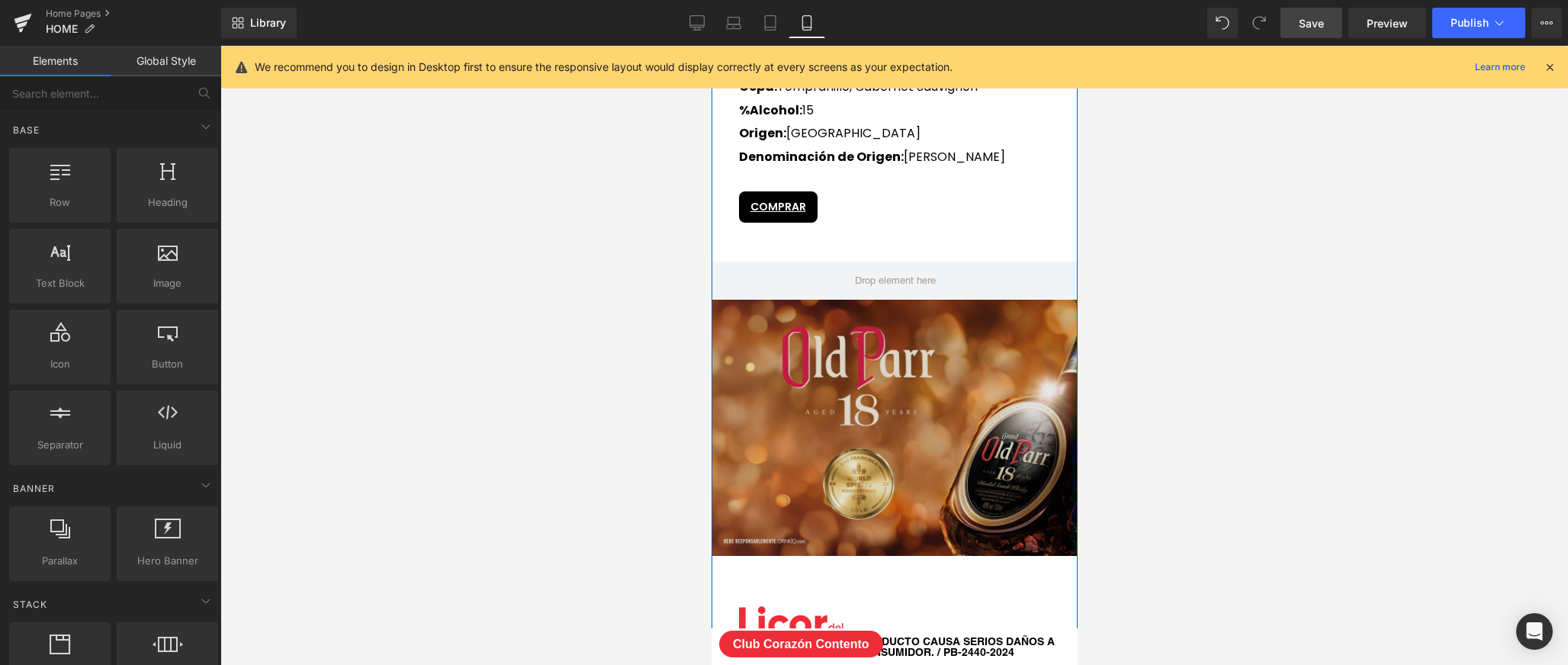
click at [892, 443] on img at bounding box center [894, 428] width 366 height 256
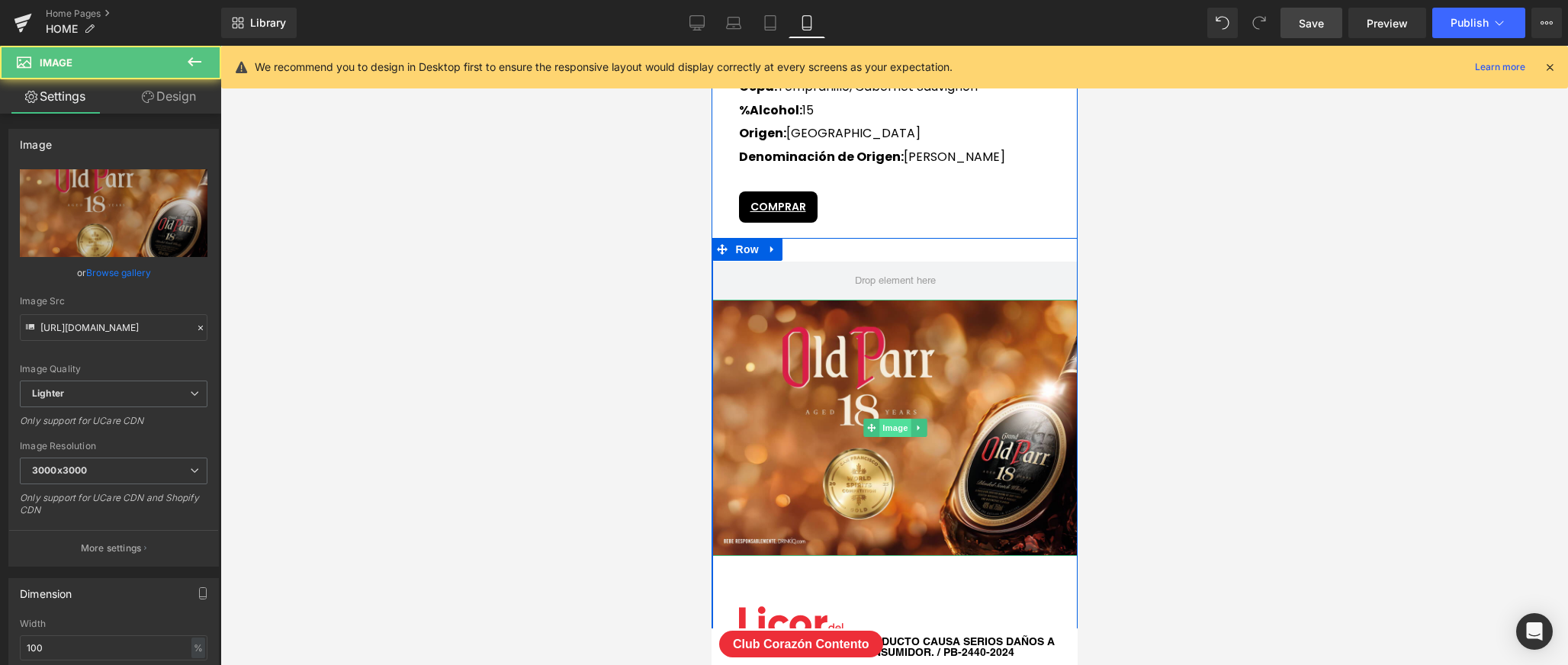
click at [892, 422] on span "Image" at bounding box center [894, 427] width 32 height 18
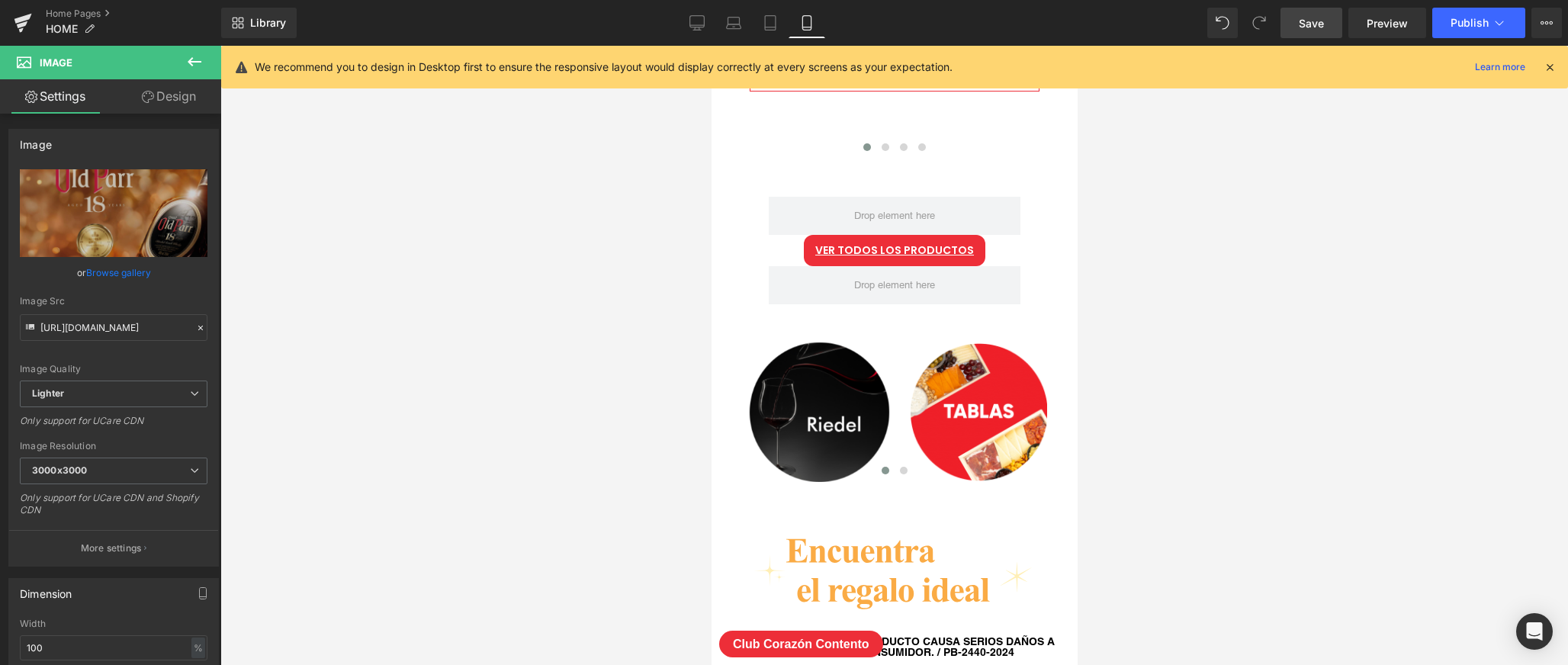
scroll to position [758, 0]
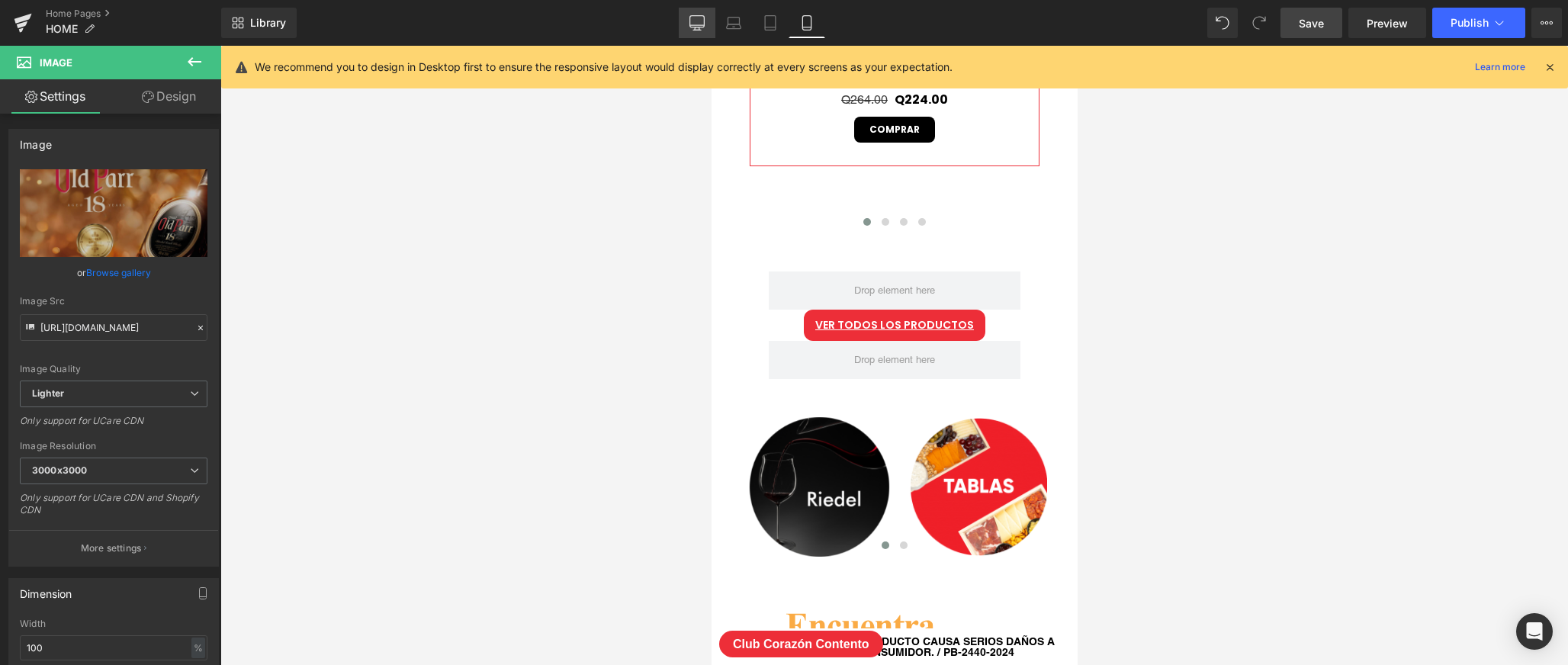
drag, startPoint x: 696, startPoint y: 23, endPoint x: 635, endPoint y: 115, distance: 110.4
click at [696, 23] on icon at bounding box center [697, 23] width 15 height 15
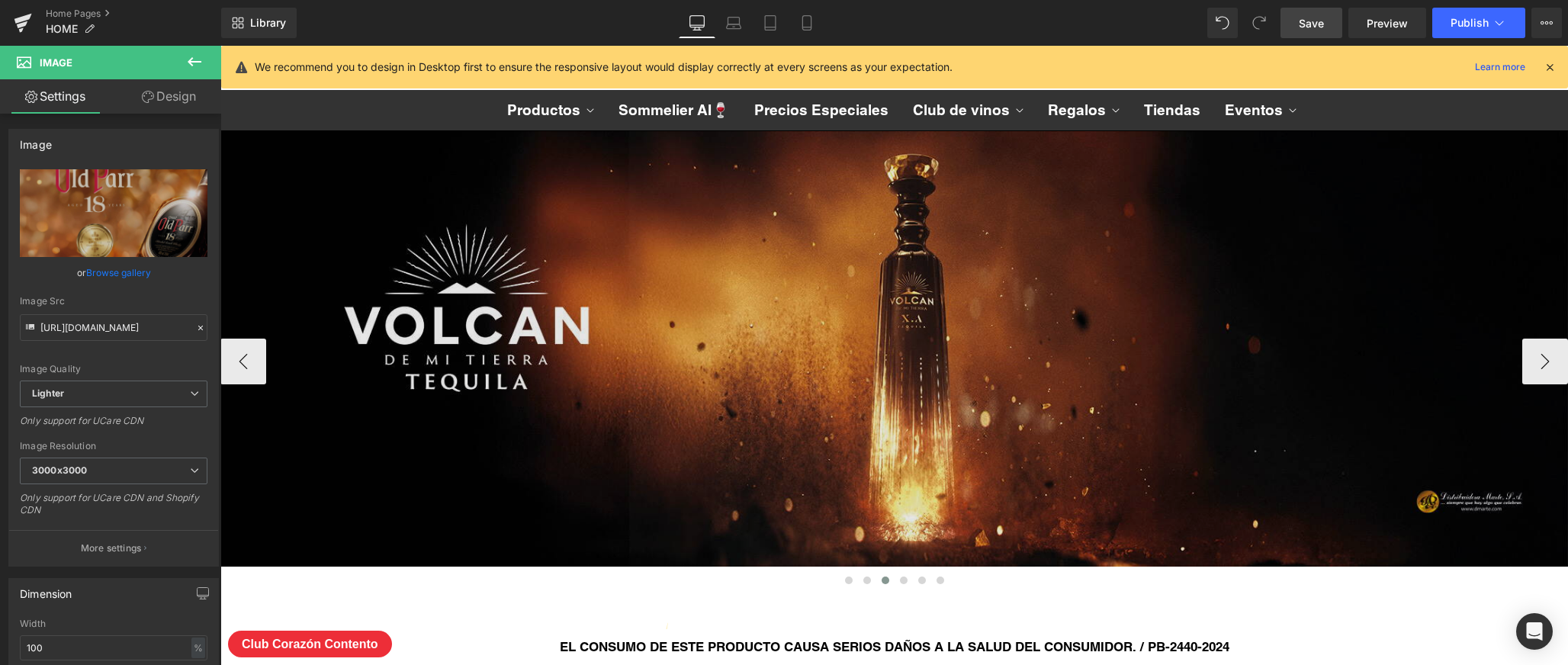
scroll to position [8043, 1347]
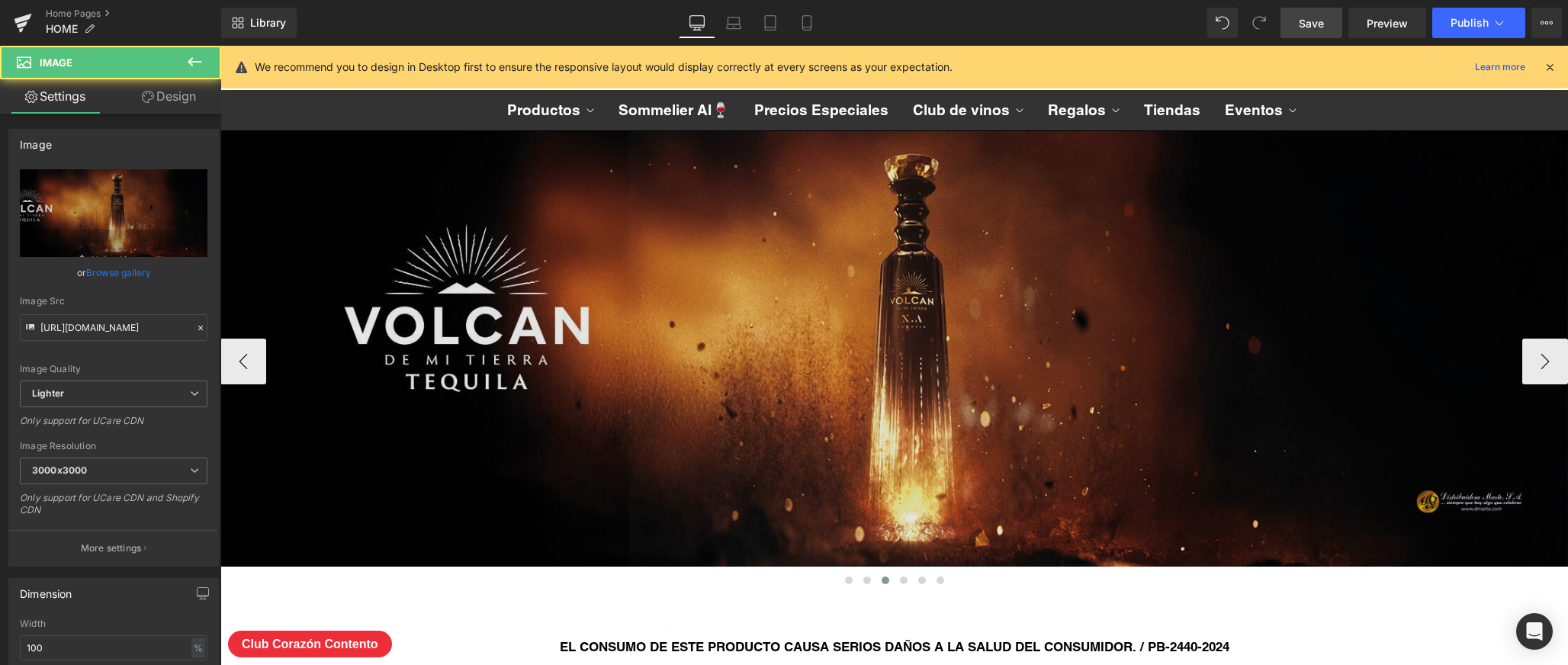
click at [934, 221] on img at bounding box center [894, 349] width 1347 height 436
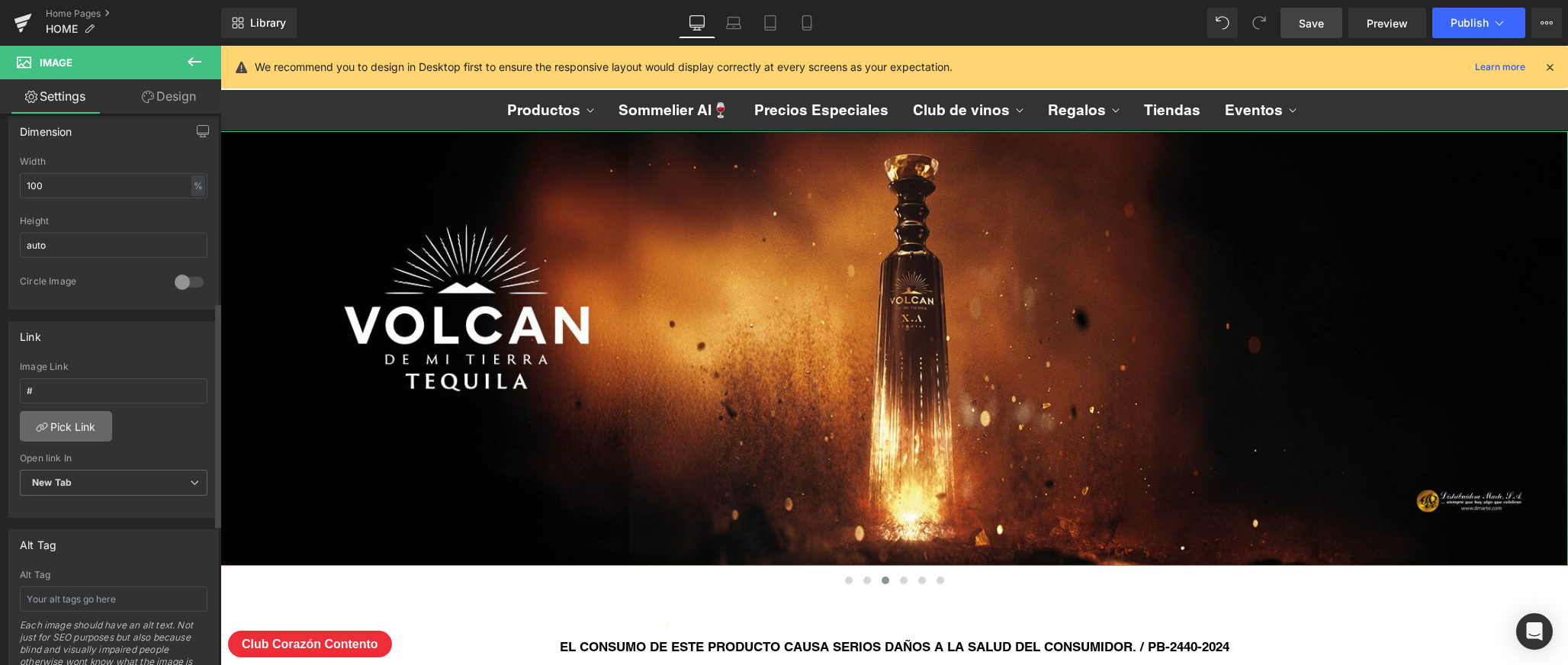
scroll to position [466, 0]
drag, startPoint x: 107, startPoint y: 387, endPoint x: 17, endPoint y: 383, distance: 90.1
click at [17, 383] on div "# Image Link # Pick Link Current Tab New Tab Open link In New Tab Current Tab N…" at bounding box center [114, 436] width 209 height 157
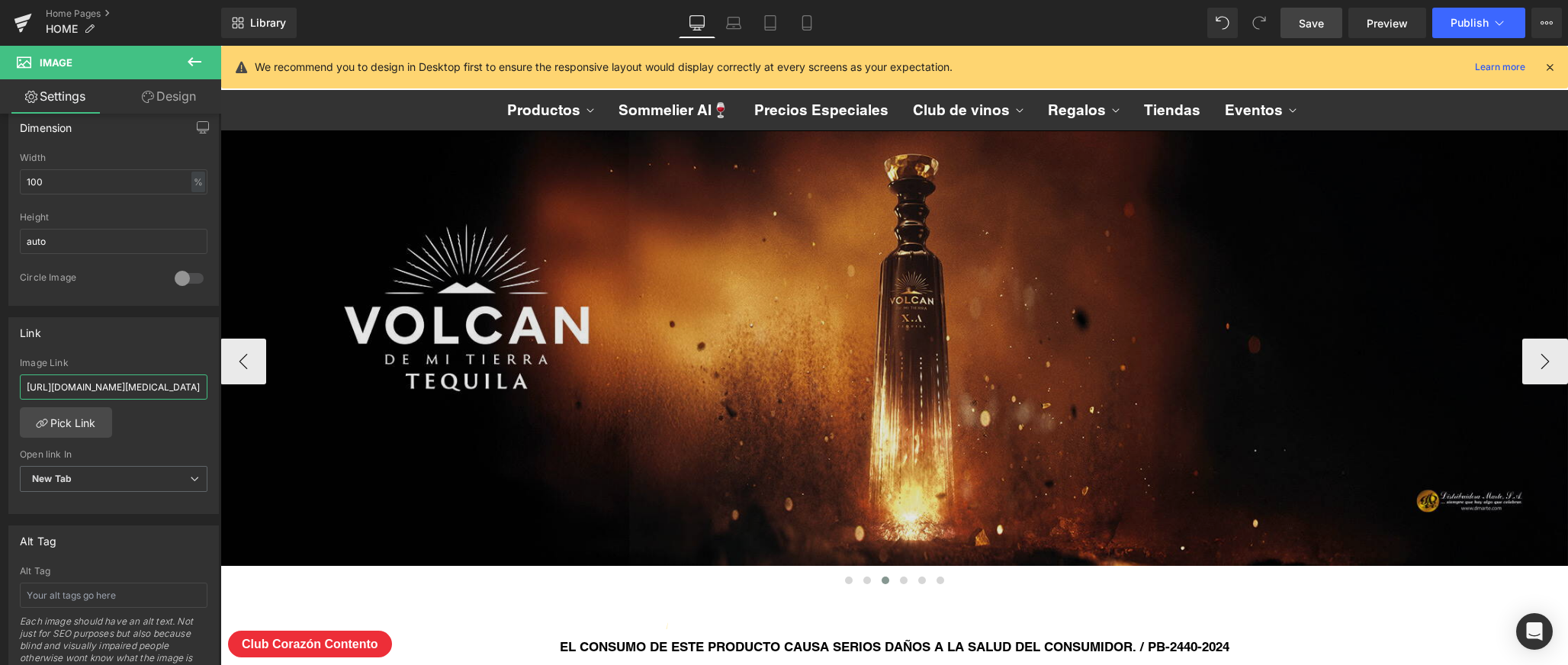
type input "[URL][DOMAIN_NAME][MEDICAL_DATA]"
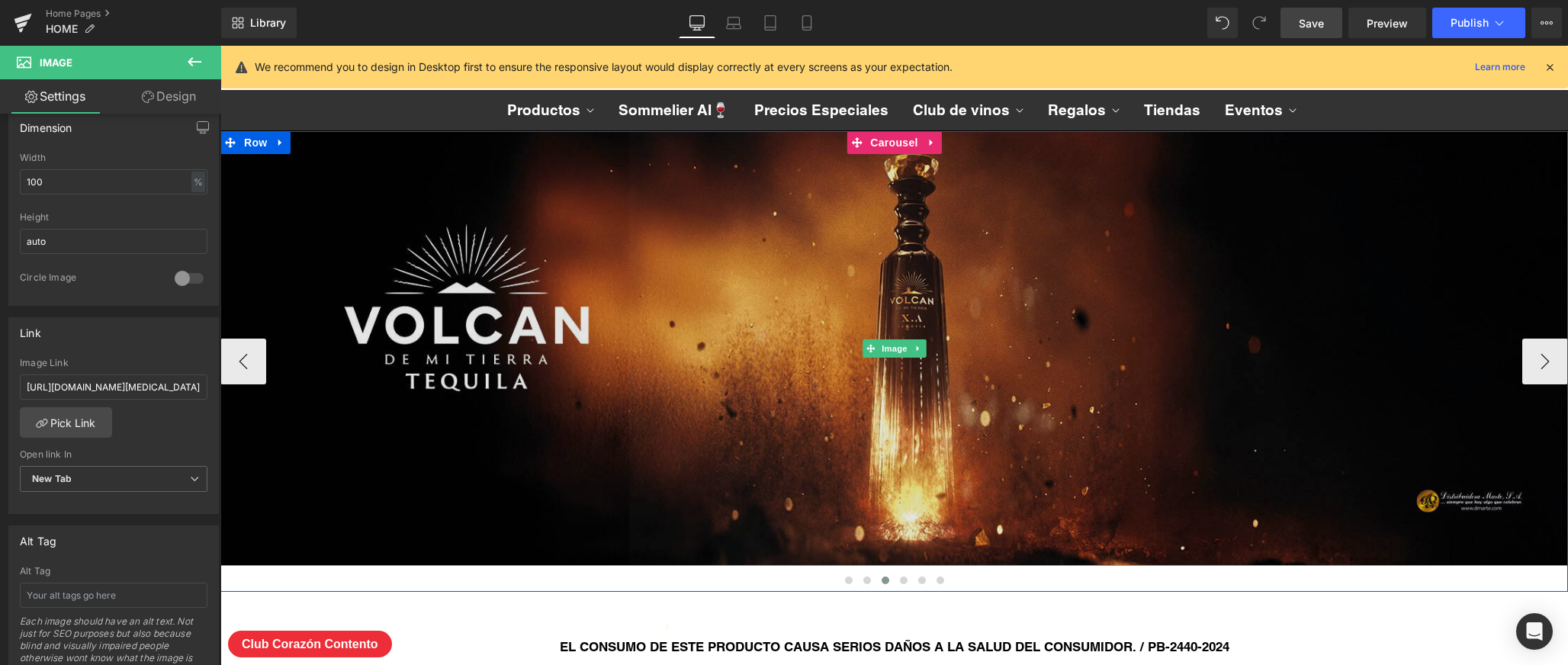
scroll to position [0, 0]
click at [399, 353] on img at bounding box center [894, 349] width 1347 height 436
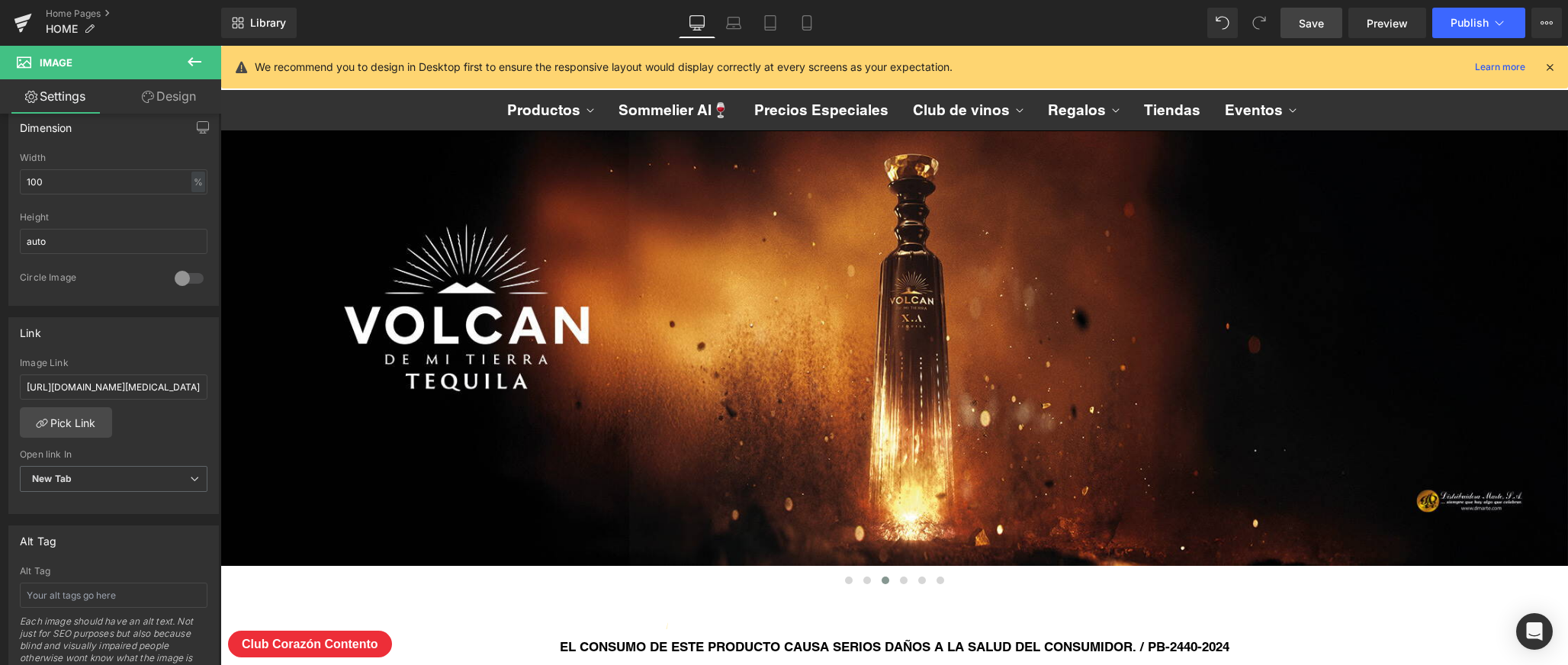
click at [1321, 28] on span "Save" at bounding box center [1311, 23] width 25 height 16
click at [800, 21] on link "Mobile" at bounding box center [790, 23] width 36 height 31
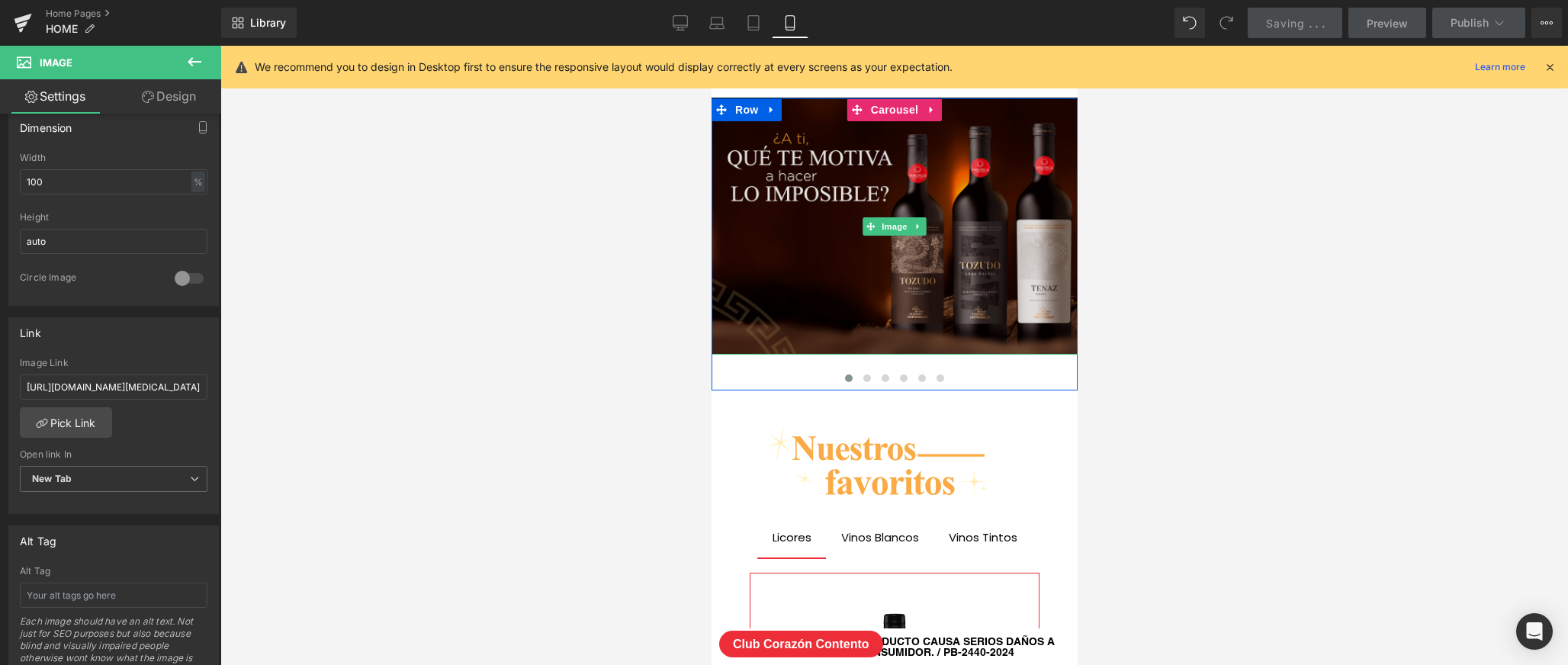
scroll to position [7785, 366]
click at [866, 375] on span at bounding box center [866, 378] width 8 height 8
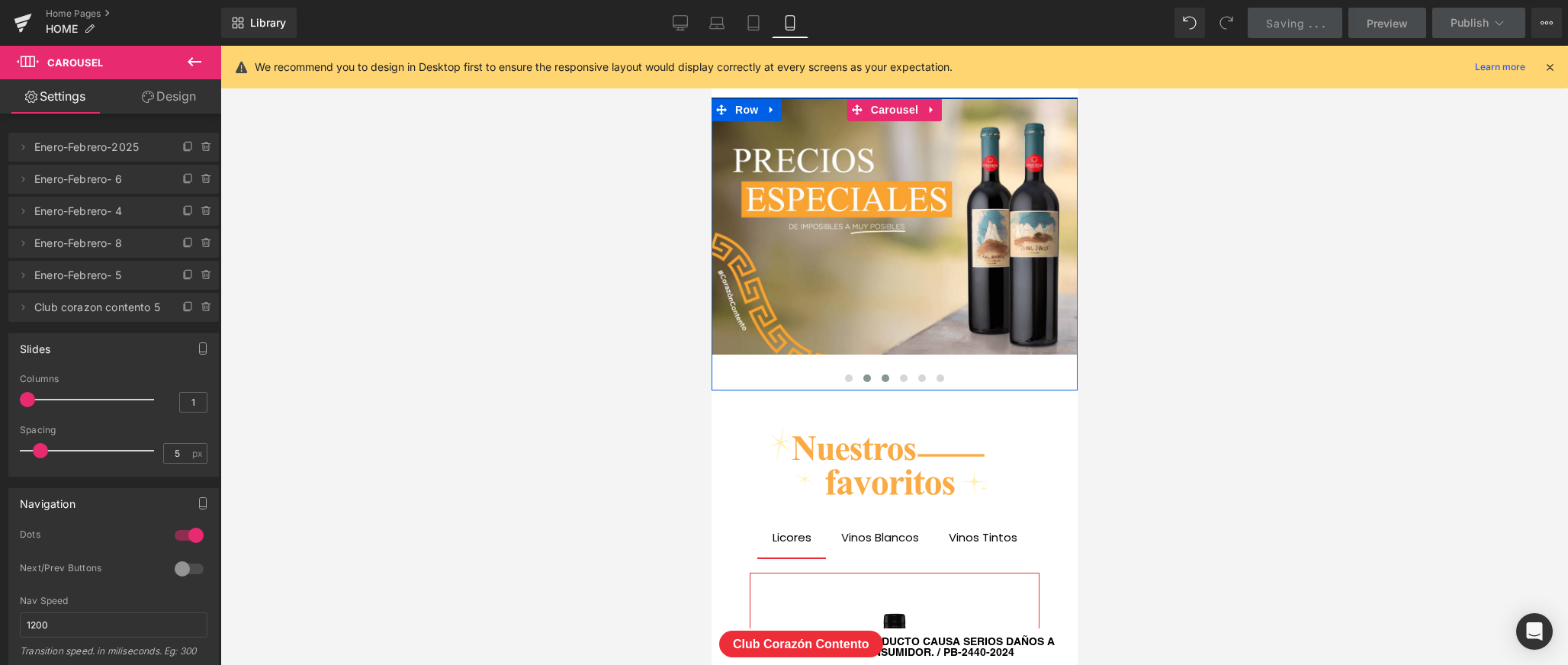
click at [885, 375] on span at bounding box center [885, 378] width 8 height 8
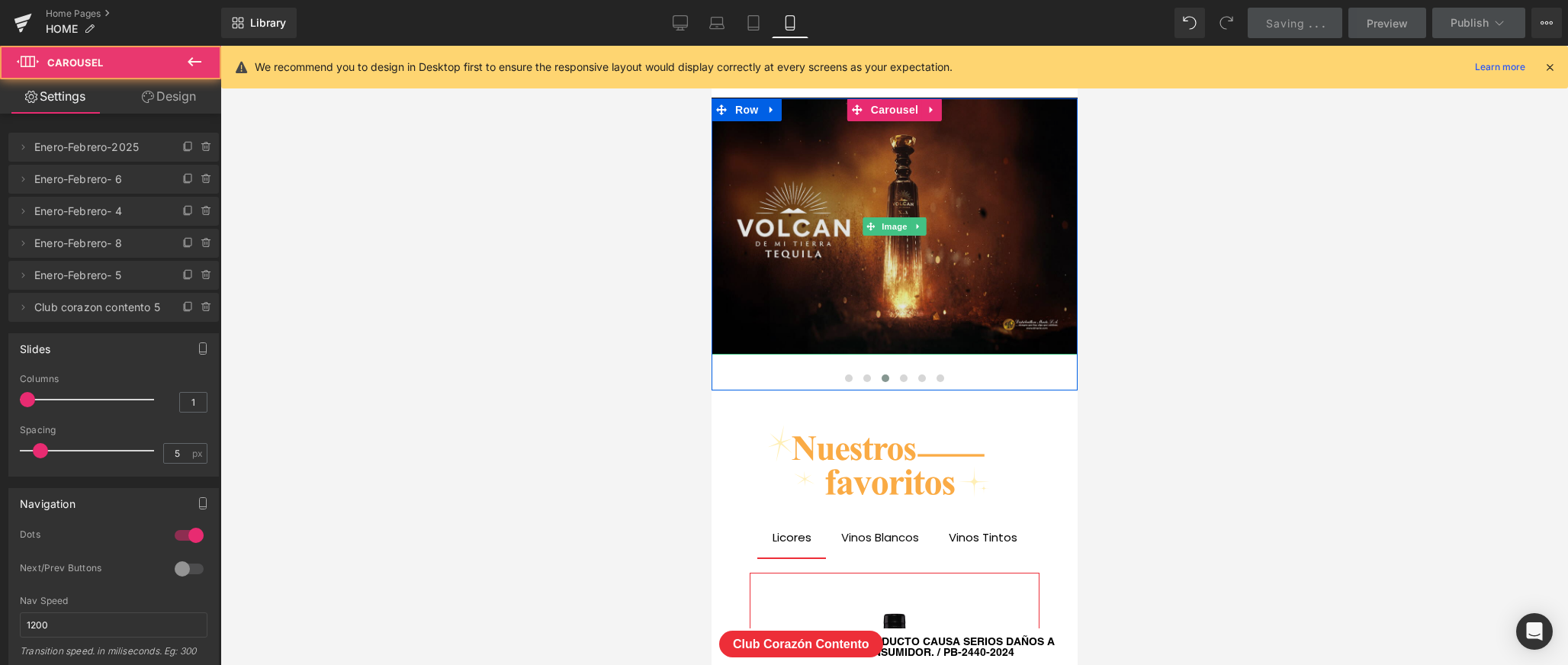
click at [900, 277] on img at bounding box center [893, 226] width 366 height 256
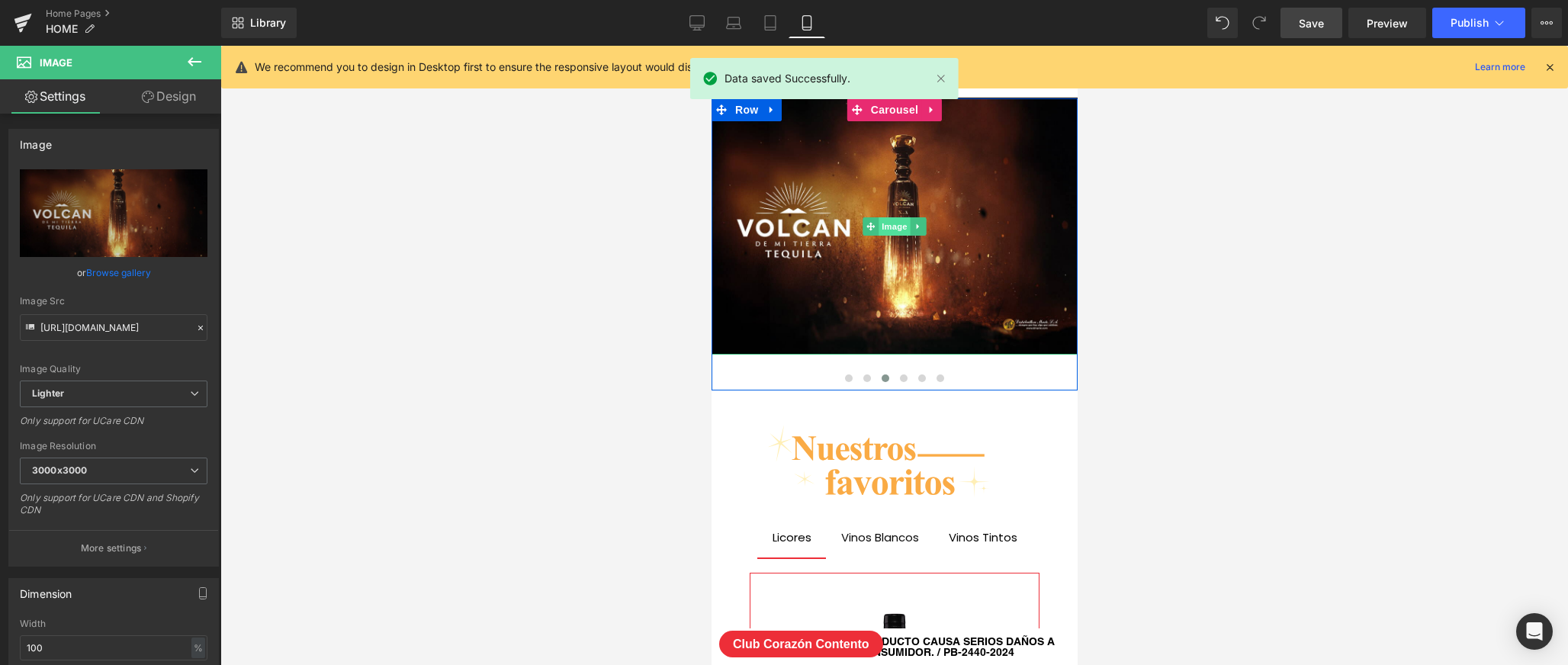
click at [896, 225] on span "Image" at bounding box center [893, 225] width 32 height 18
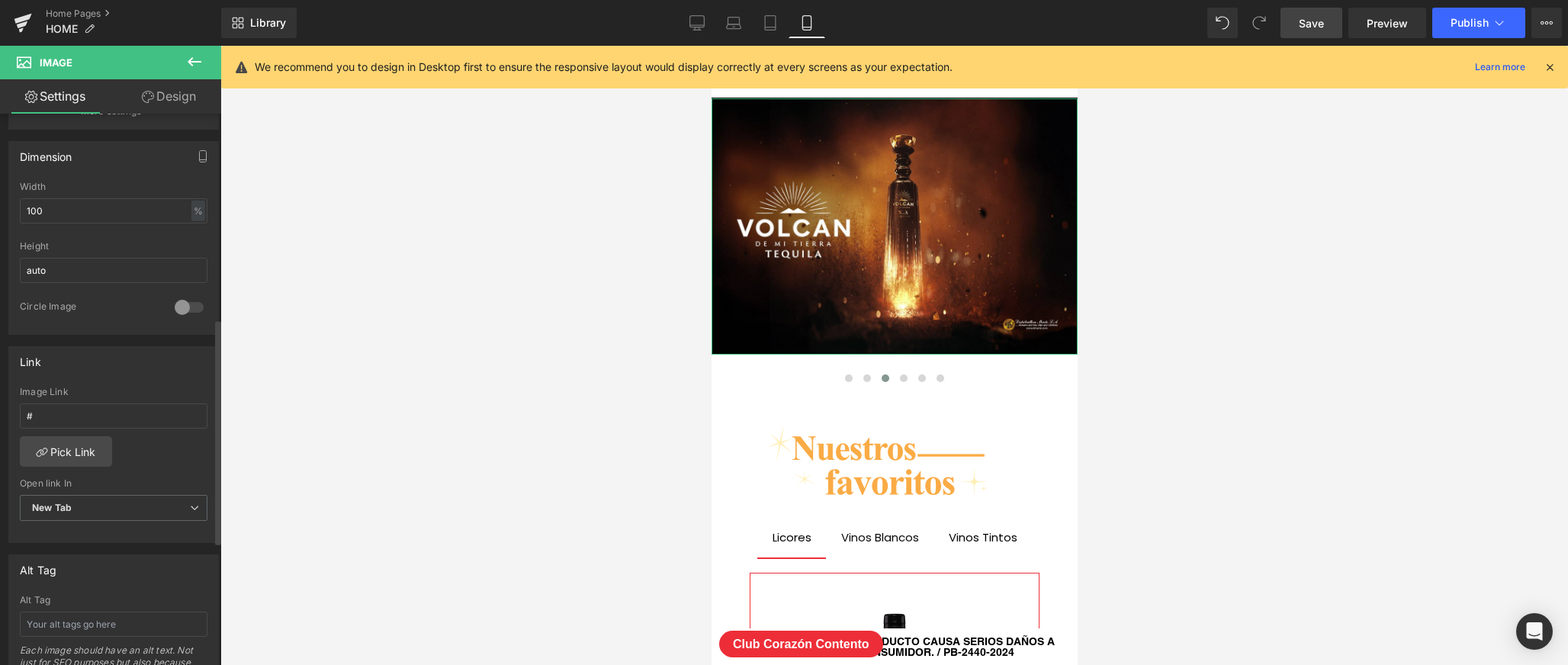
scroll to position [598, 0]
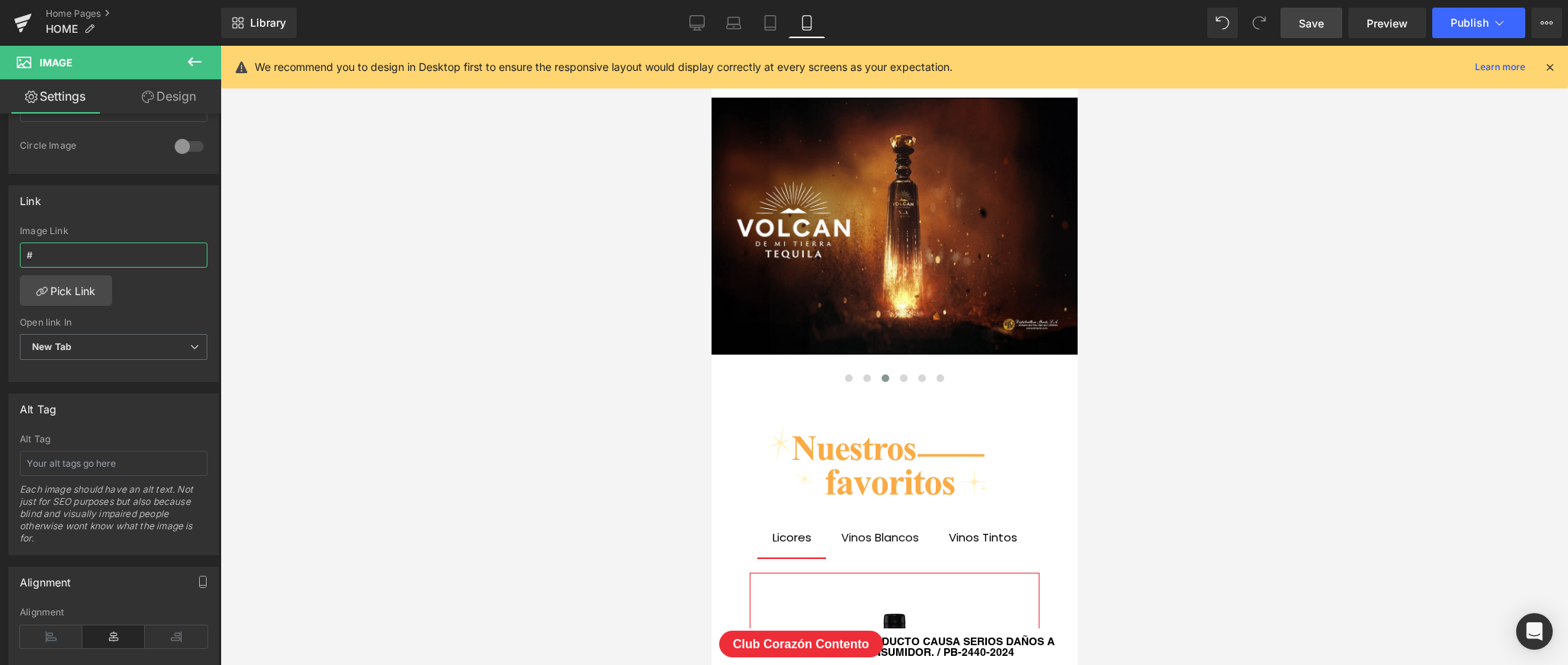
drag, startPoint x: 51, startPoint y: 249, endPoint x: -24, endPoint y: 247, distance: 75.0
click at [0, 247] on html "Image You are previewing how the will restyle your page. You can not edit Eleme…" at bounding box center [784, 332] width 1568 height 665
drag, startPoint x: 48, startPoint y: 252, endPoint x: 22, endPoint y: 254, distance: 26.1
click at [22, 254] on input "#" at bounding box center [114, 255] width 187 height 25
paste input "[URL][DOMAIN_NAME][MEDICAL_DATA]"
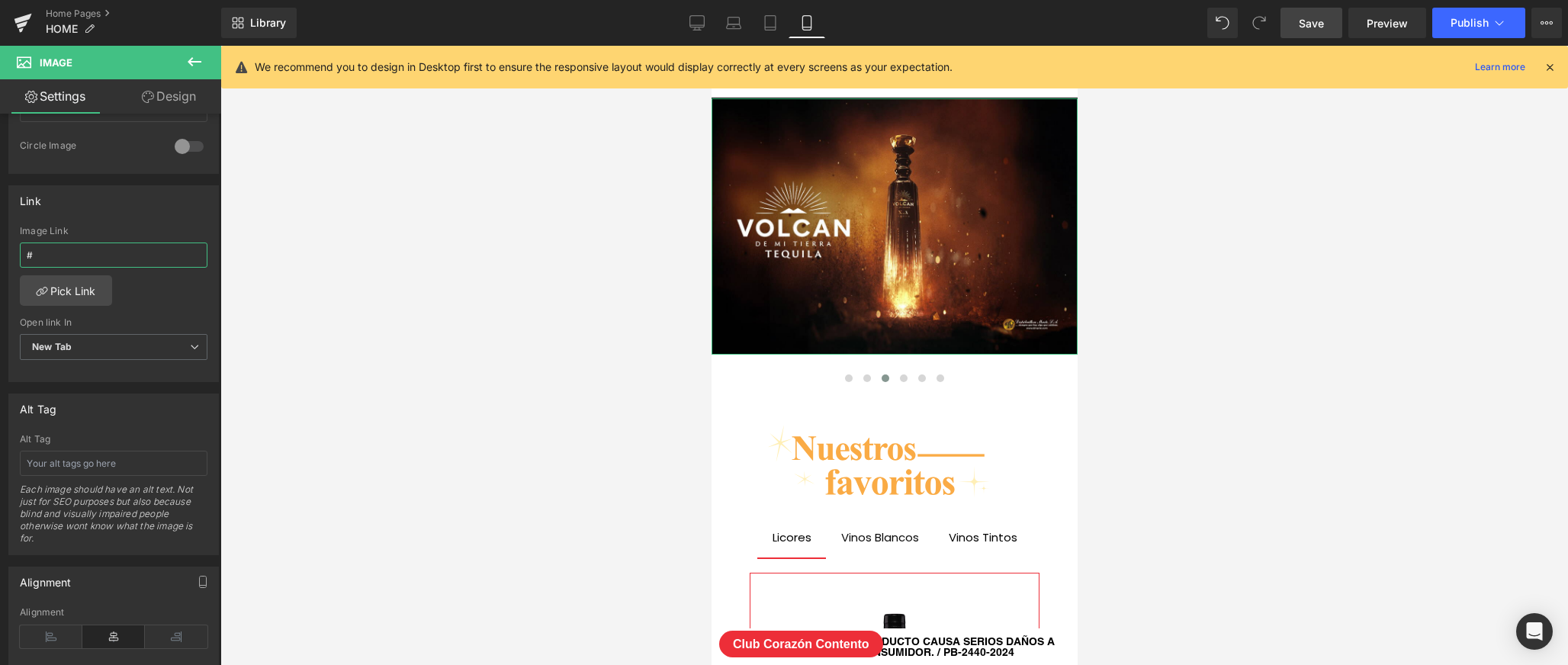
type input "[URL][DOMAIN_NAME][MEDICAL_DATA]"
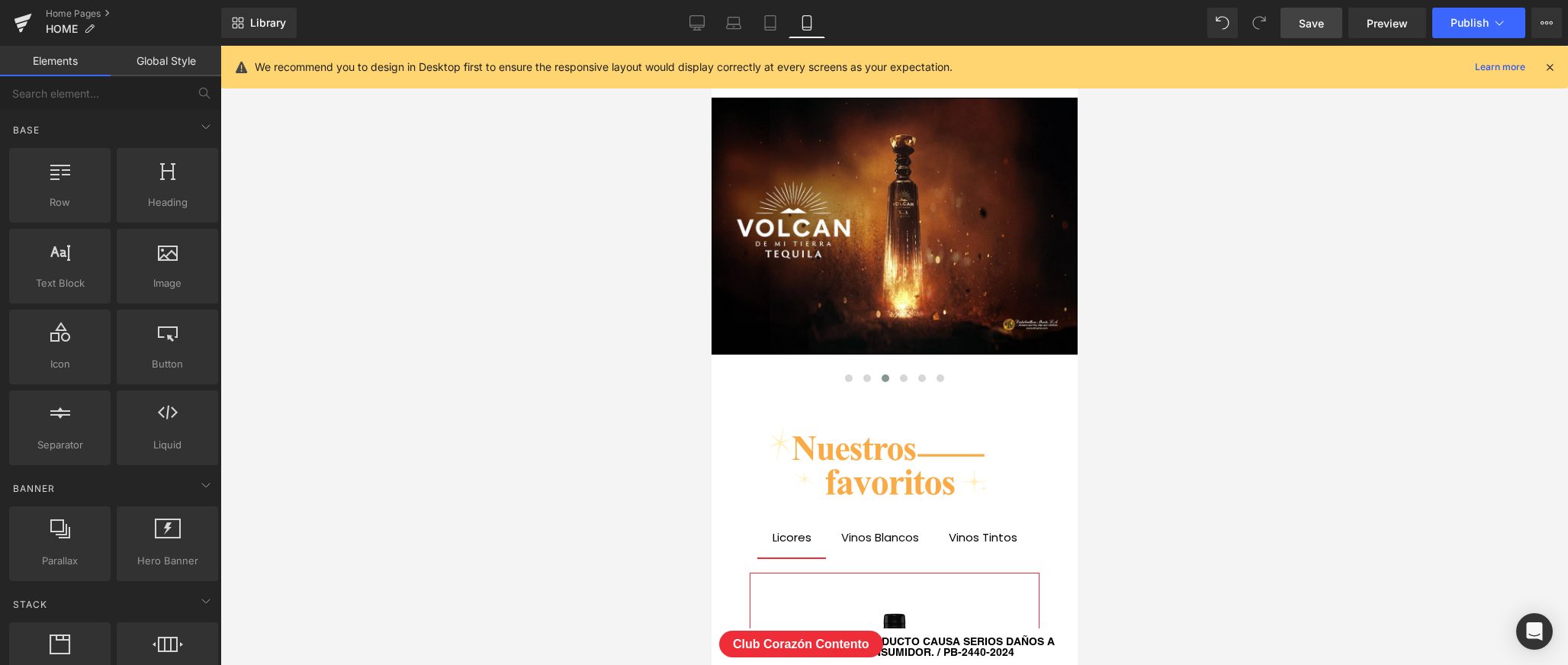
click at [533, 297] on div at bounding box center [894, 355] width 1347 height 619
click at [1319, 28] on span "Save" at bounding box center [1311, 23] width 25 height 16
click at [677, 27] on icon at bounding box center [680, 22] width 14 height 11
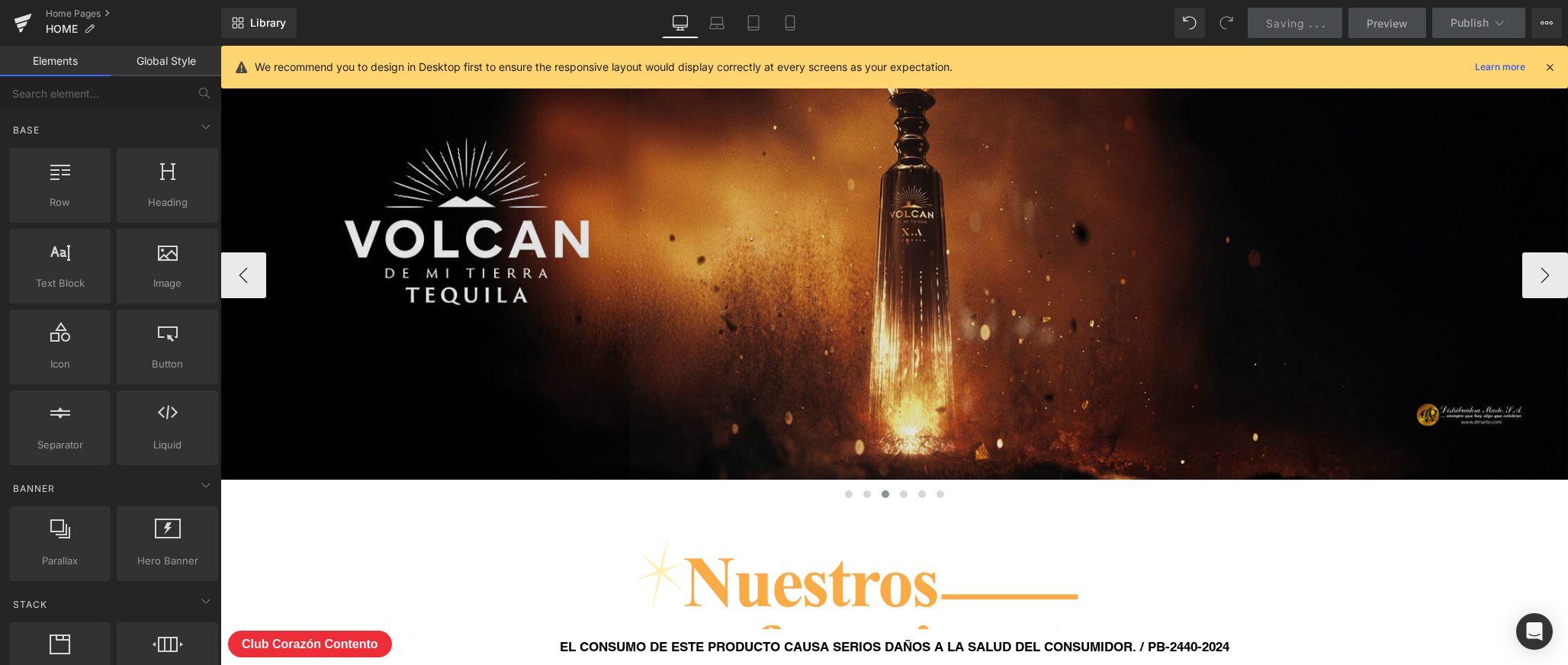
scroll to position [0, 0]
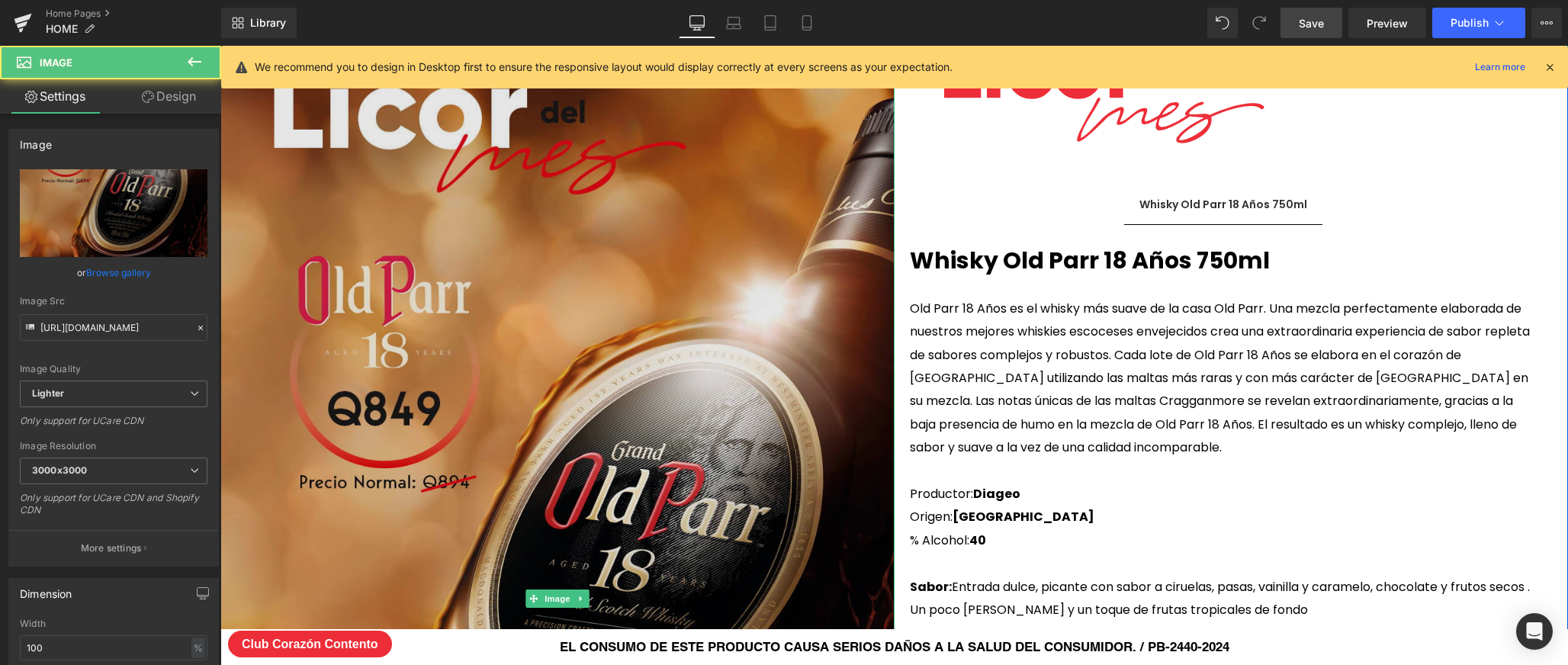
click at [805, 337] on img at bounding box center [557, 599] width 674 height 1198
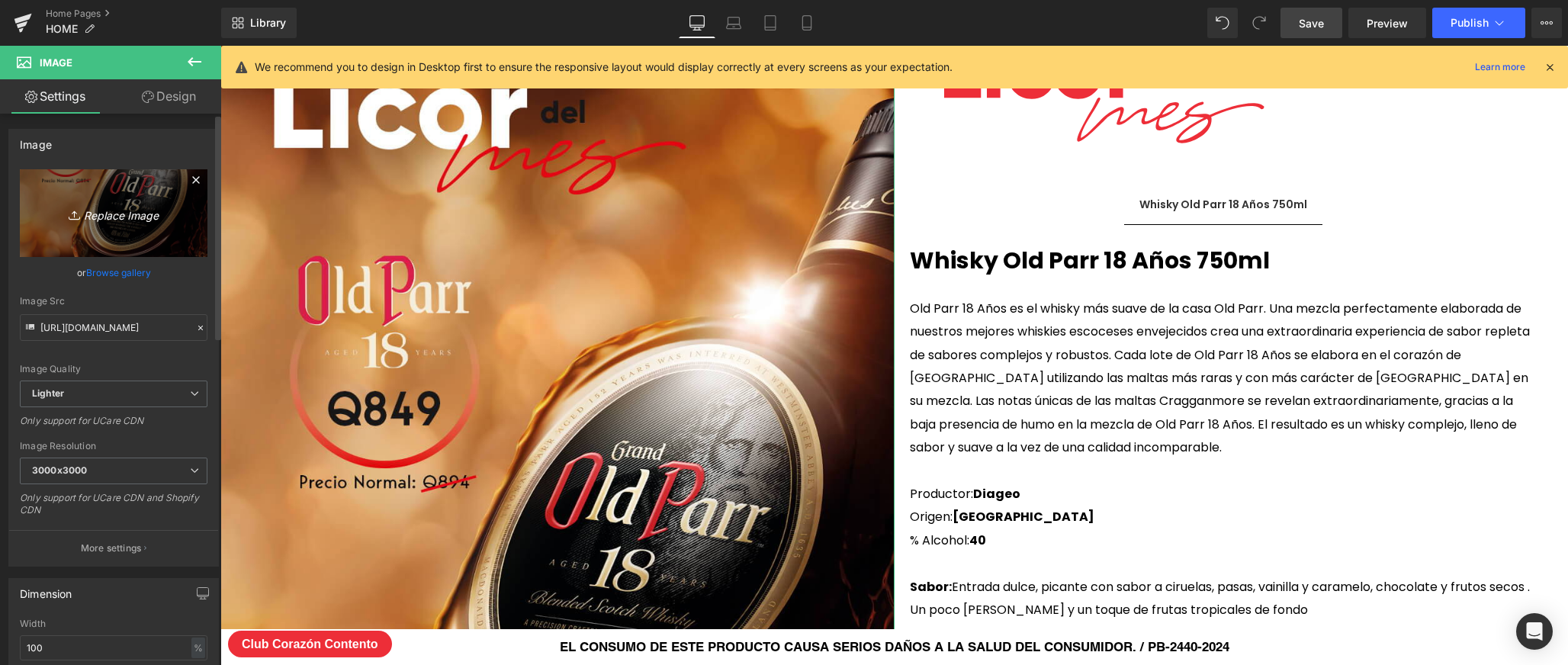
click at [107, 226] on link "Replace Image" at bounding box center [114, 213] width 187 height 88
type input "C:\fakepath\LICOR-DE-MES.jpg"
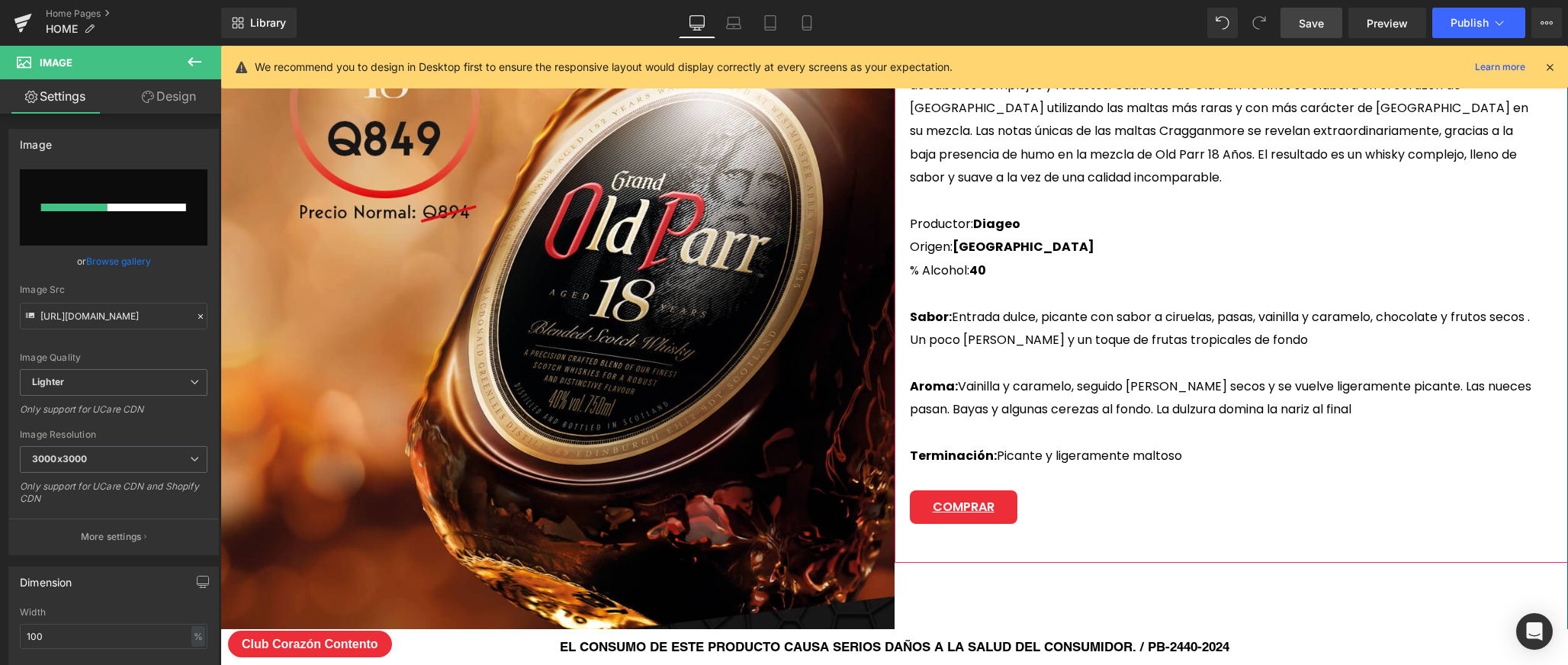
click at [976, 502] on div "COMPRAR Button" at bounding box center [1224, 506] width 629 height 33
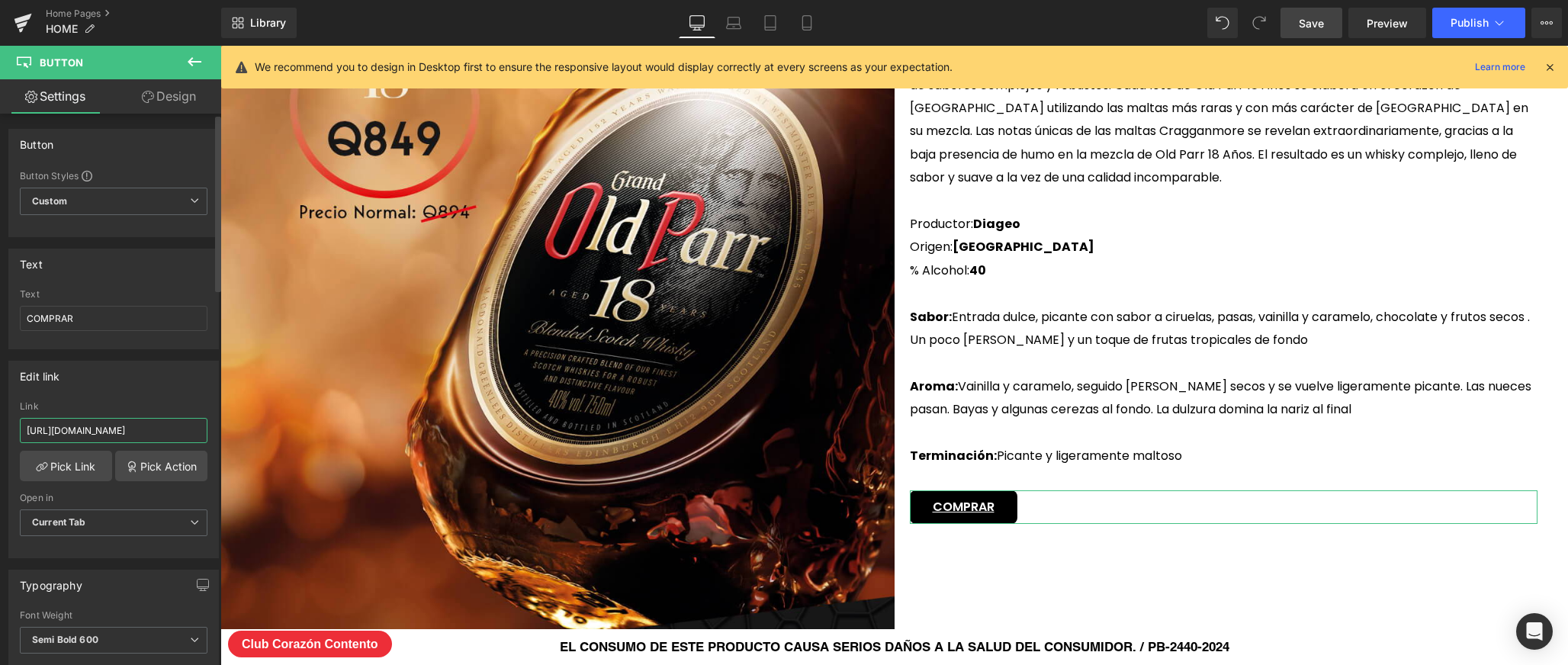
click at [129, 426] on input "[URL][DOMAIN_NAME]" at bounding box center [114, 430] width 187 height 25
paste input "volcan-de-mi-tierra-anejo-[MEDICAL_DATA]-750ml-copia?variant=50380302942503"
type input "[URL][DOMAIN_NAME][MEDICAL_DATA]"
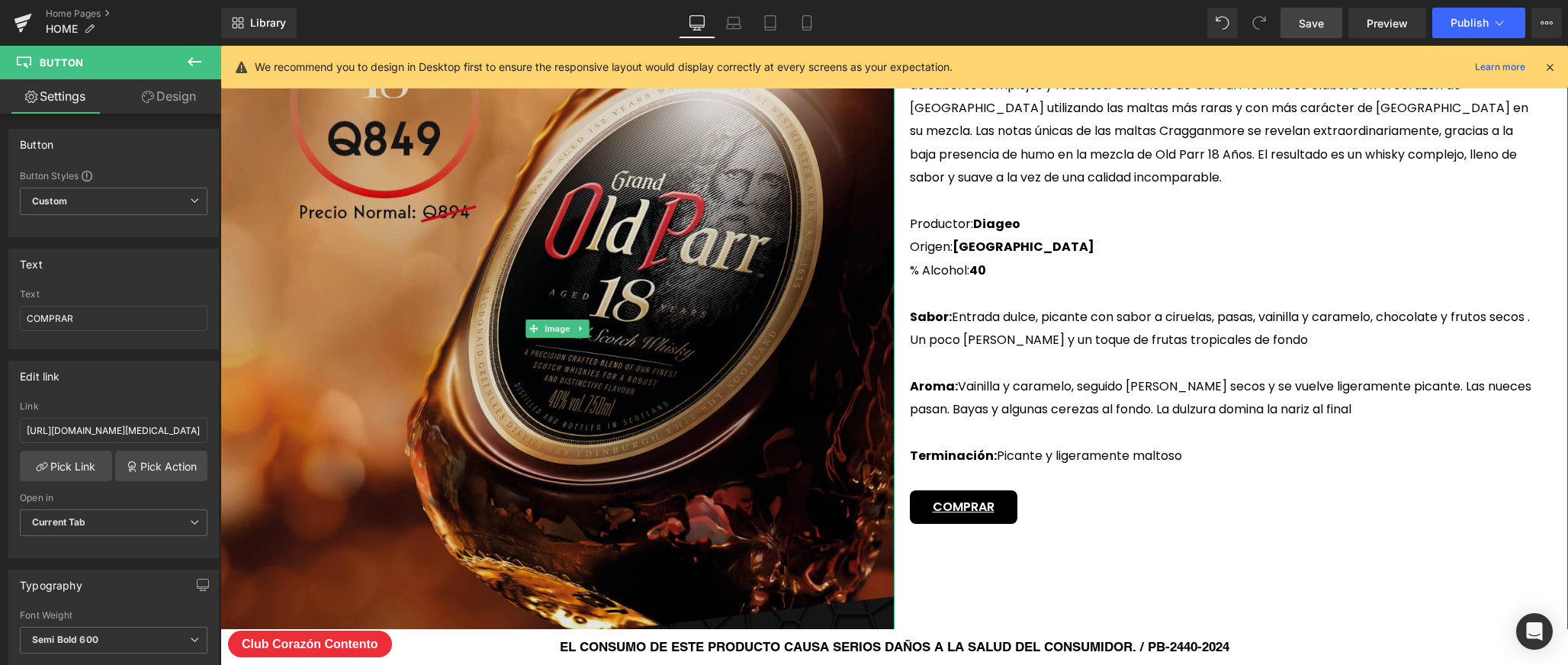
click at [403, 414] on img at bounding box center [557, 330] width 674 height 1198
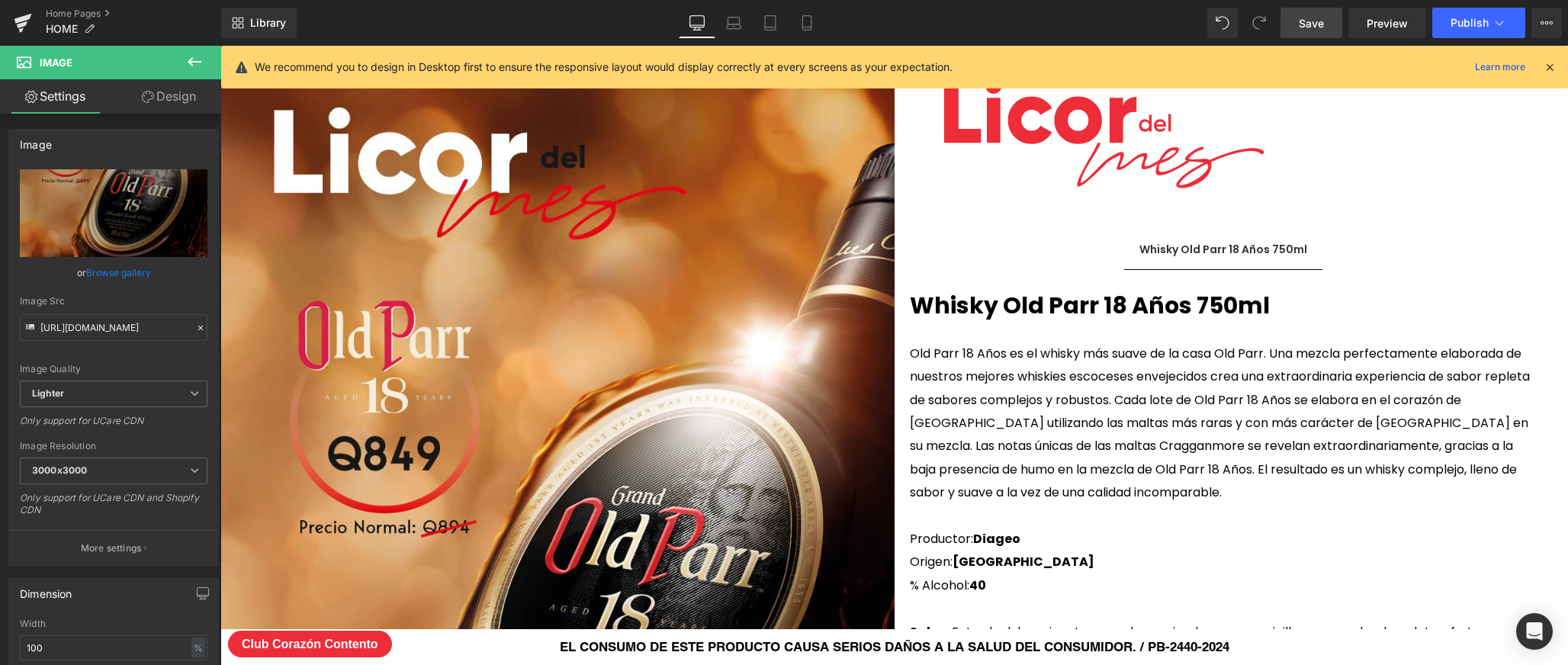
click at [1322, 24] on span "Save" at bounding box center [1311, 23] width 25 height 16
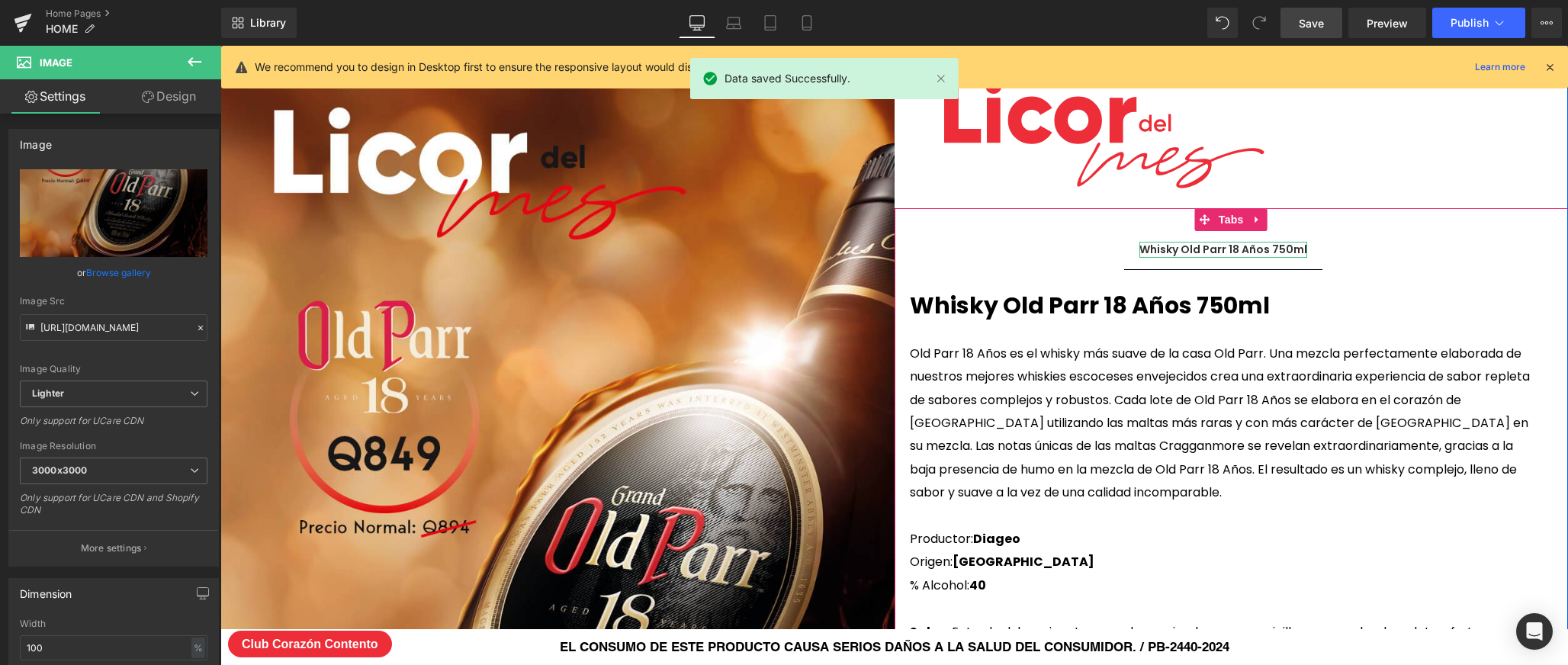
click at [1190, 244] on div "Whisky Old Parr 18 Años 750ml" at bounding box center [1223, 249] width 168 height 16
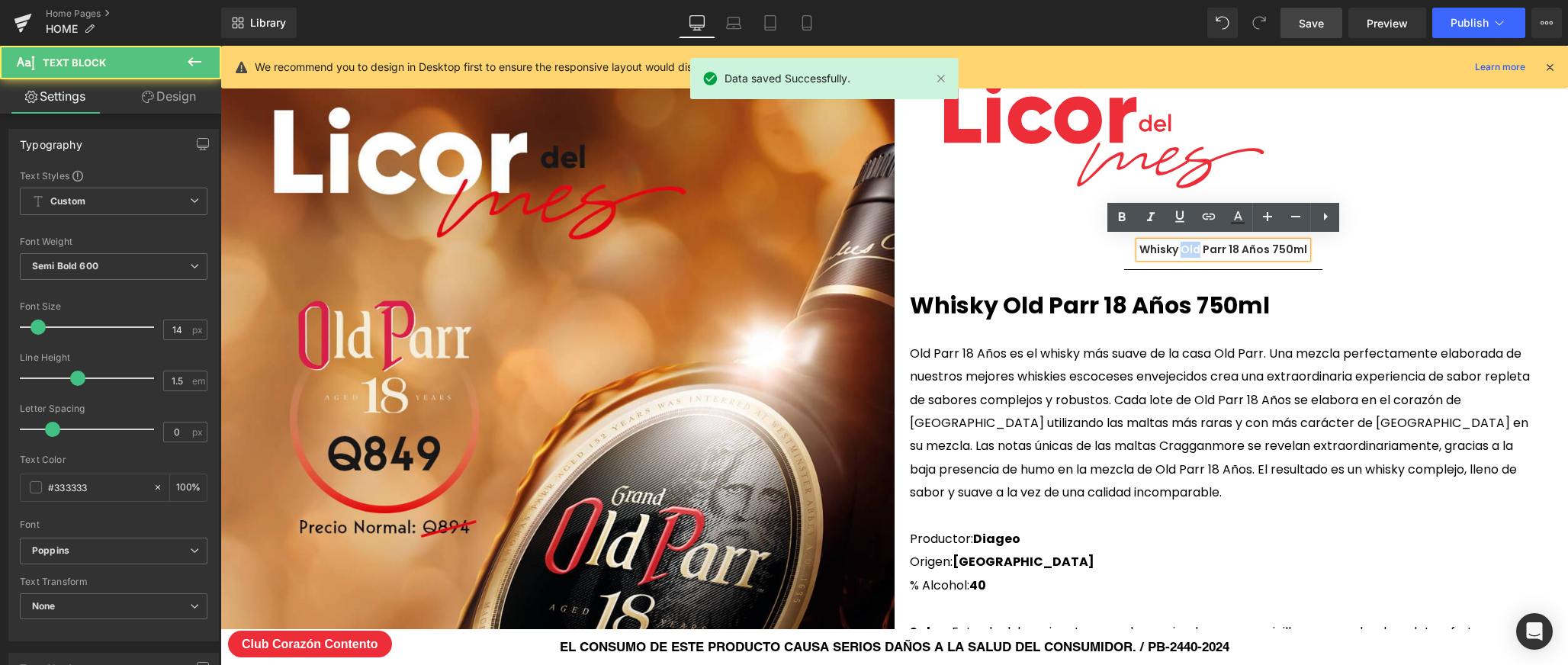
click at [1190, 244] on div "Whisky Old Parr 18 Años 750ml" at bounding box center [1223, 249] width 168 height 16
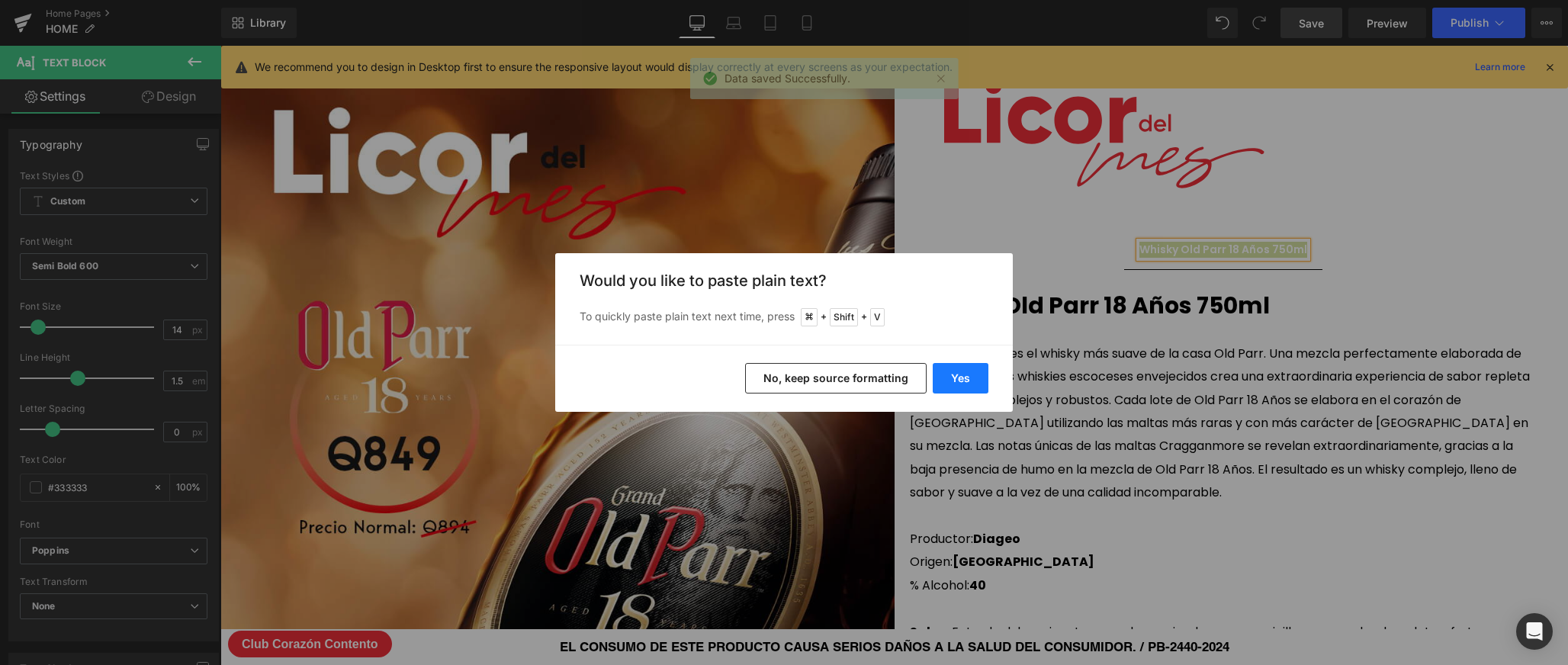
click at [965, 379] on button "Yes" at bounding box center [960, 378] width 55 height 31
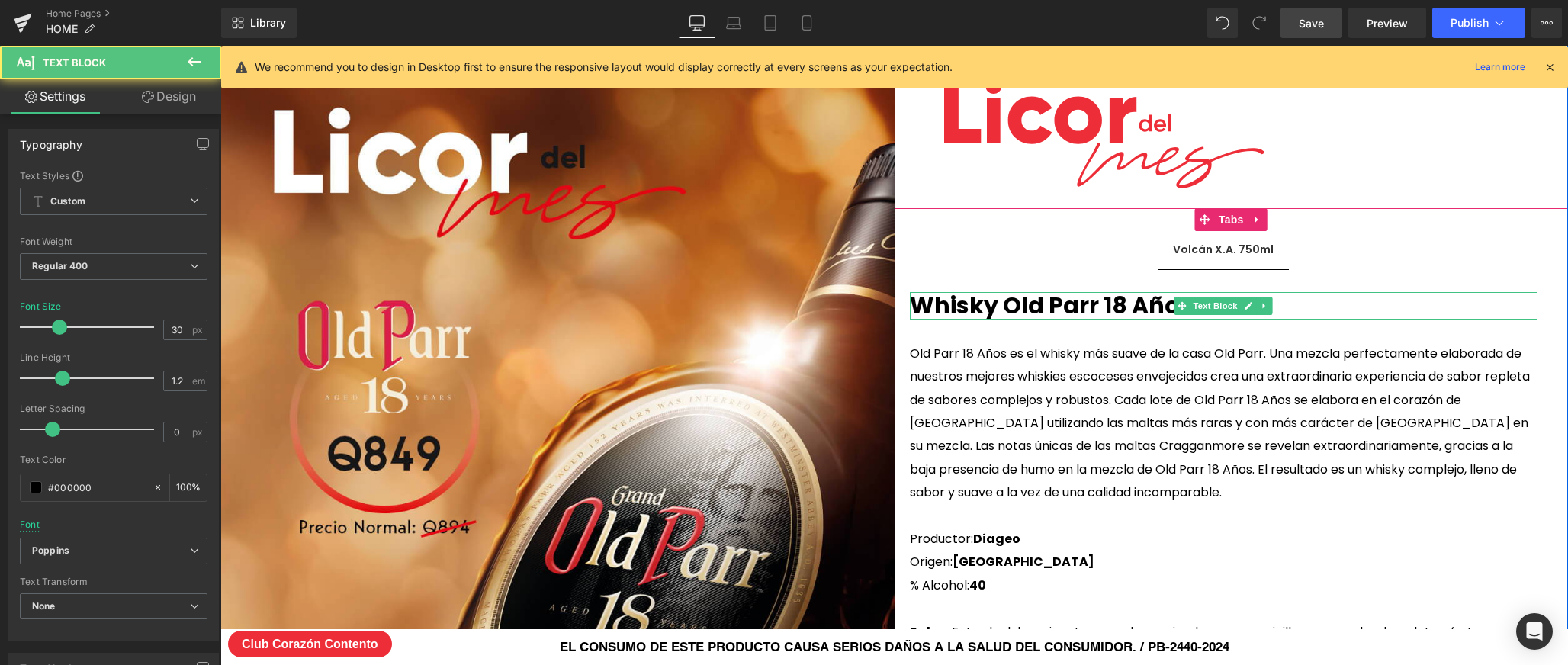
click at [1121, 303] on b "Whisky Old Parr 18 Años 750ml" at bounding box center [1089, 305] width 360 height 32
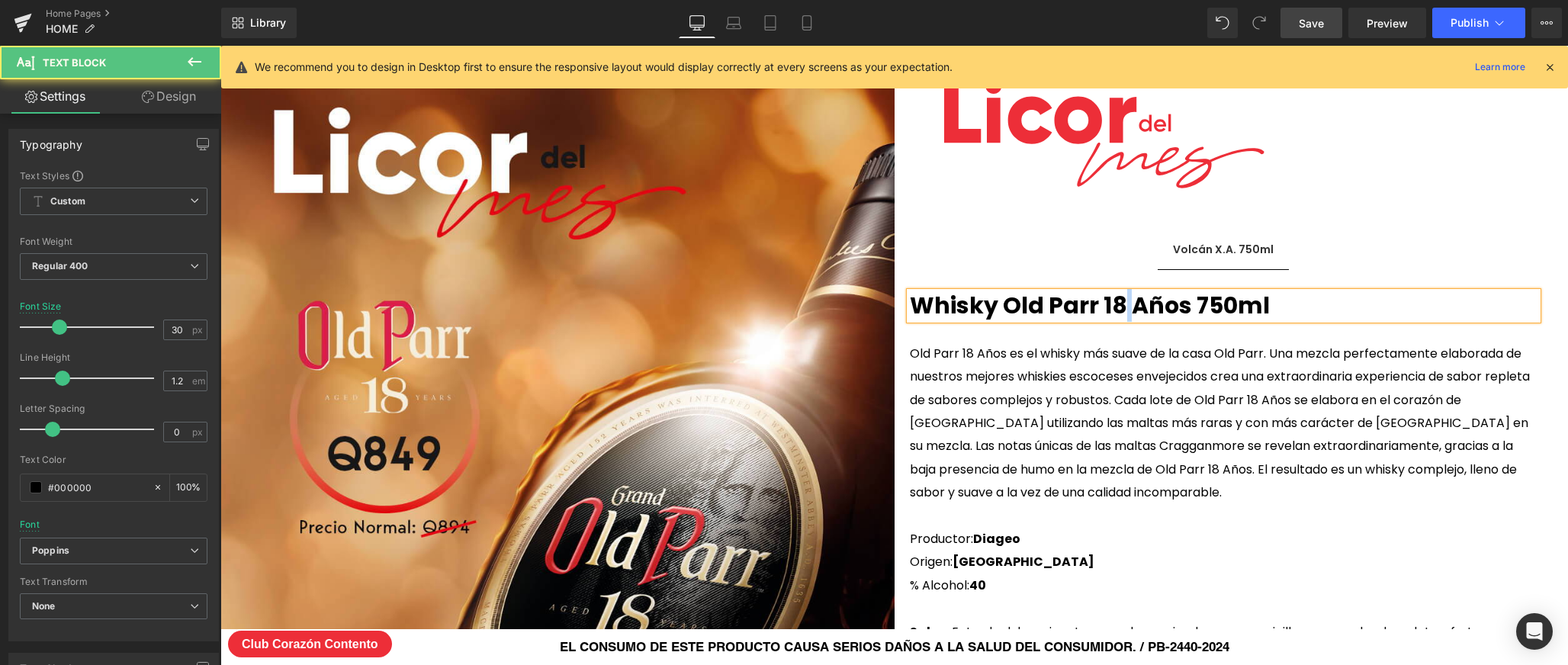
click at [1121, 303] on b "Whisky Old Parr 18 Años 750ml" at bounding box center [1089, 305] width 360 height 32
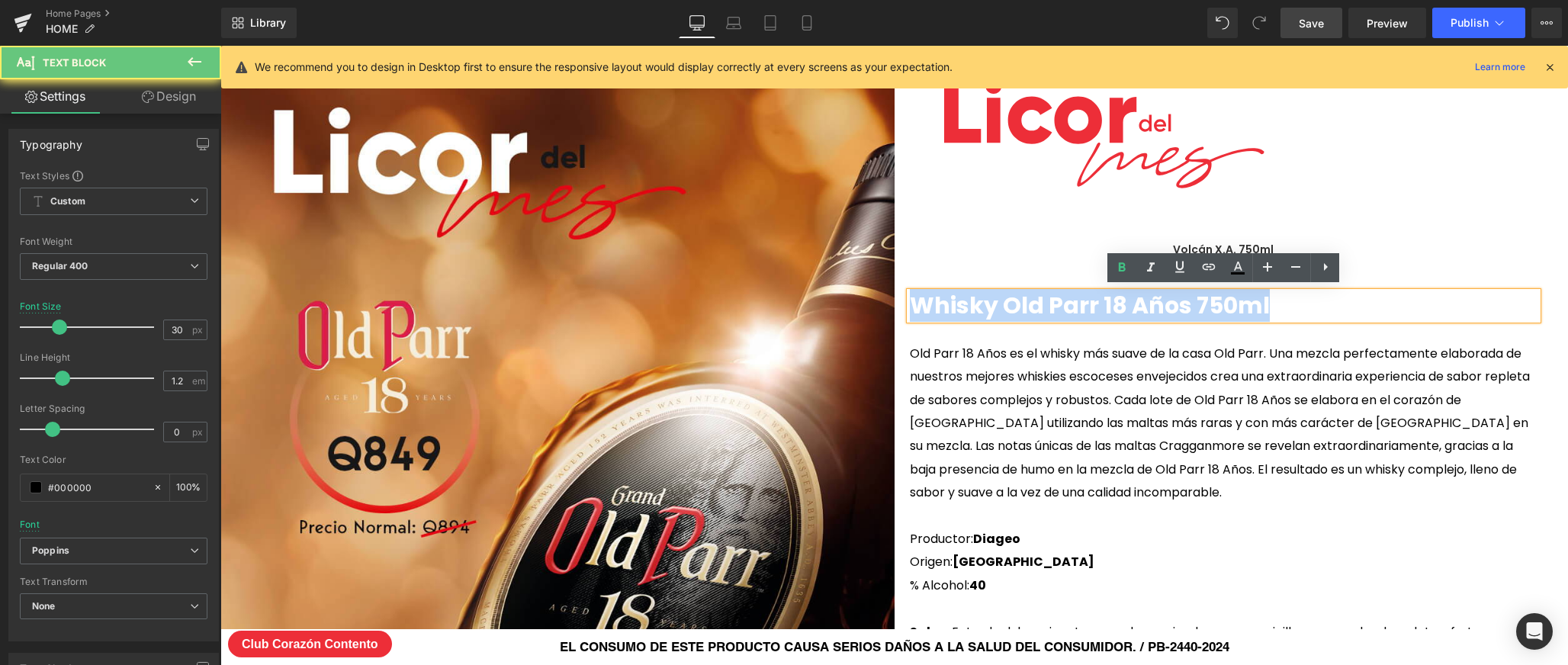
click at [1121, 303] on b "Whisky Old Parr 18 Años 750ml" at bounding box center [1089, 305] width 360 height 32
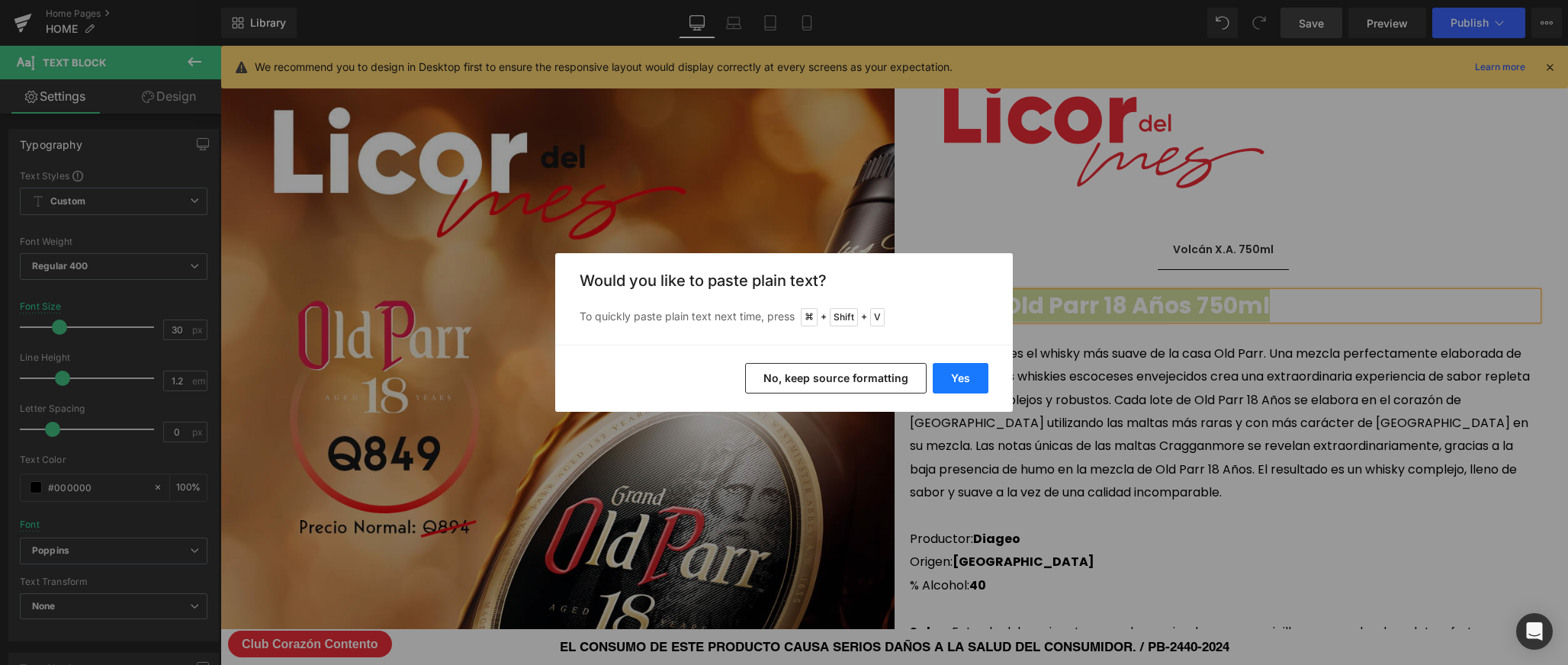
click at [965, 390] on button "Yes" at bounding box center [960, 378] width 55 height 31
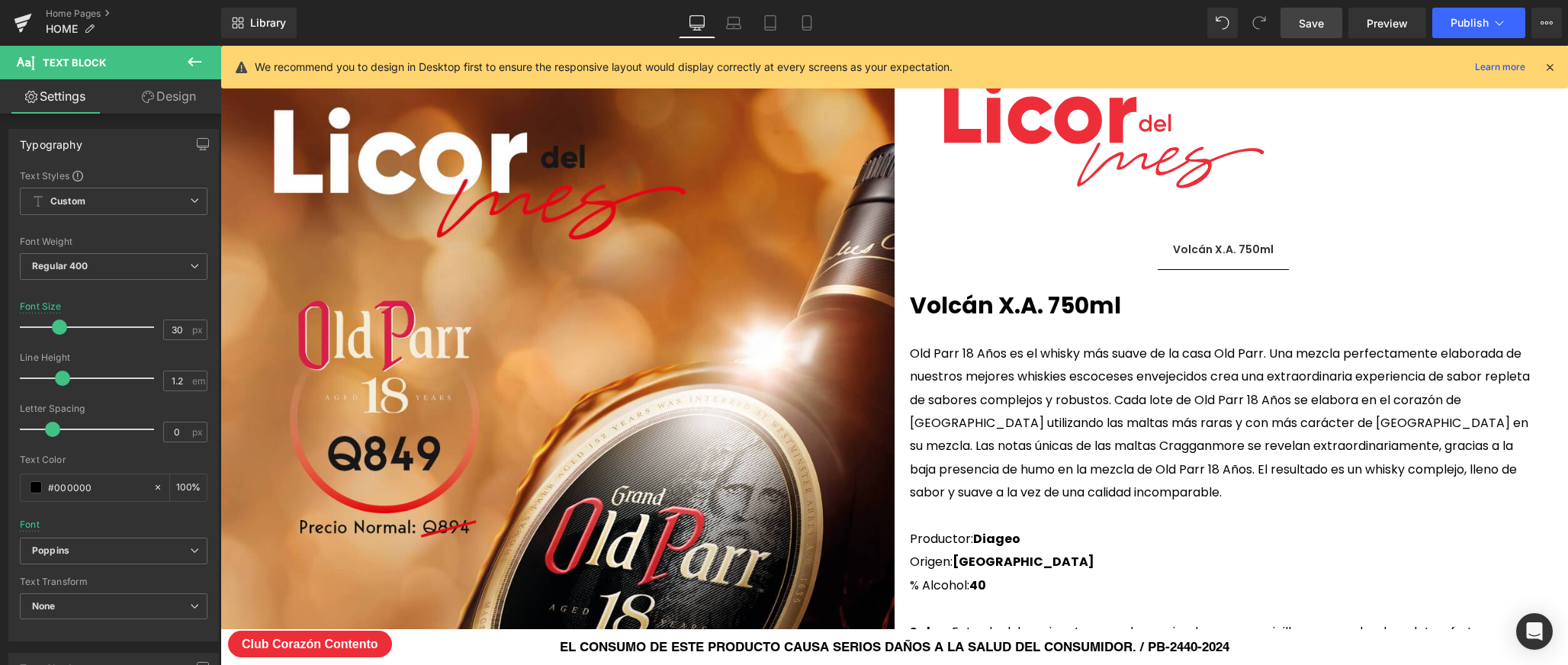
click at [1066, 413] on p "Old Parr 18 Años es el whisky más suave de la casa Old Parr. Una mezcla perfect…" at bounding box center [1224, 423] width 629 height 162
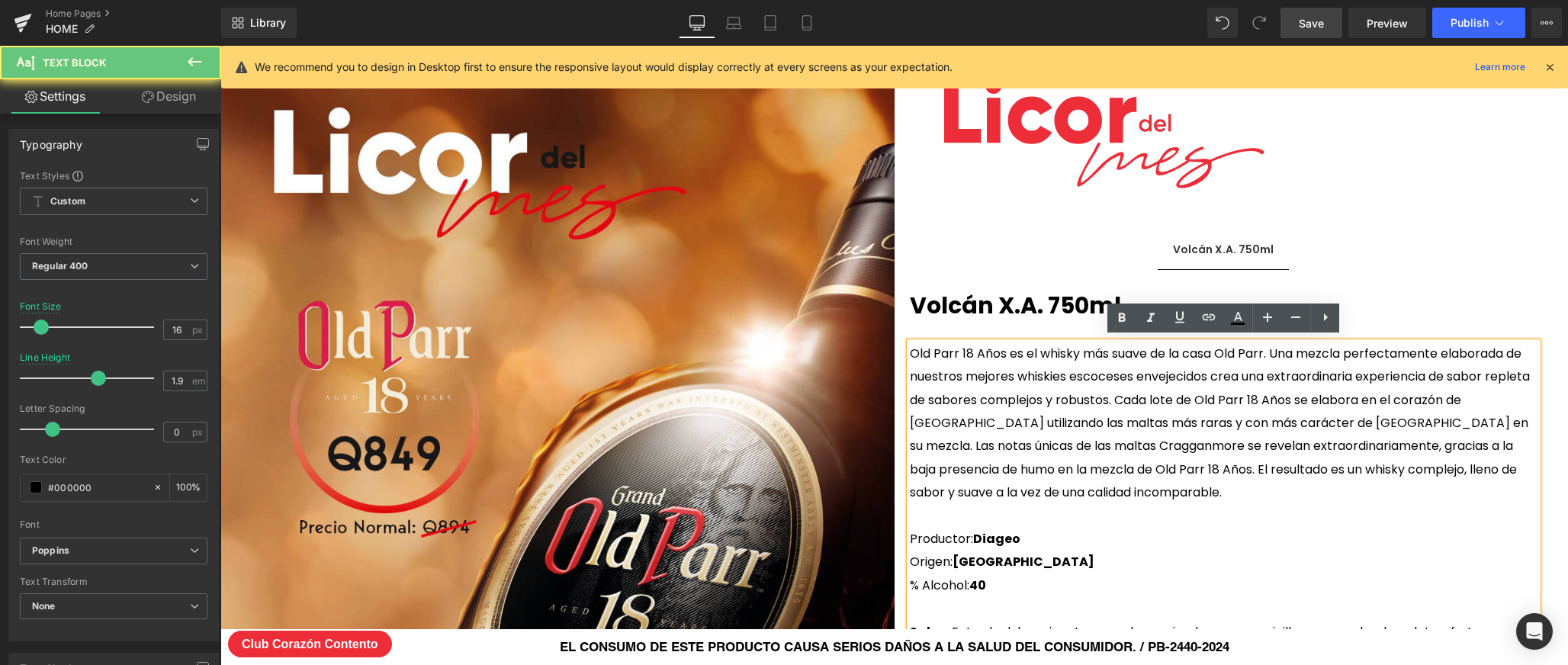
click at [1071, 372] on p "Old Parr 18 Años es el whisky más suave de la casa Old Parr. Una mezcla perfect…" at bounding box center [1224, 423] width 629 height 162
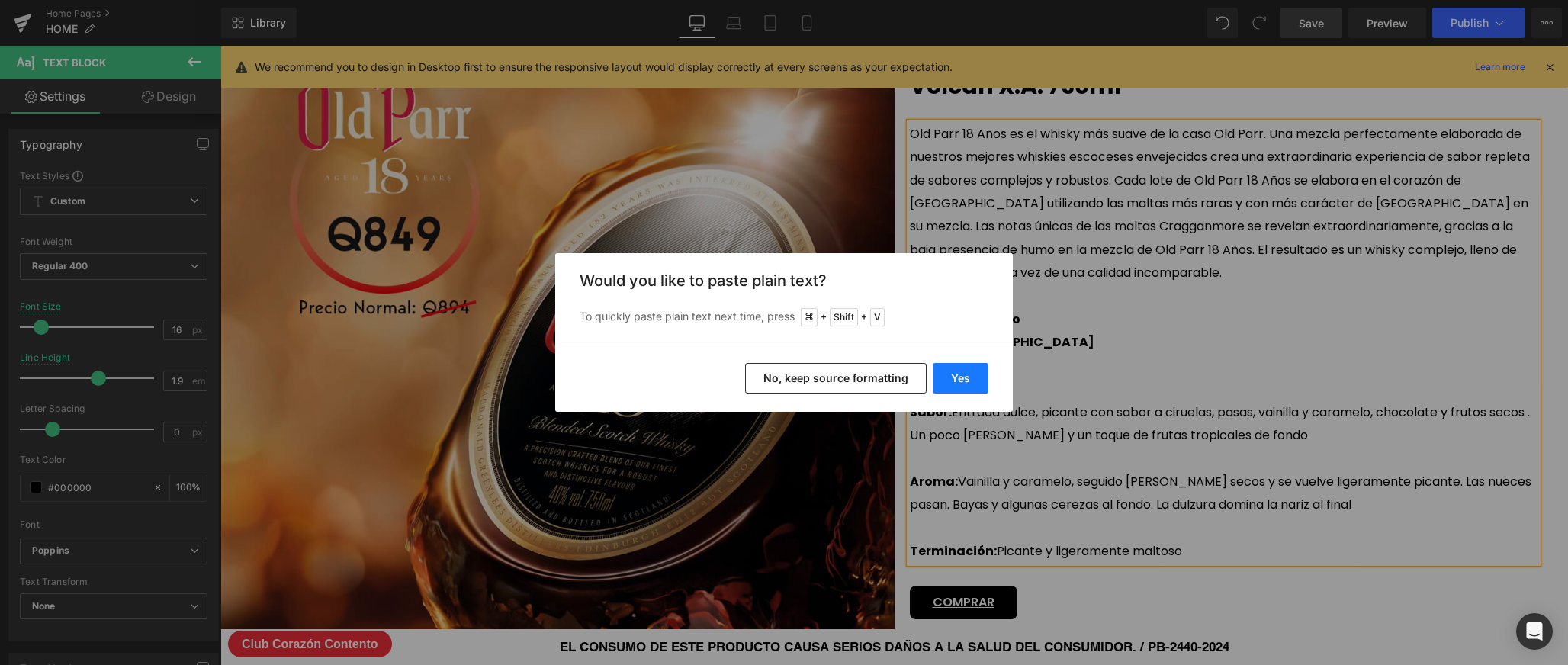
click at [960, 375] on button "Yes" at bounding box center [960, 378] width 55 height 31
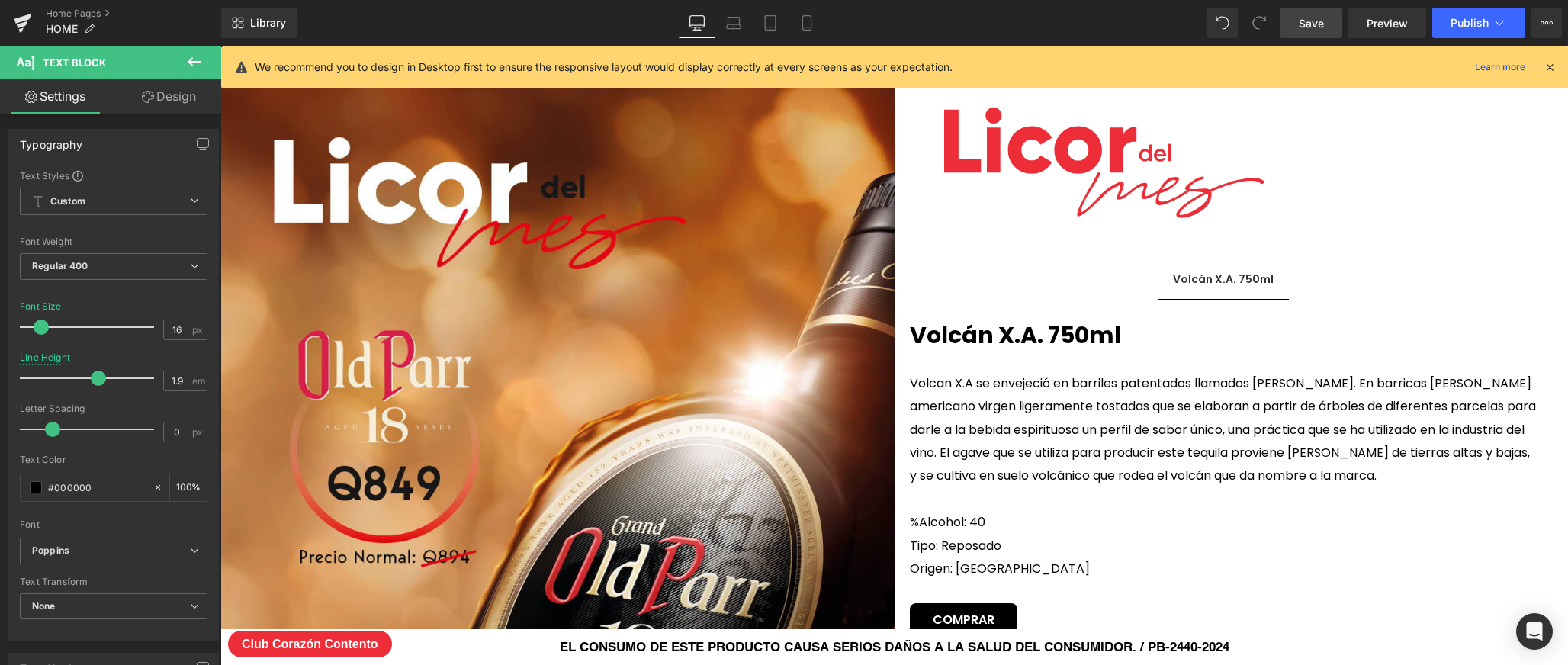
click at [1318, 25] on span "Save" at bounding box center [1311, 23] width 25 height 16
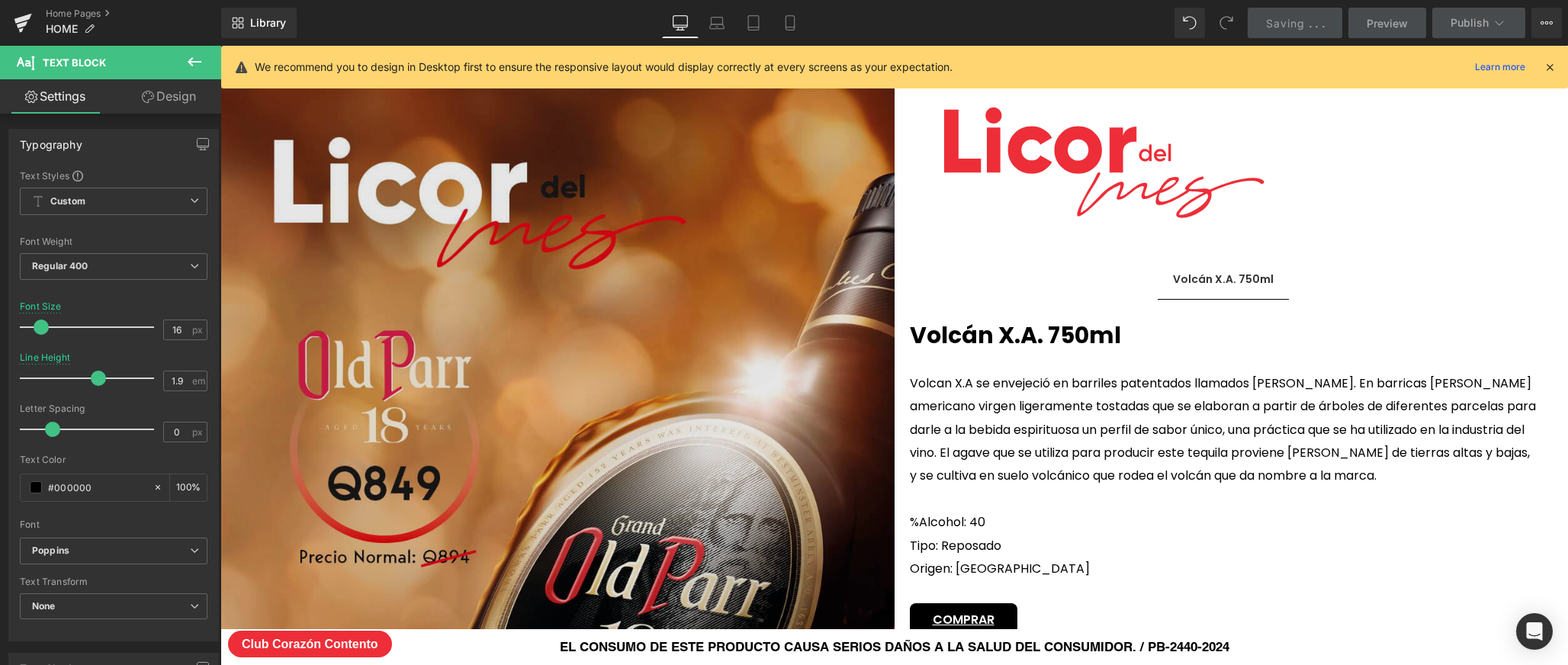
click at [669, 376] on img at bounding box center [557, 674] width 674 height 1198
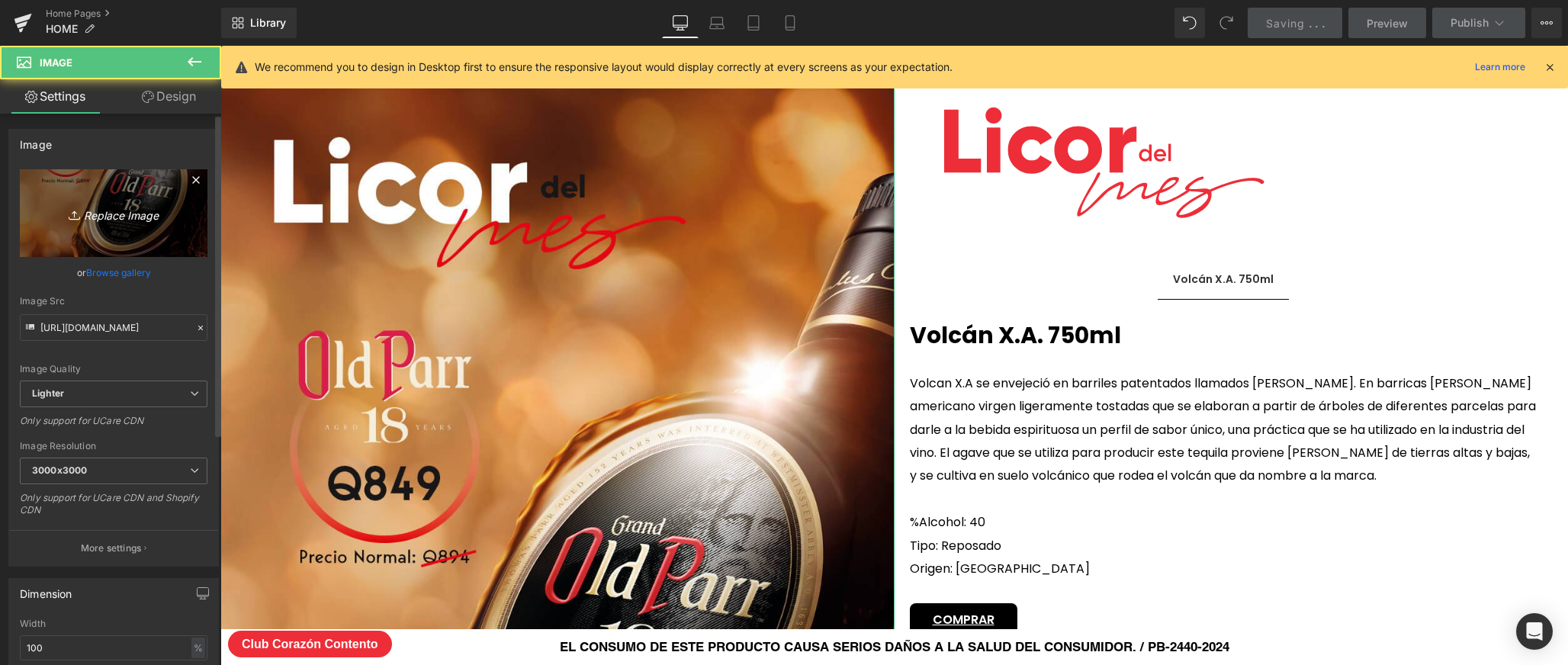
click at [159, 201] on link "Replace Image" at bounding box center [114, 213] width 187 height 88
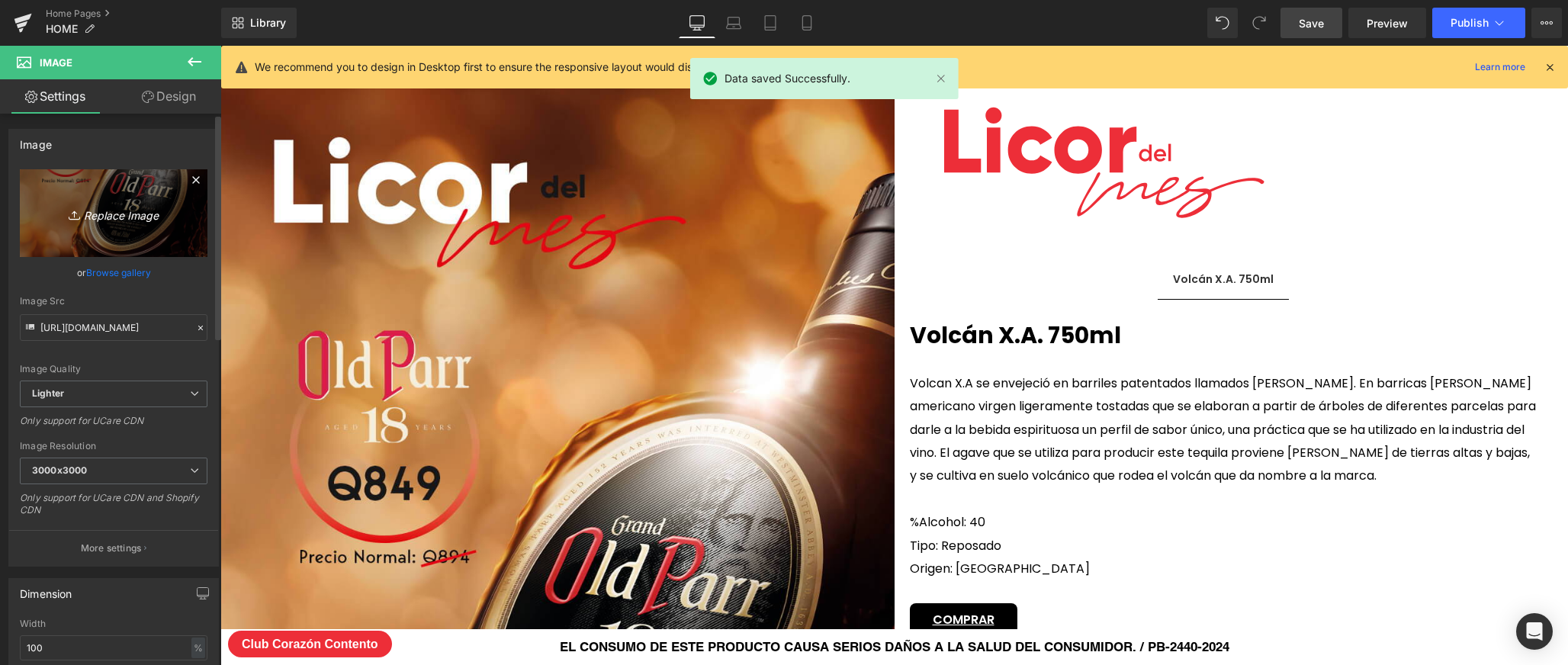
type input "C:\fakepath\LICOR-DE-MES.jpg"
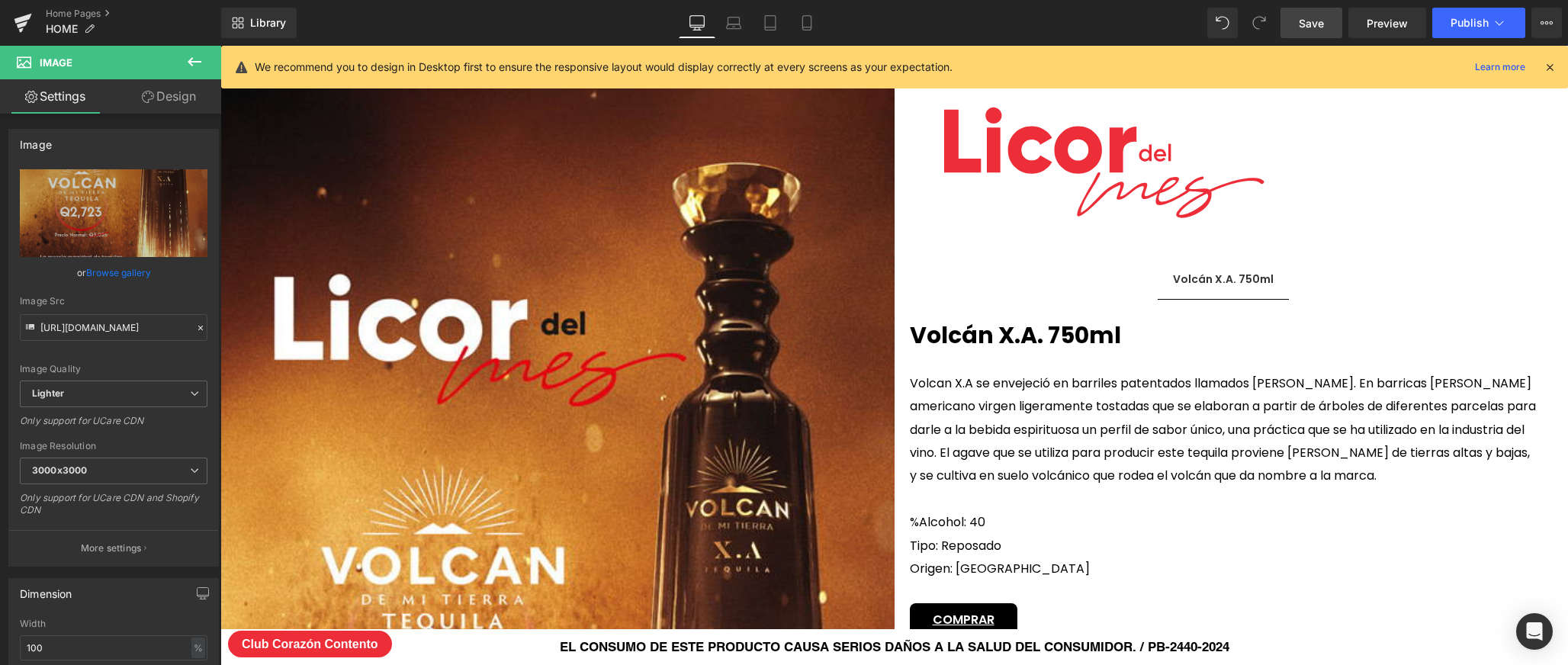
drag, startPoint x: 1334, startPoint y: 22, endPoint x: 693, endPoint y: 100, distance: 645.7
click at [1334, 22] on link "Save" at bounding box center [1311, 23] width 62 height 31
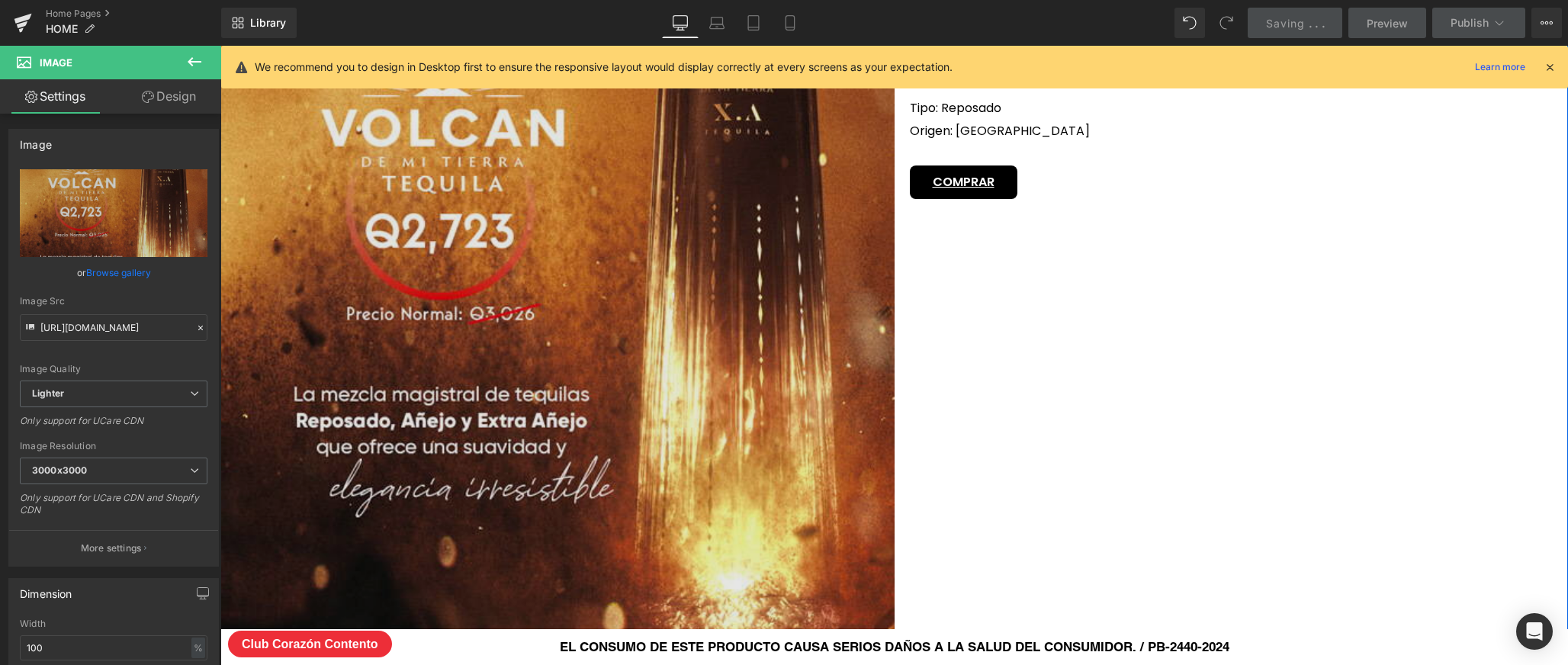
click at [744, 308] on img at bounding box center [557, 236] width 674 height 1198
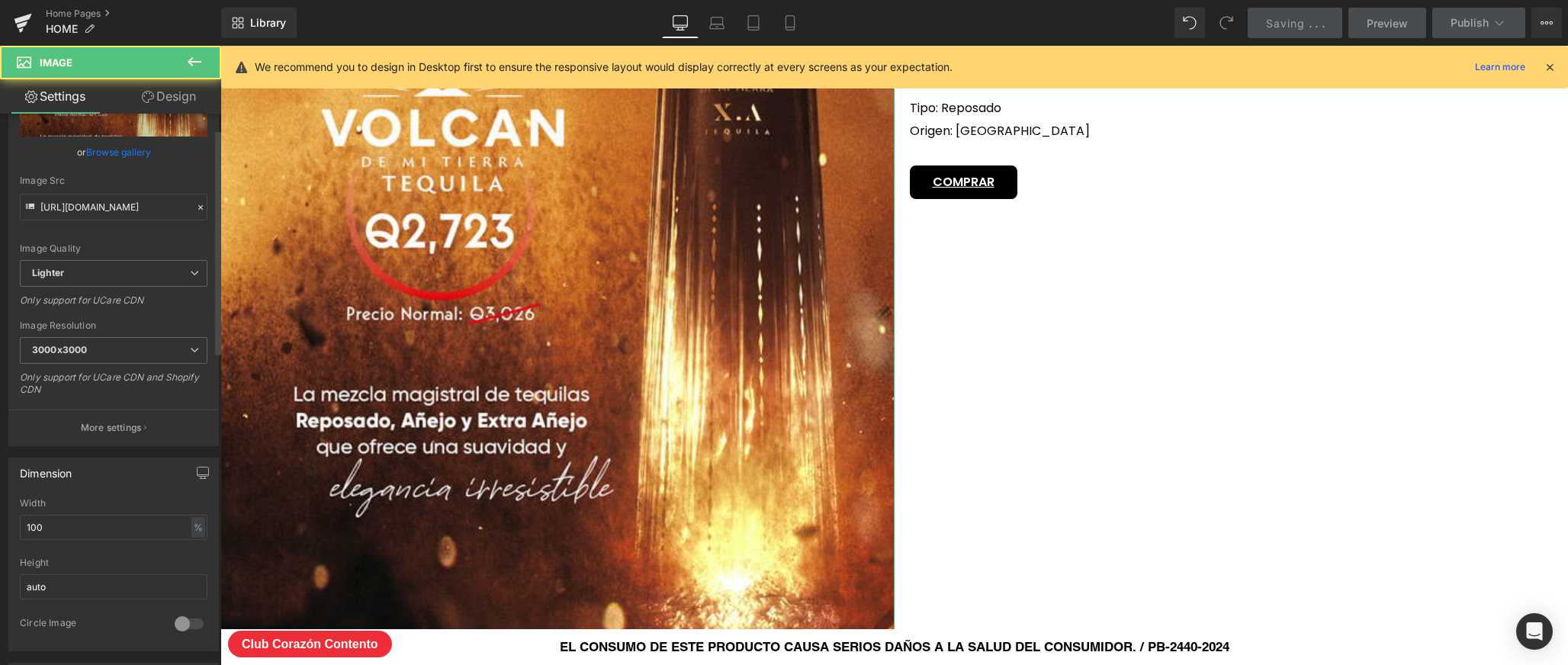
scroll to position [333, 0]
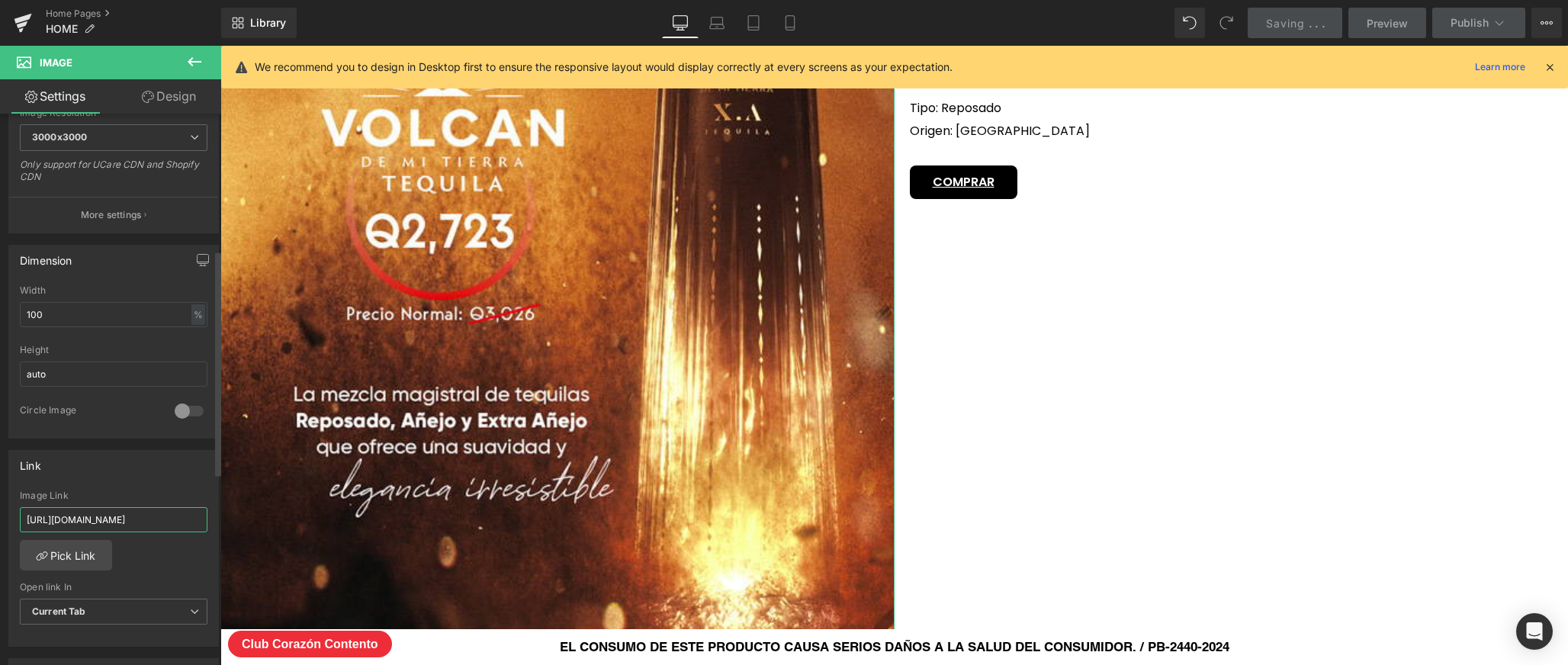
click at [160, 519] on input "[URL][DOMAIN_NAME]" at bounding box center [114, 520] width 187 height 25
paste input "volcan-de-mi-tierra-anejo-[MEDICAL_DATA]-750ml-copia?variant=50380302942503"
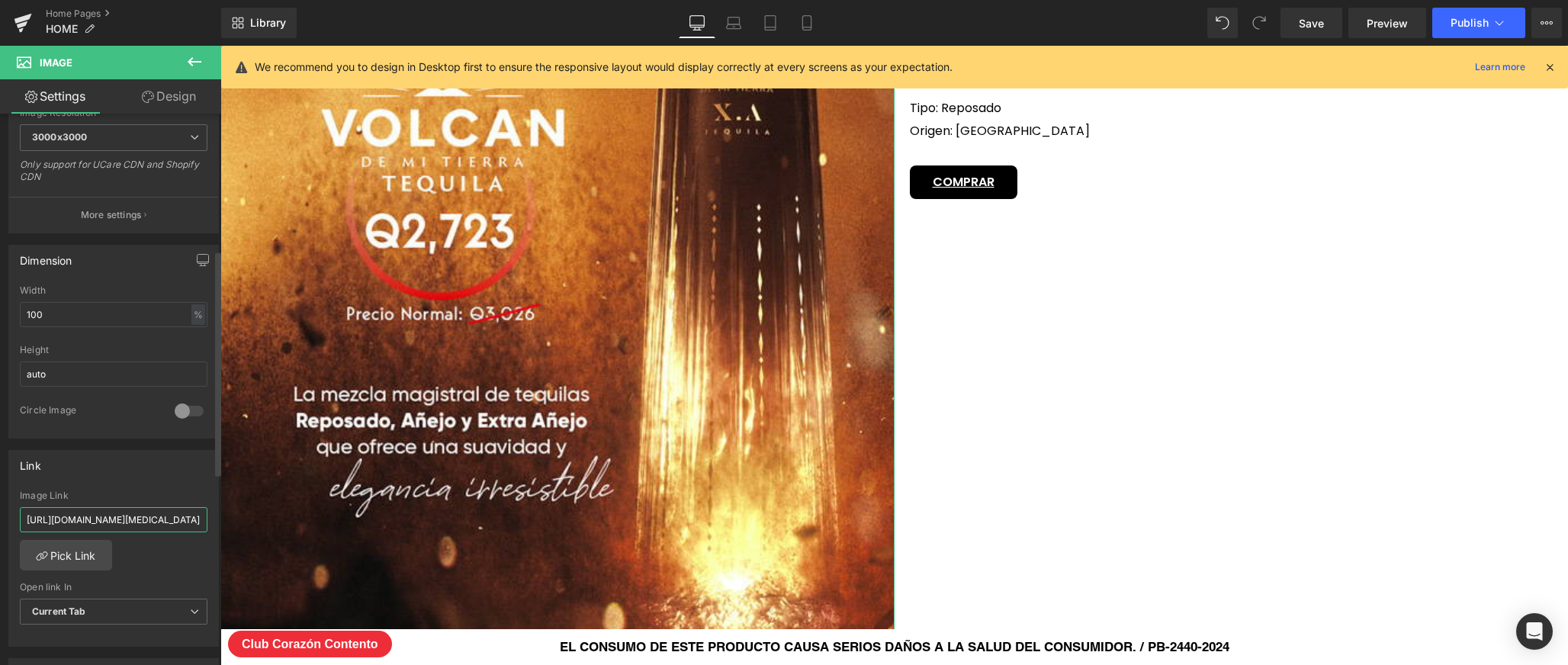
scroll to position [0, 290]
type input "[URL][DOMAIN_NAME][MEDICAL_DATA]"
click at [1330, 26] on link "Save" at bounding box center [1311, 23] width 62 height 31
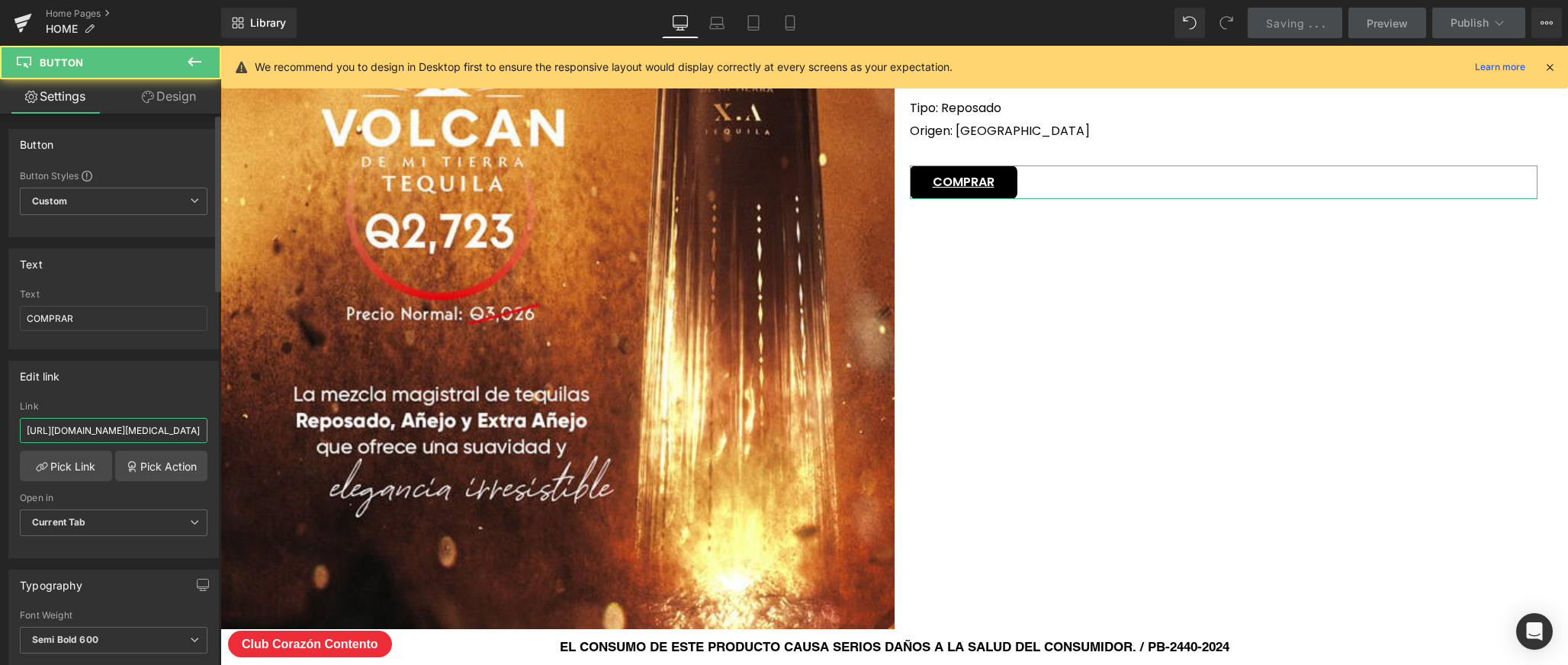
click at [138, 429] on input "[URL][DOMAIN_NAME][MEDICAL_DATA]" at bounding box center [114, 430] width 187 height 25
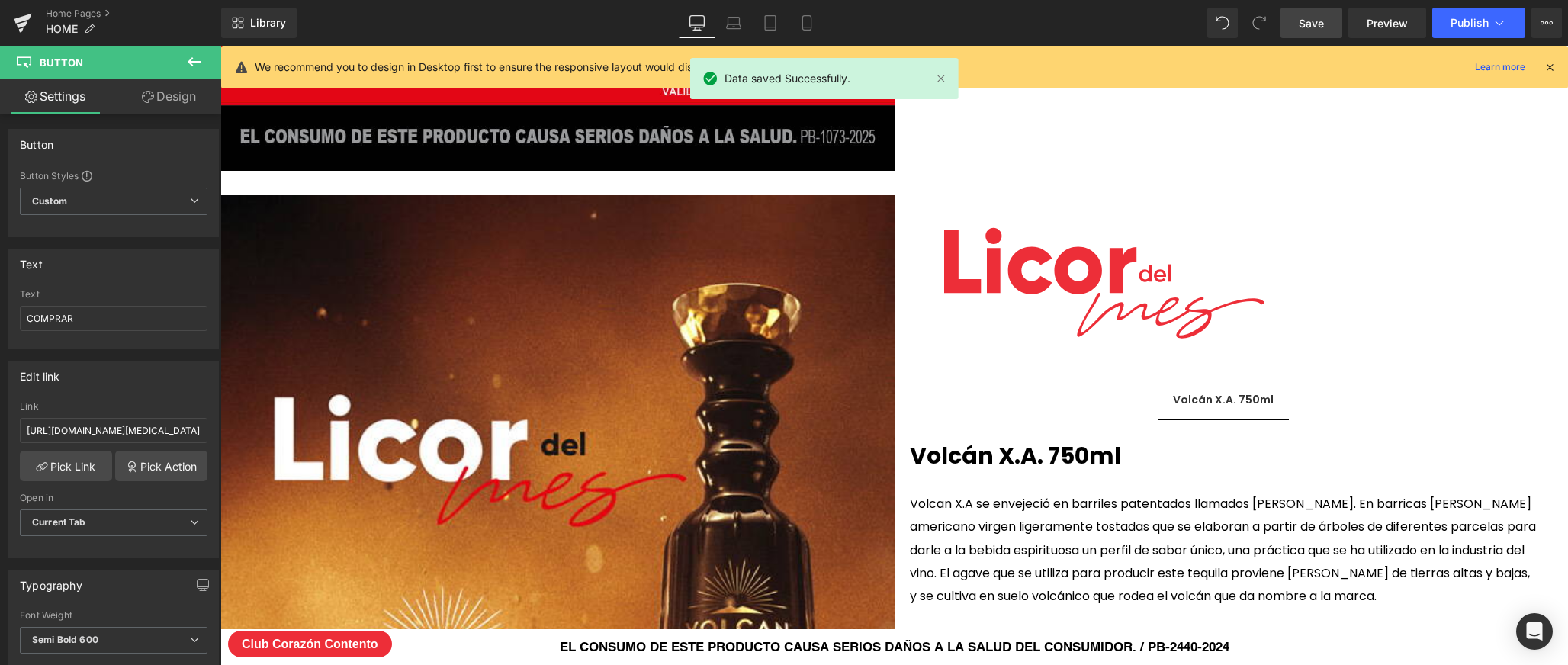
click at [1314, 17] on span "Save" at bounding box center [1311, 23] width 25 height 16
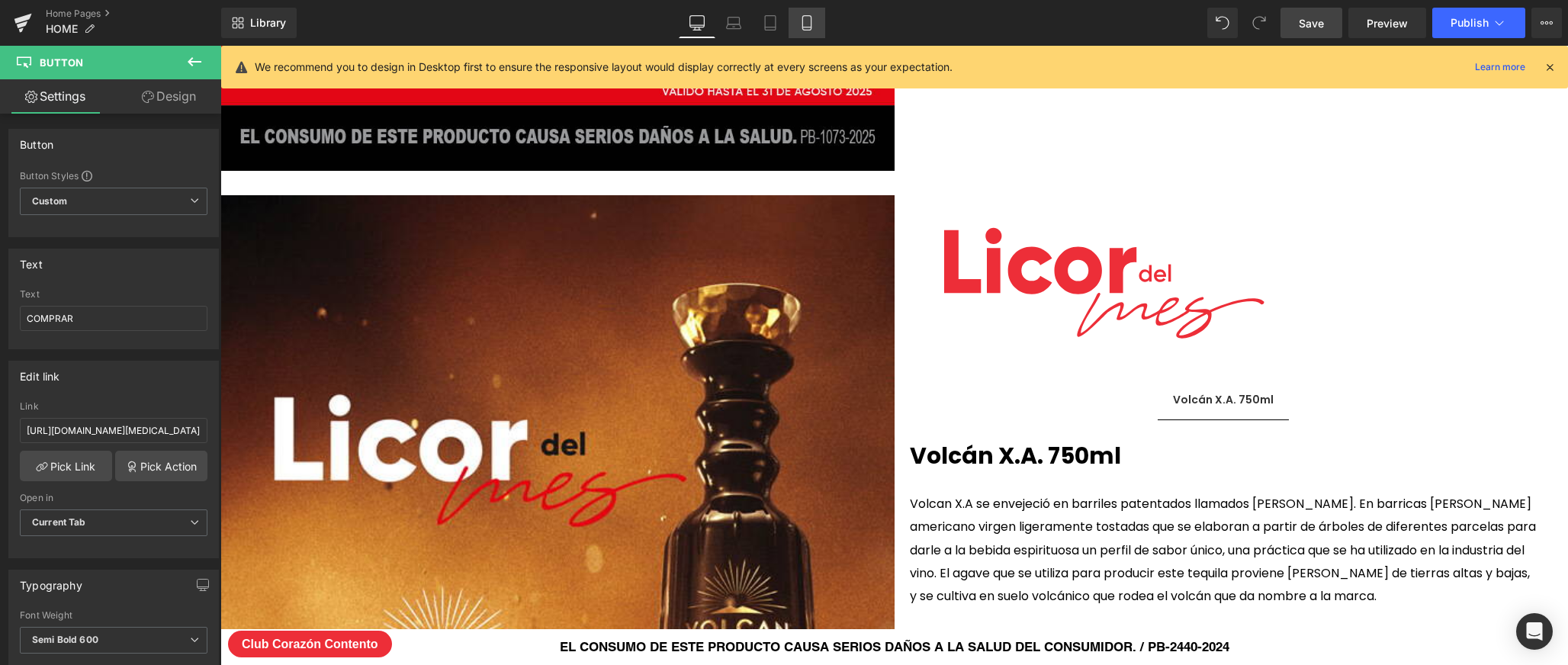
click at [803, 23] on icon at bounding box center [805, 23] width 9 height 14
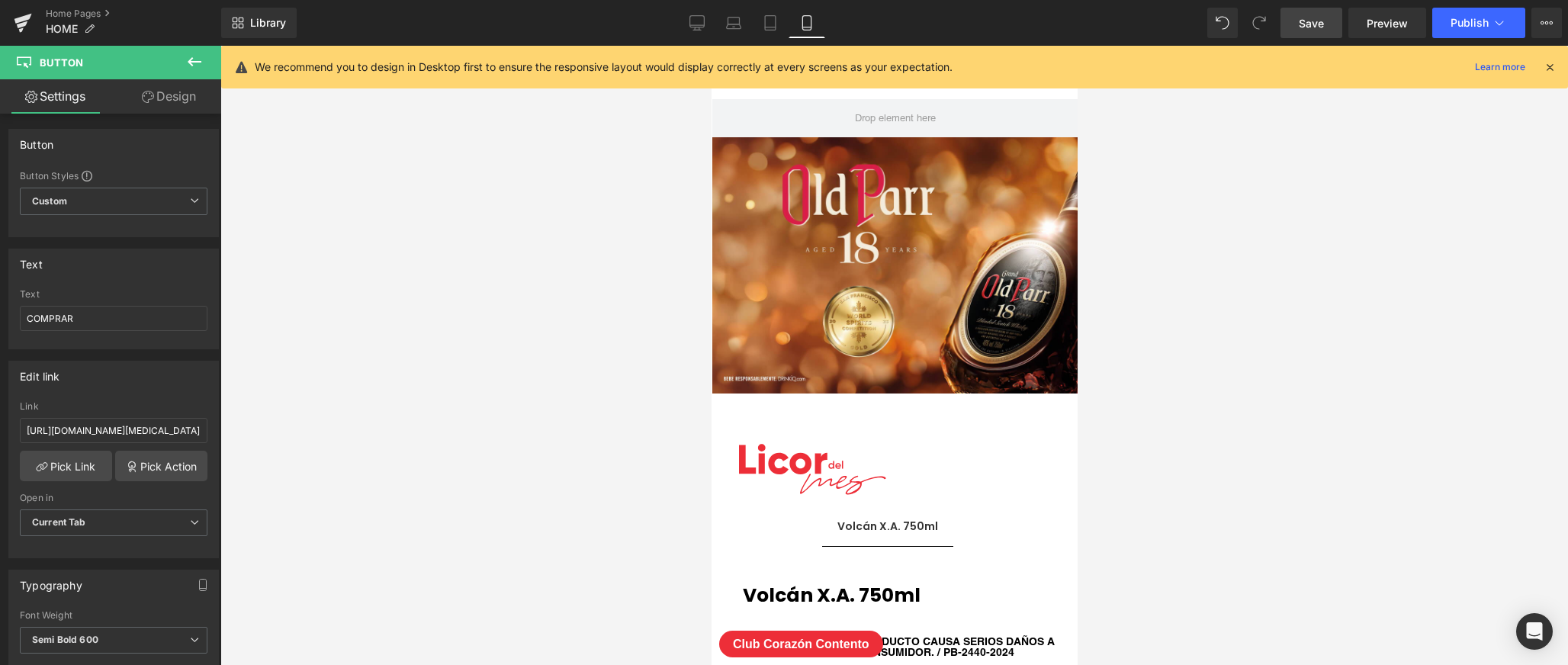
scroll to position [4181, 0]
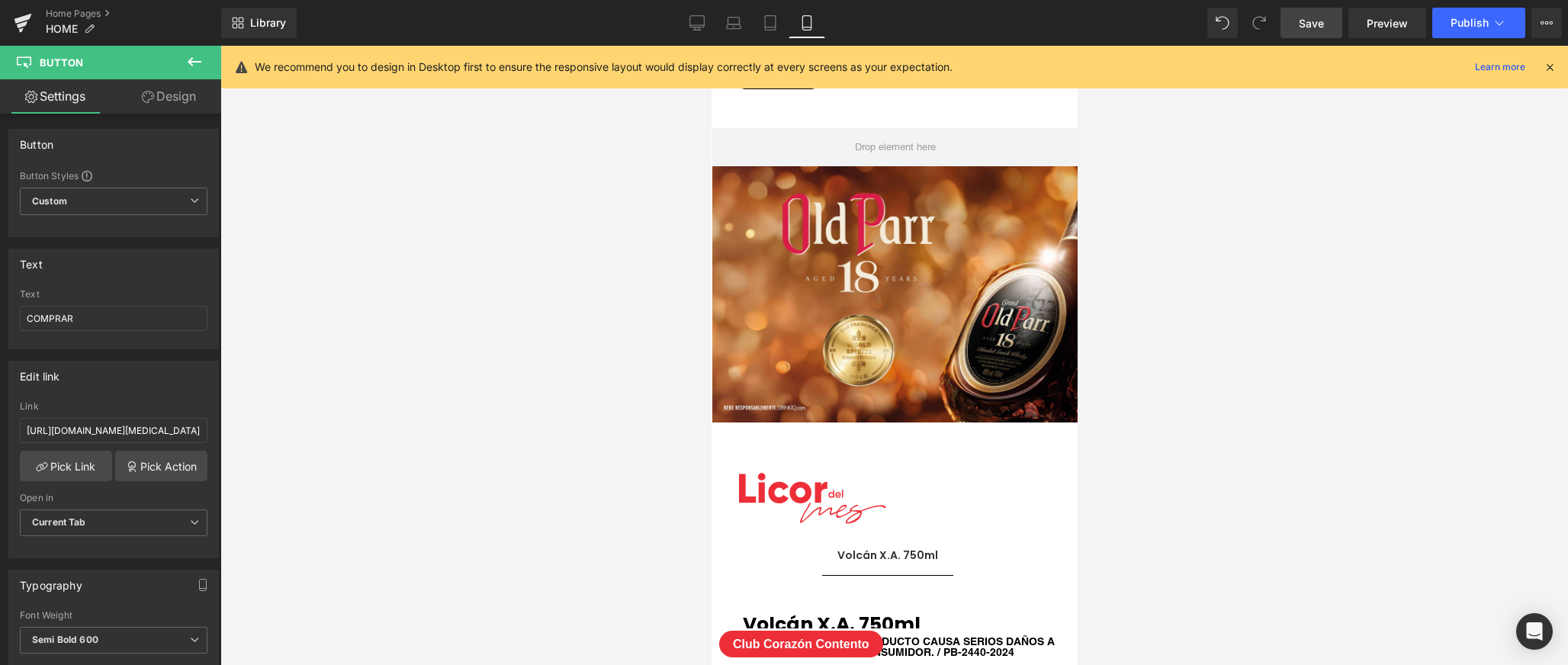
click at [928, 282] on img at bounding box center [894, 294] width 366 height 256
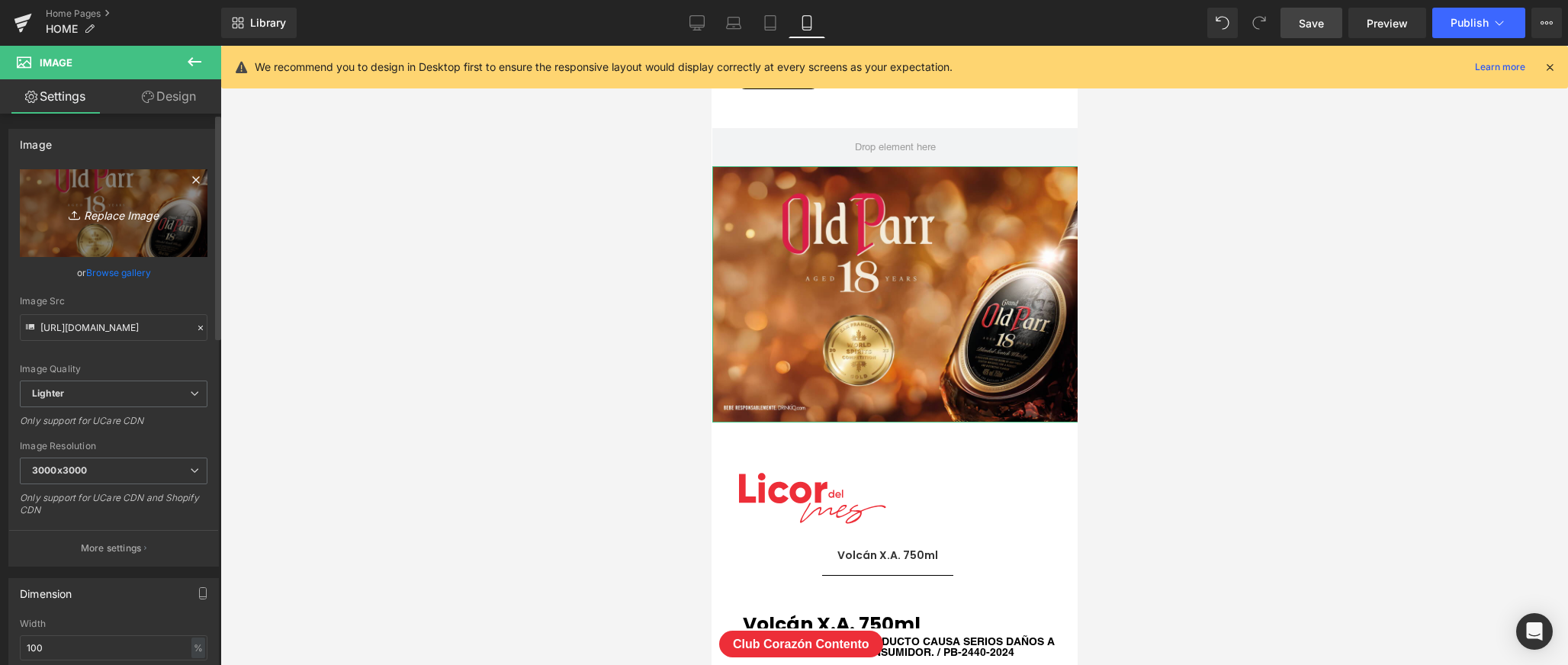
click at [89, 239] on link "Replace Image" at bounding box center [114, 213] width 187 height 88
type input "C:\fakepath\LICOR-DE-MES.jpg"
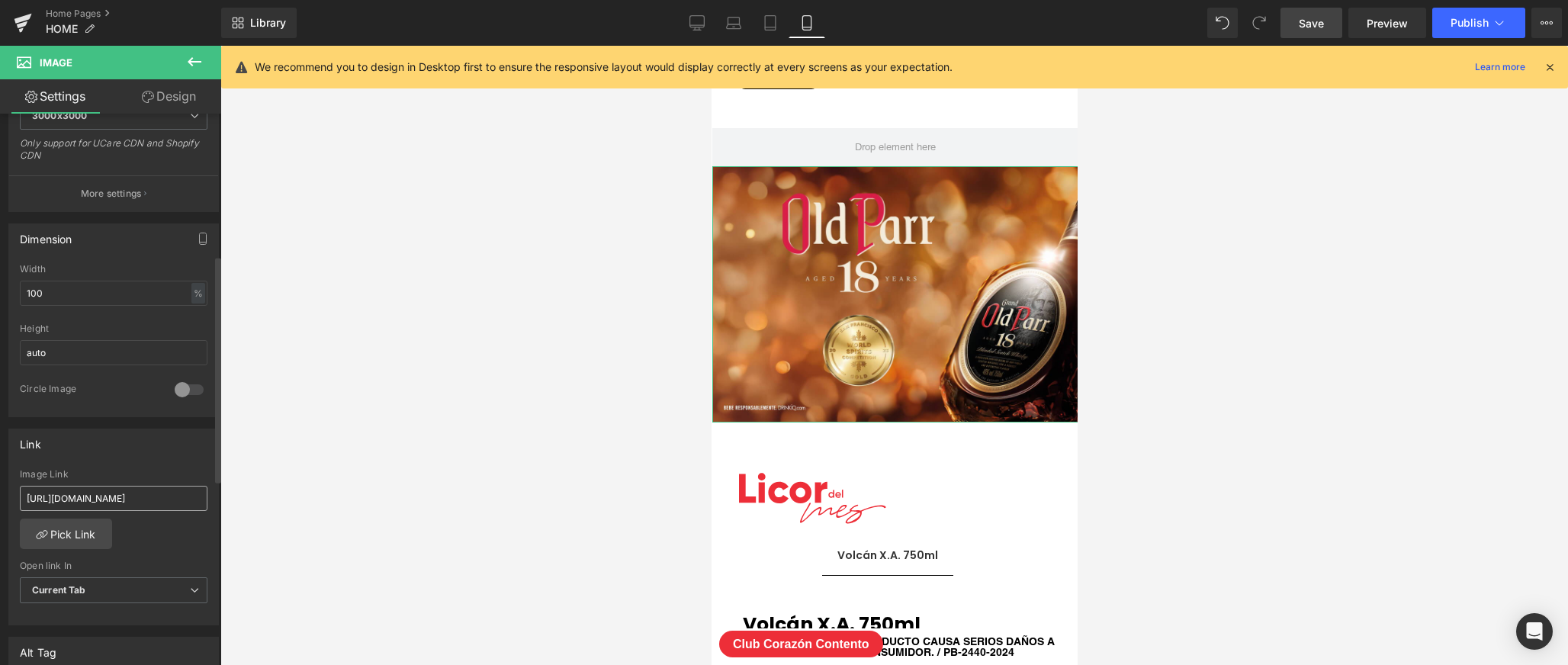
scroll to position [346, 0]
click at [130, 500] on input "[URL][DOMAIN_NAME]" at bounding box center [114, 495] width 187 height 25
paste input "volcan-de-mi-tierra-anejo-[MEDICAL_DATA]-750ml-copia?variant=50380302942503"
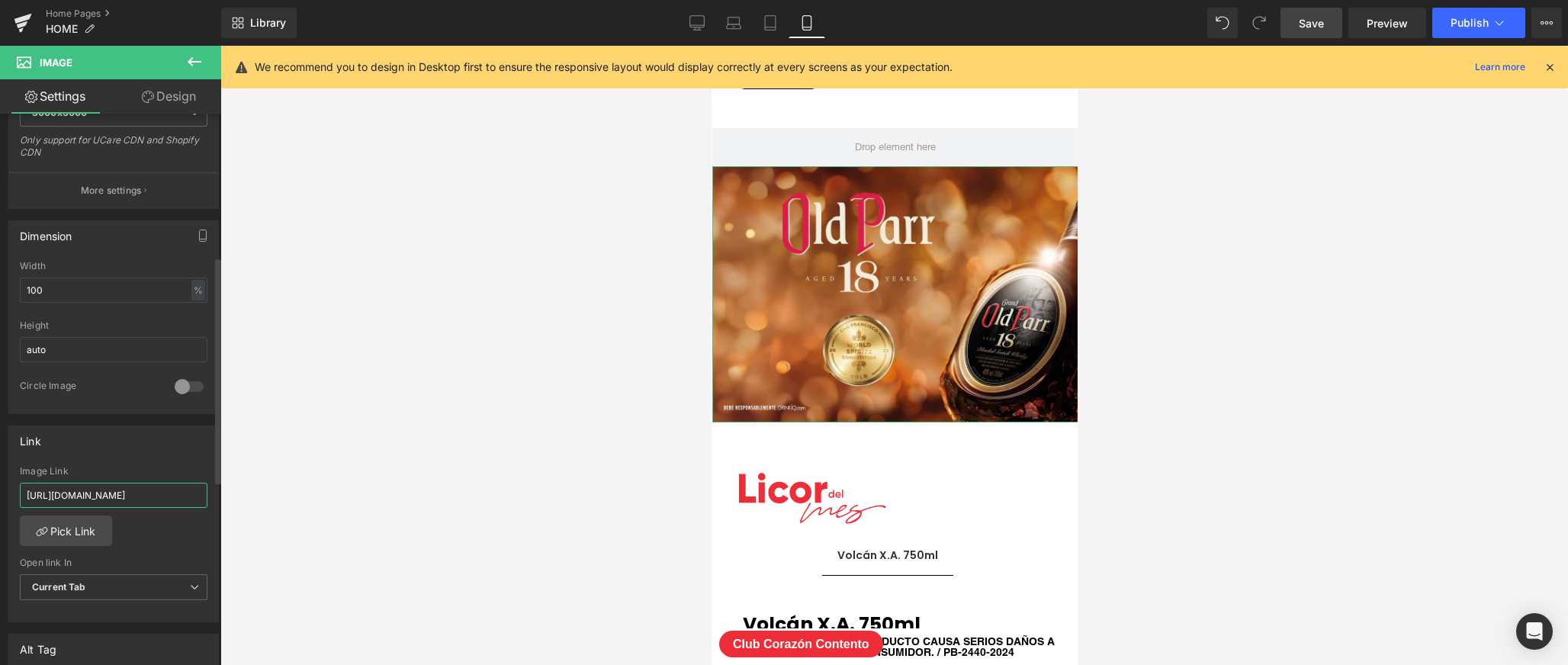
type input "[URL][DOMAIN_NAME][MEDICAL_DATA]"
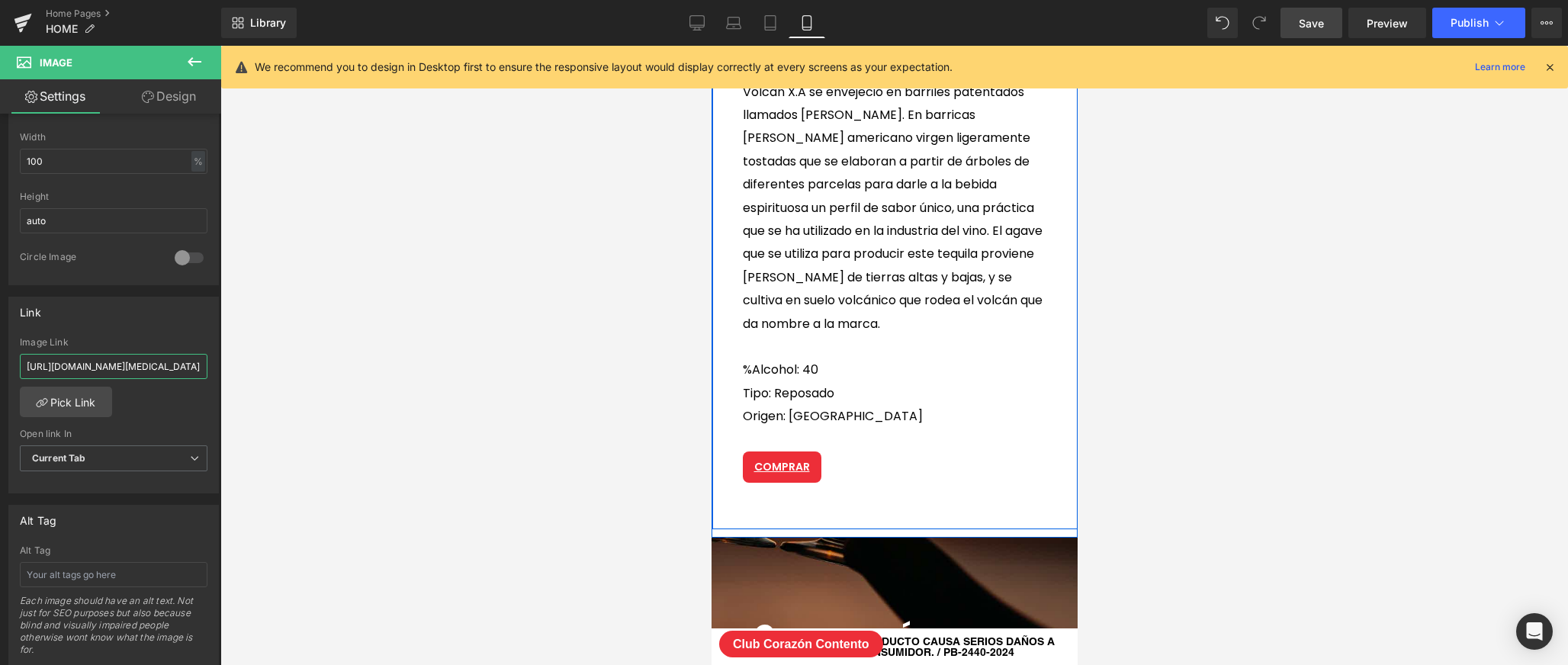
scroll to position [5159, 0]
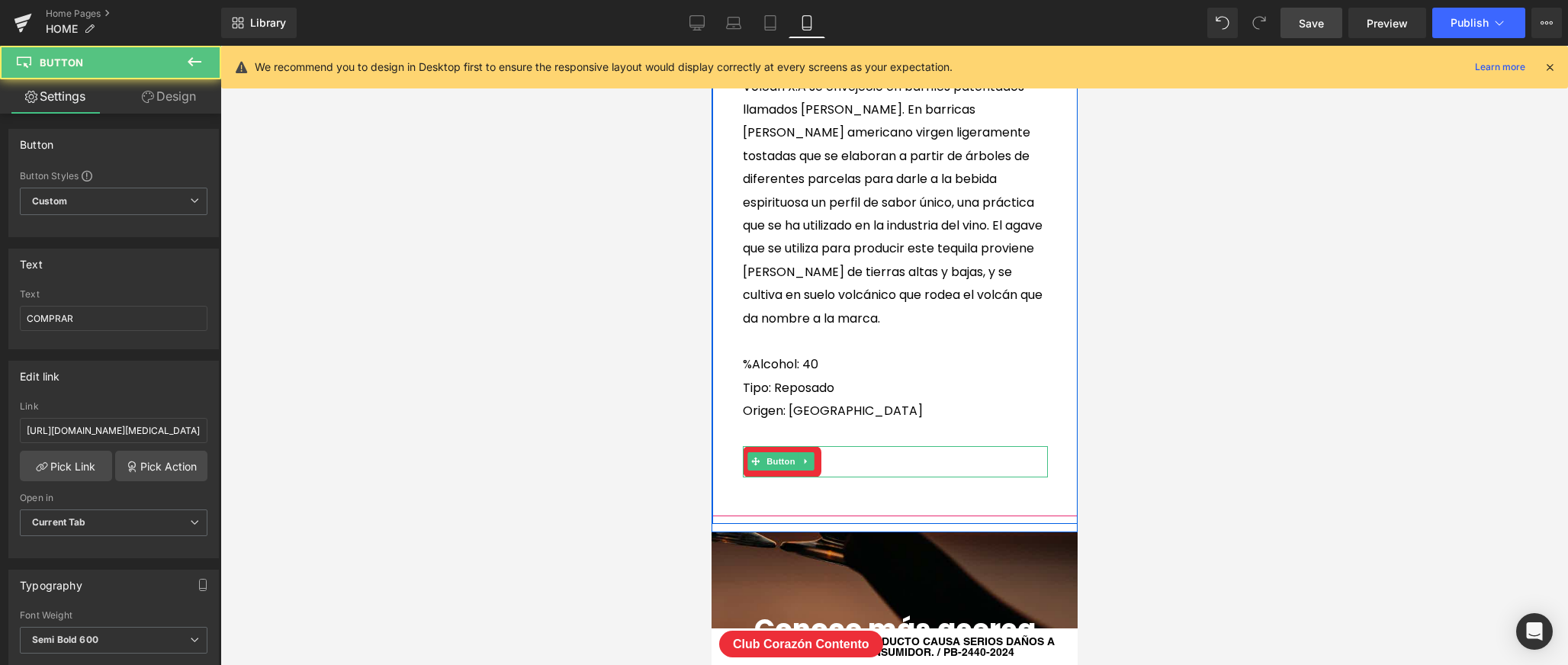
click at [776, 462] on div "COMPRAR Button" at bounding box center [893, 461] width 305 height 32
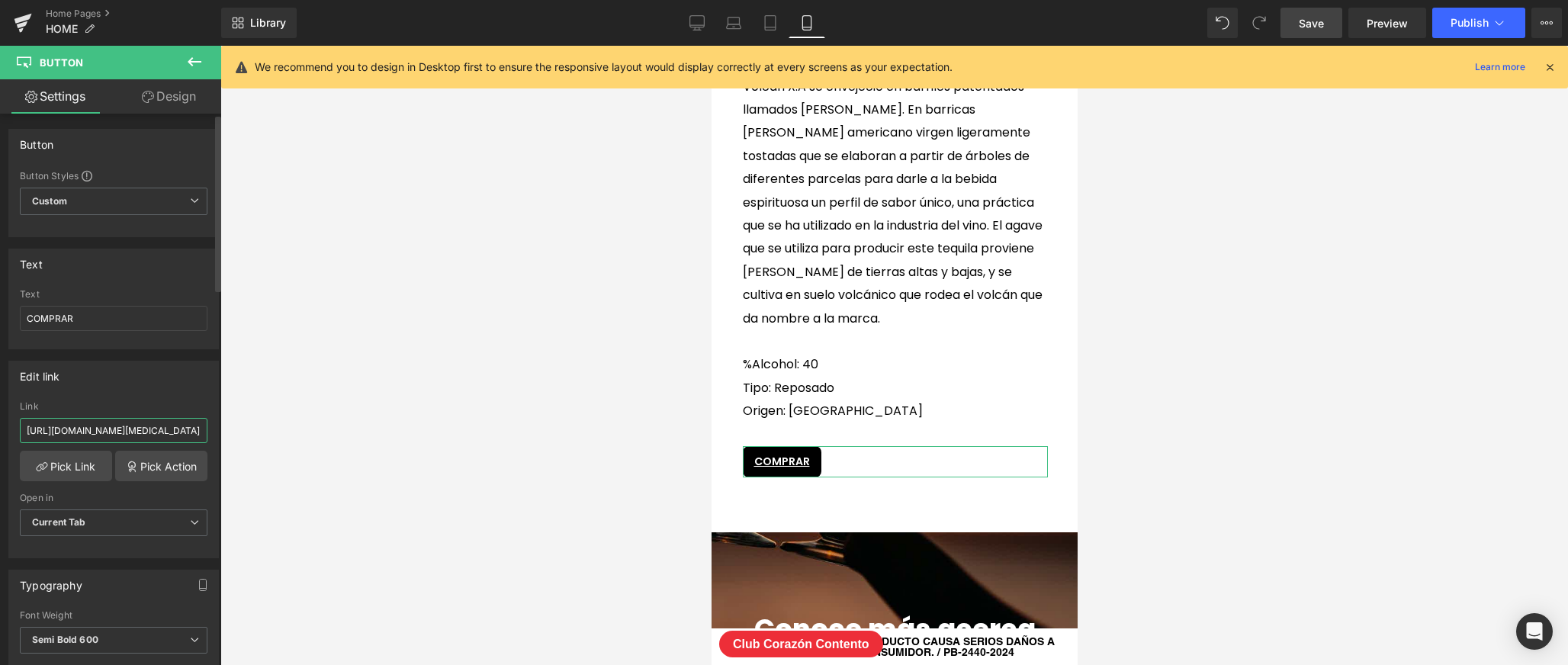
click at [171, 435] on input "[URL][DOMAIN_NAME][MEDICAL_DATA]" at bounding box center [114, 430] width 187 height 25
click at [1314, 24] on span "Save" at bounding box center [1311, 23] width 25 height 16
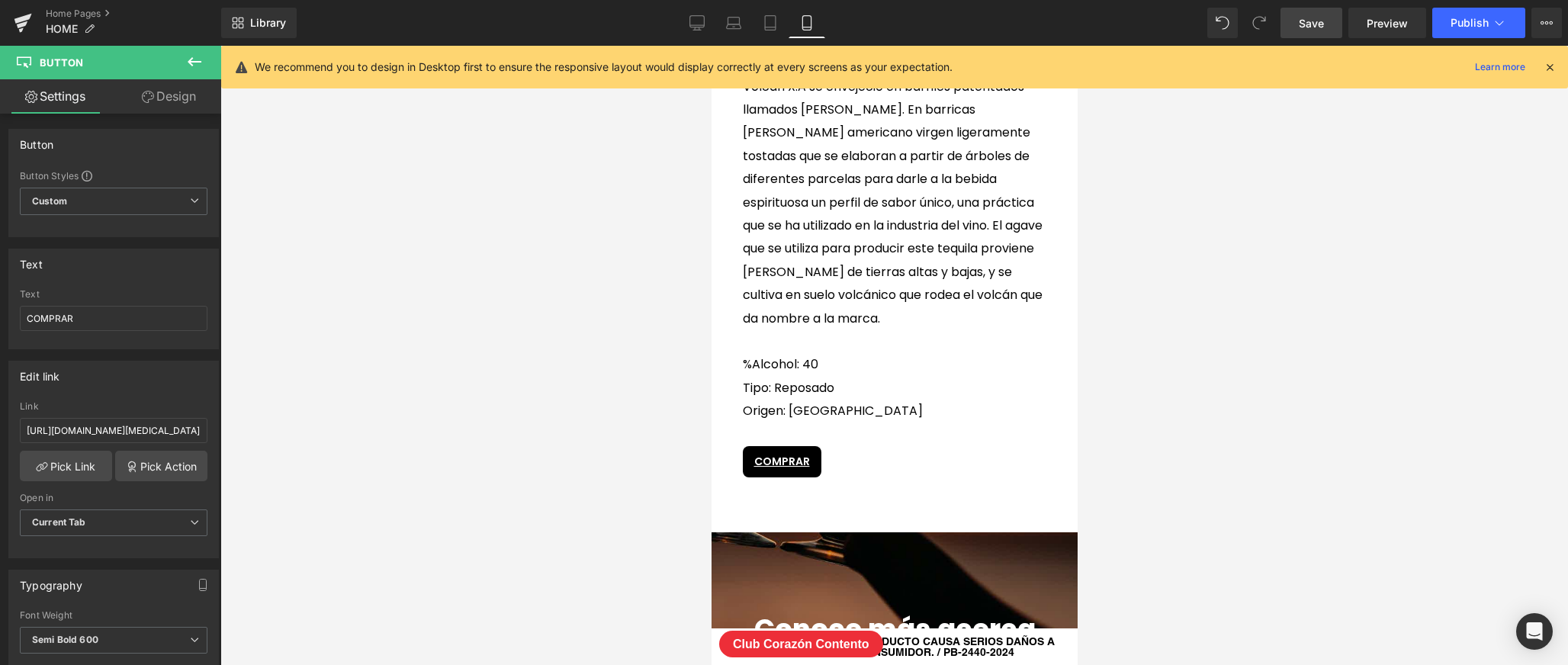
scroll to position [0, 0]
click at [1461, 28] on span "Publish" at bounding box center [1470, 23] width 38 height 12
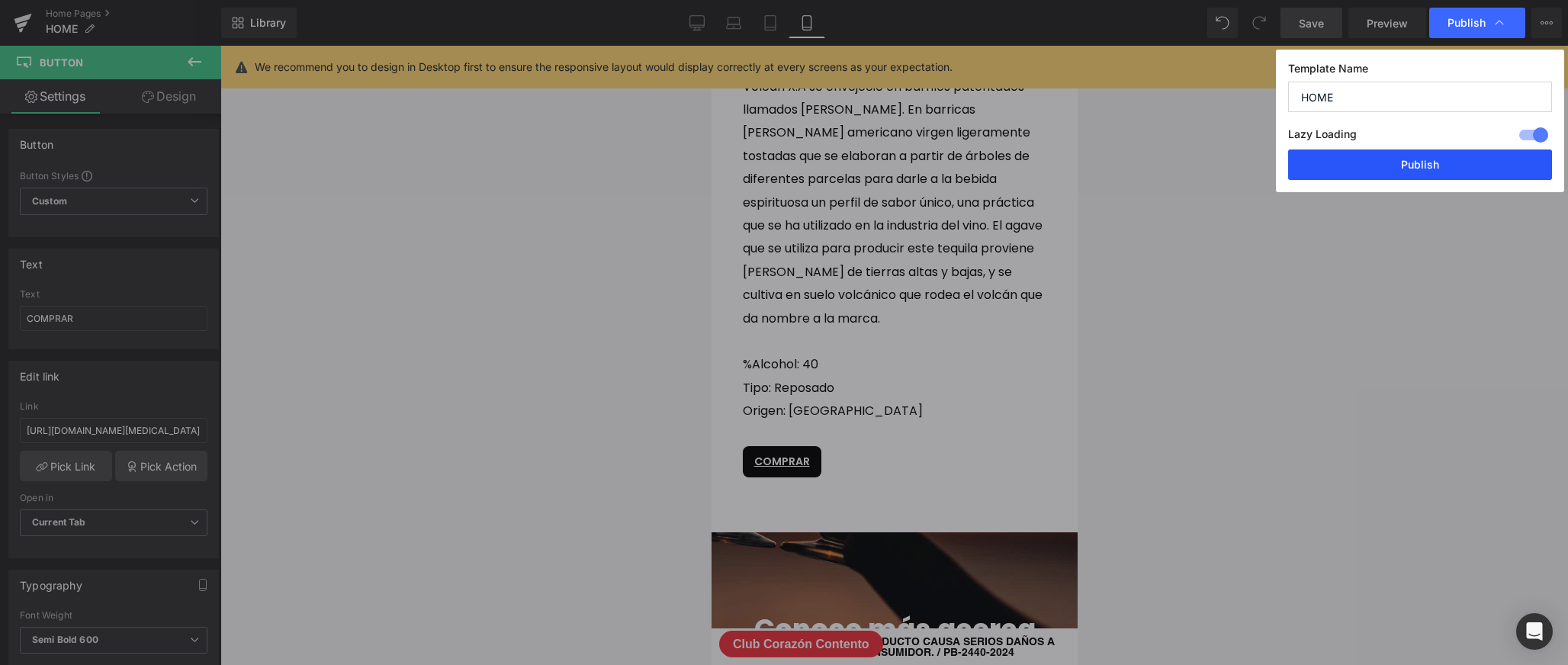
click at [1374, 157] on button "Publish" at bounding box center [1420, 164] width 264 height 31
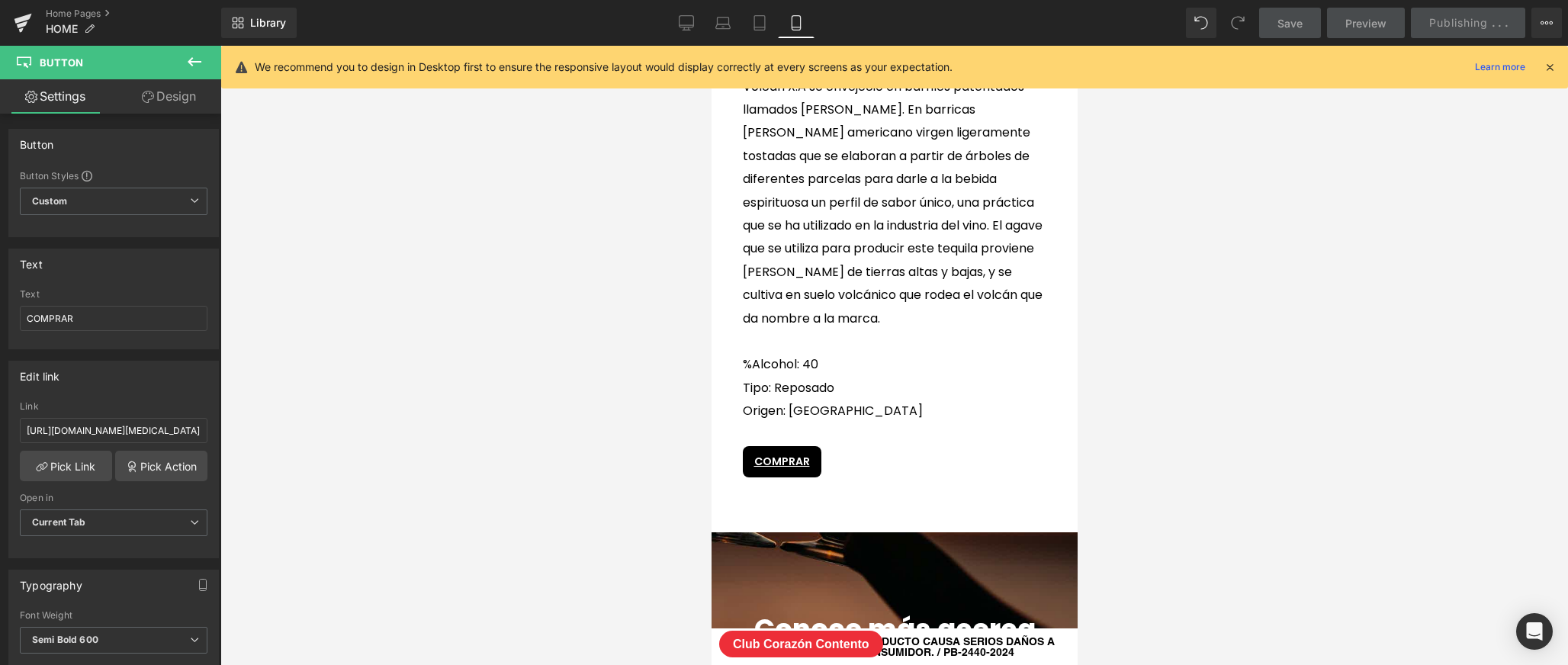
click at [1290, 25] on span "Save" at bounding box center [1290, 23] width 25 height 16
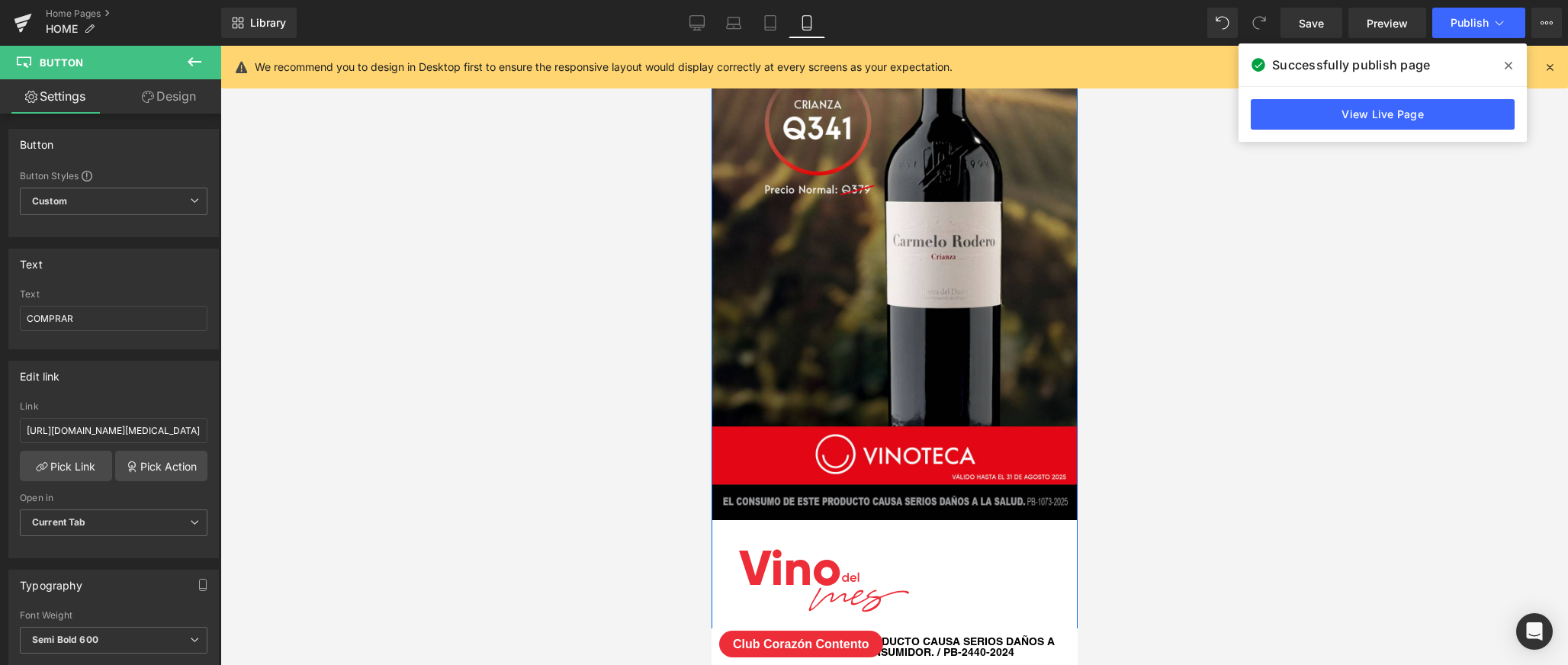
scroll to position [3232, 0]
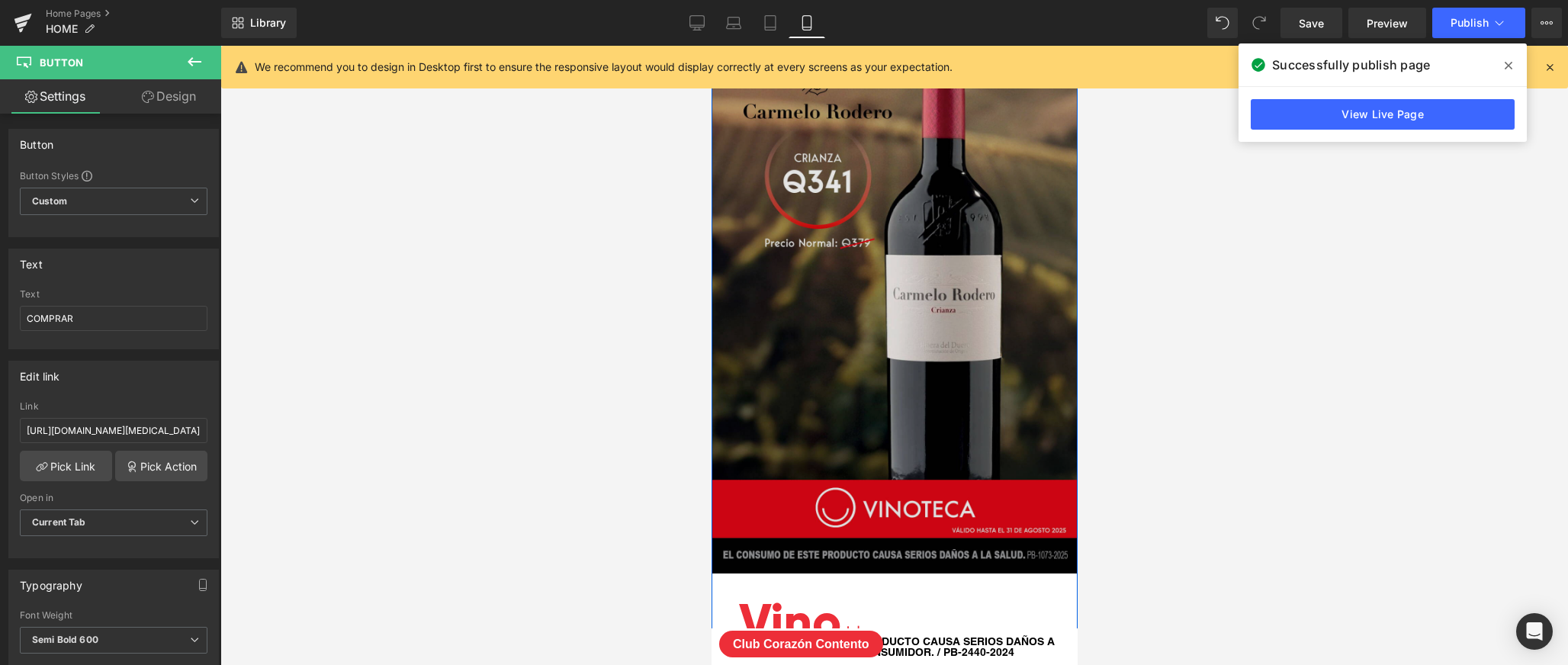
click at [947, 226] on img at bounding box center [894, 247] width 366 height 651
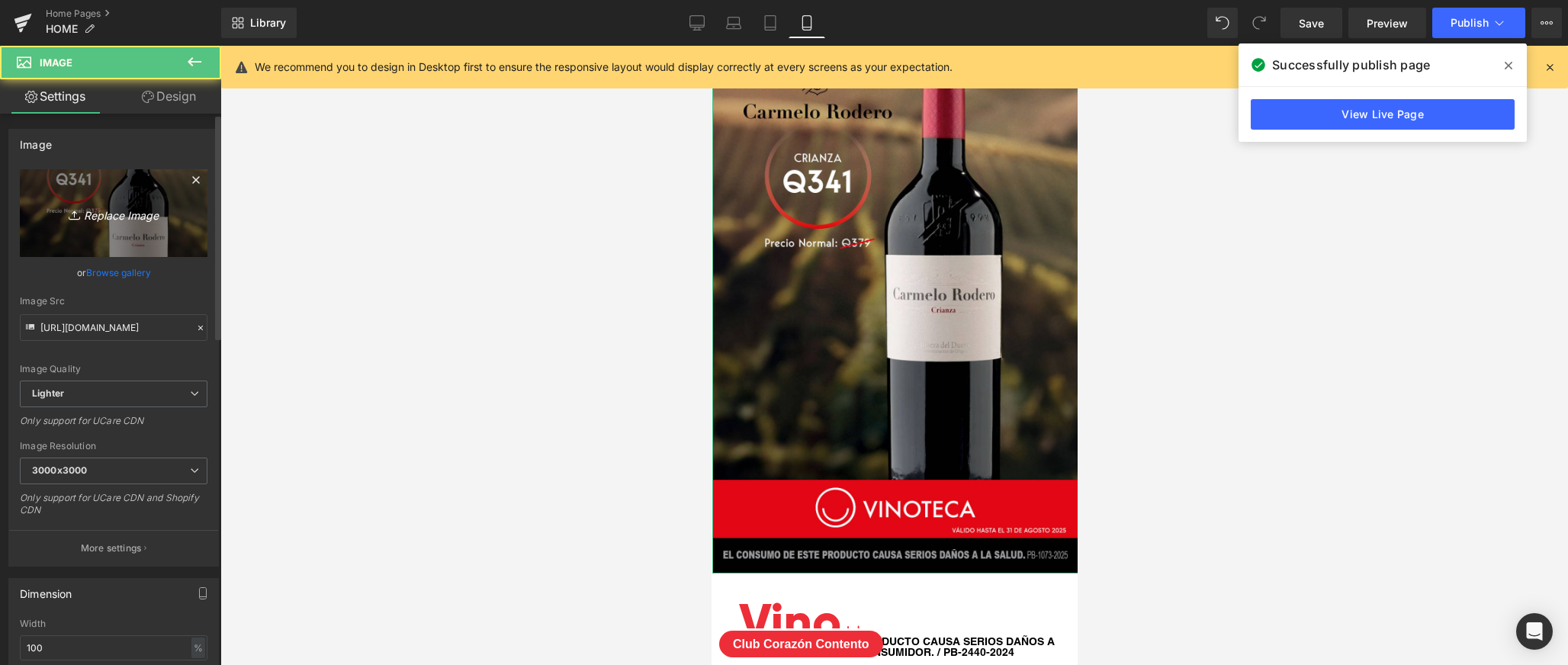
click at [92, 219] on icon "Replace Image" at bounding box center [114, 213] width 122 height 19
type input "C:\fakepath\VINO-DEL-MES.jpg"
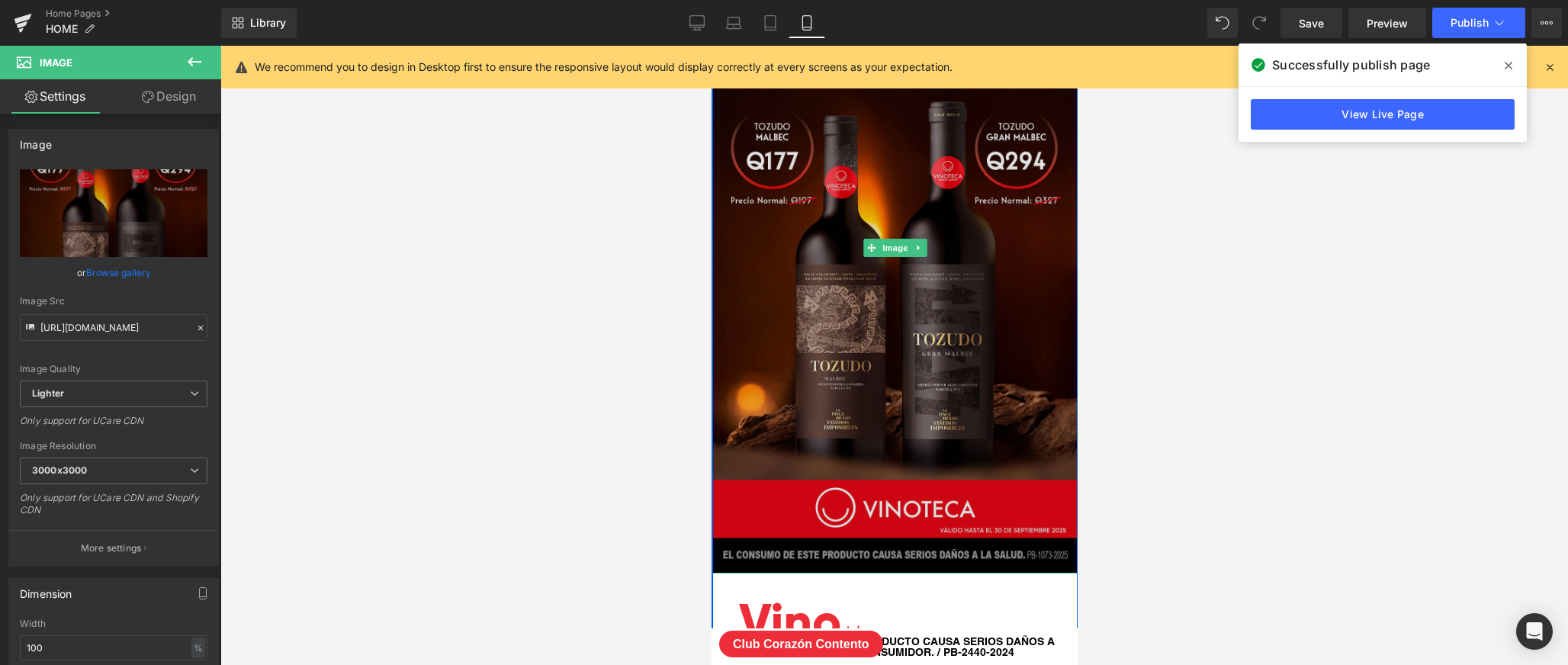
click at [936, 318] on img at bounding box center [894, 247] width 366 height 651
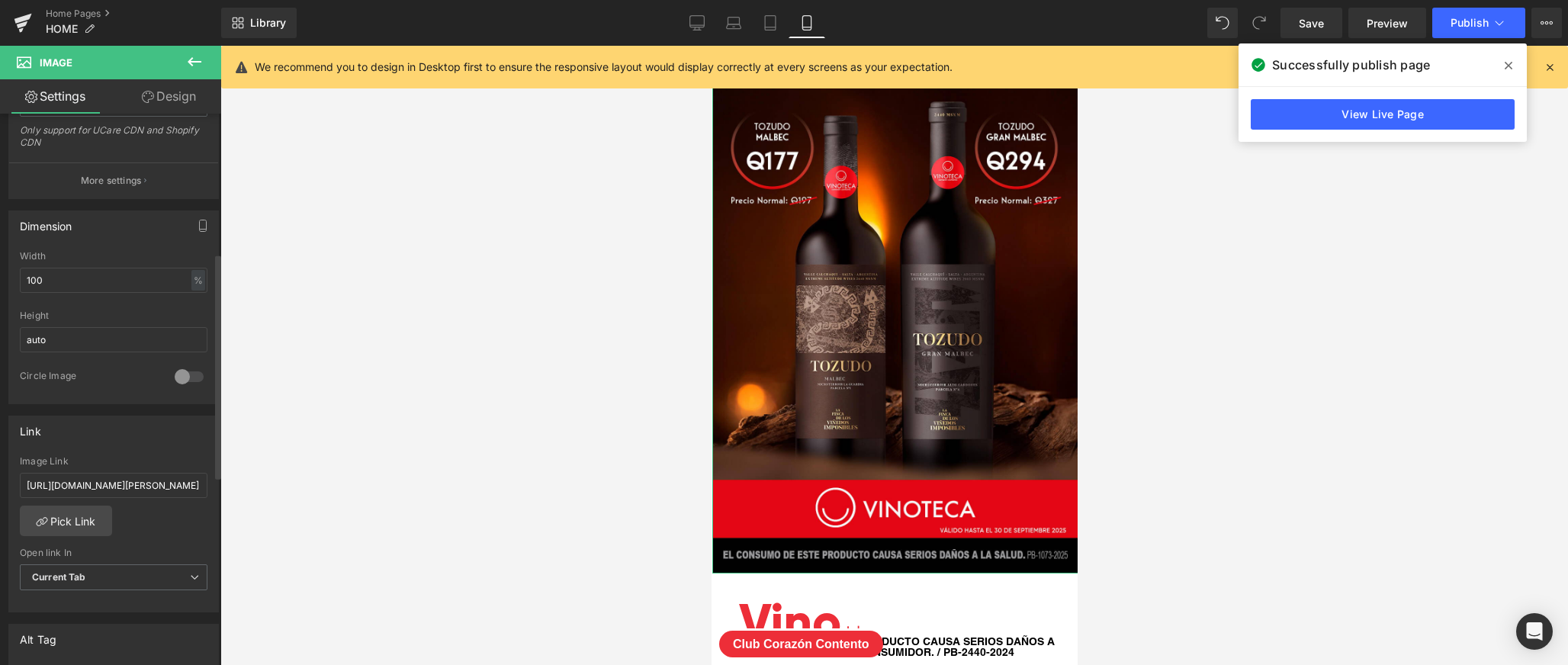
scroll to position [392, 0]
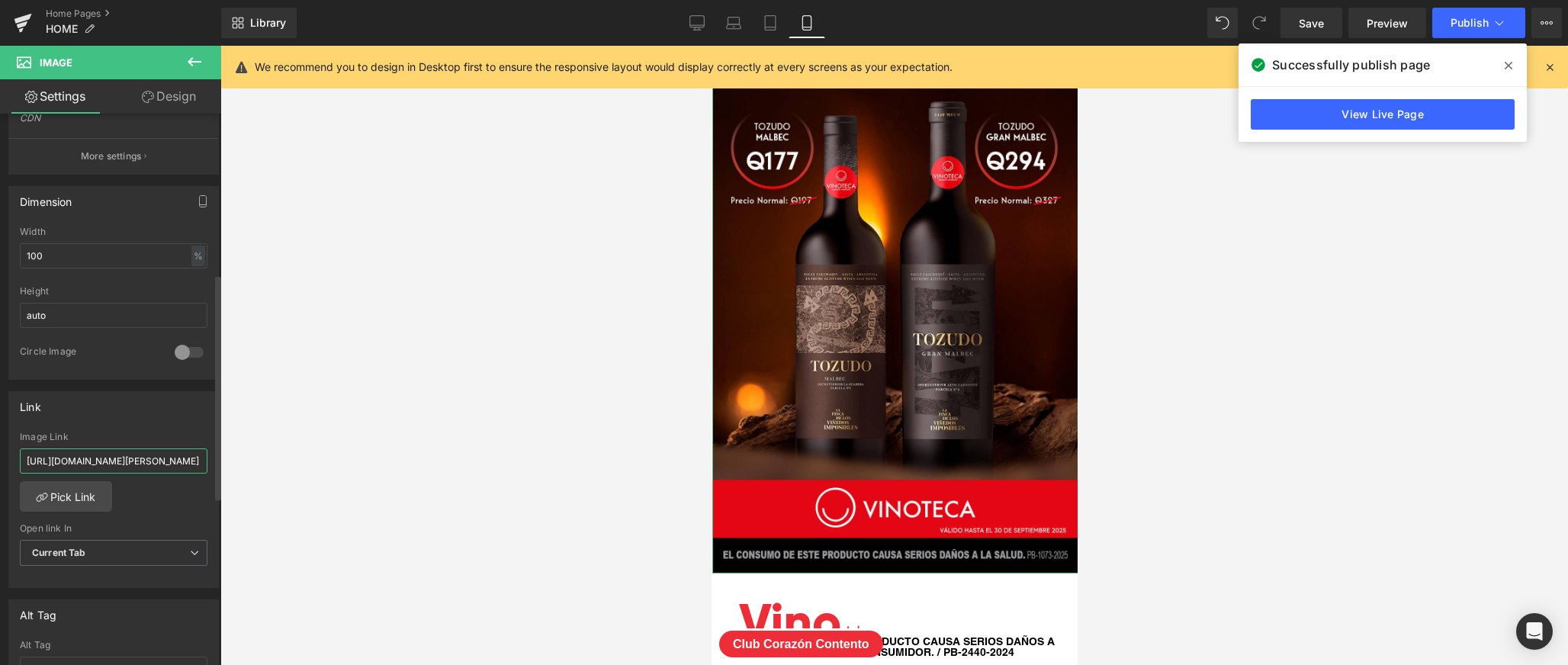
click at [108, 453] on input "[URL][DOMAIN_NAME][PERSON_NAME]" at bounding box center [114, 461] width 187 height 25
paste input "search?type=product&q=tozudo"
type input "[URL][DOMAIN_NAME]"
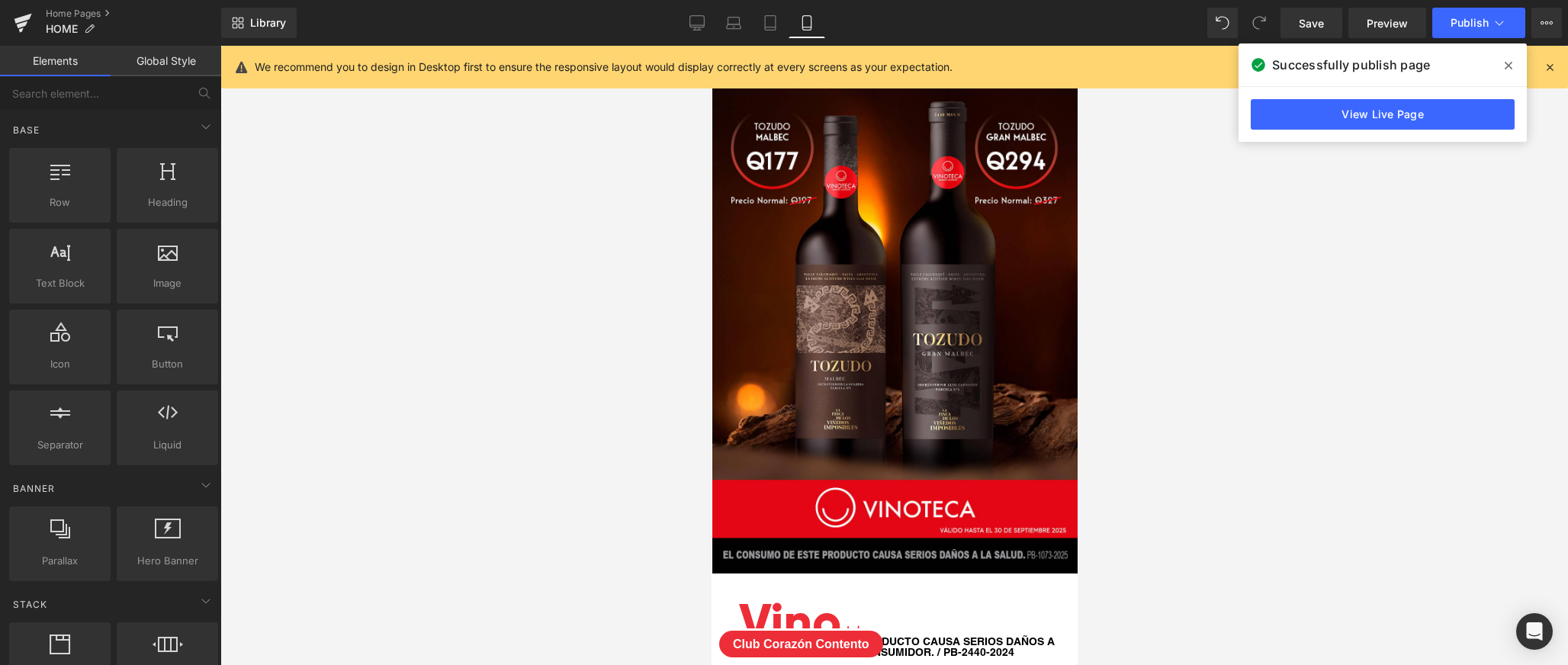
scroll to position [0, 0]
click at [307, 419] on div at bounding box center [894, 355] width 1347 height 619
click at [1316, 20] on span "Save" at bounding box center [1311, 23] width 25 height 16
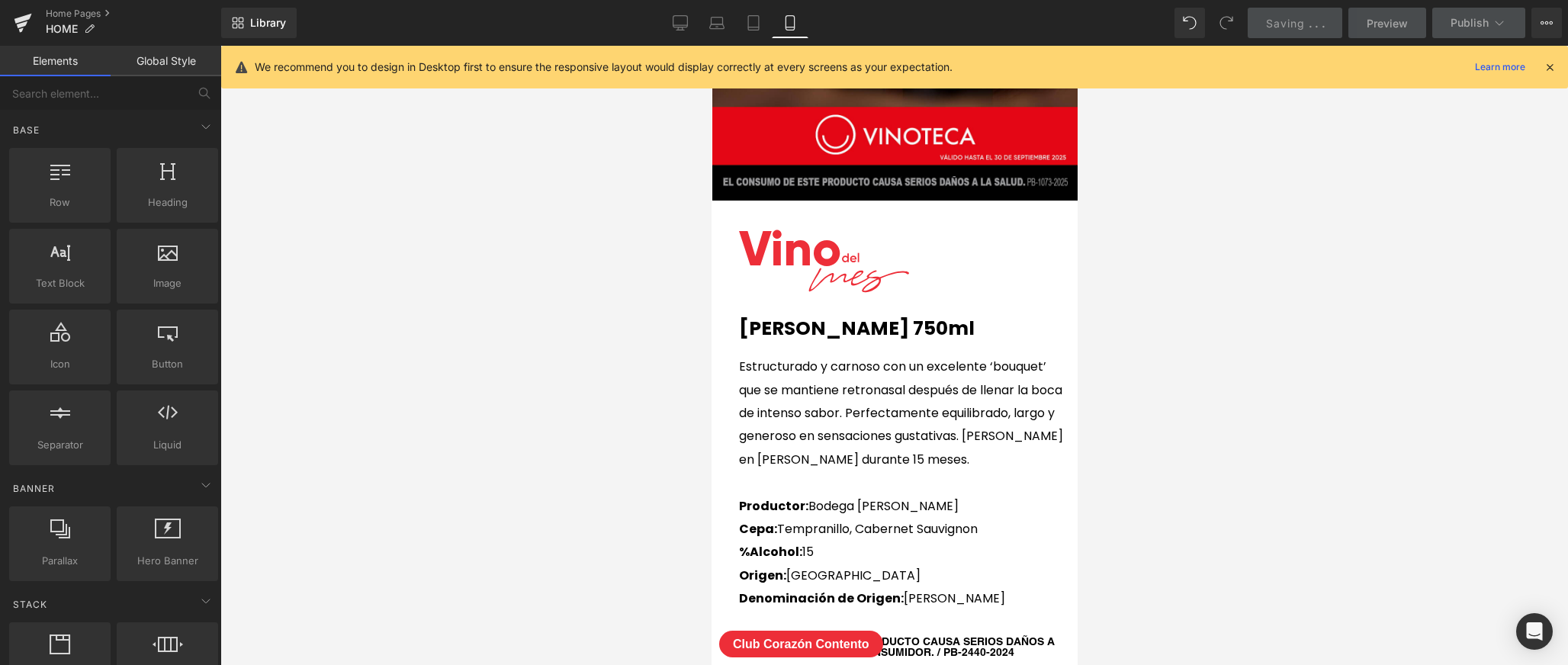
scroll to position [3651, 0]
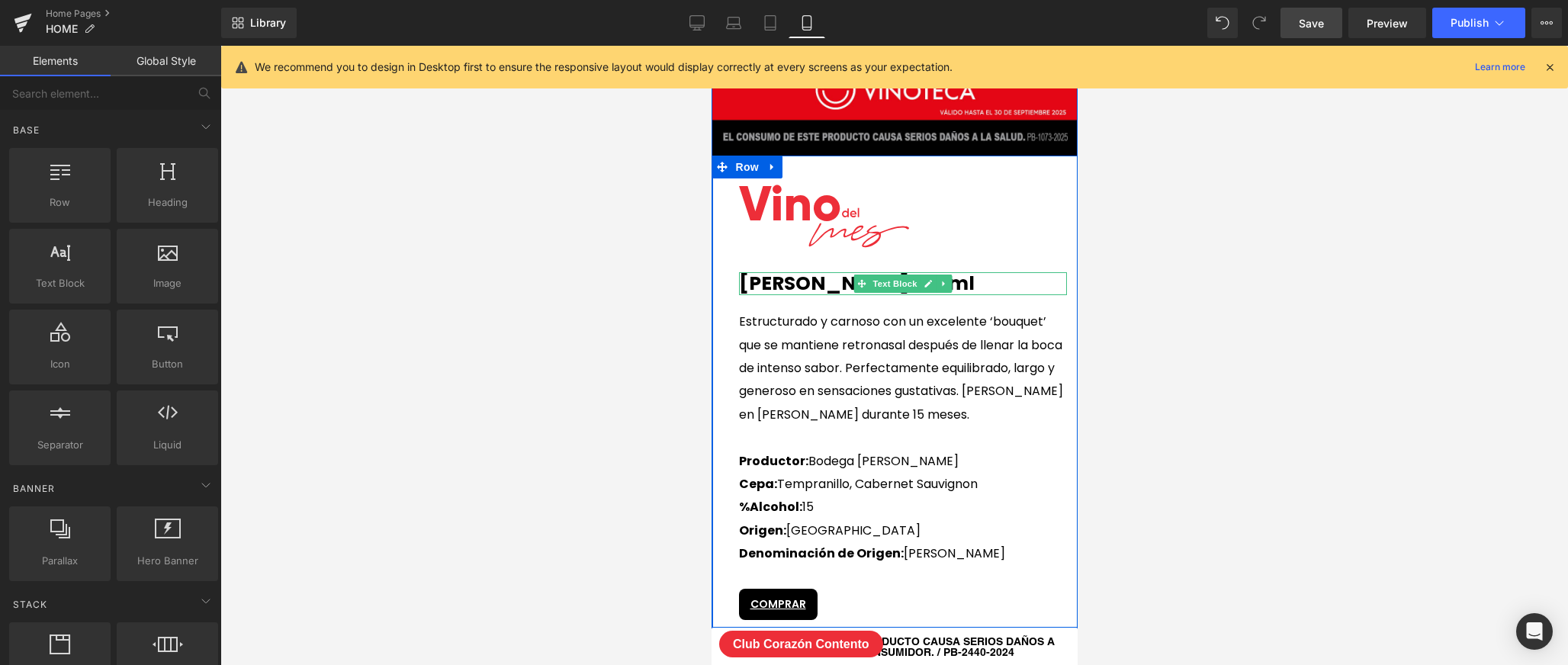
click at [974, 280] on b "[PERSON_NAME] 750ml" at bounding box center [855, 283] width 236 height 27
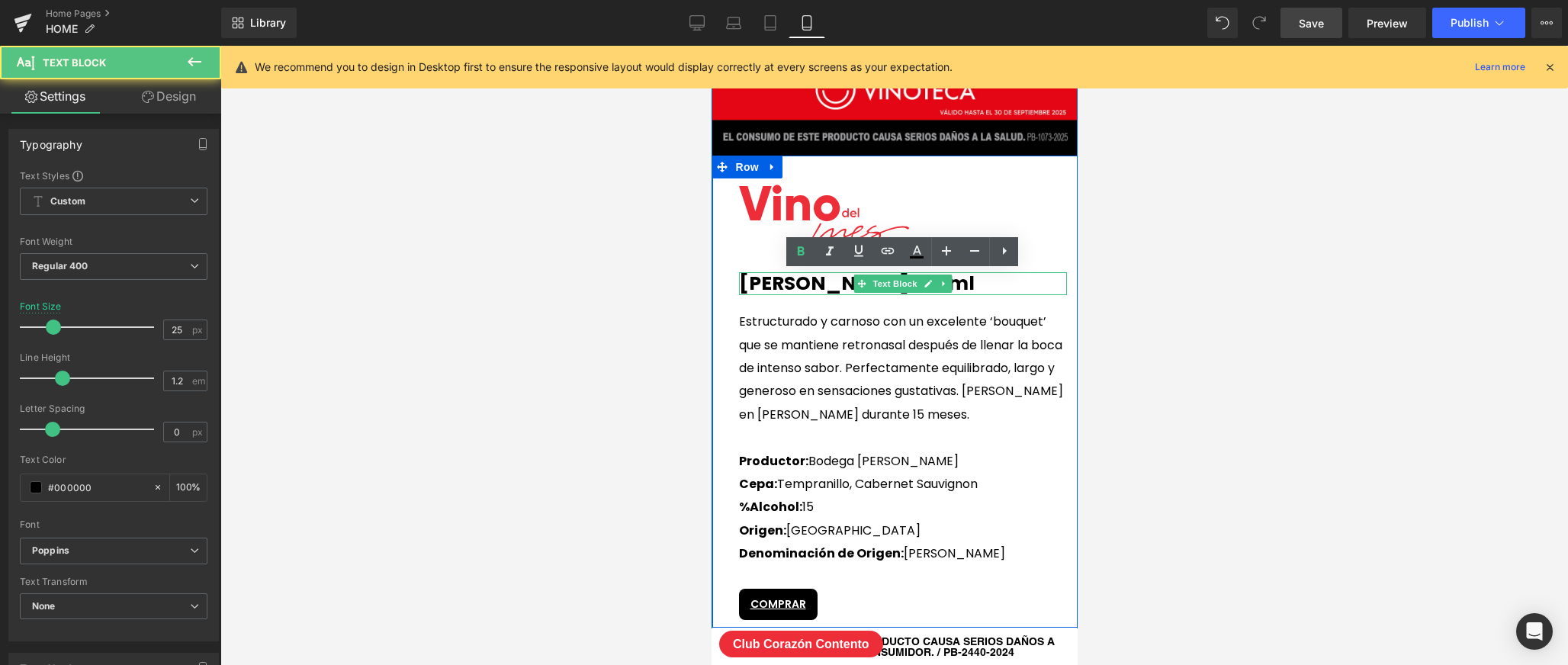
click at [974, 280] on b "[PERSON_NAME] 750ml" at bounding box center [855, 283] width 236 height 27
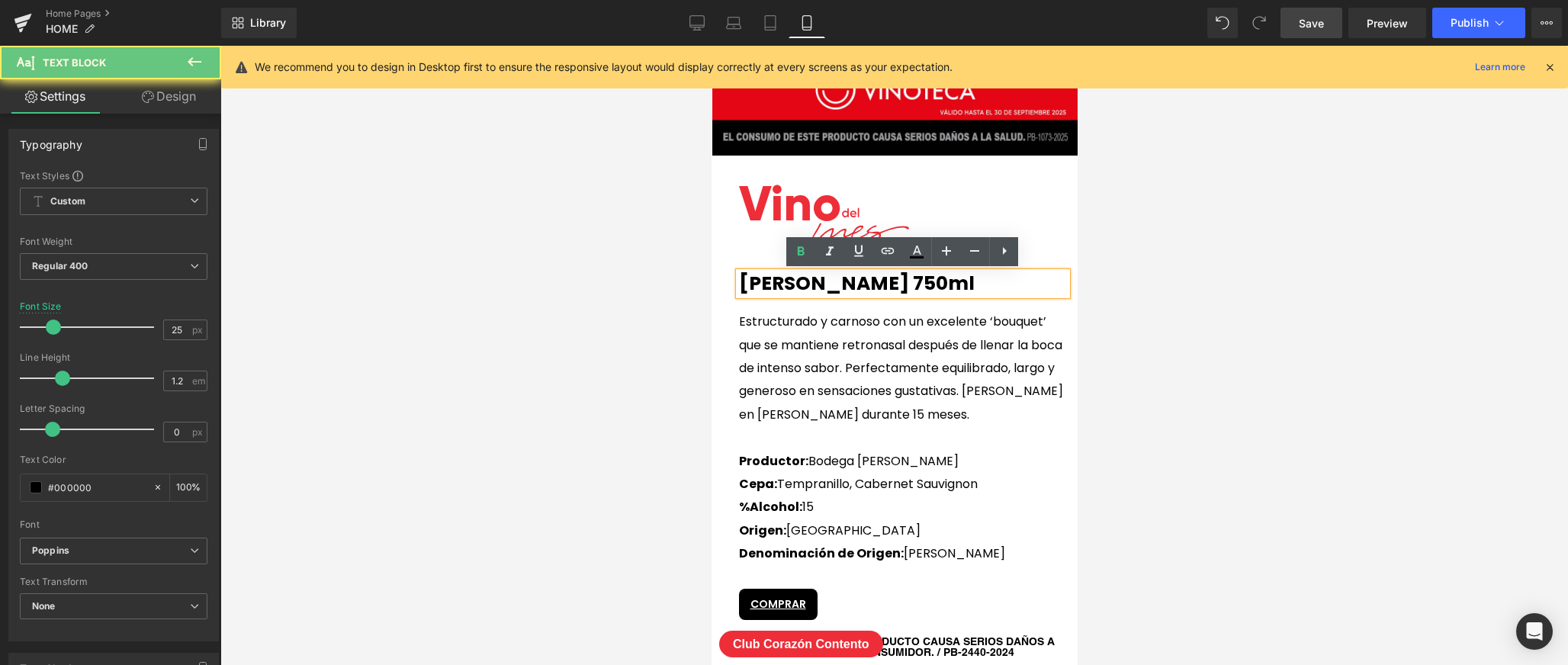
click at [974, 280] on b "[PERSON_NAME] 750ml" at bounding box center [855, 283] width 236 height 27
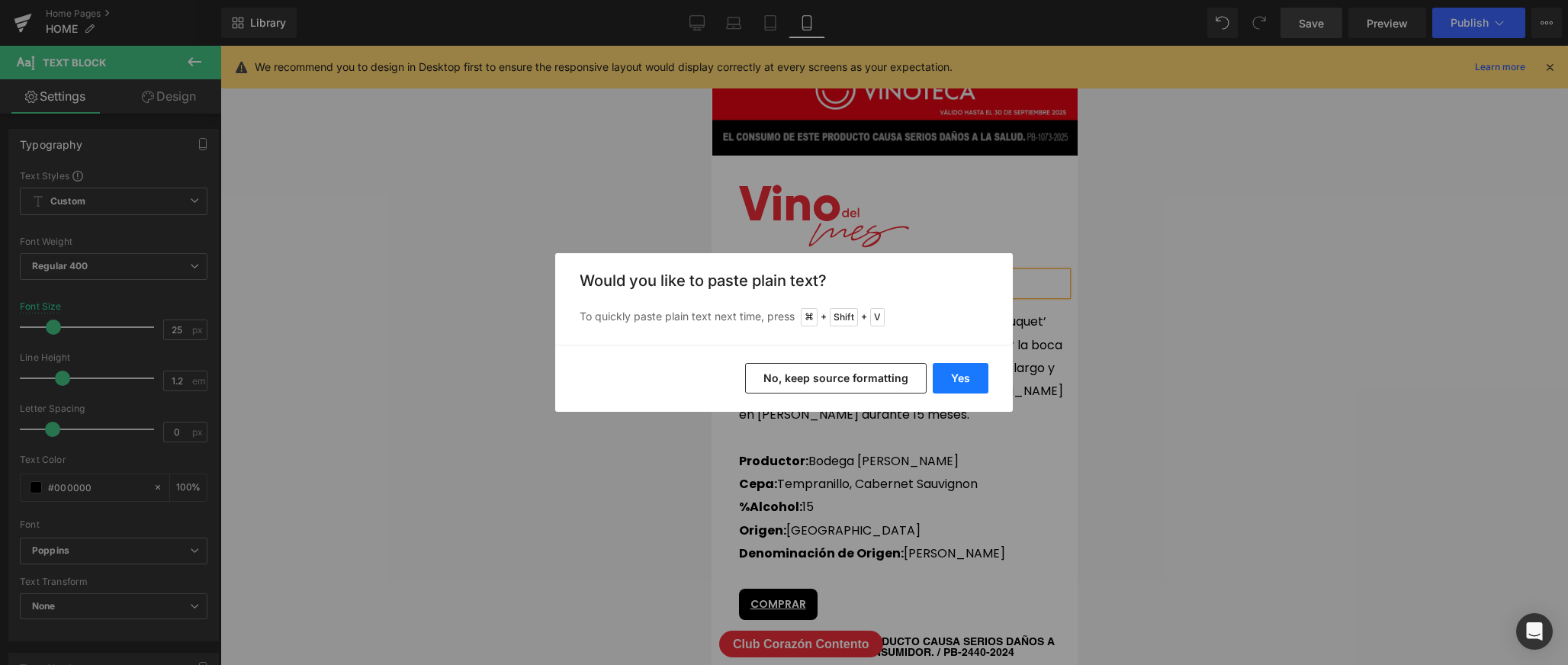
click at [965, 387] on button "Yes" at bounding box center [960, 378] width 55 height 31
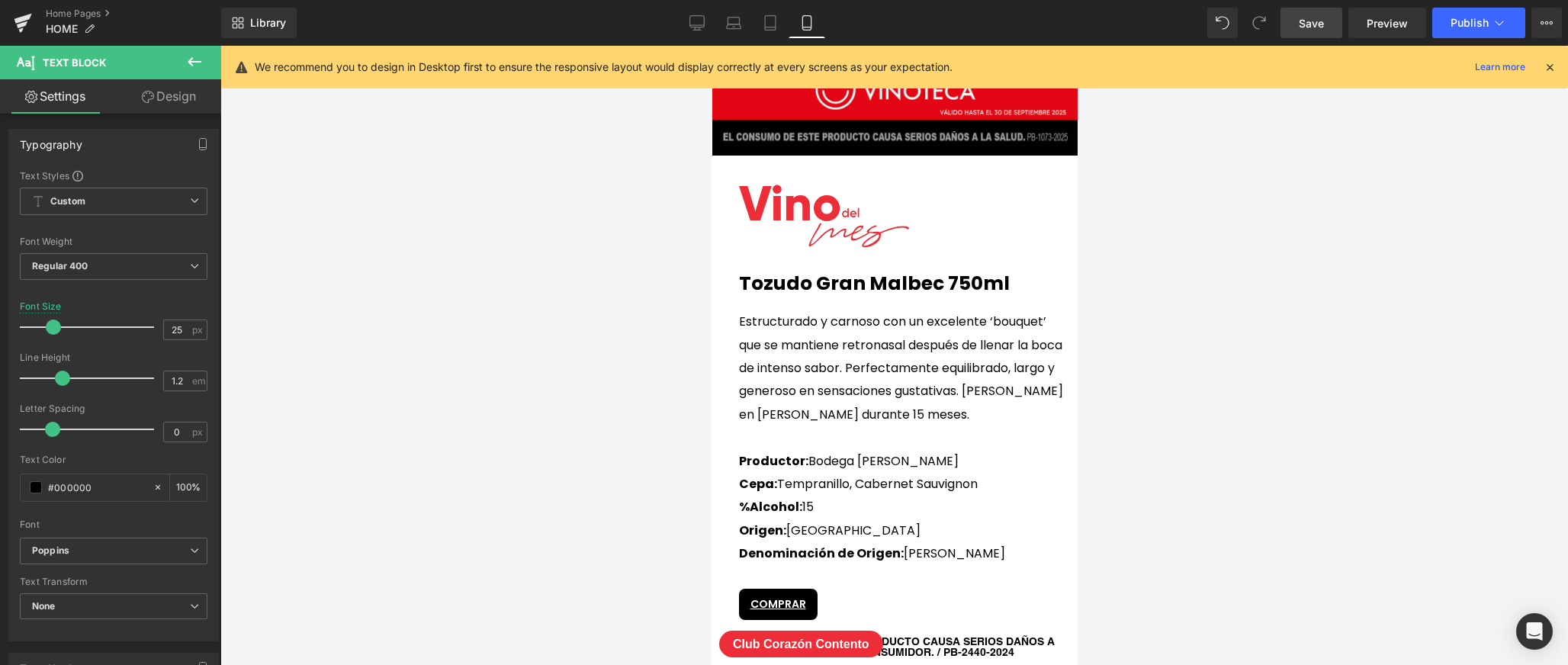
click at [837, 333] on p "Estructurado y carnoso con un excelente ‘bouquet’ que se mantiene retronasal de…" at bounding box center [901, 368] width 328 height 116
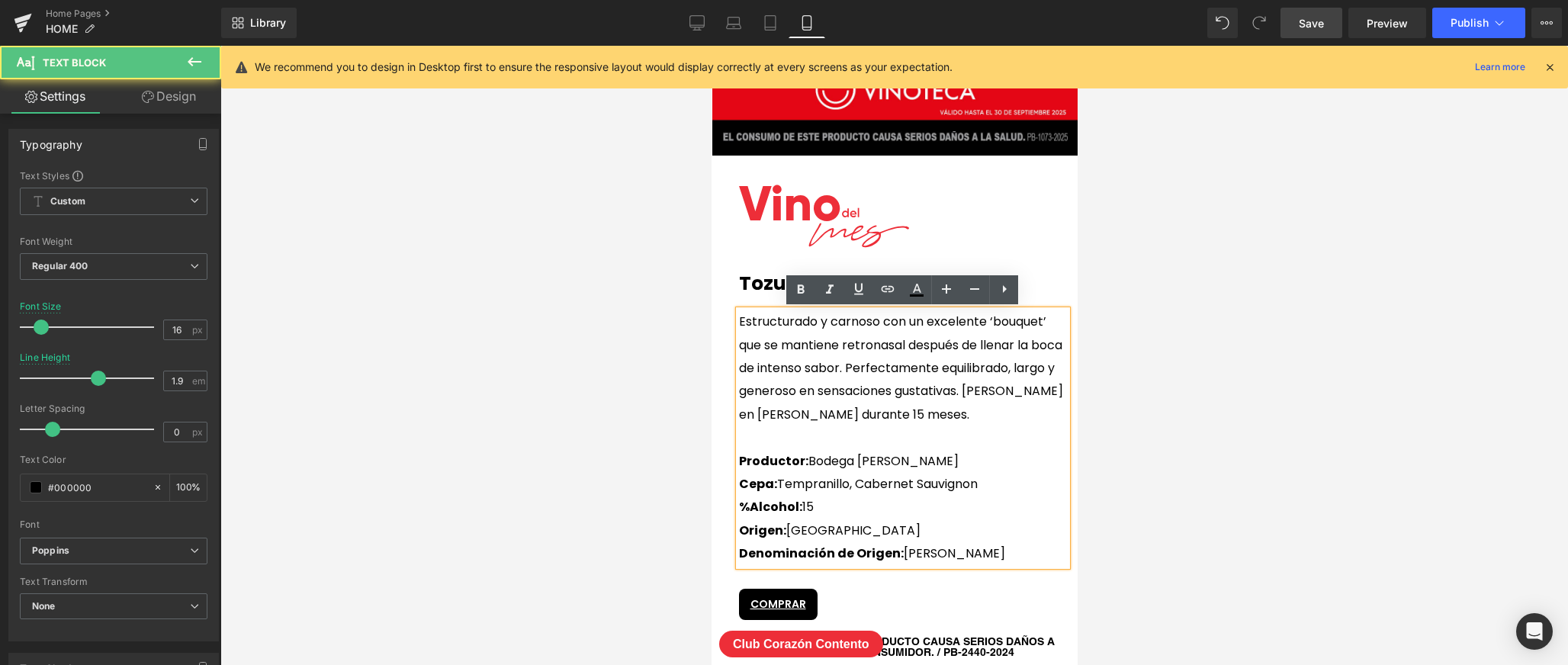
click at [826, 356] on p "Estructurado y carnoso con un excelente ‘bouquet’ que se mantiene retronasal de…" at bounding box center [901, 368] width 328 height 116
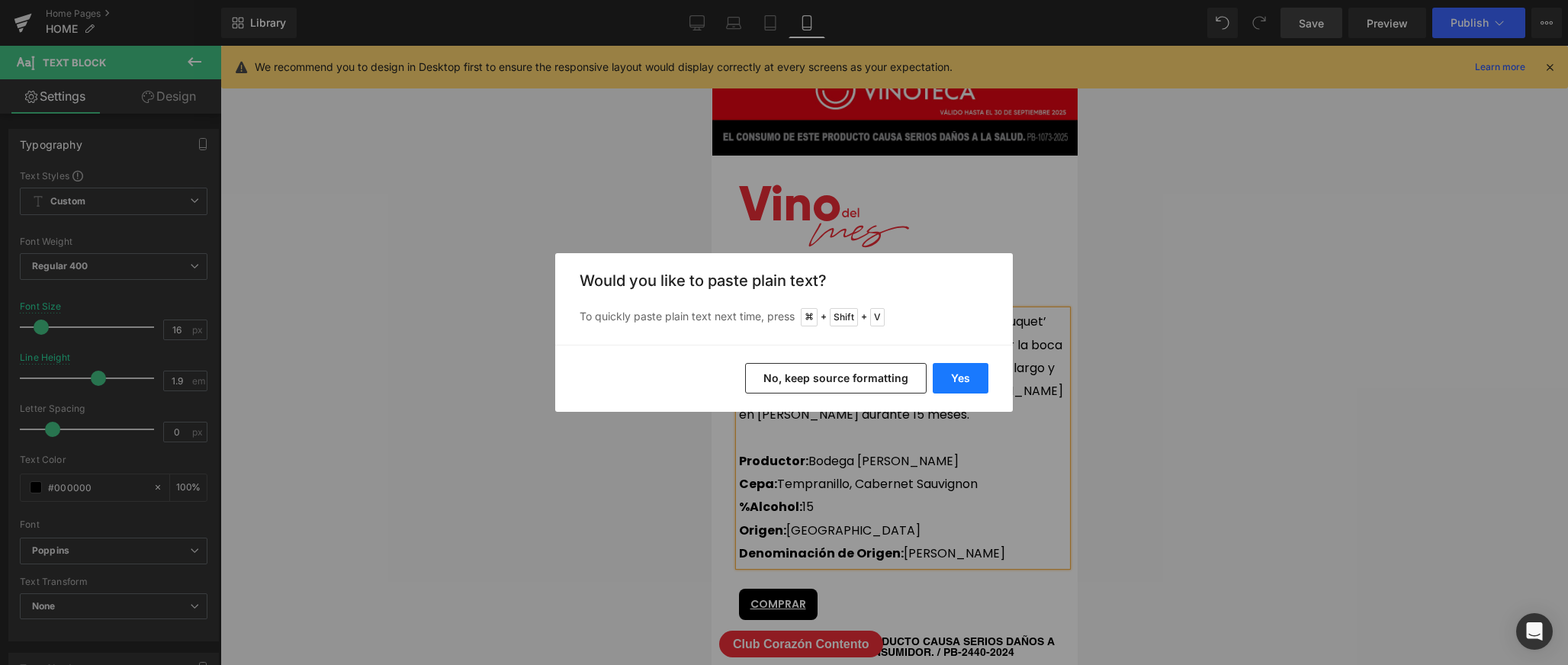
click at [947, 376] on button "Yes" at bounding box center [960, 378] width 55 height 31
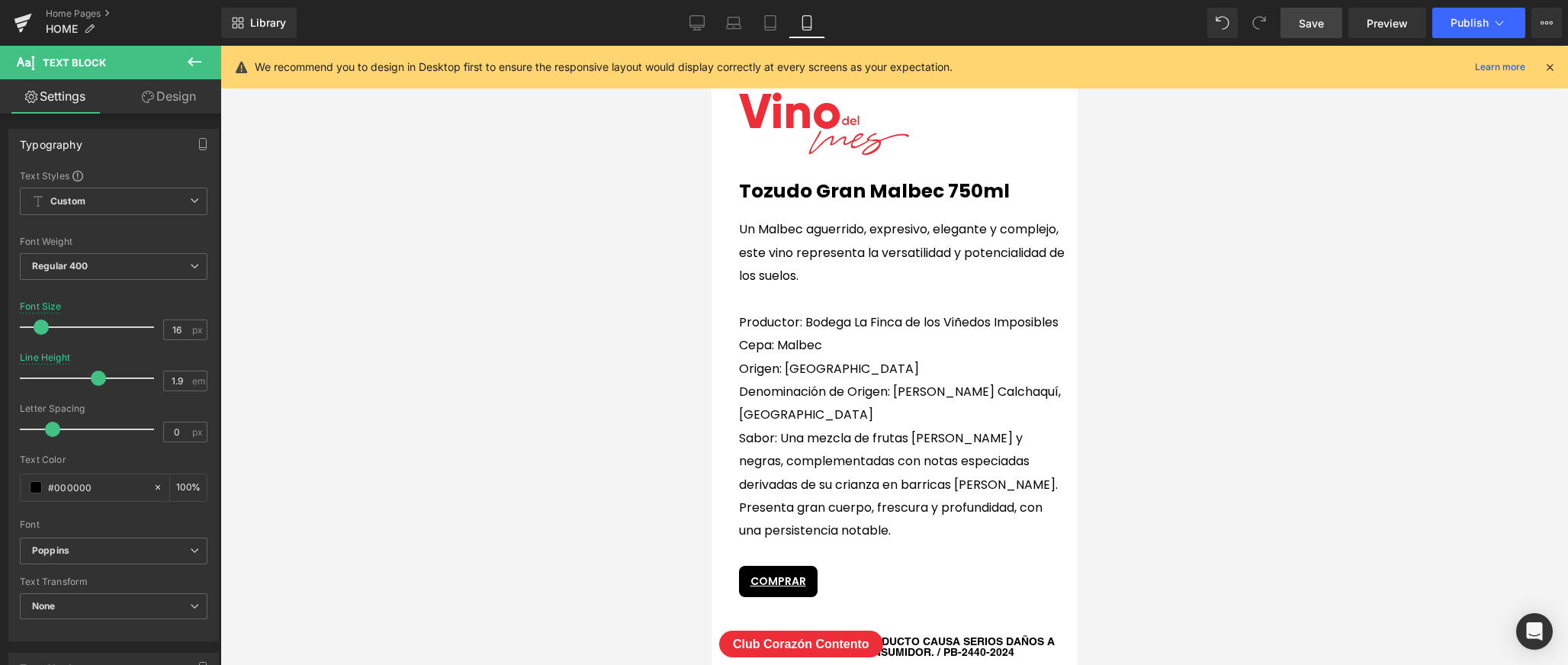
scroll to position [3849, 0]
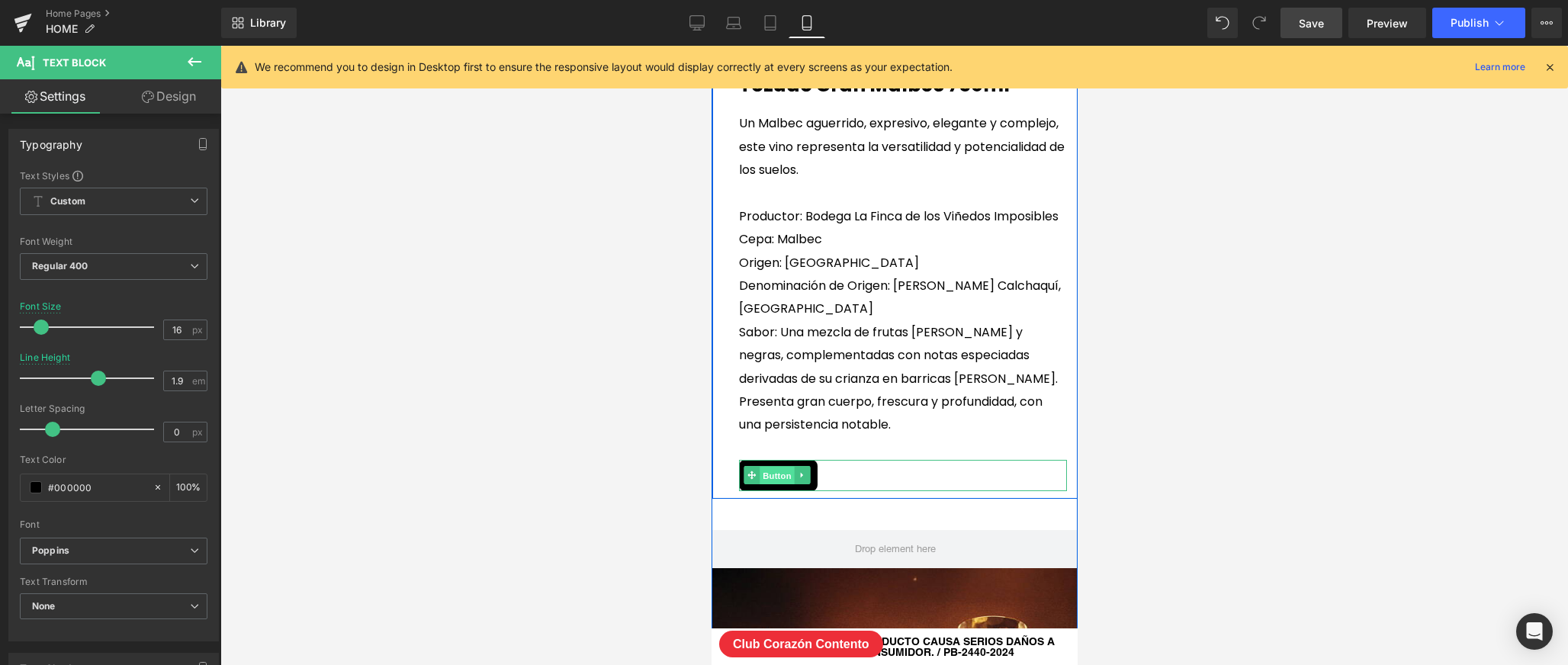
click at [781, 466] on span "Button" at bounding box center [776, 475] width 35 height 18
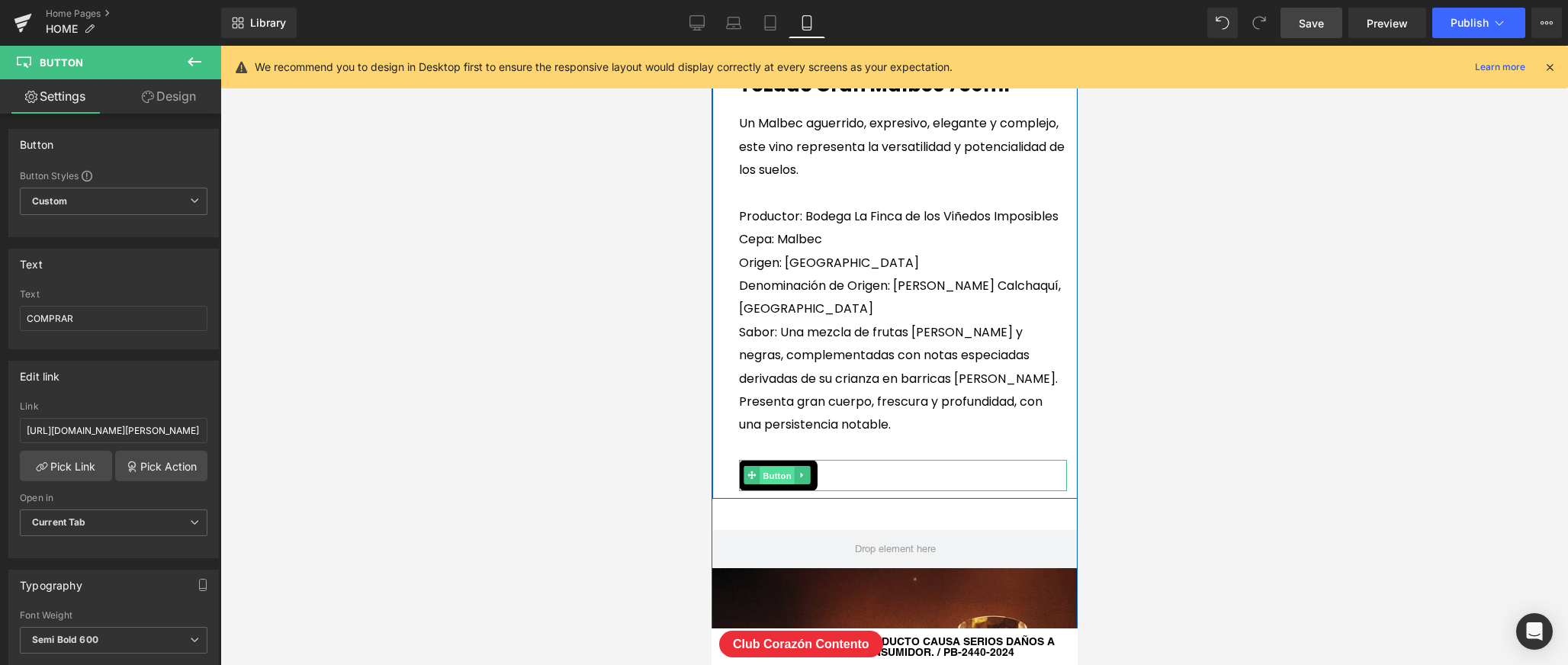
click at [777, 466] on span "Button" at bounding box center [776, 475] width 35 height 18
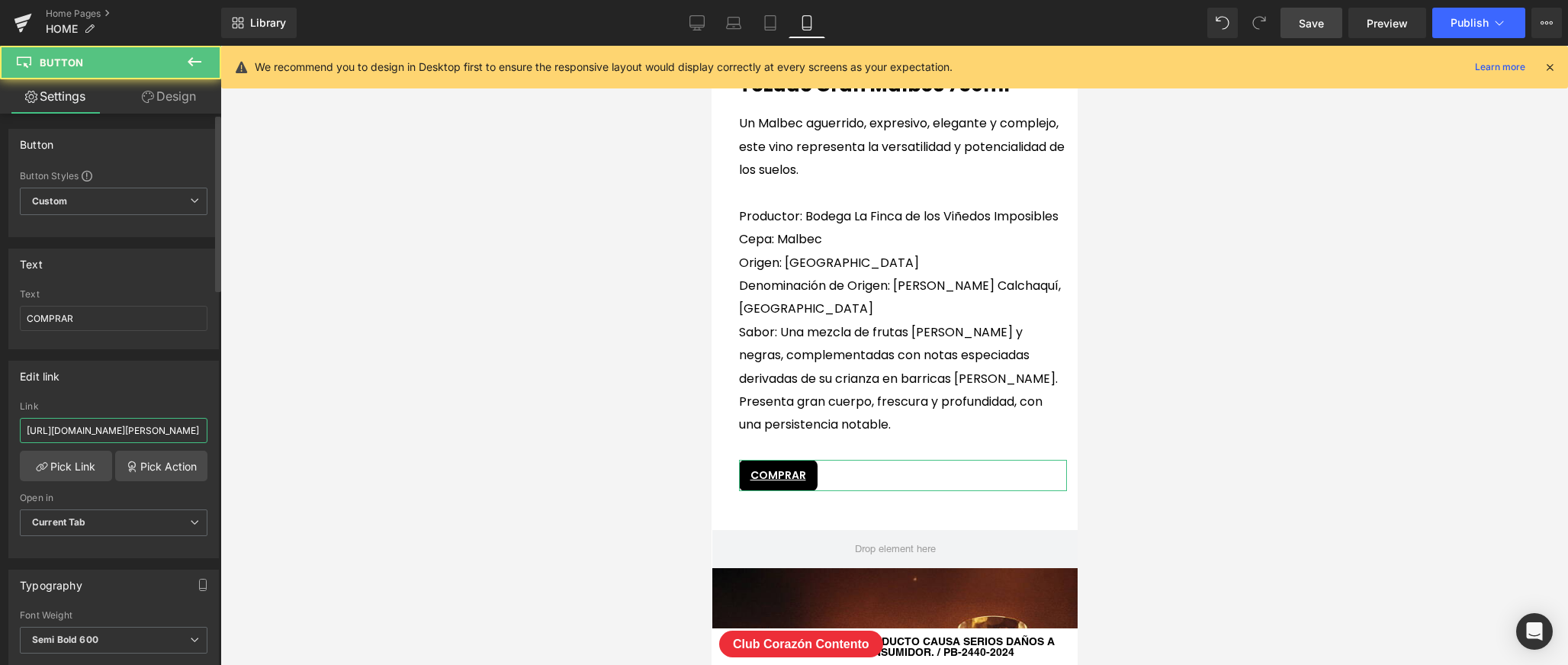
click at [112, 432] on input "[URL][DOMAIN_NAME][PERSON_NAME]" at bounding box center [114, 430] width 187 height 25
paste input "search?type=product&q=tozudo"
type input "[URL][DOMAIN_NAME]"
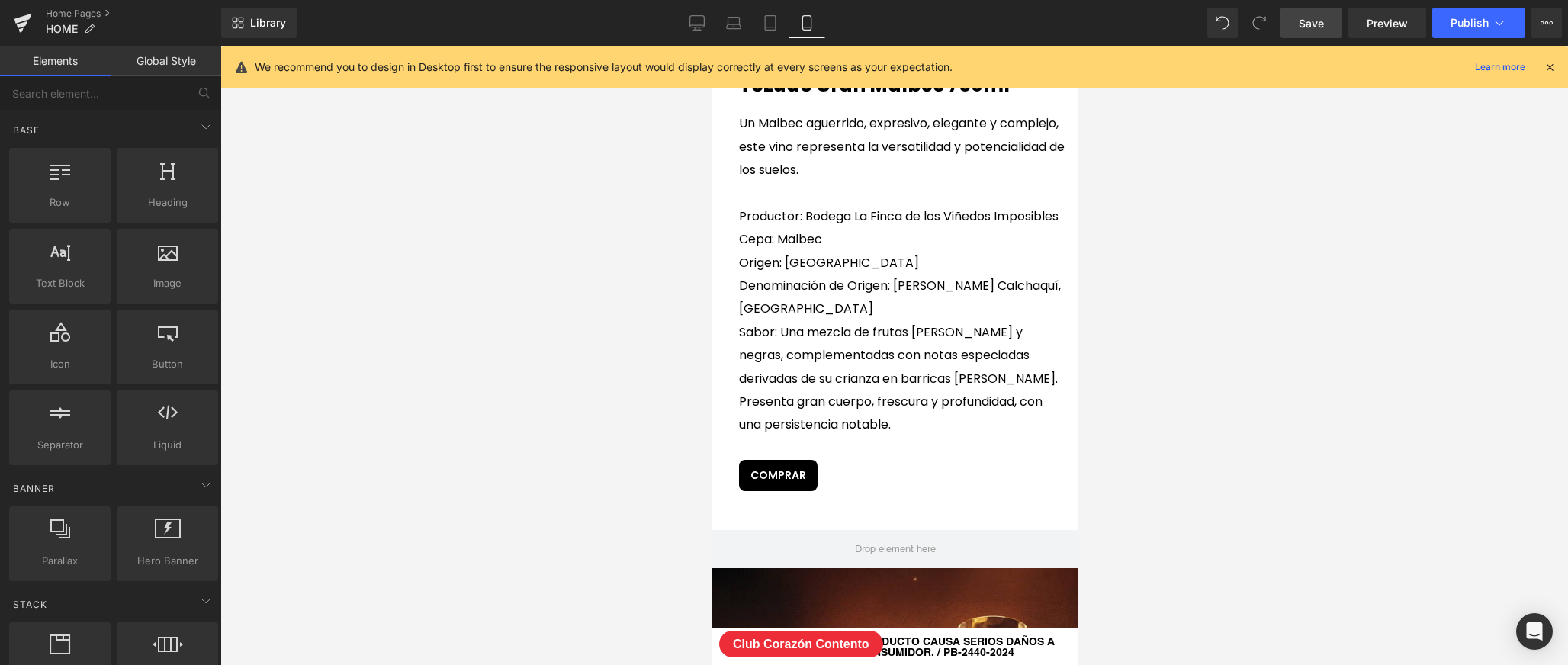
scroll to position [0, 0]
click at [392, 364] on div at bounding box center [894, 355] width 1347 height 619
click at [1322, 26] on span "Save" at bounding box center [1311, 23] width 25 height 16
click at [678, 23] on icon at bounding box center [680, 23] width 15 height 15
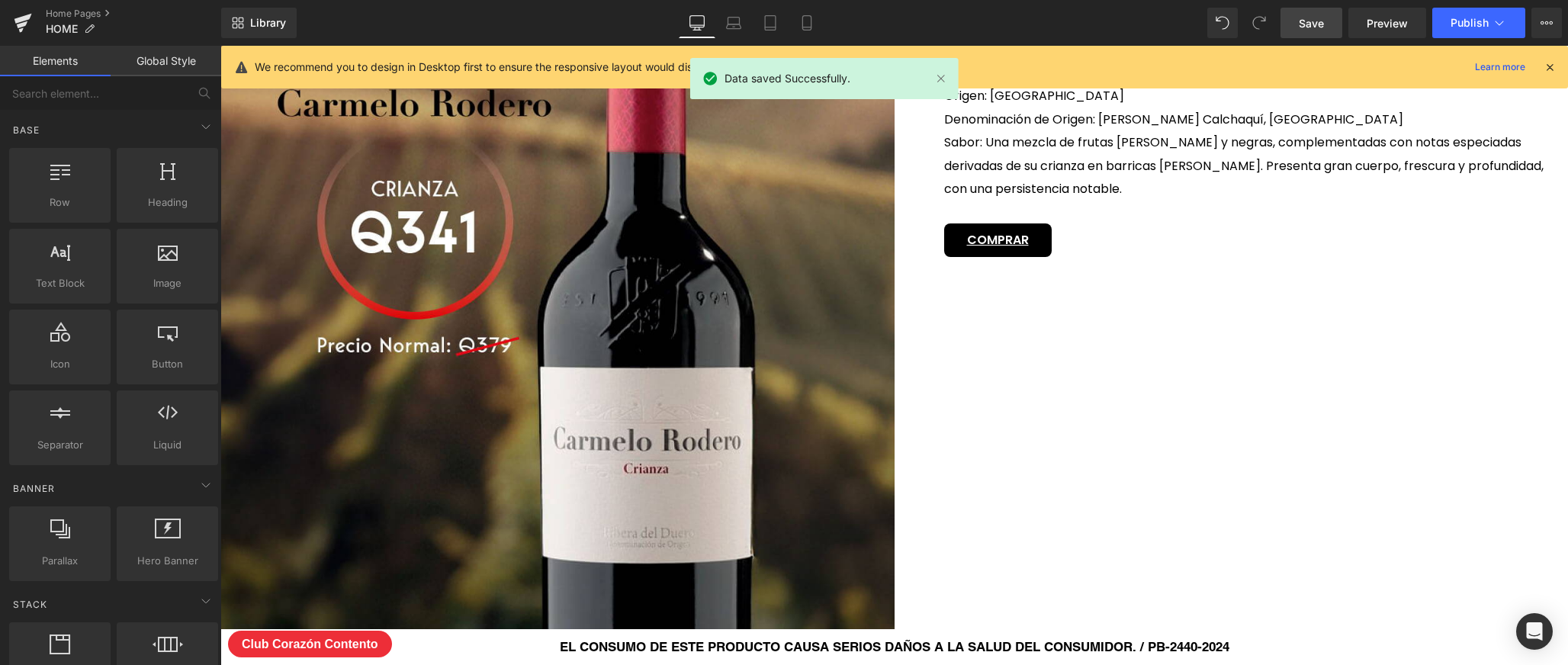
scroll to position [3776, 0]
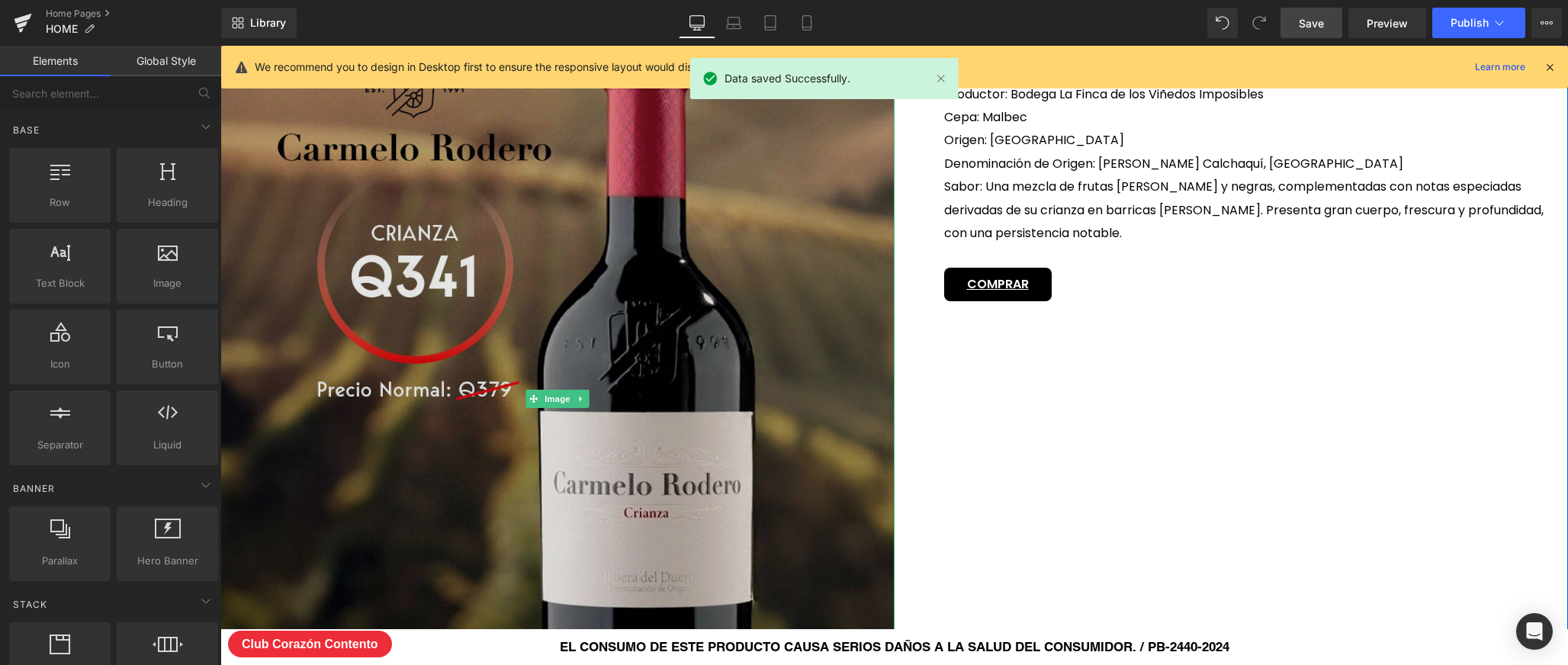
click at [719, 290] on img at bounding box center [557, 398] width 674 height 1198
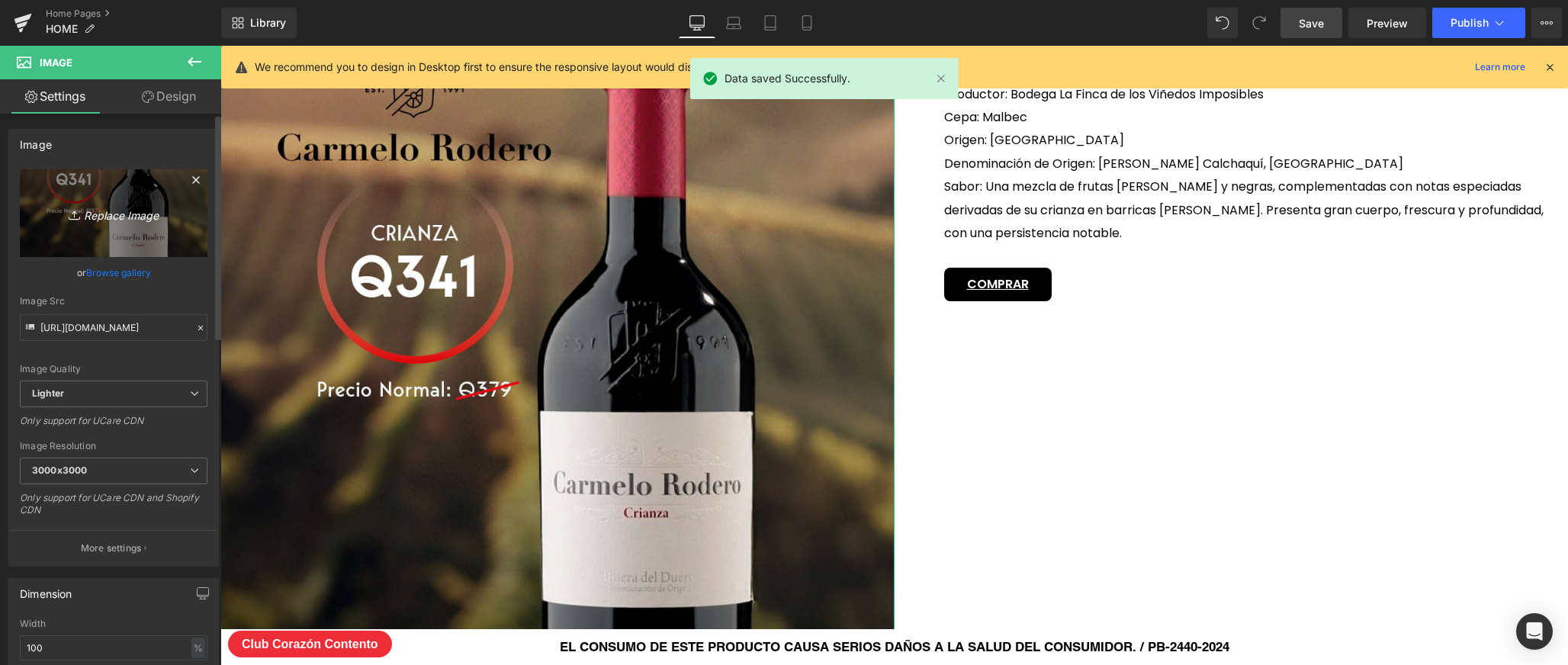
click at [185, 244] on link "Replace Image" at bounding box center [114, 213] width 187 height 88
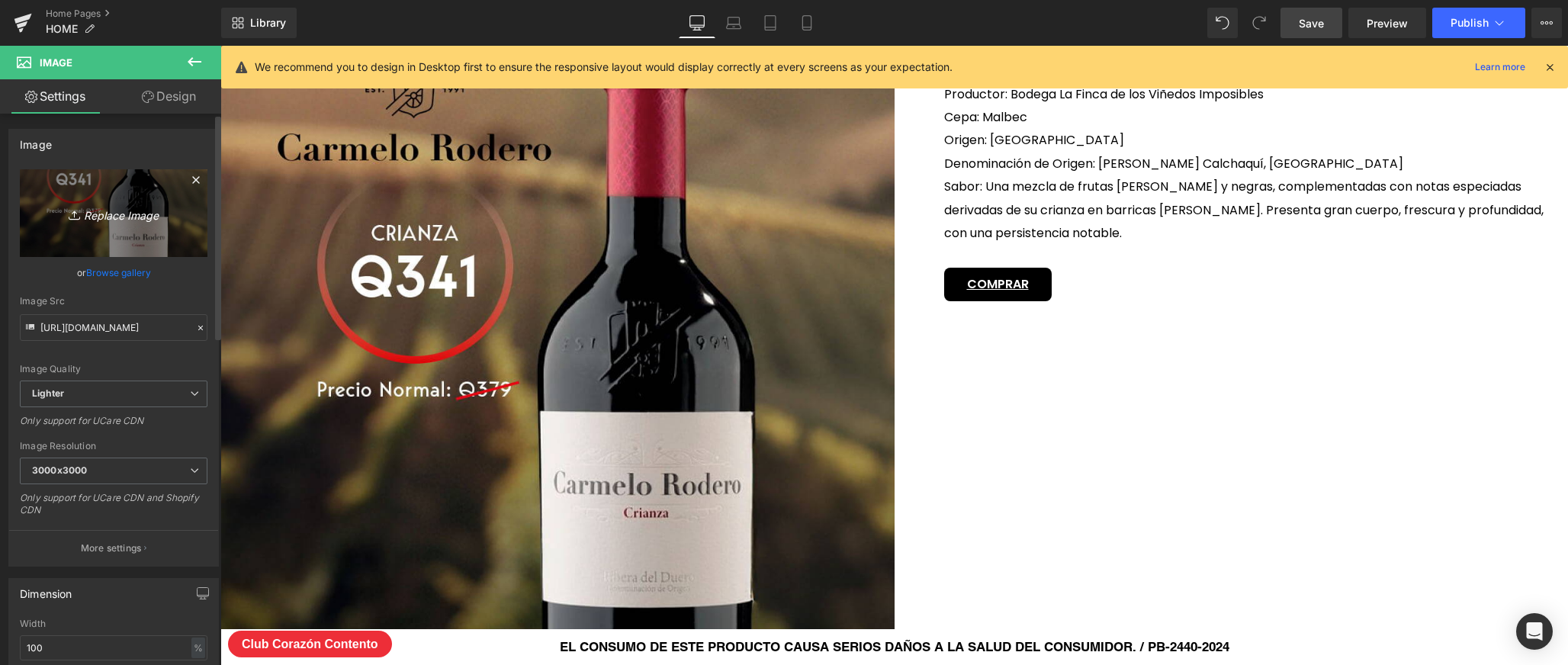
type input "C:\fakepath\VINO-DEL-MES.jpg"
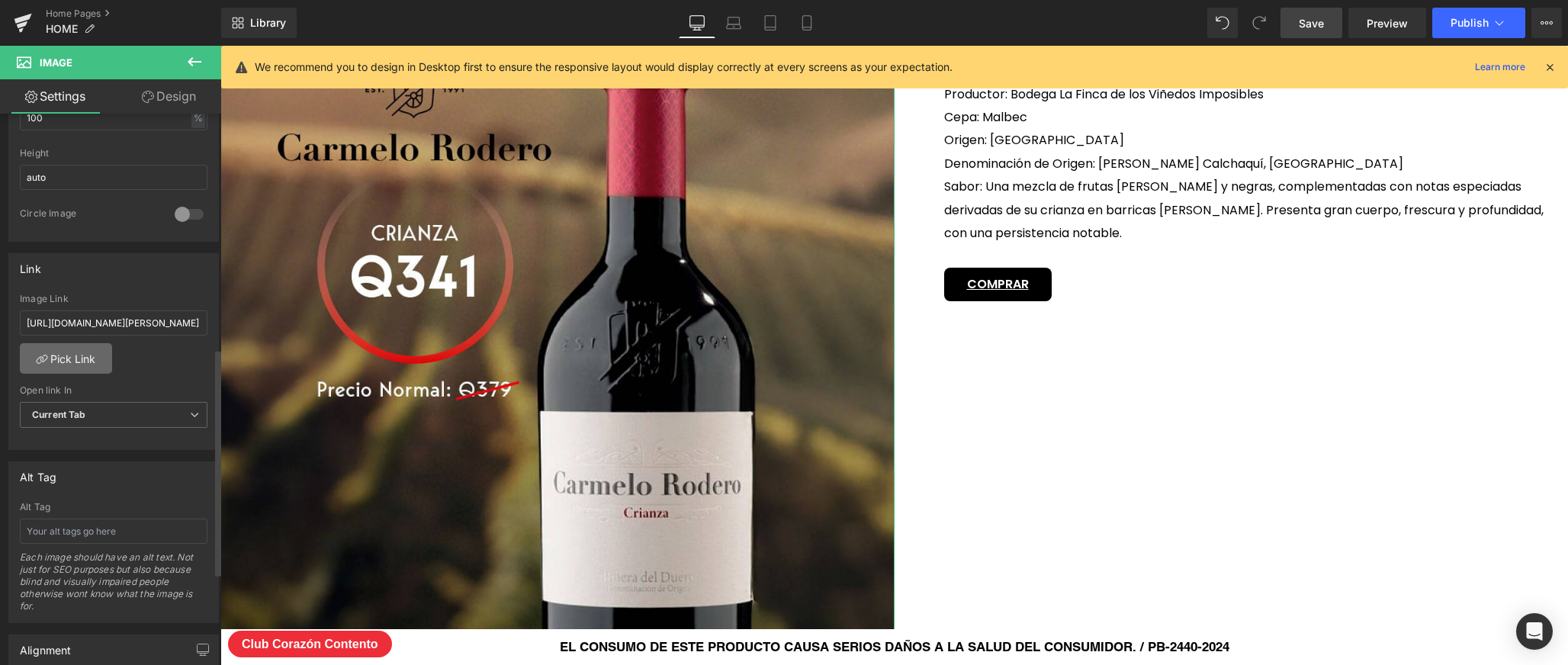
scroll to position [568, 0]
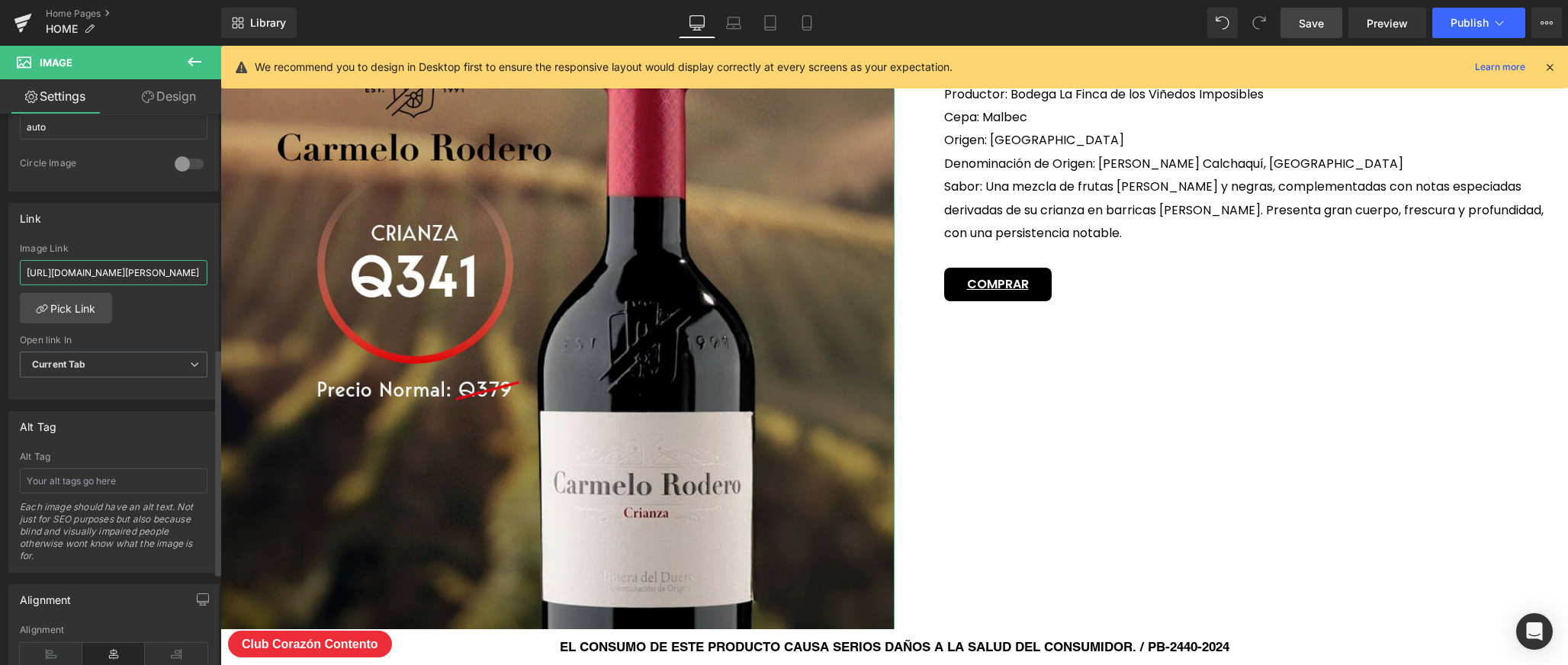
click at [136, 269] on input "[URL][DOMAIN_NAME][PERSON_NAME]" at bounding box center [114, 272] width 187 height 25
paste input "search?type=product&q=tozudo"
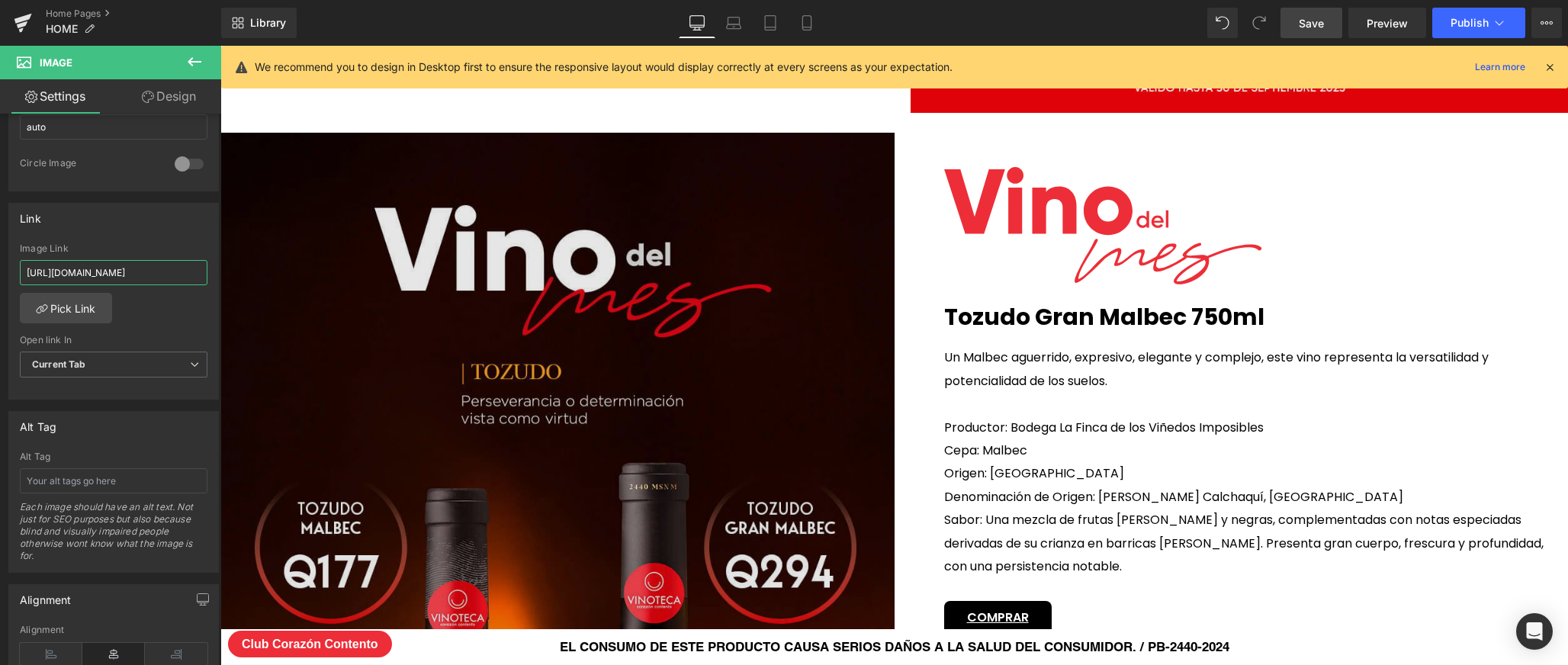
scroll to position [3629, 0]
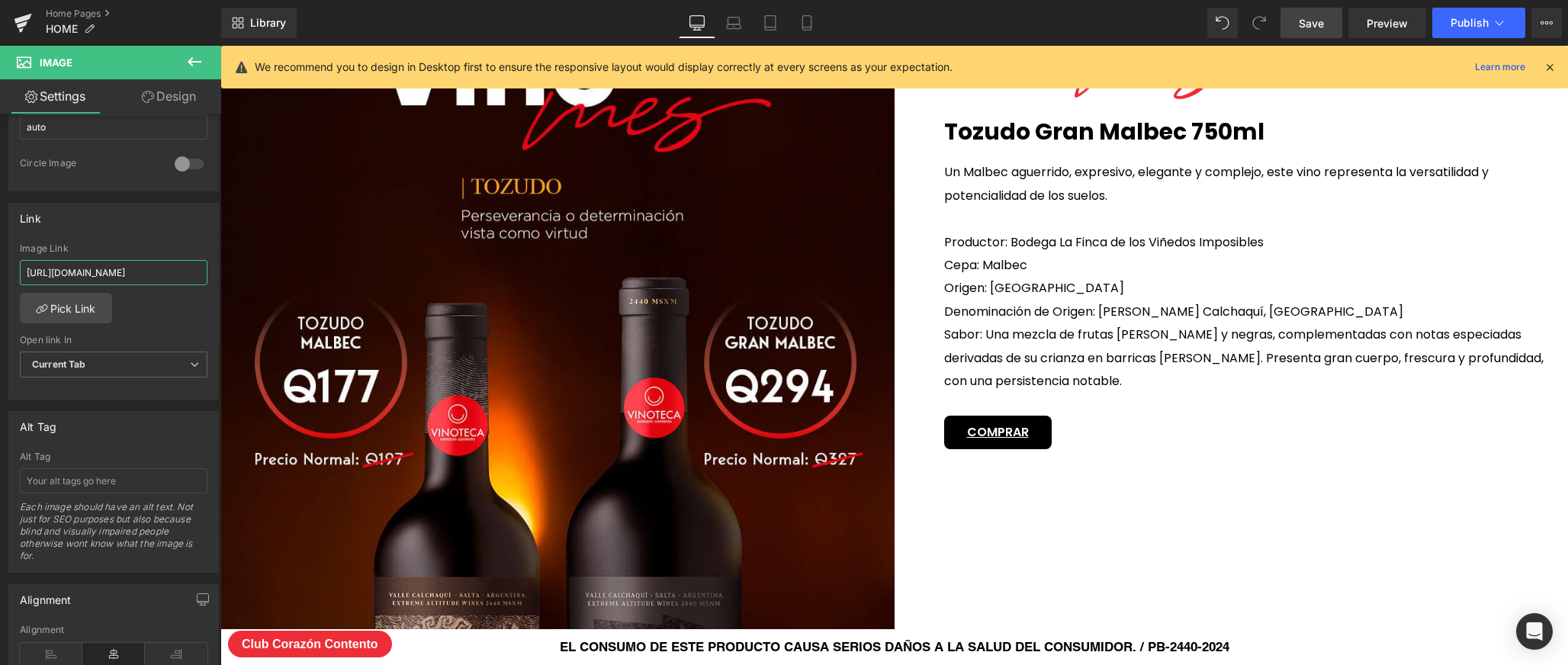
type input "[URL][DOMAIN_NAME]"
drag, startPoint x: 1297, startPoint y: 24, endPoint x: 788, endPoint y: 374, distance: 617.7
click at [1297, 24] on link "Save" at bounding box center [1311, 23] width 62 height 31
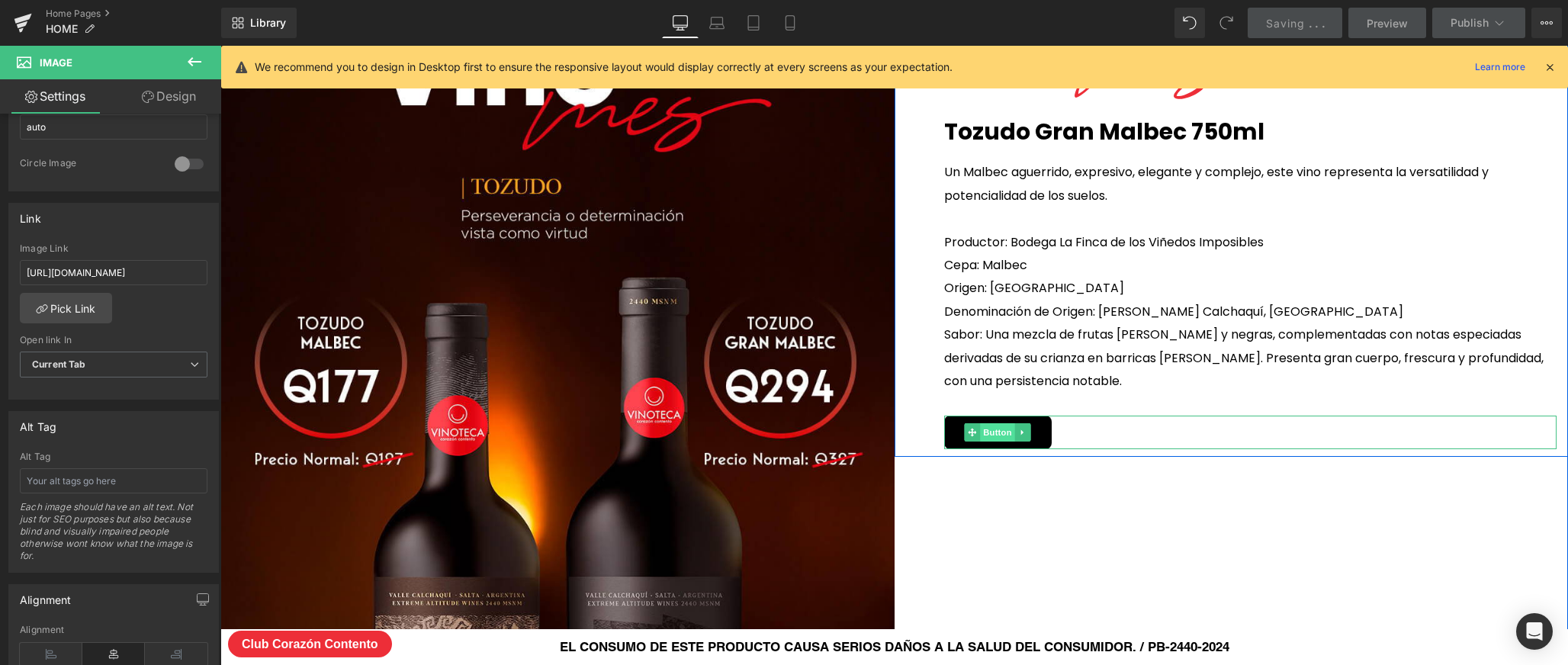
click at [996, 424] on span "Button" at bounding box center [997, 432] width 35 height 18
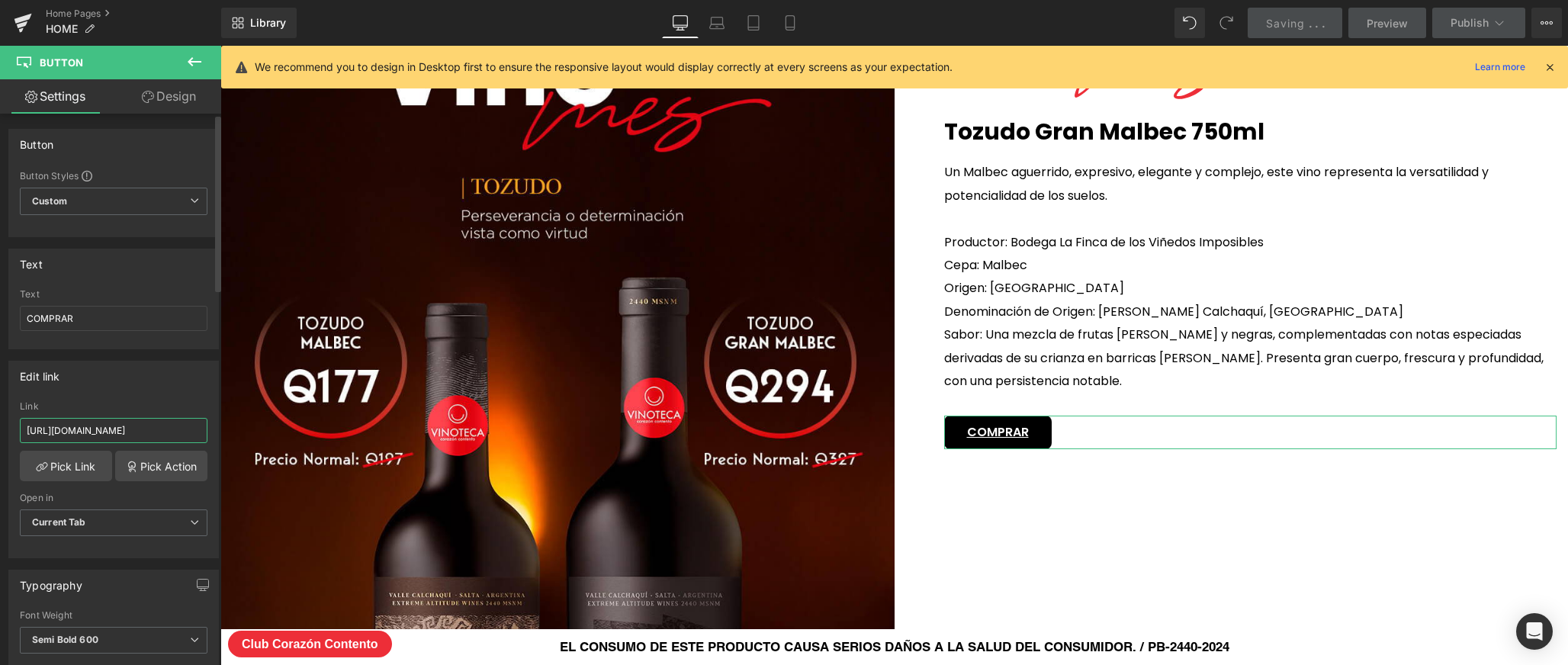
scroll to position [0, 54]
drag, startPoint x: 128, startPoint y: 434, endPoint x: 215, endPoint y: 432, distance: 87.0
click at [215, 432] on div "Button Button Styles Custom Custom Setup Global Style Custom Setup Global Style…" at bounding box center [110, 393] width 221 height 558
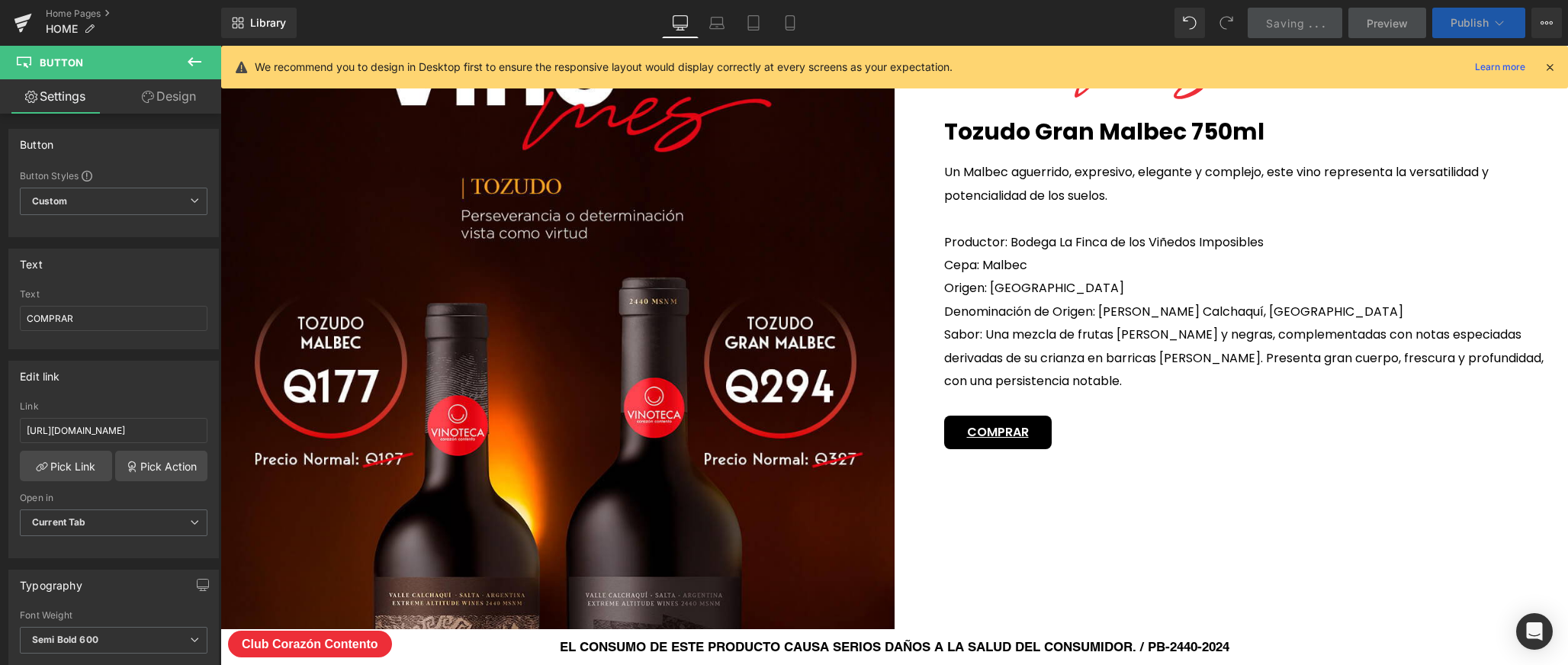
click at [1498, 21] on icon at bounding box center [1499, 23] width 15 height 15
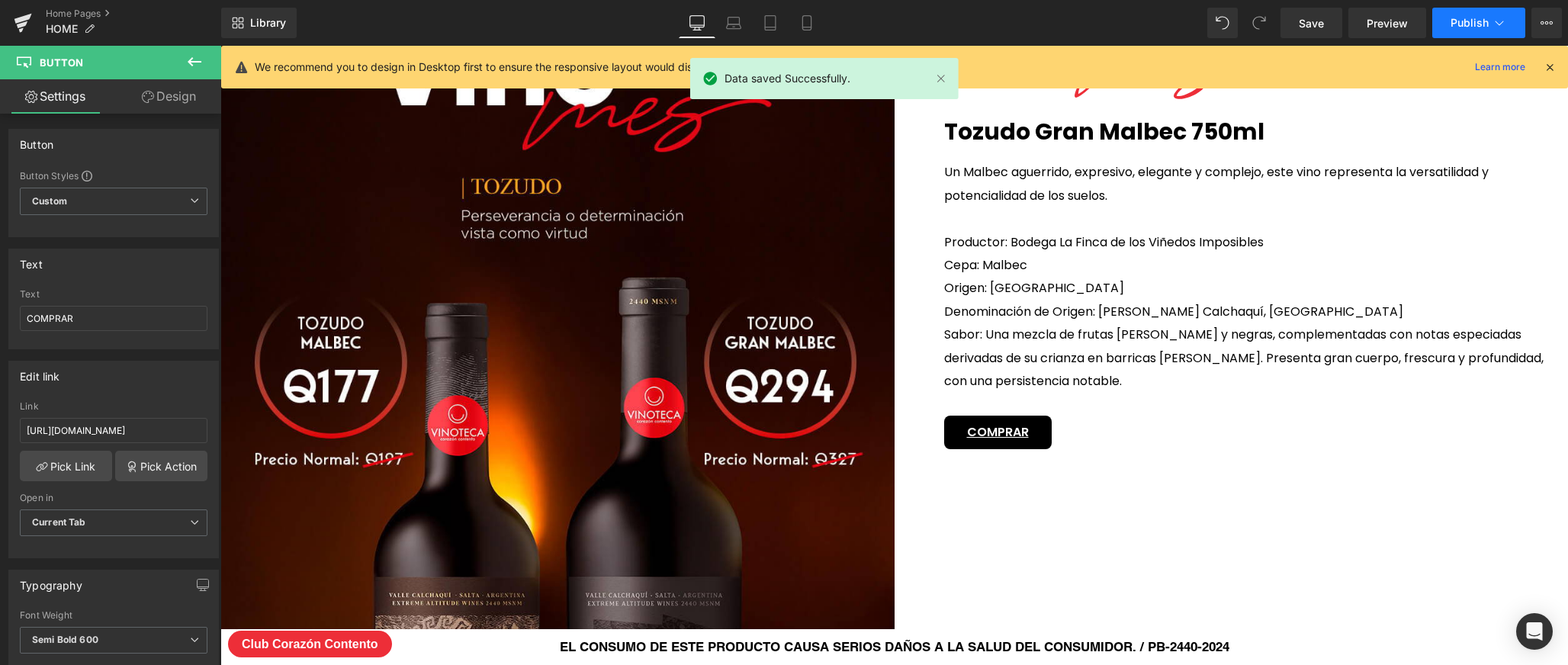
click at [1498, 21] on icon at bounding box center [1499, 23] width 15 height 15
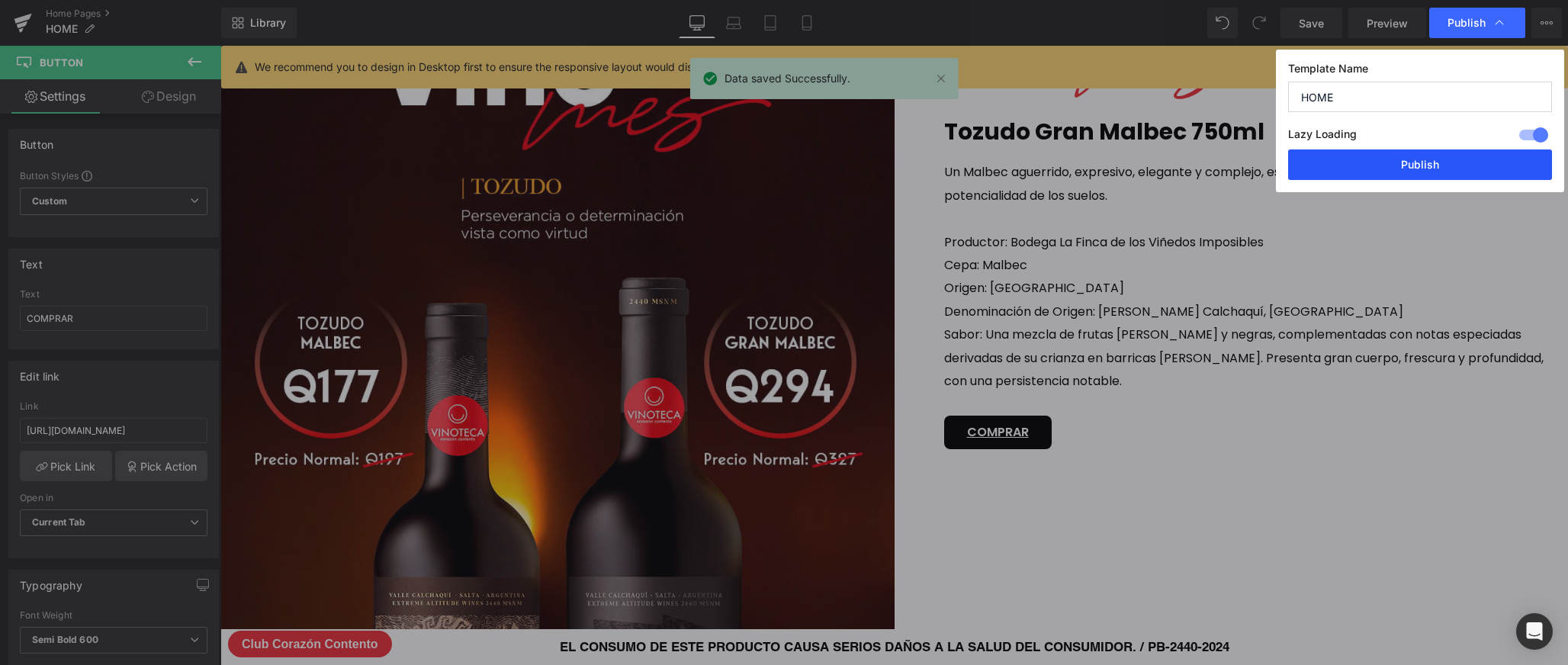
click at [1418, 163] on button "Publish" at bounding box center [1420, 164] width 264 height 31
